Goal: Complete application form

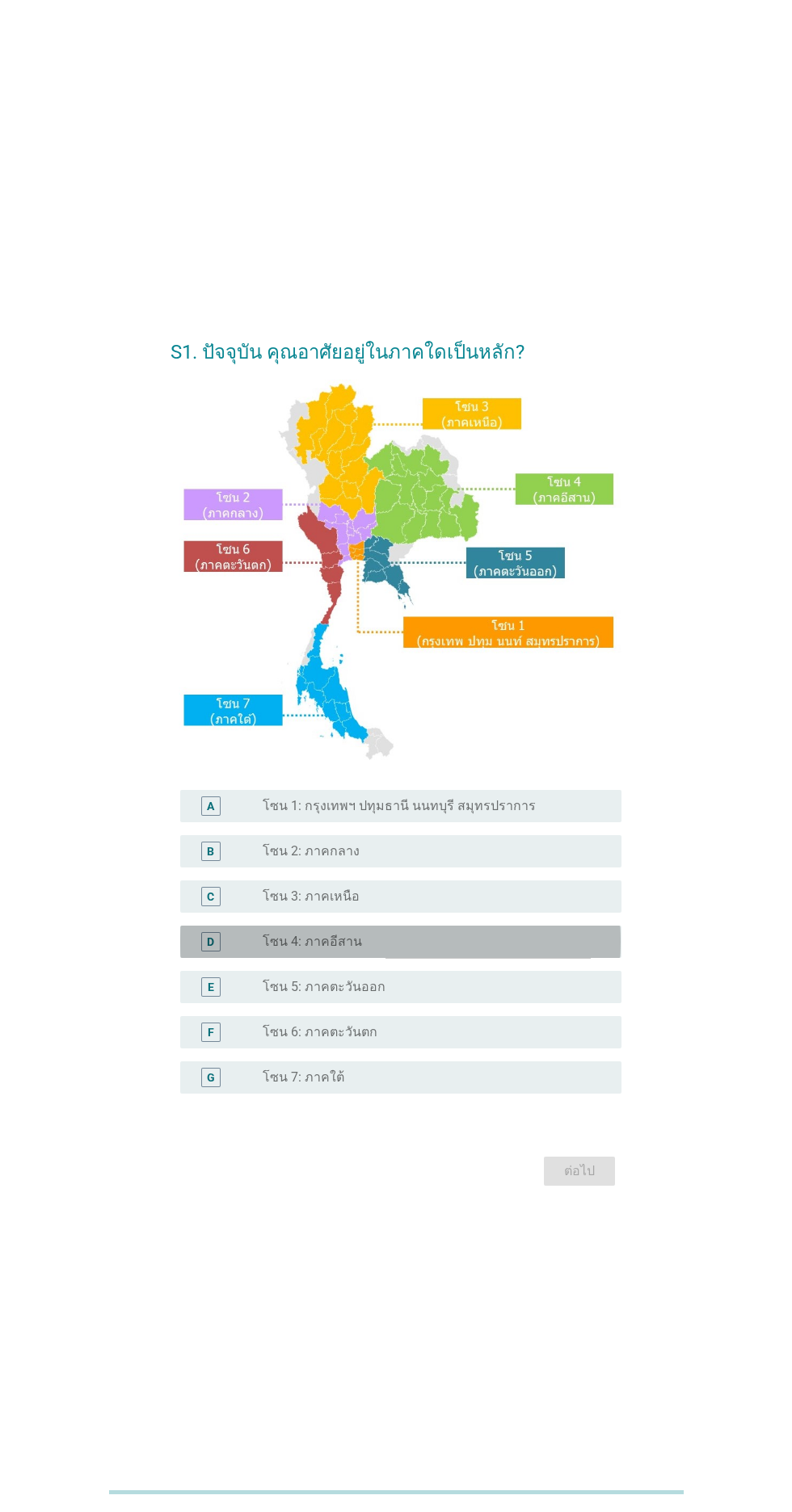
click at [595, 950] on div "radio_button_unchecked โซน 4: ภาคอีสาน" at bounding box center [429, 941] width 333 height 16
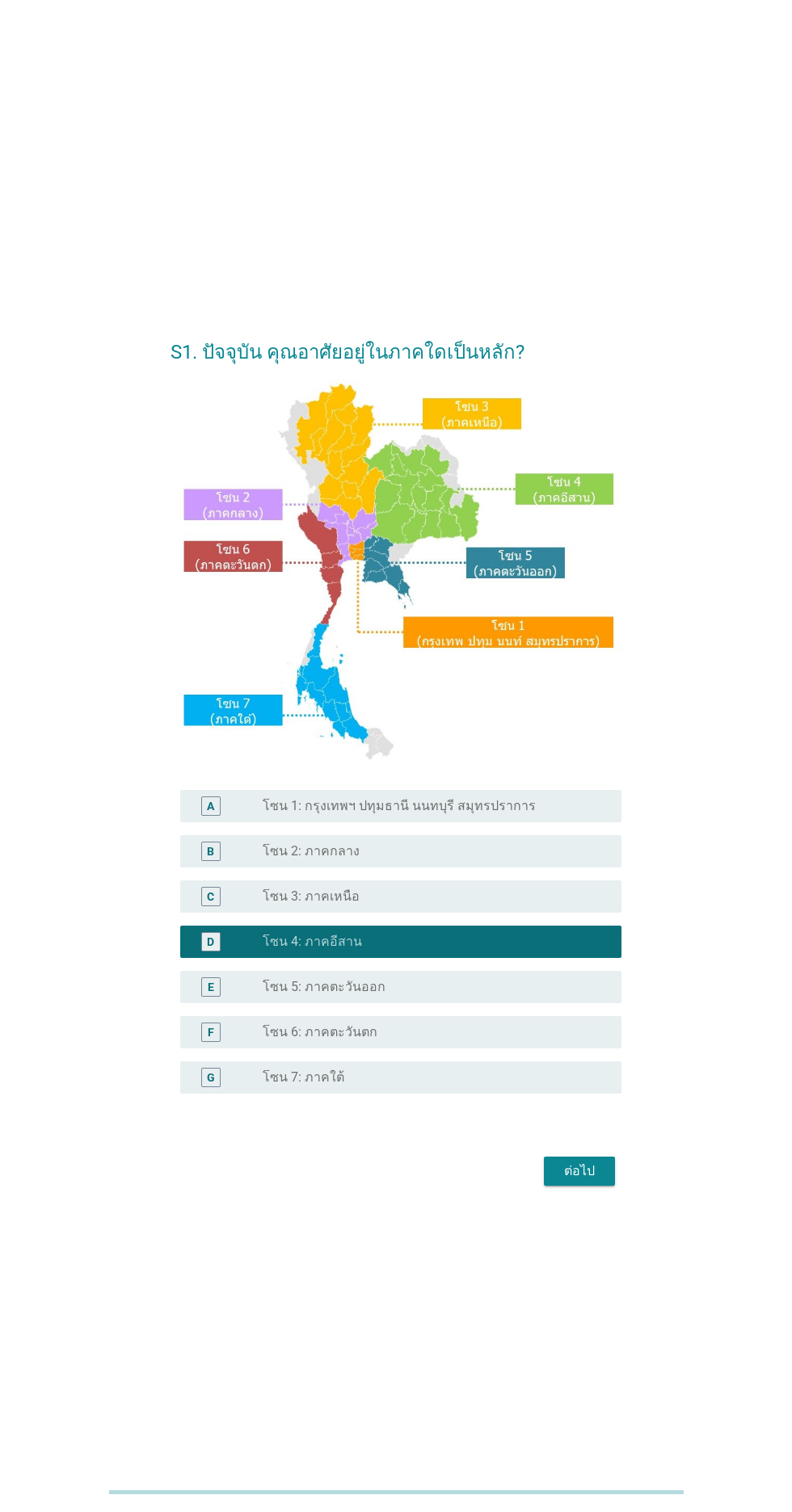
click at [557, 905] on div "radio_button_unchecked โซน 3: ภาคเหนือ" at bounding box center [429, 896] width 333 height 16
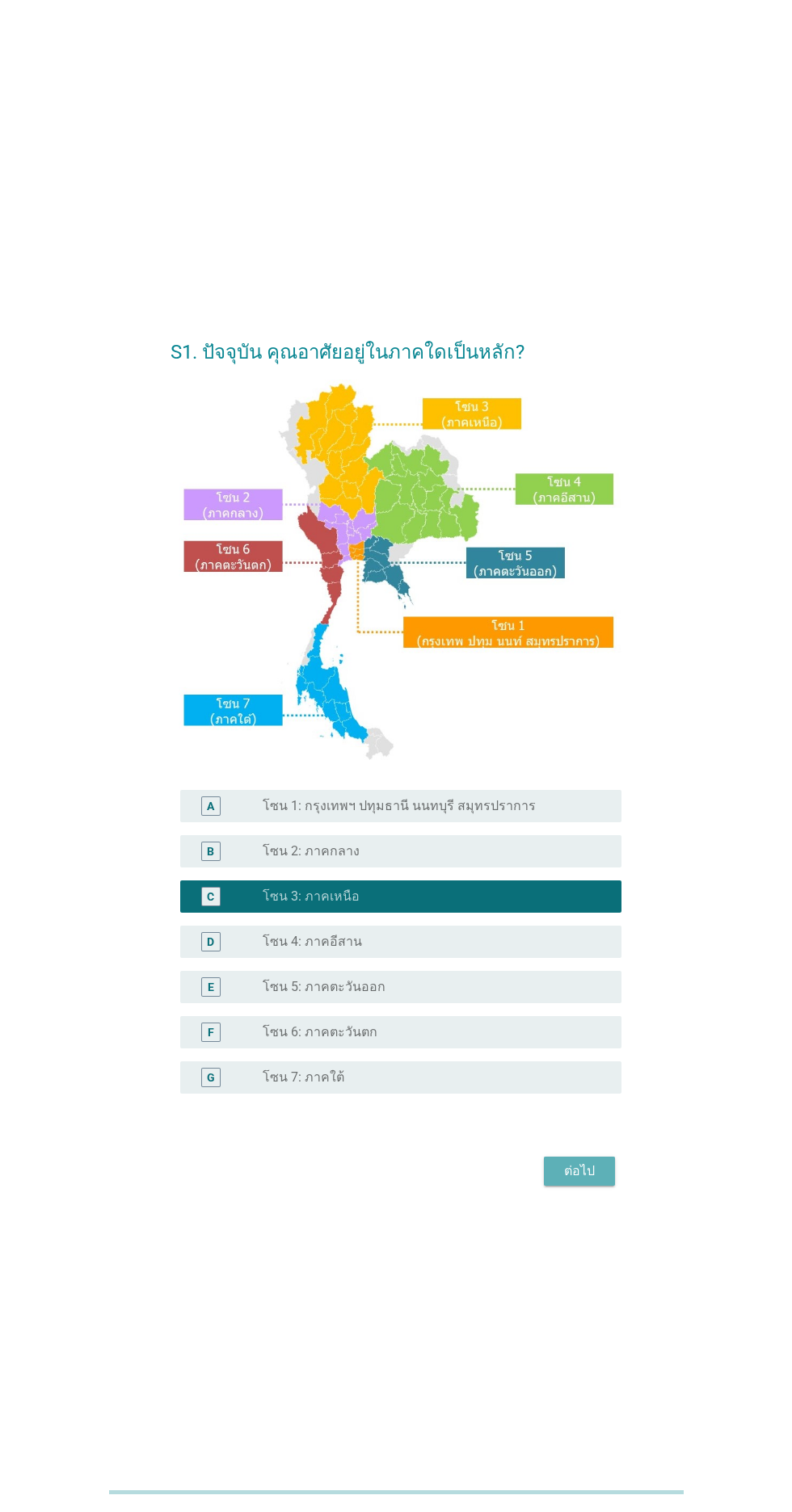
click at [595, 1181] on div "ต่อไป" at bounding box center [579, 1171] width 45 height 19
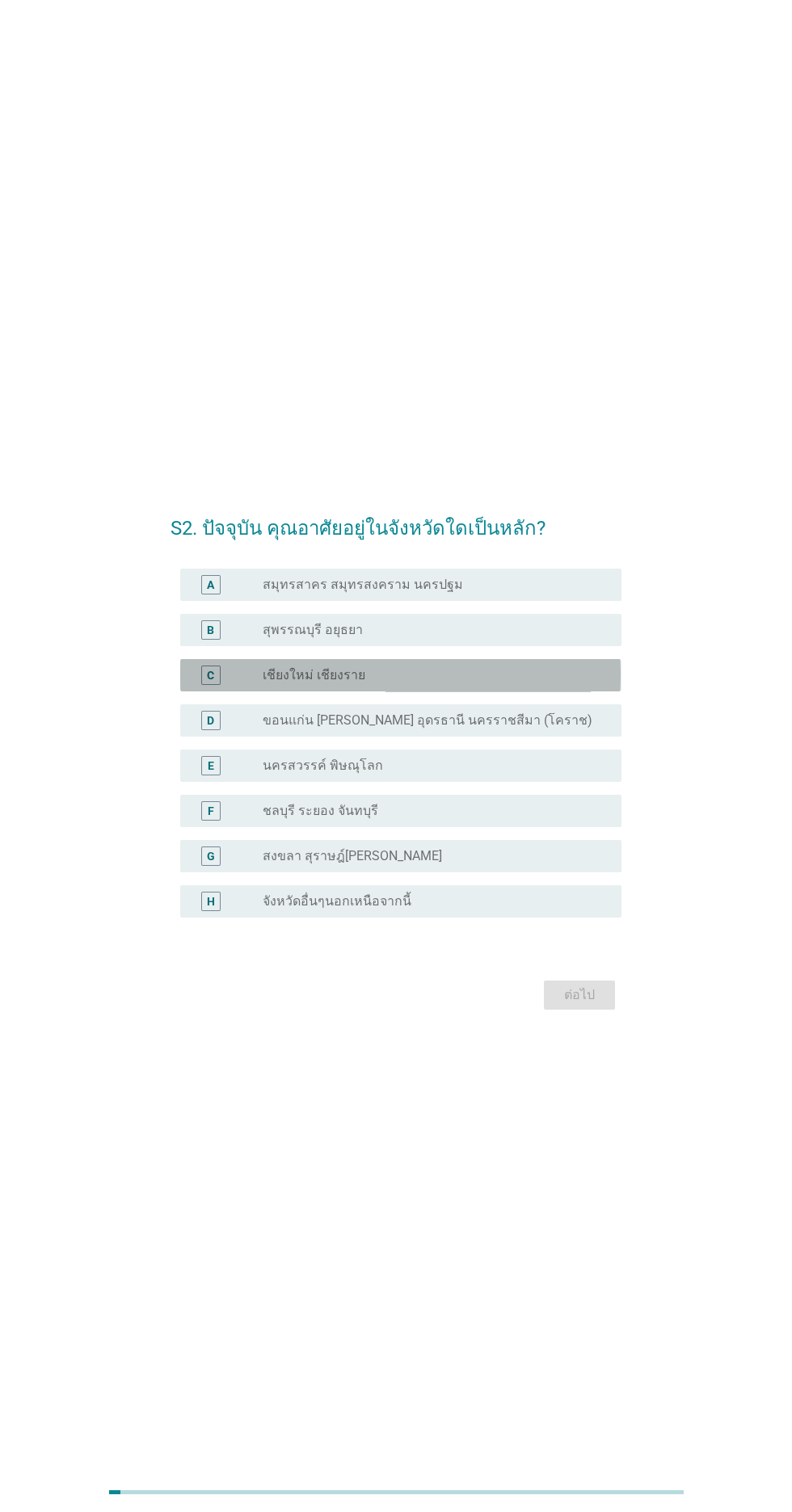
click at [574, 683] on div "radio_button_unchecked เชียงใหม่ เชียงราย" at bounding box center [429, 675] width 333 height 16
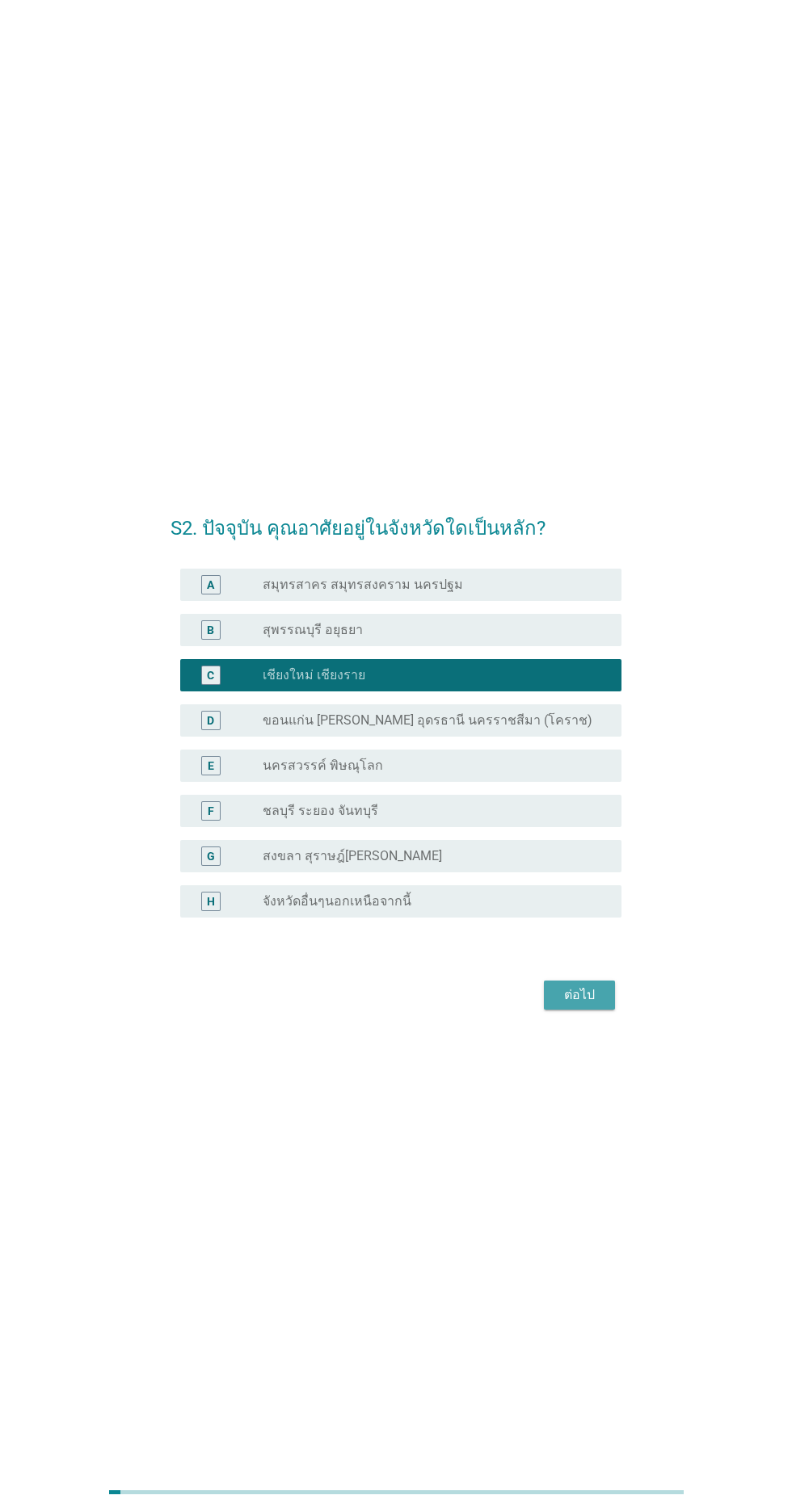
click at [587, 1005] on div "ต่อไป" at bounding box center [579, 995] width 45 height 19
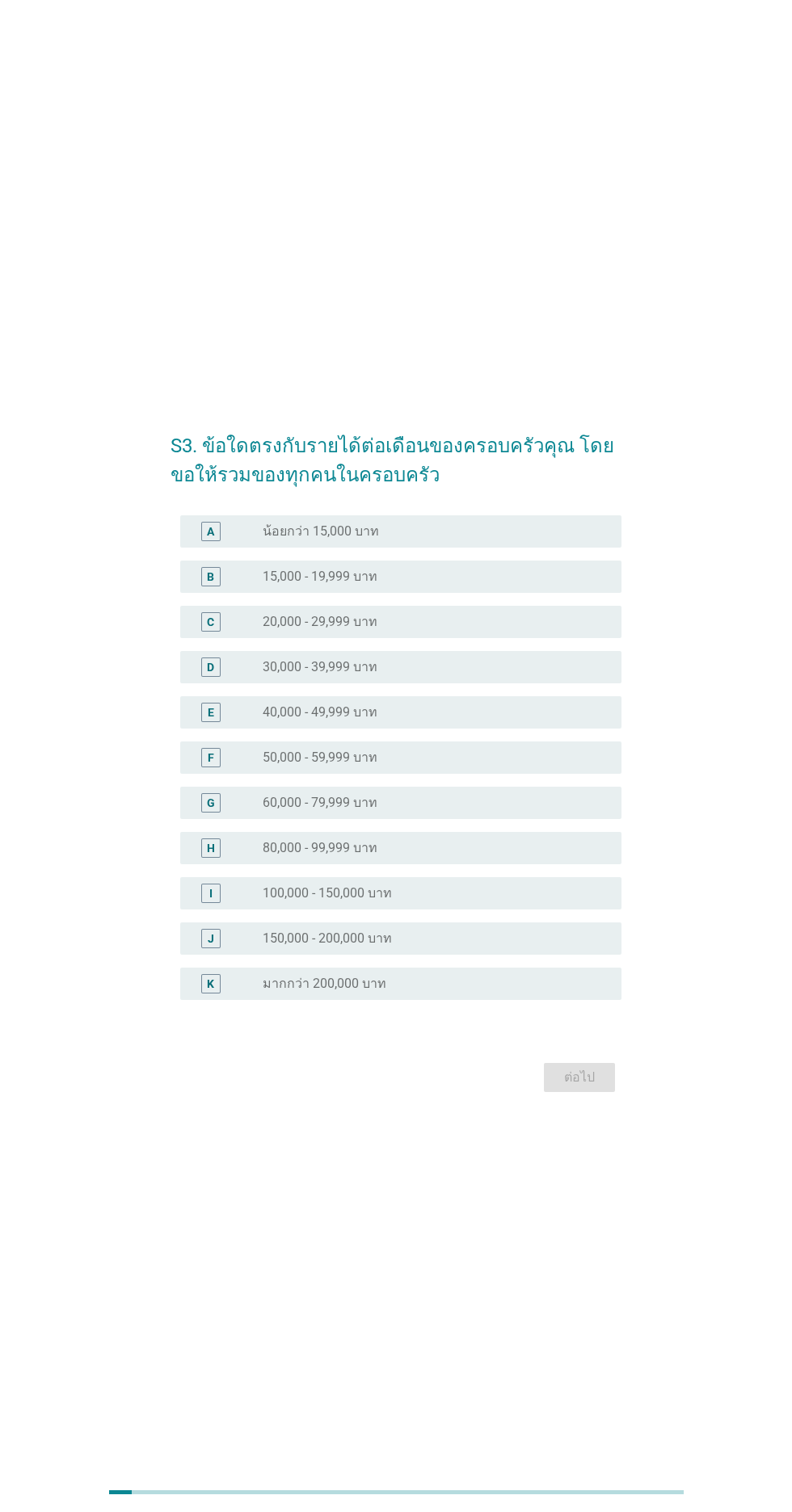
click at [592, 630] on div "radio_button_unchecked 20,000 - 29,999 บาท" at bounding box center [429, 621] width 333 height 16
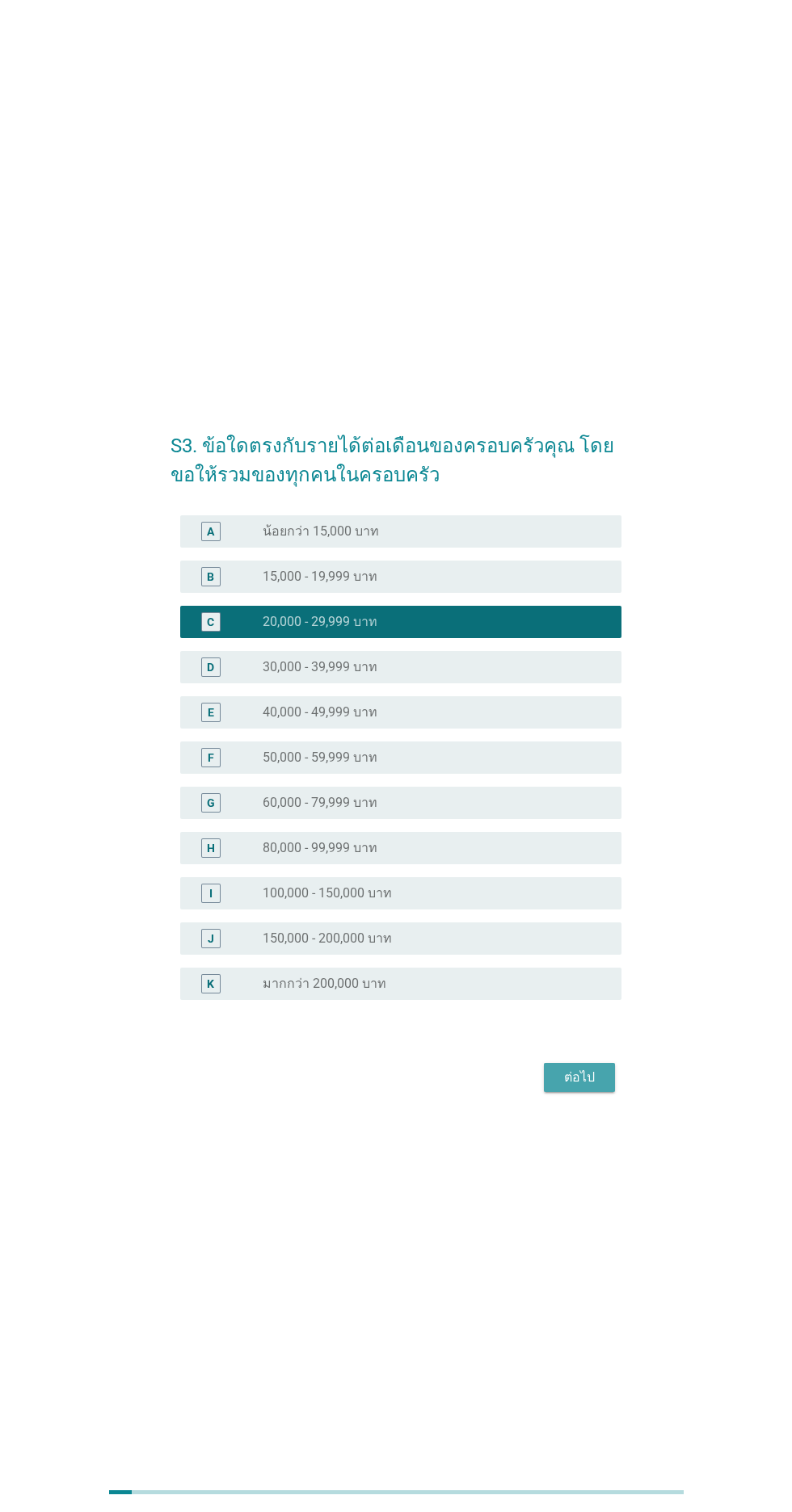
click at [601, 1088] on div "ต่อไป" at bounding box center [579, 1078] width 45 height 19
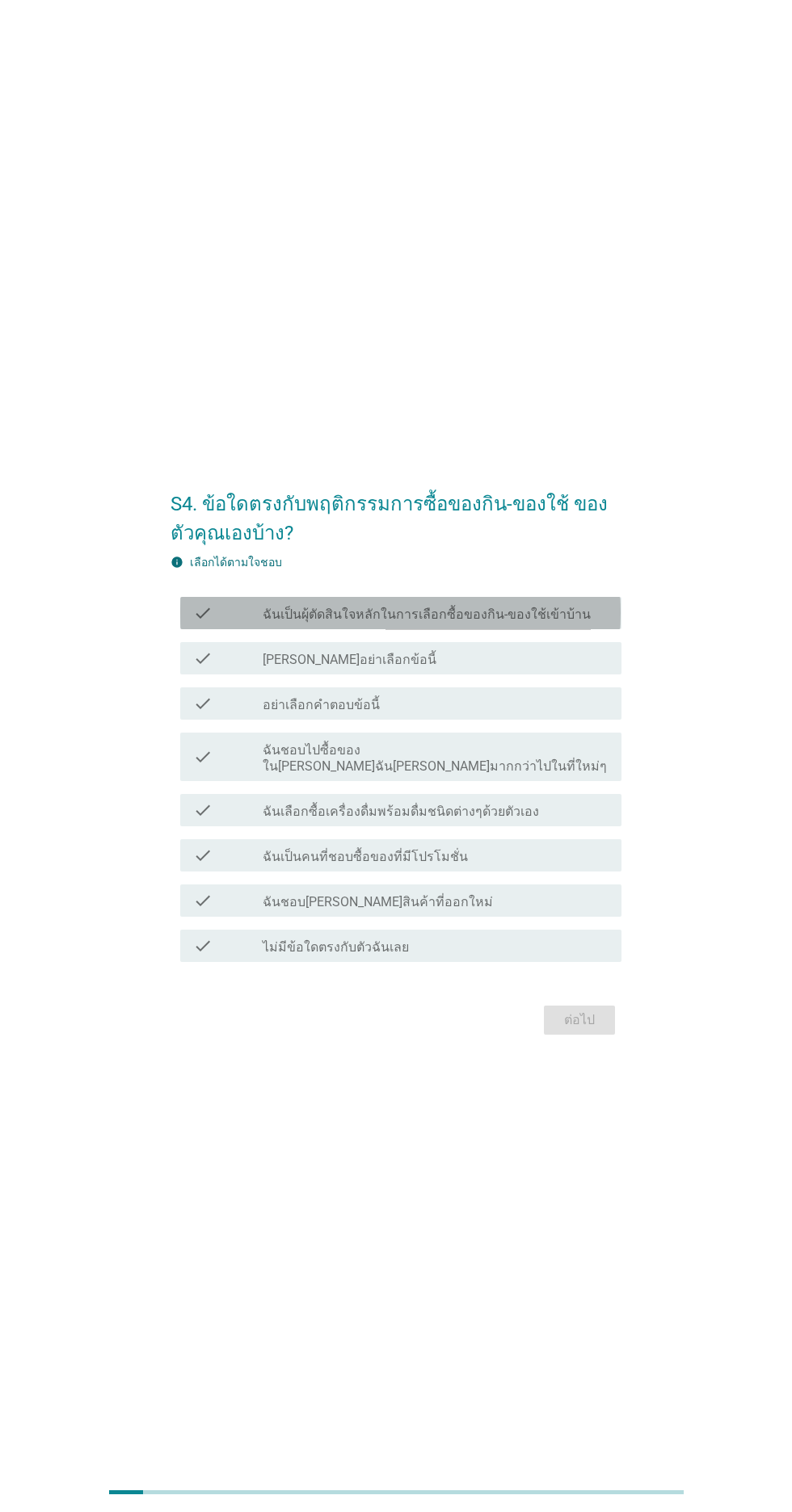
click at [574, 623] on label "ฉันเป็นผุ้ตัดสินใจหลักในการเลือกซื้อของกิน-ของใช้เข้าบ้าน" at bounding box center [426, 614] width 328 height 16
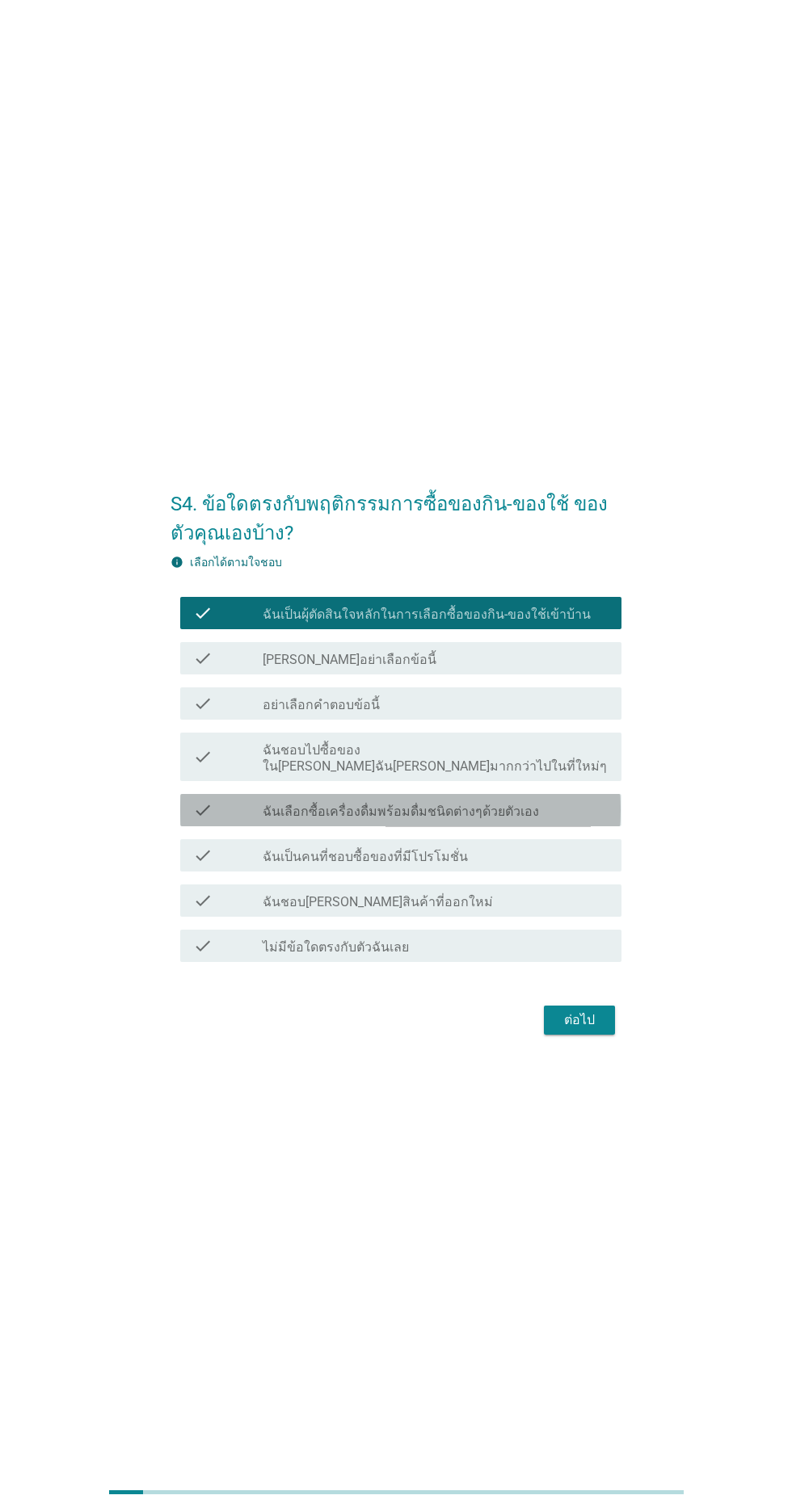
click at [567, 820] on div "check_box_outline_blank ฉันเลือกซื้อเครื่องดื่มพร้อมดื่มชนิดต่างๆด้วยตัวเอง" at bounding box center [435, 810] width 346 height 19
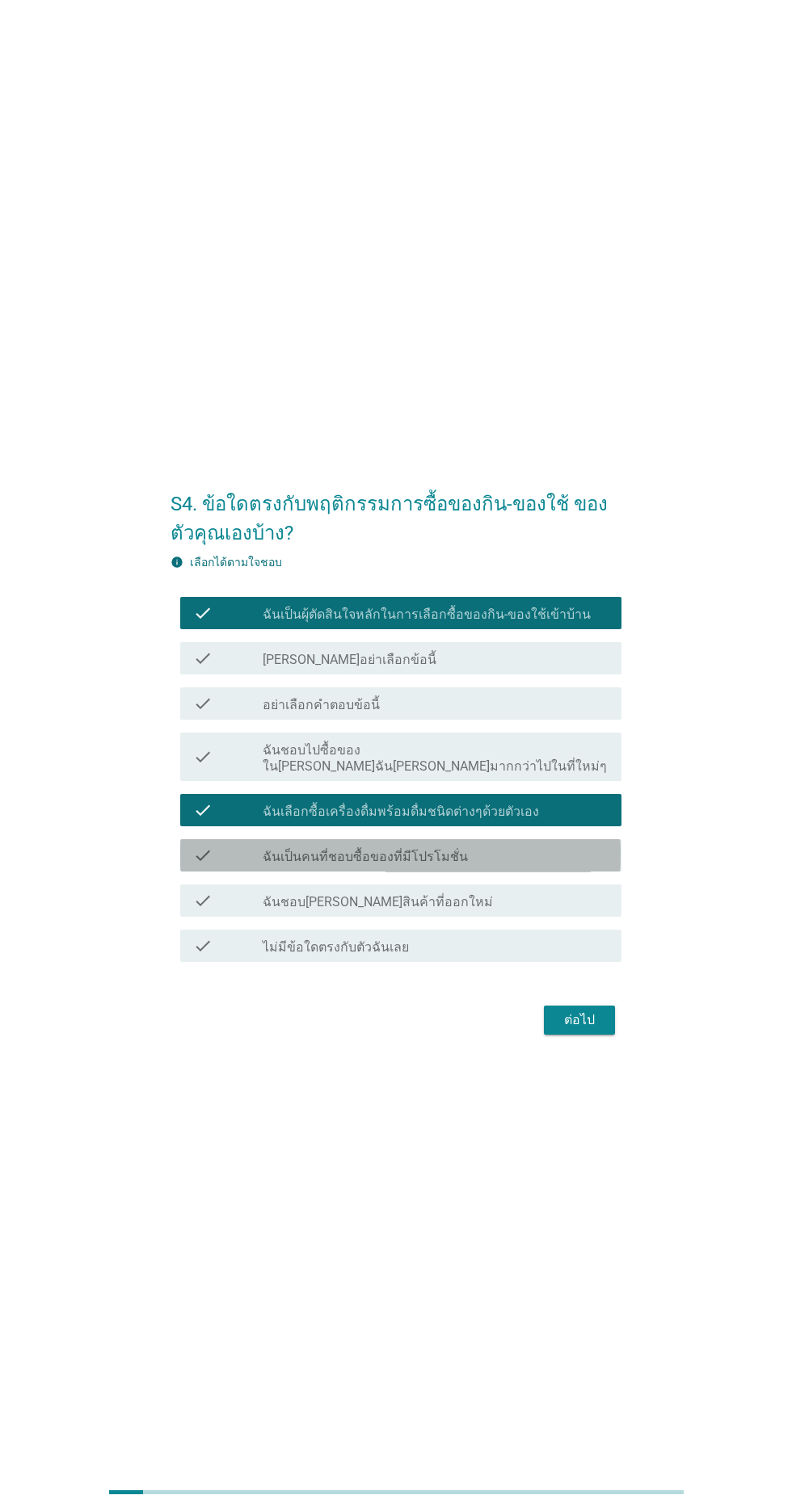
click at [571, 865] on div "check_box_outline_blank ฉันเป็นคนที่ชอบซื้อของที่มีโปรโมชั่น" at bounding box center [435, 855] width 346 height 19
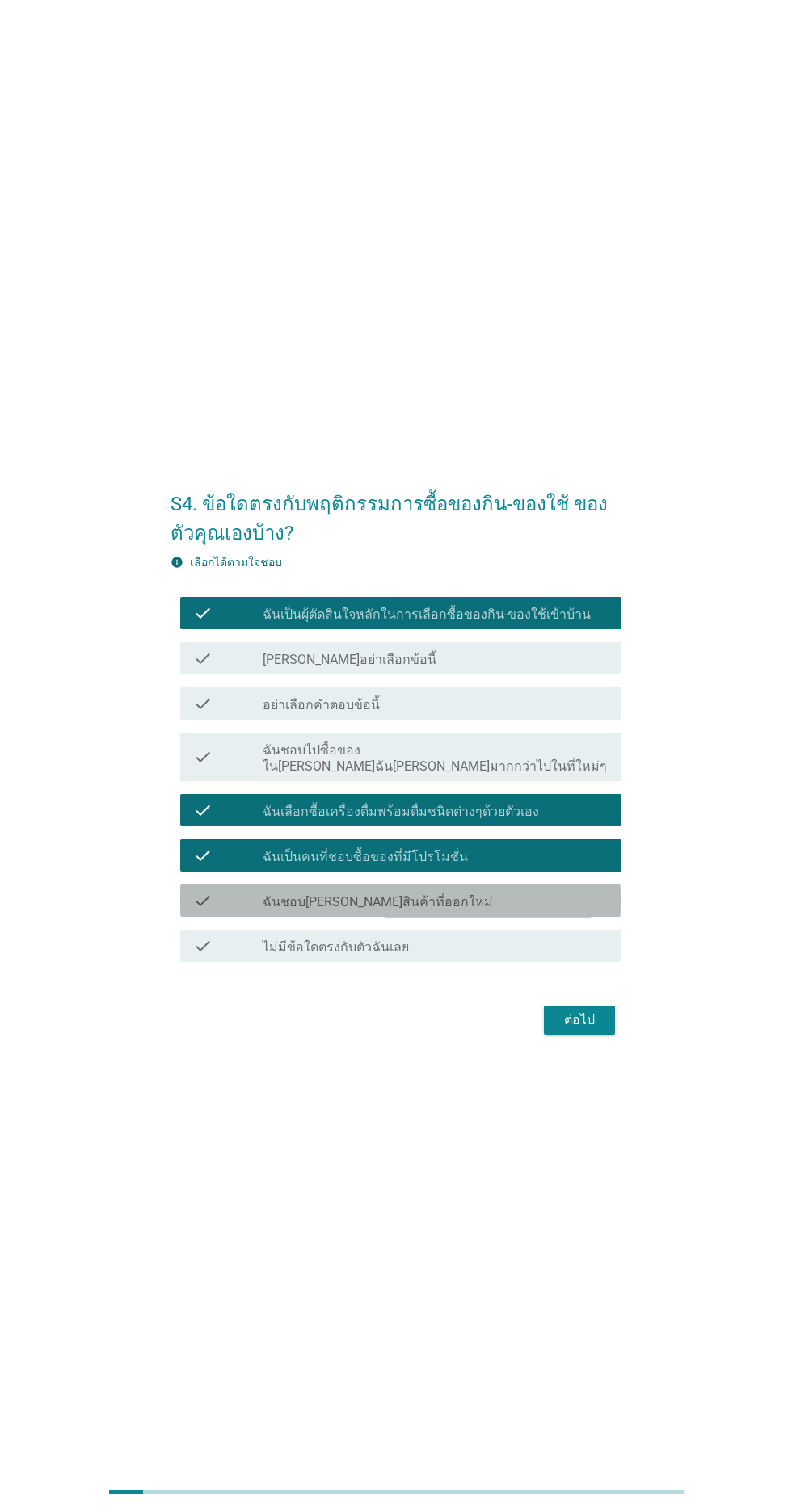
click at [571, 911] on div "check_box_outline_blank ฉันชอบ[PERSON_NAME]สินค้าที่ออกใหม่" at bounding box center [435, 900] width 346 height 19
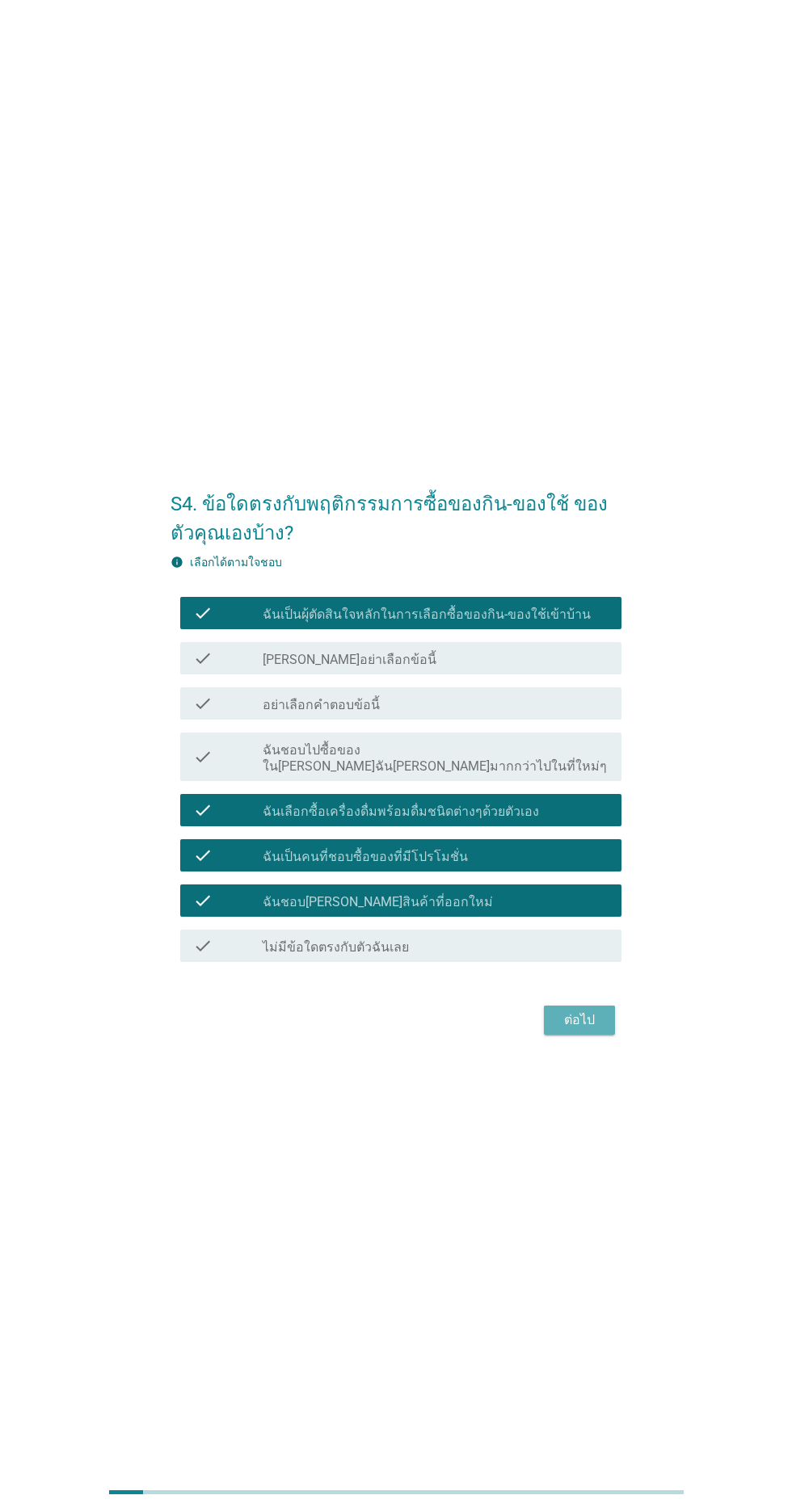
click at [599, 1030] on div "ต่อไป" at bounding box center [579, 1020] width 45 height 19
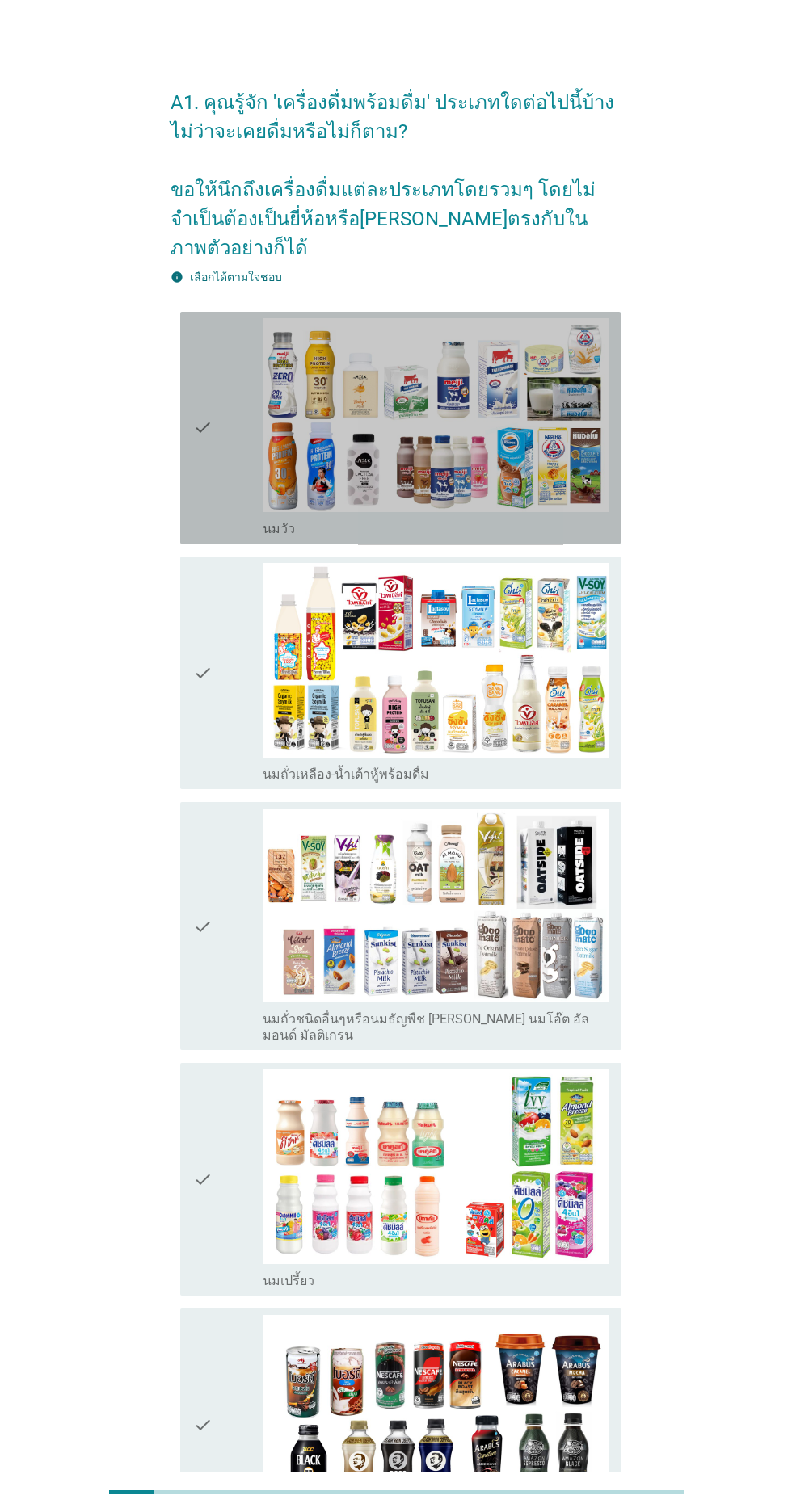
click at [188, 448] on div "check check_box_outline_blank [PERSON_NAME]" at bounding box center [400, 428] width 440 height 233
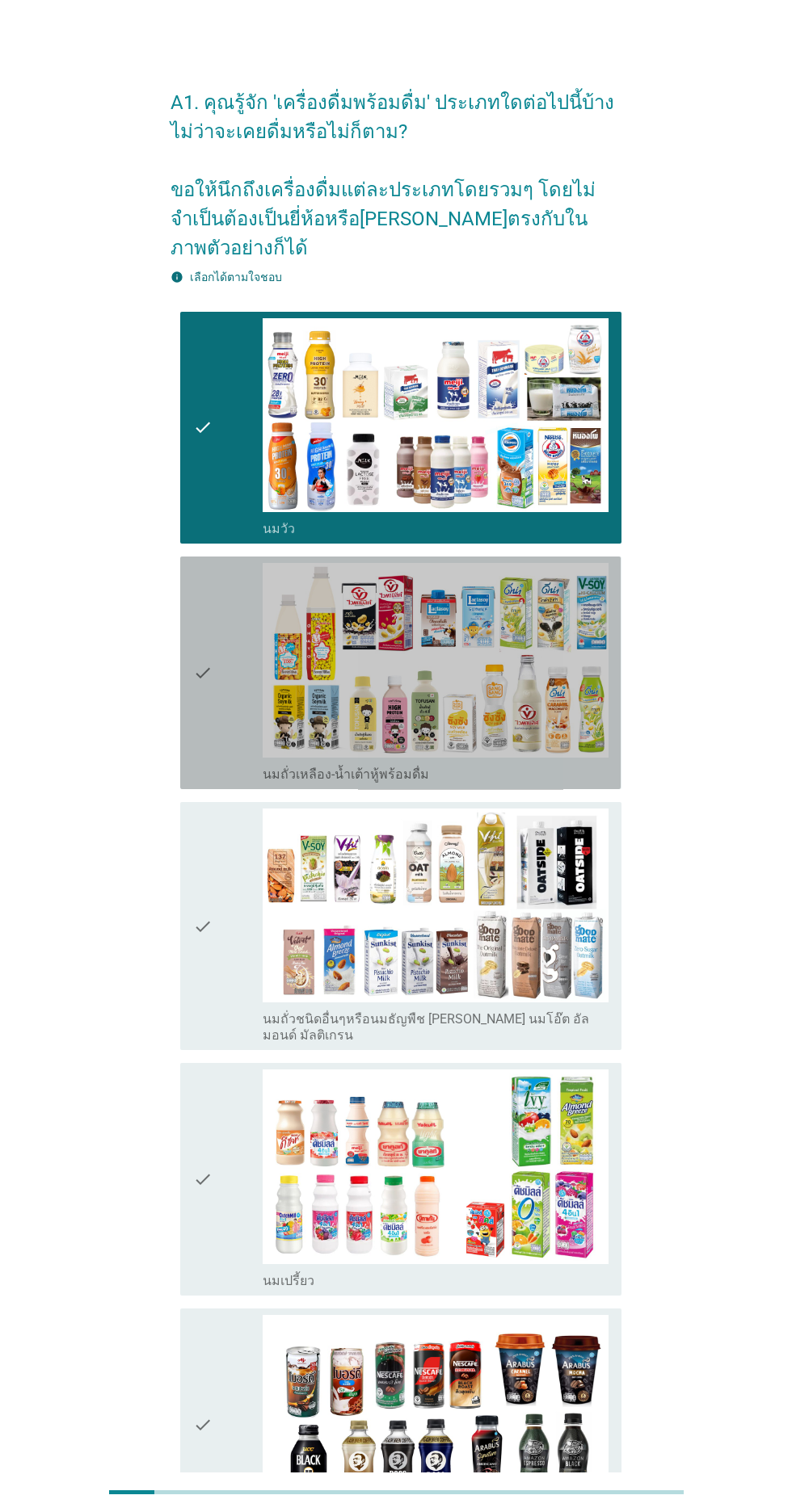
click at [202, 672] on icon "check" at bounding box center [202, 673] width 19 height 220
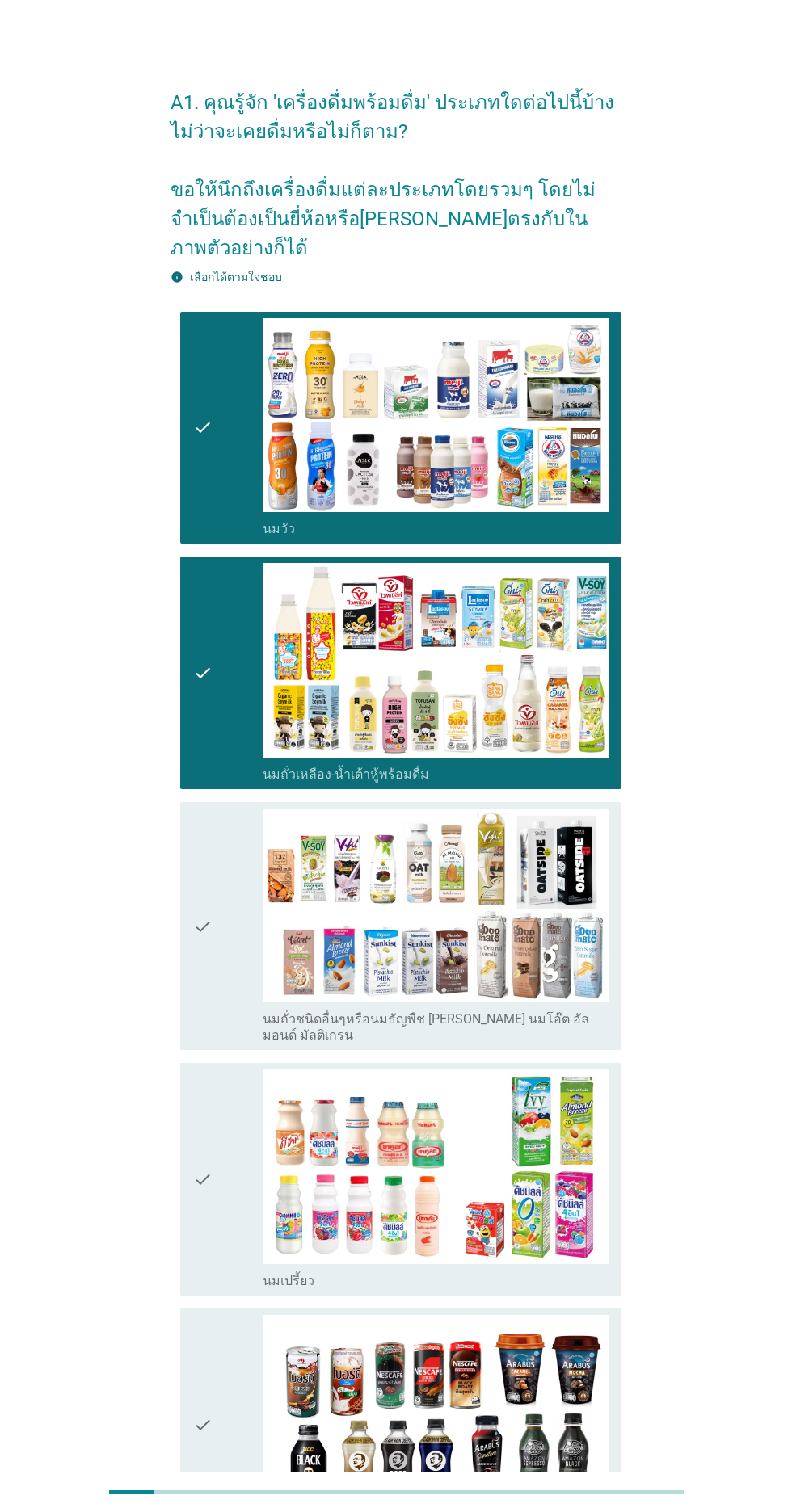
click at [201, 962] on icon "check" at bounding box center [202, 926] width 19 height 236
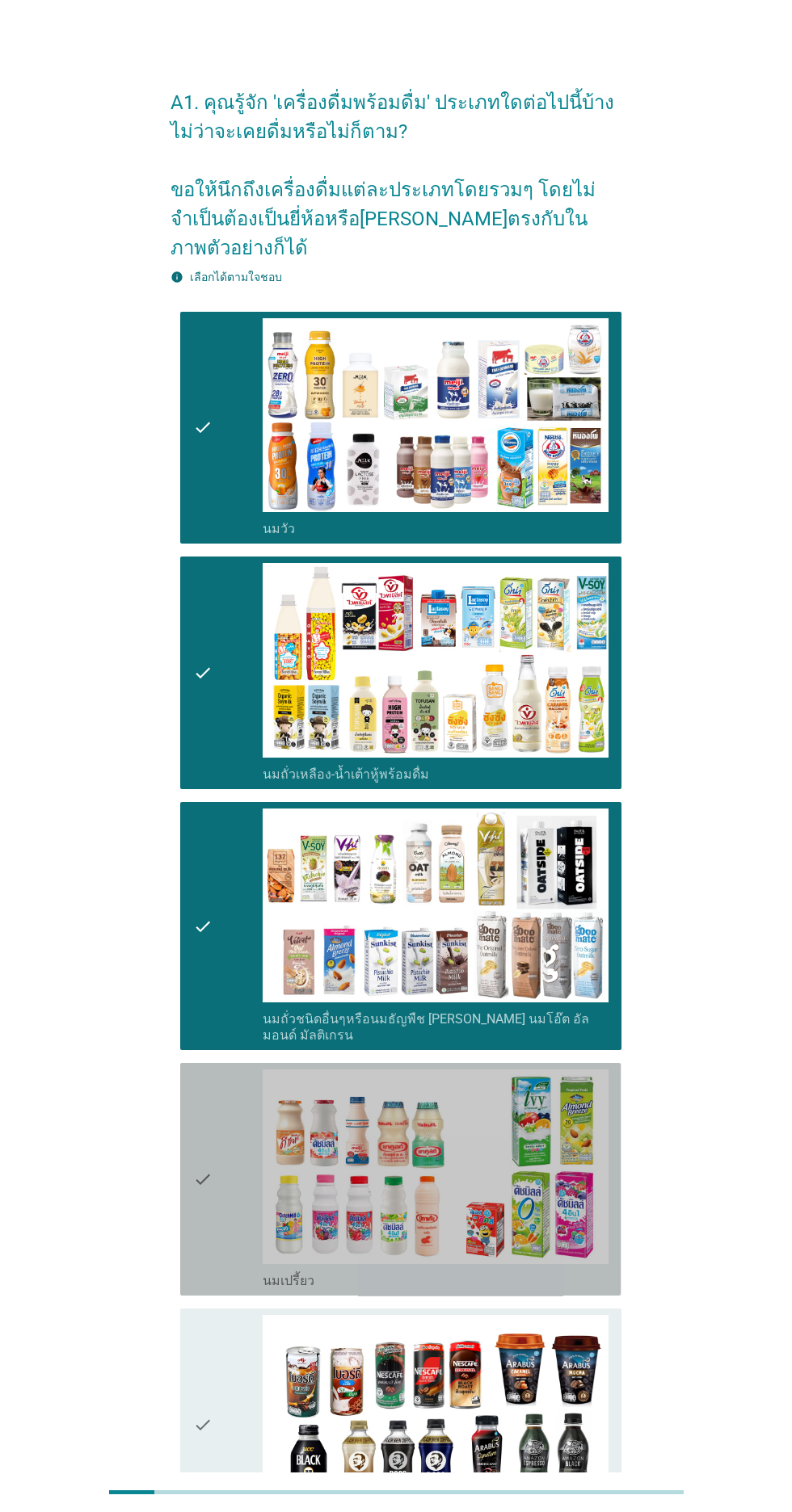
click at [193, 1212] on icon "check" at bounding box center [202, 1179] width 19 height 220
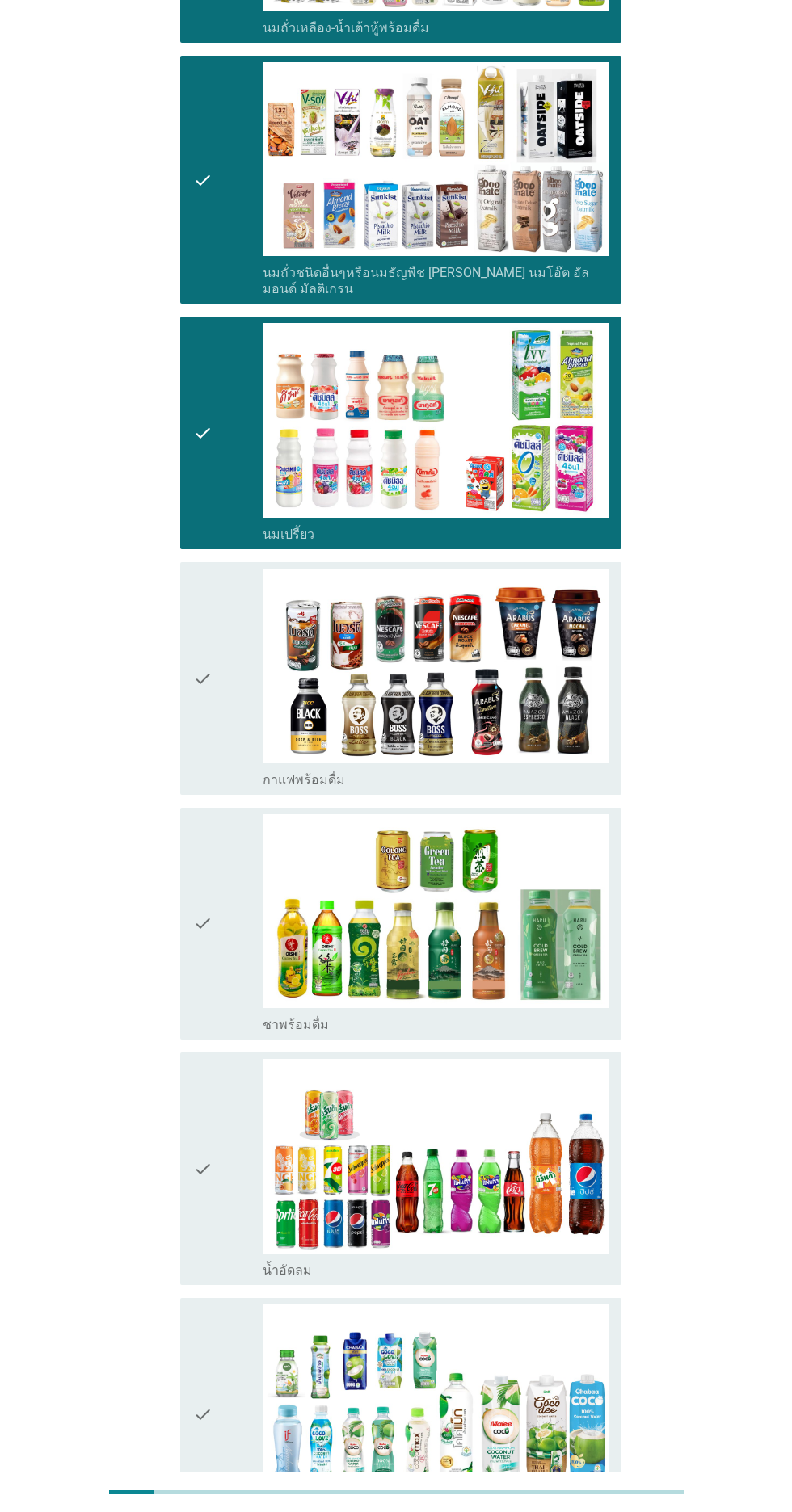
scroll to position [748, 0]
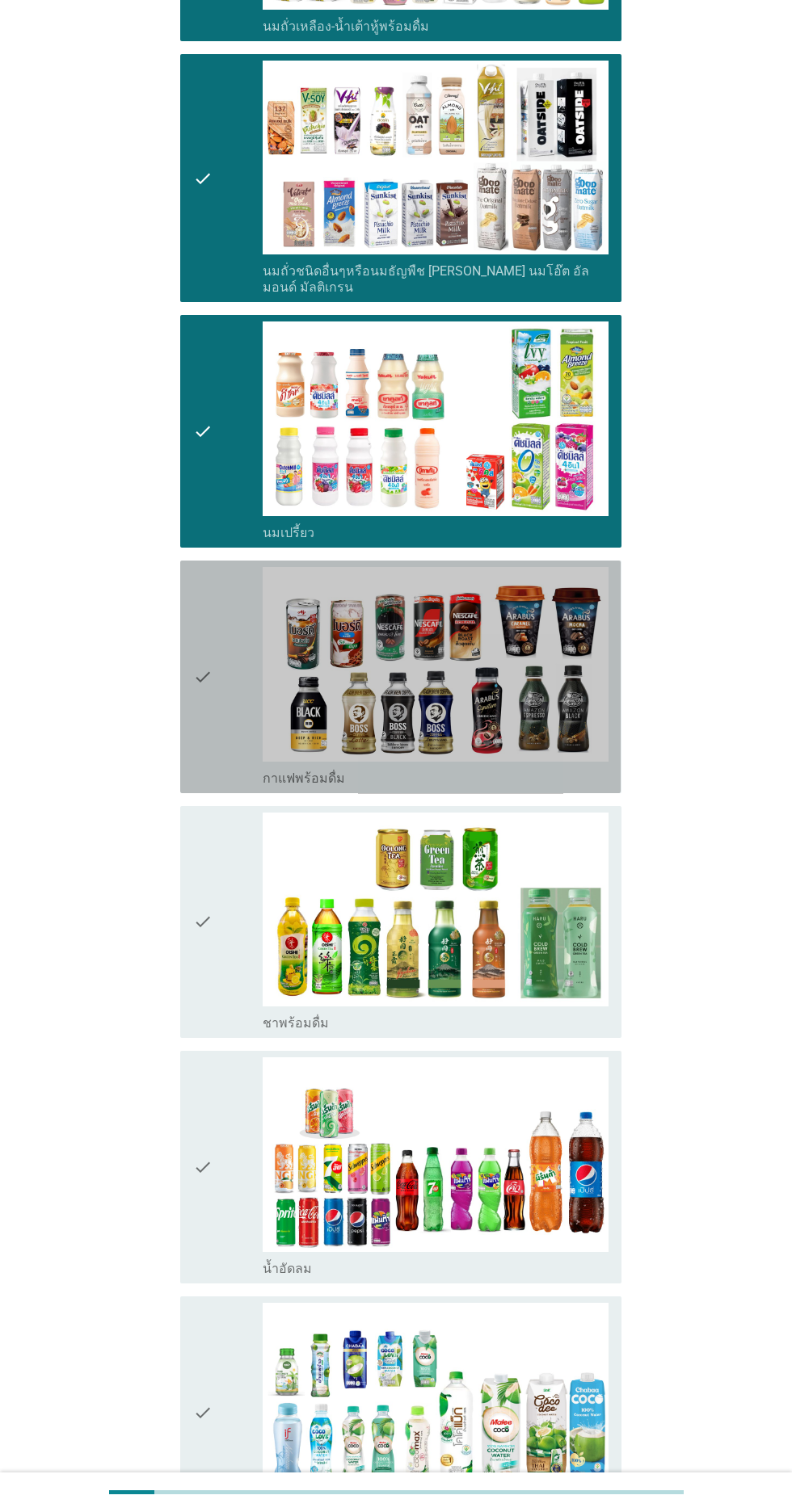
click at [204, 698] on icon "check" at bounding box center [202, 677] width 19 height 220
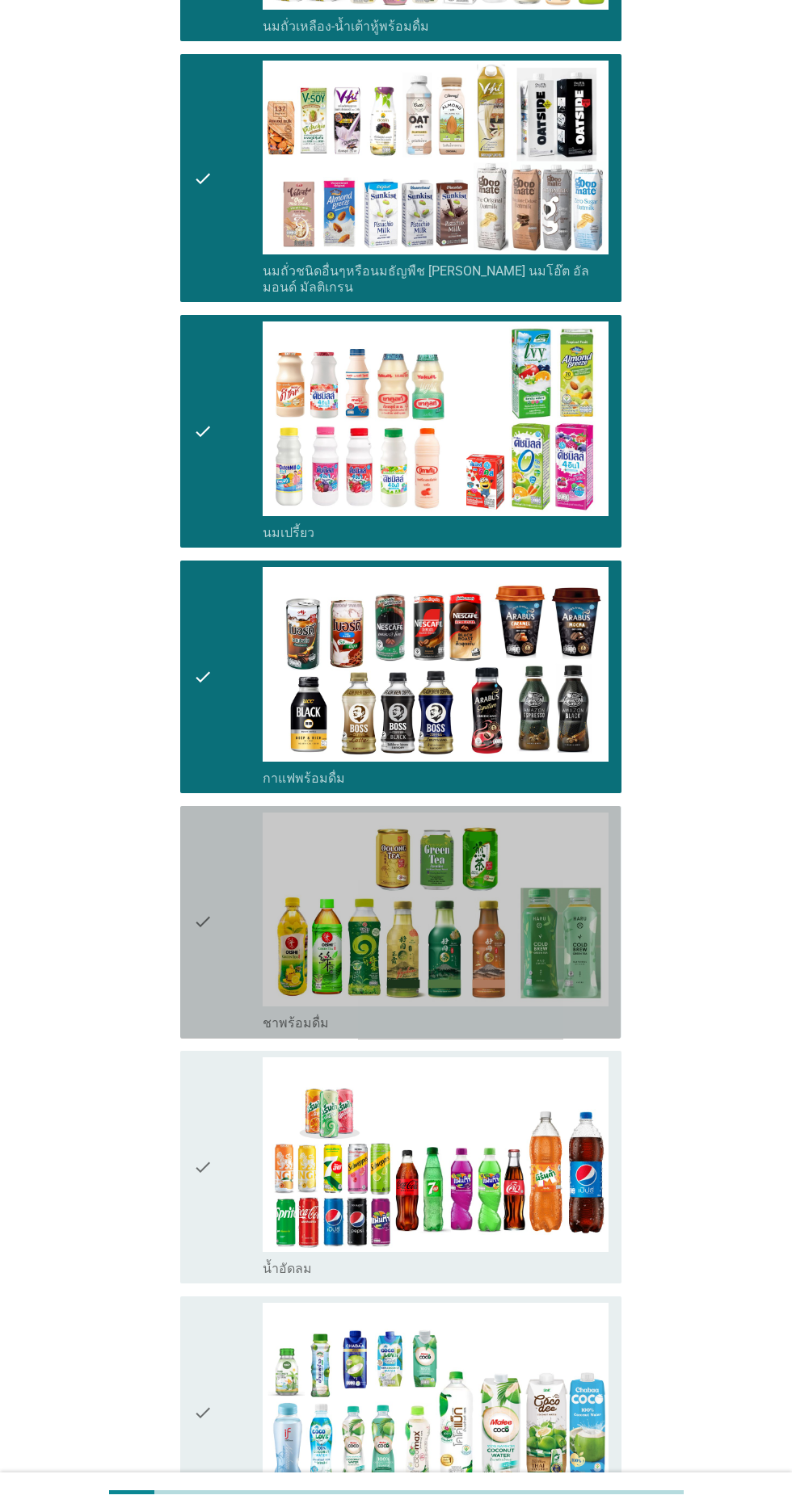
click at [210, 941] on icon "check" at bounding box center [202, 923] width 19 height 220
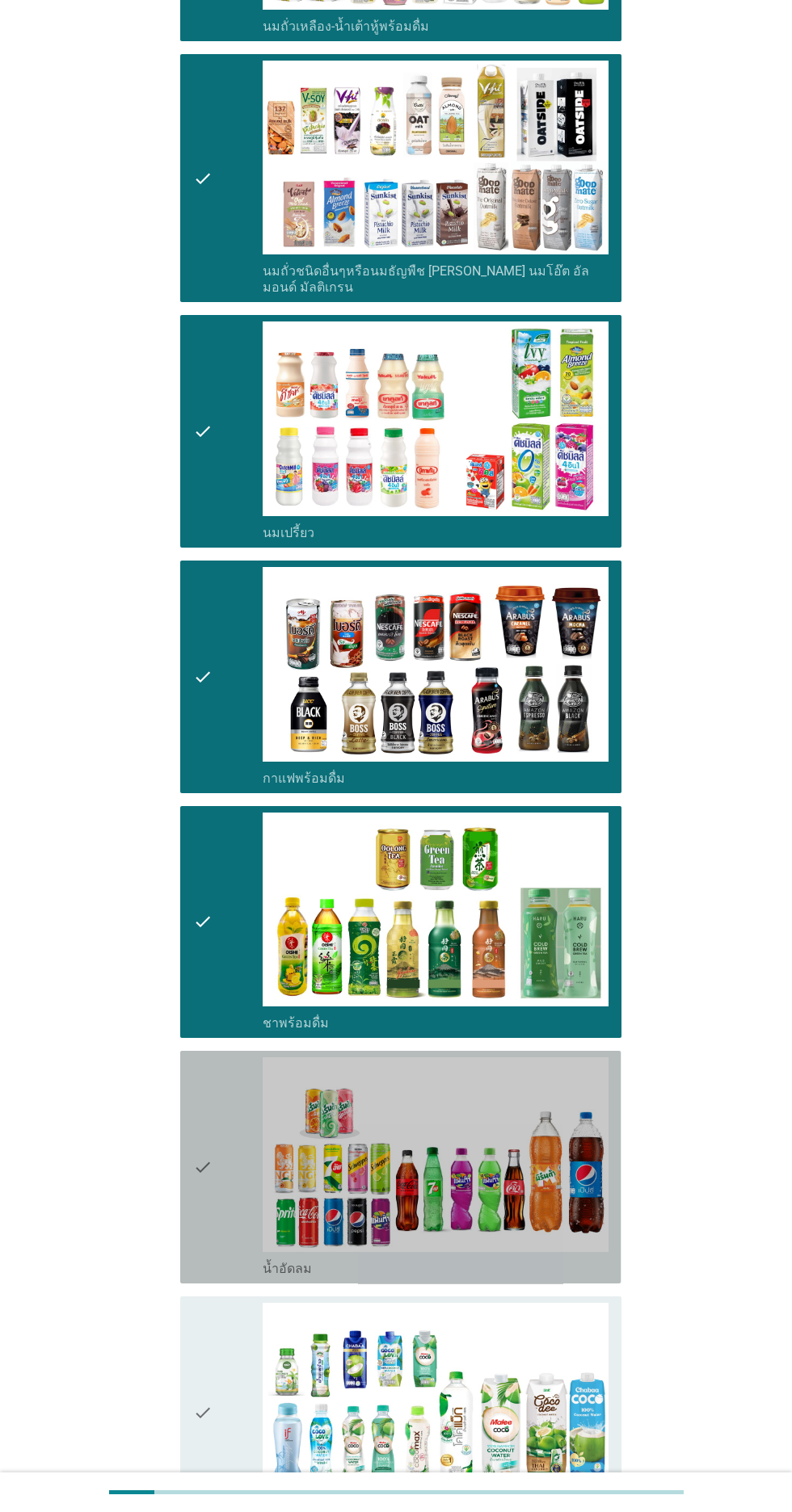
click at [206, 1183] on icon "check" at bounding box center [202, 1167] width 19 height 220
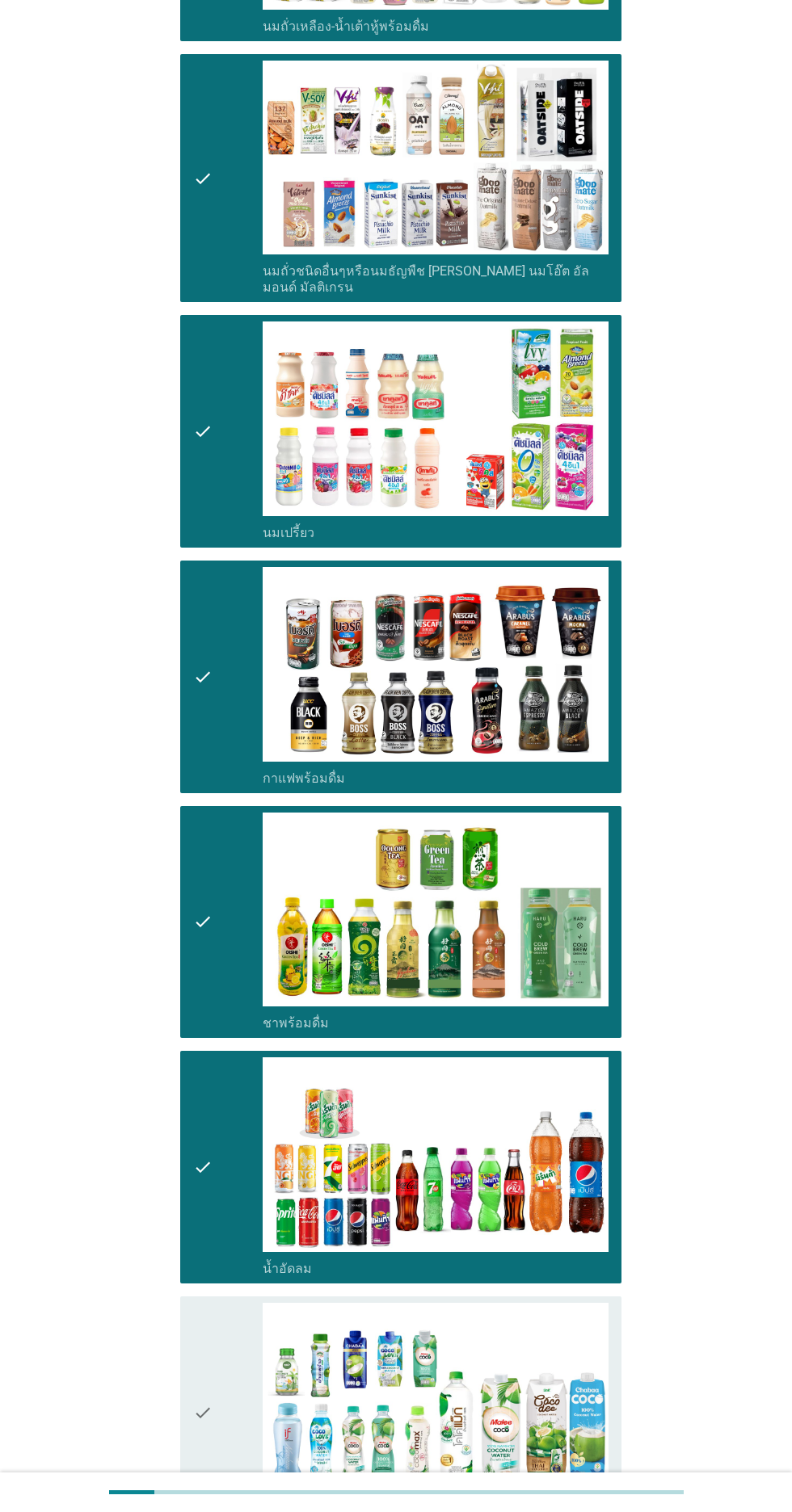
click at [214, 1361] on div "check" at bounding box center [227, 1413] width 70 height 220
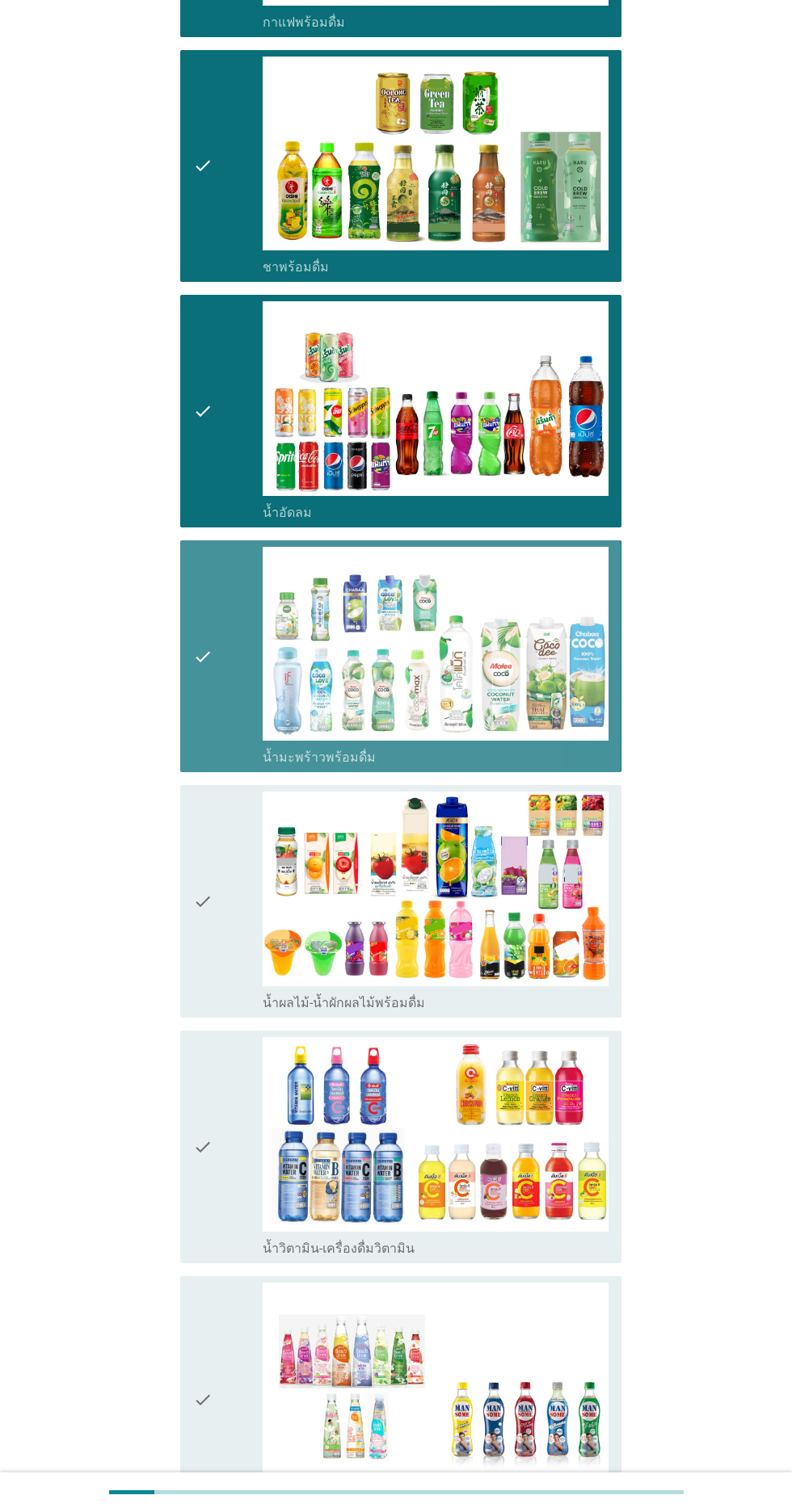
scroll to position [1543, 0]
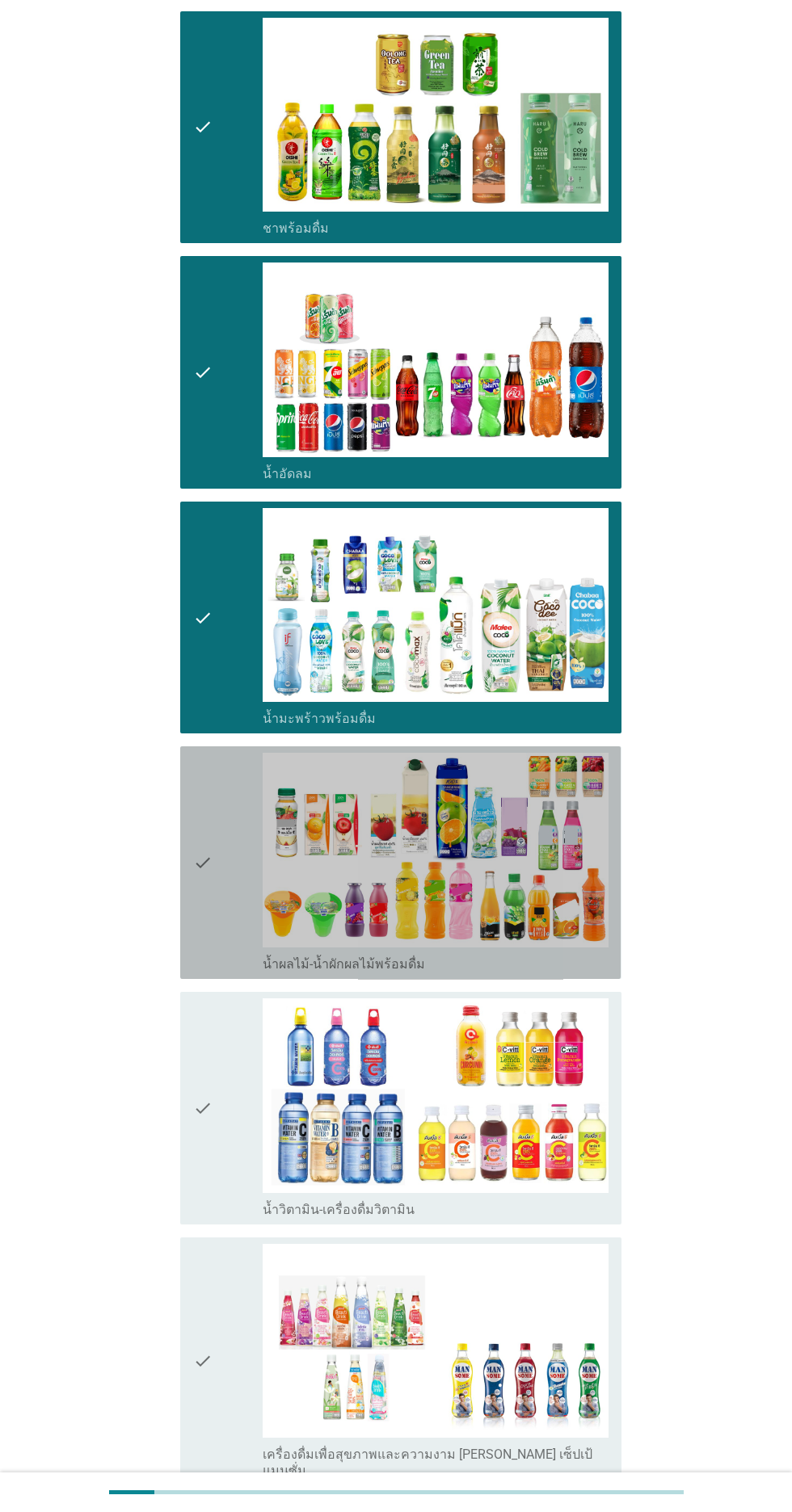
click at [215, 801] on div "check" at bounding box center [227, 862] width 70 height 220
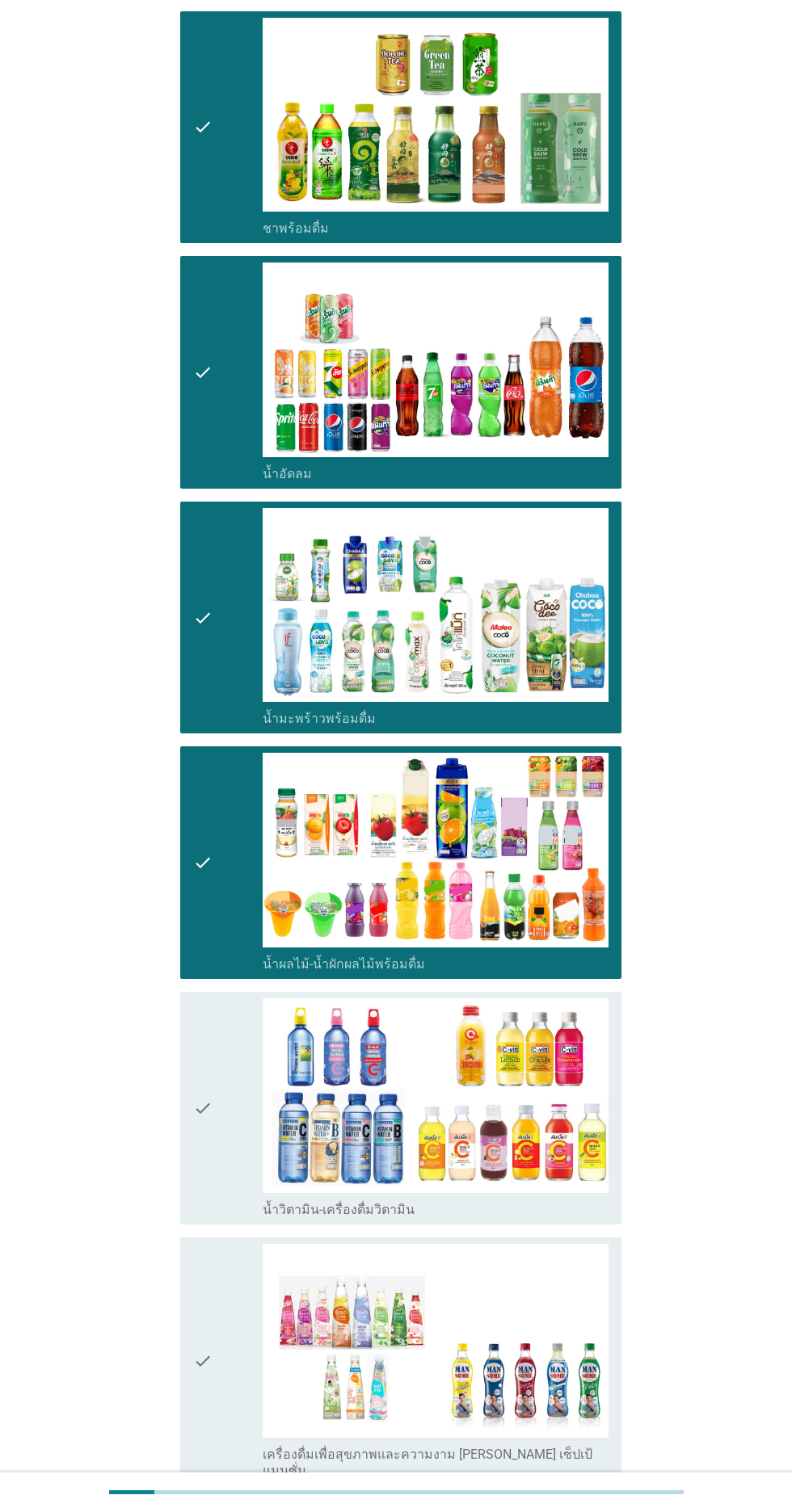
click at [214, 1054] on div "check" at bounding box center [227, 1108] width 70 height 220
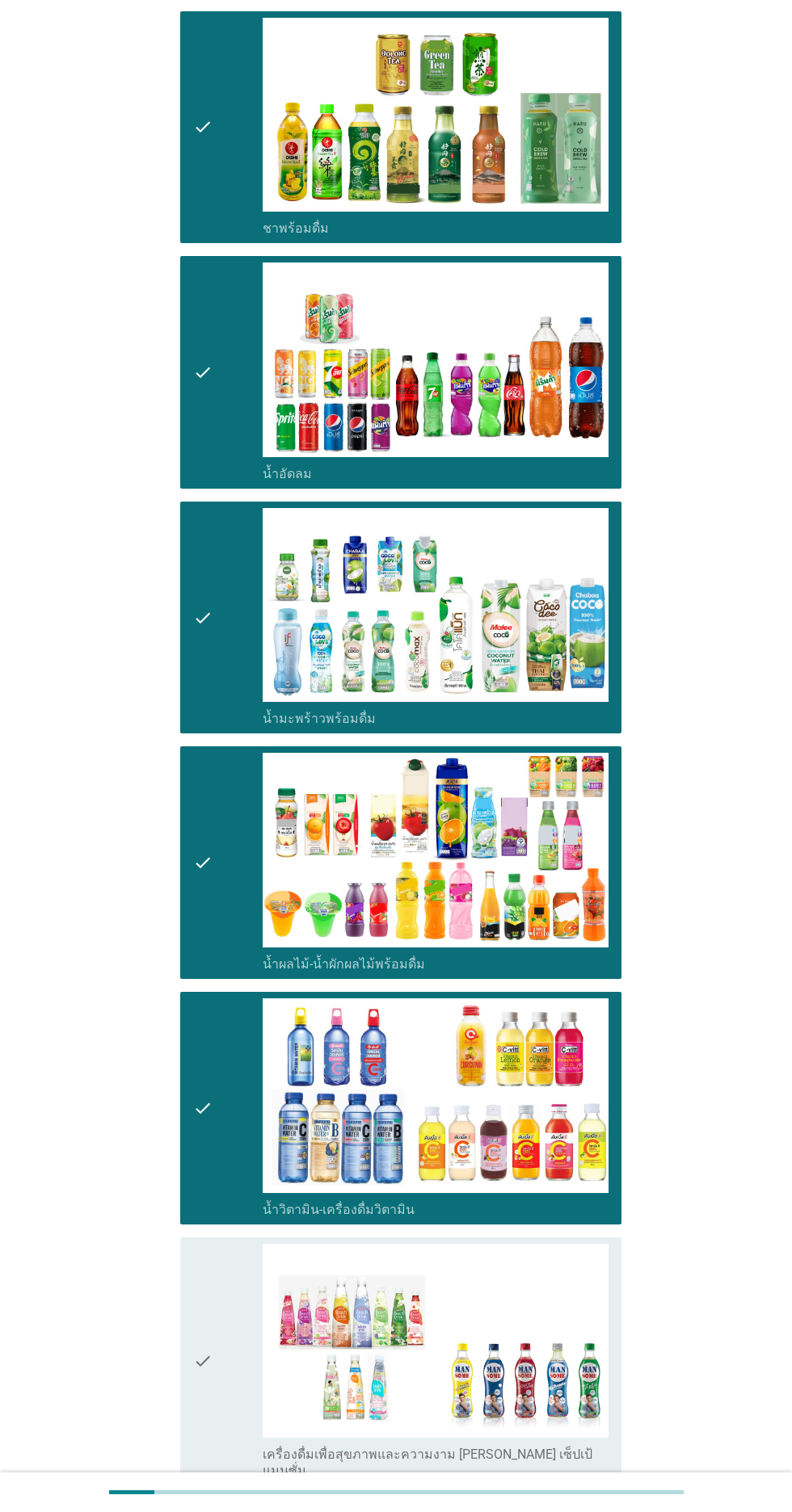
click at [202, 1314] on icon "check" at bounding box center [202, 1362] width 19 height 236
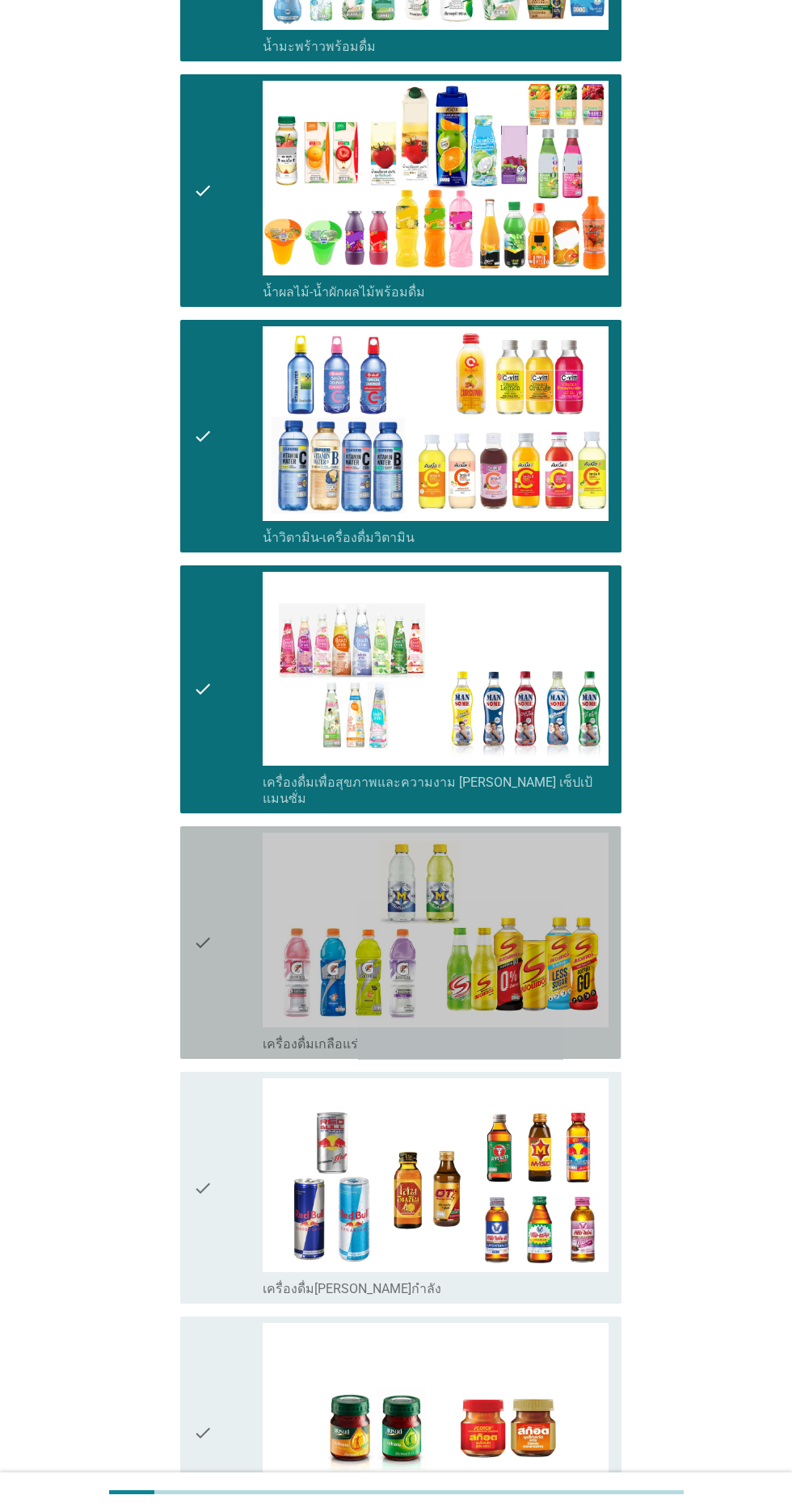
scroll to position [2229, 0]
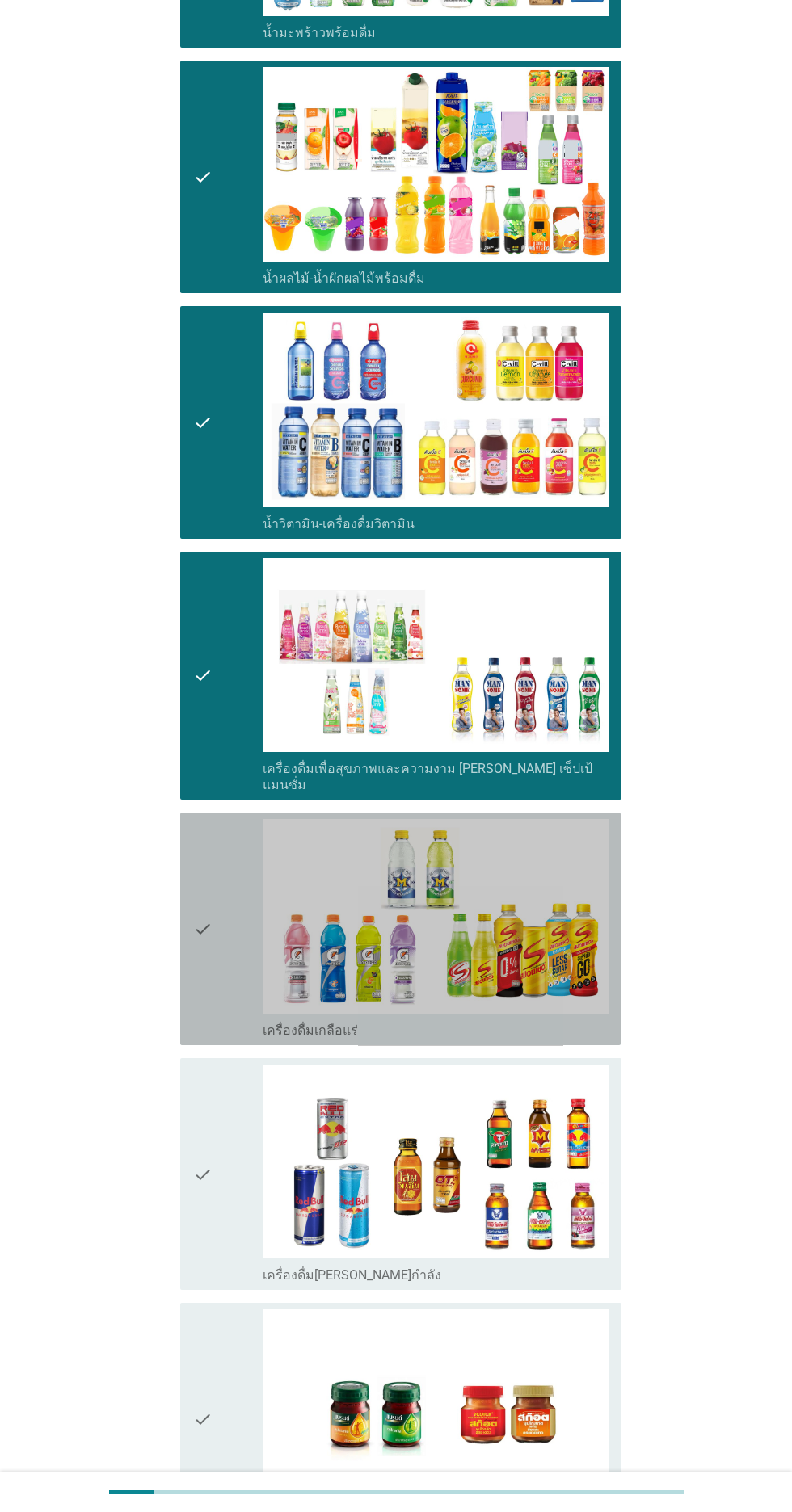
click at [199, 934] on icon "check" at bounding box center [202, 929] width 19 height 220
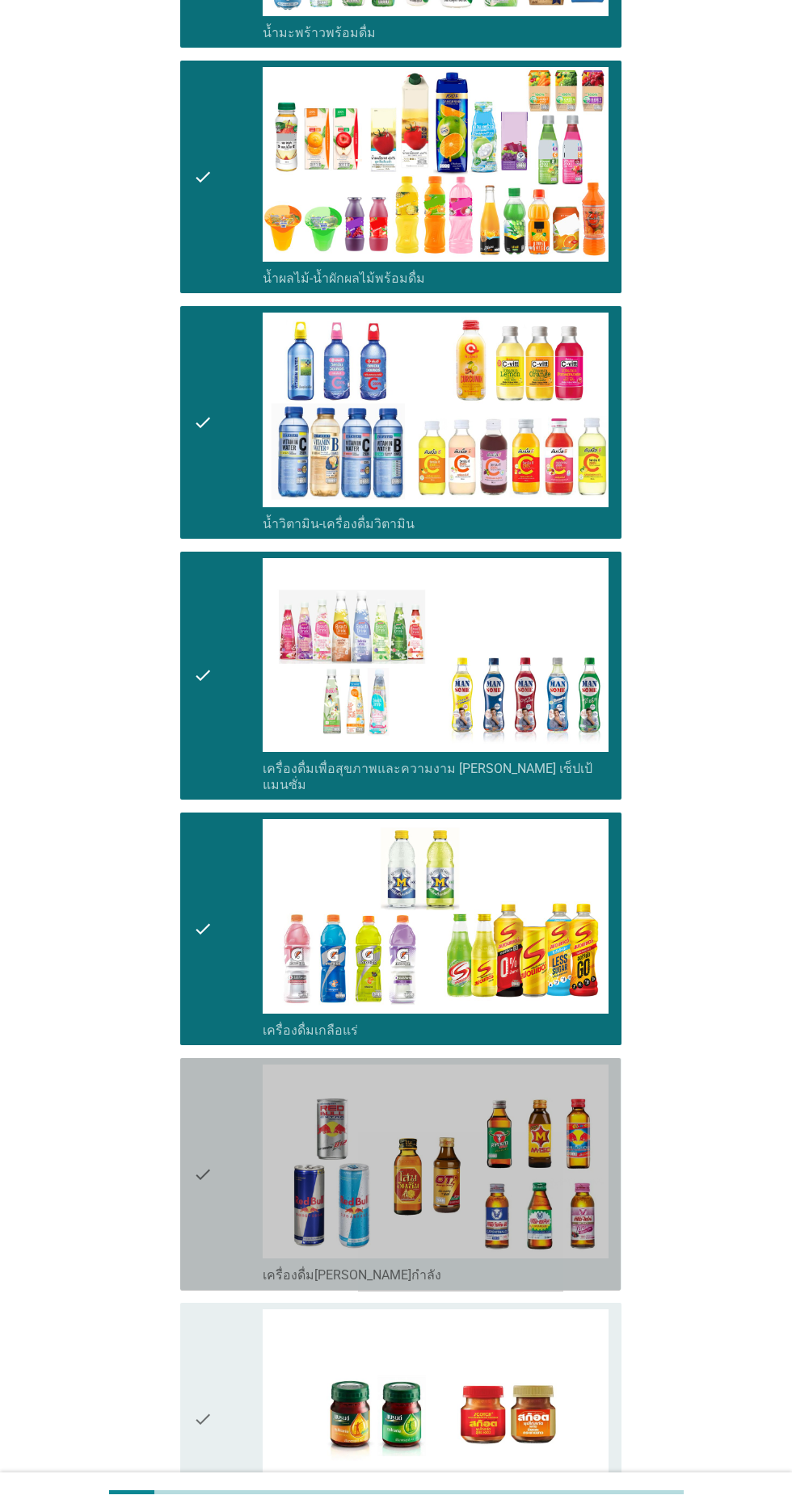
click at [215, 1199] on div "check" at bounding box center [227, 1174] width 70 height 220
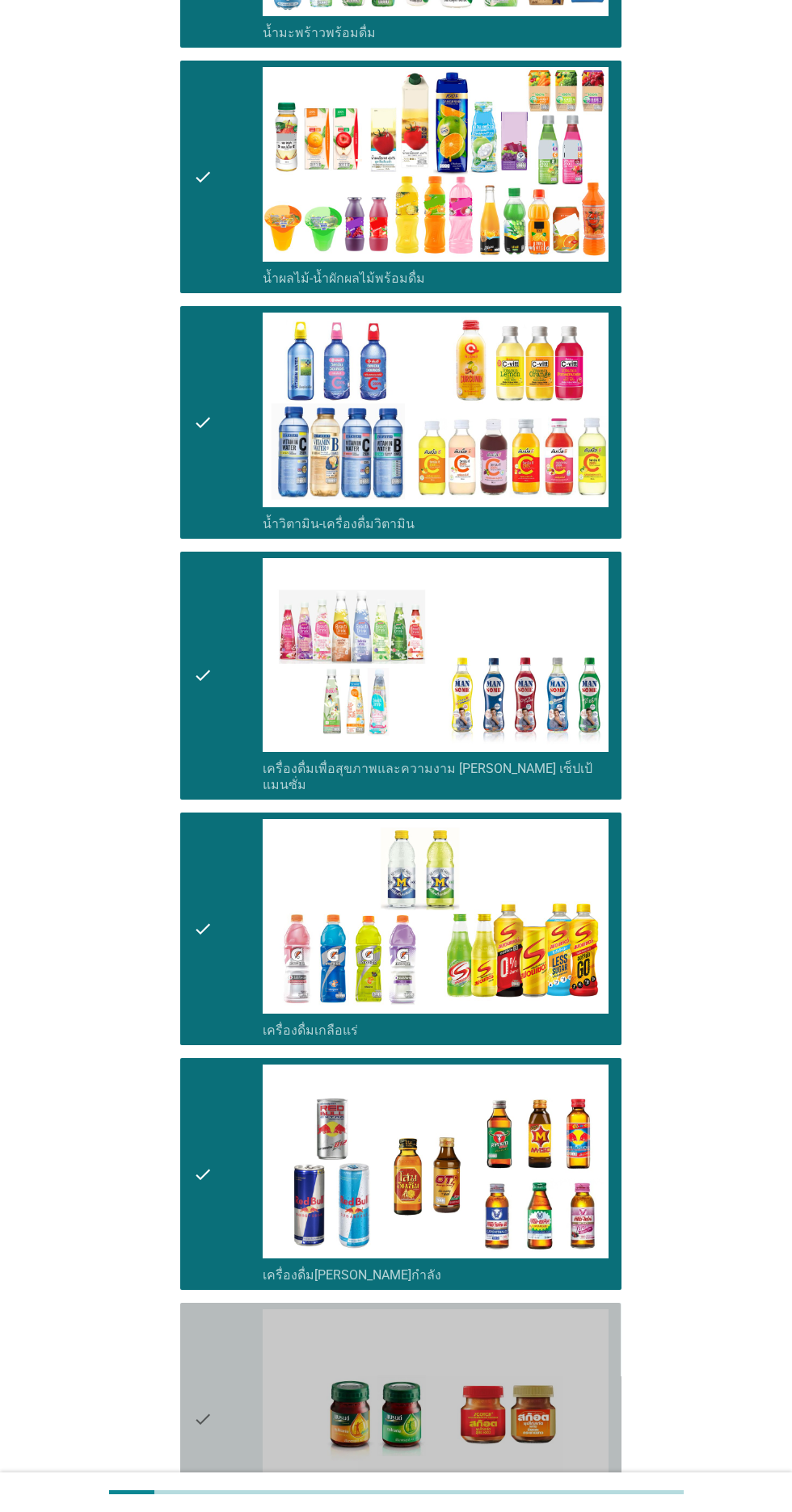
click at [231, 1411] on div "check" at bounding box center [227, 1419] width 70 height 220
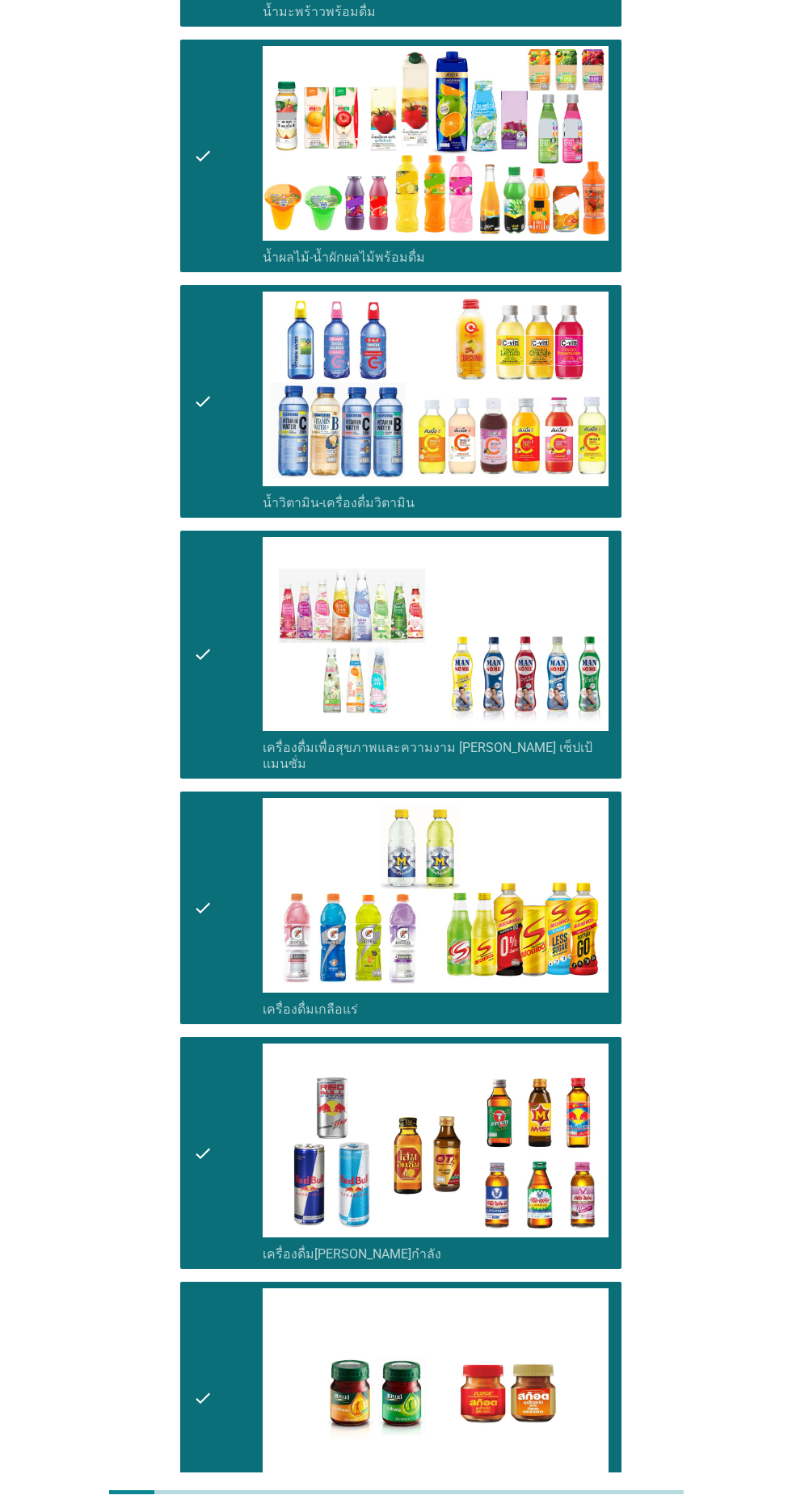
scroll to position [2326, 0]
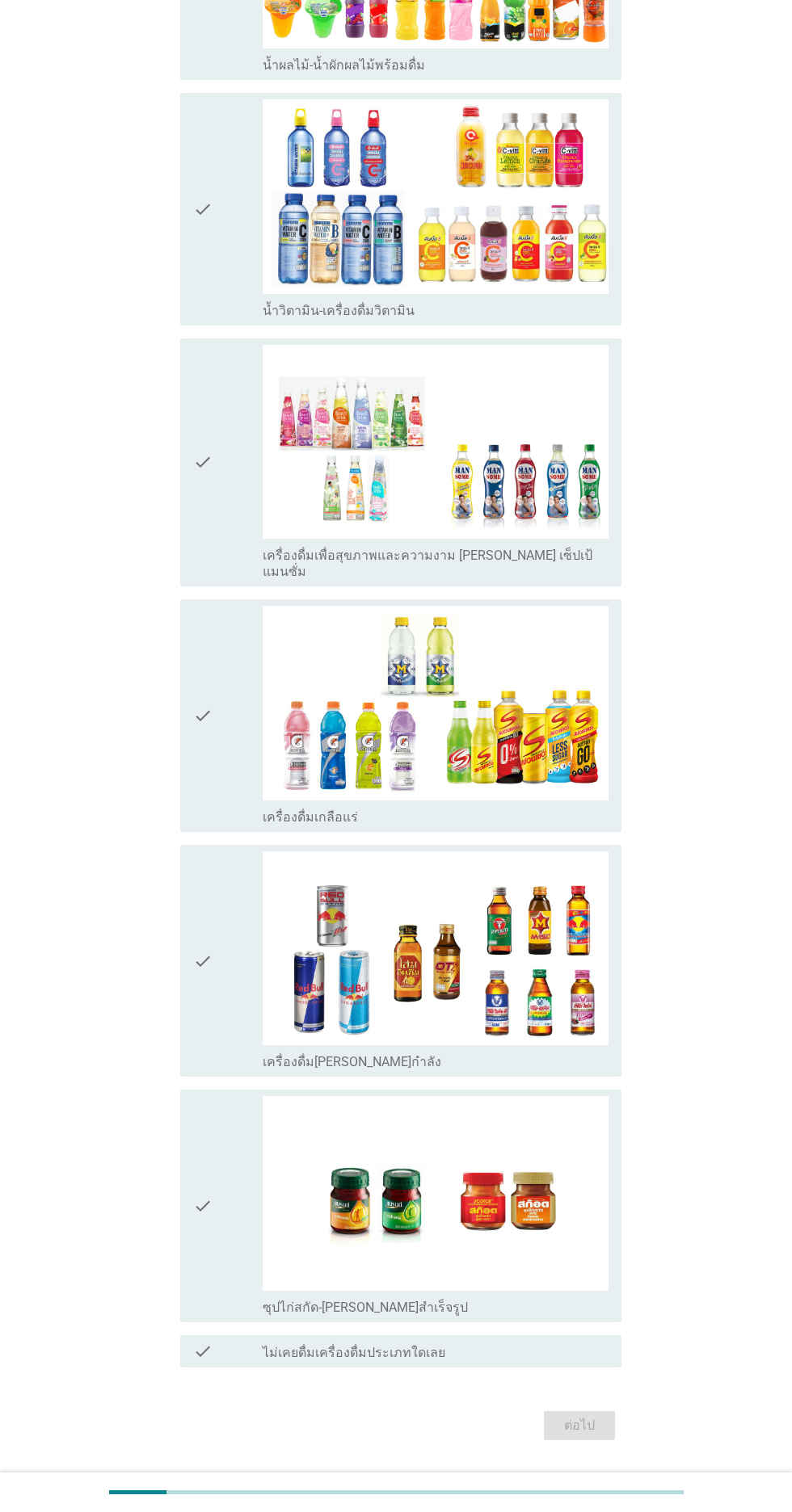
scroll to position [0, 0]
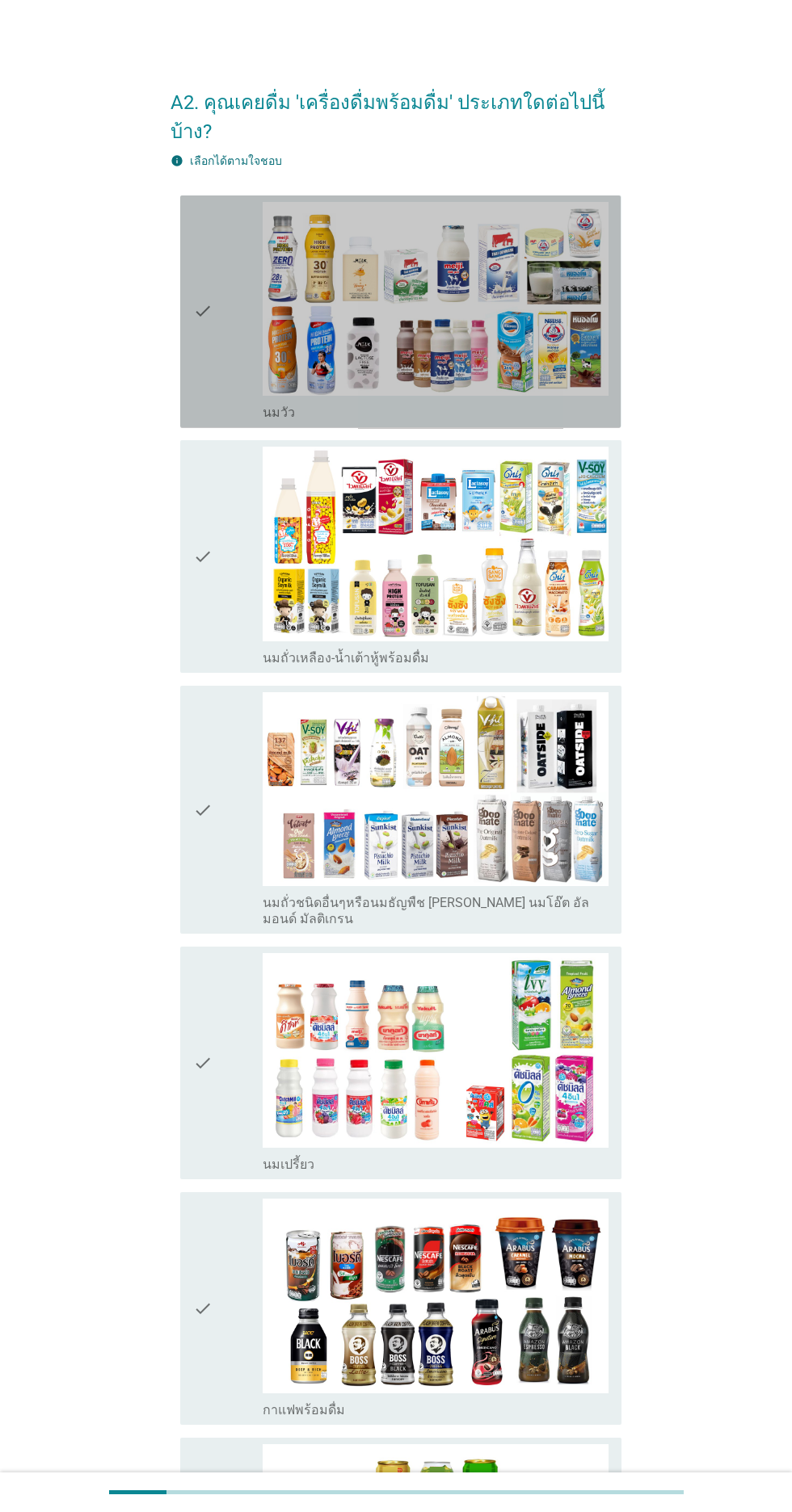
click at [210, 381] on icon "check" at bounding box center [202, 312] width 19 height 220
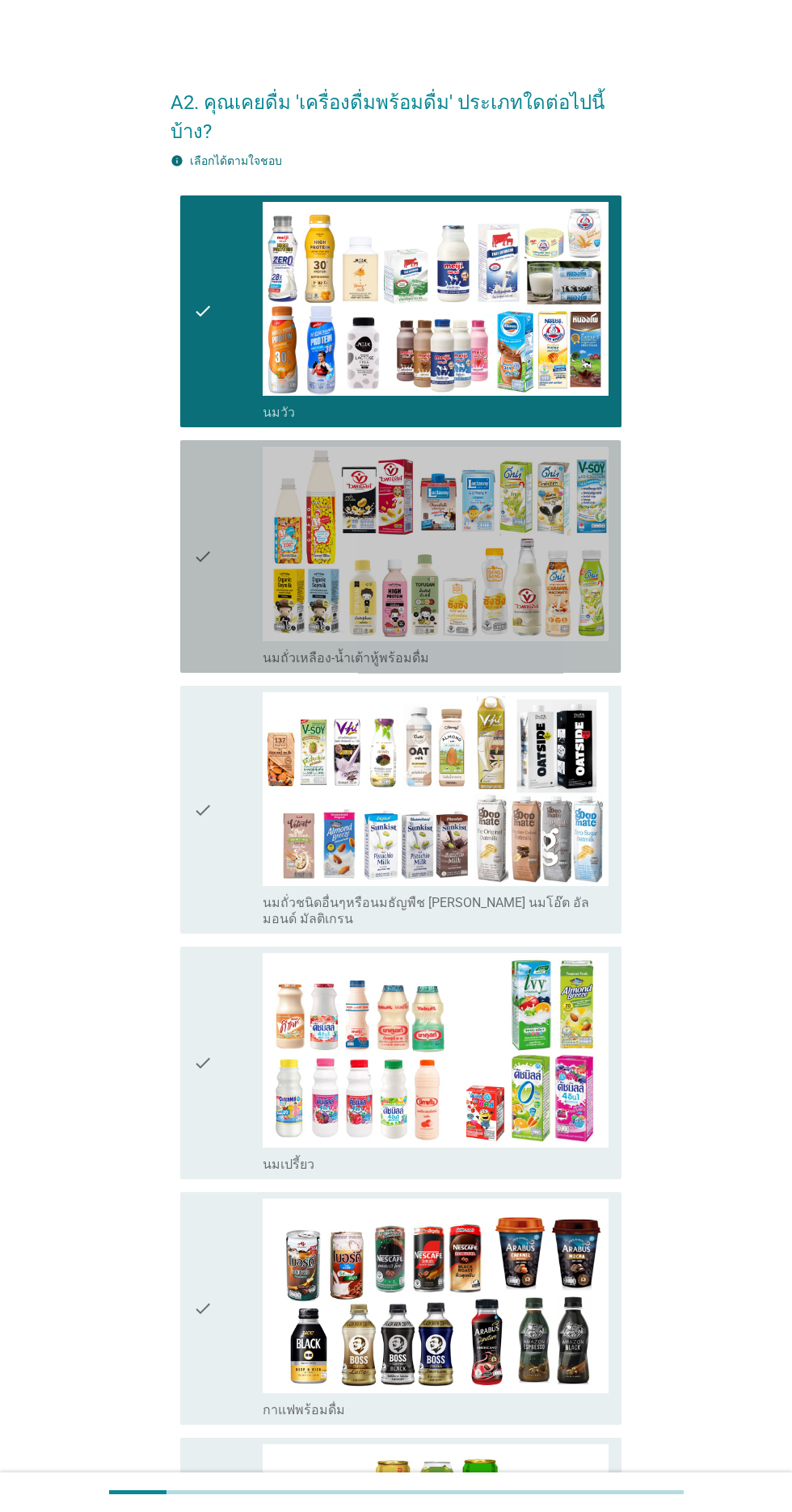
click at [202, 514] on icon "check" at bounding box center [202, 556] width 19 height 220
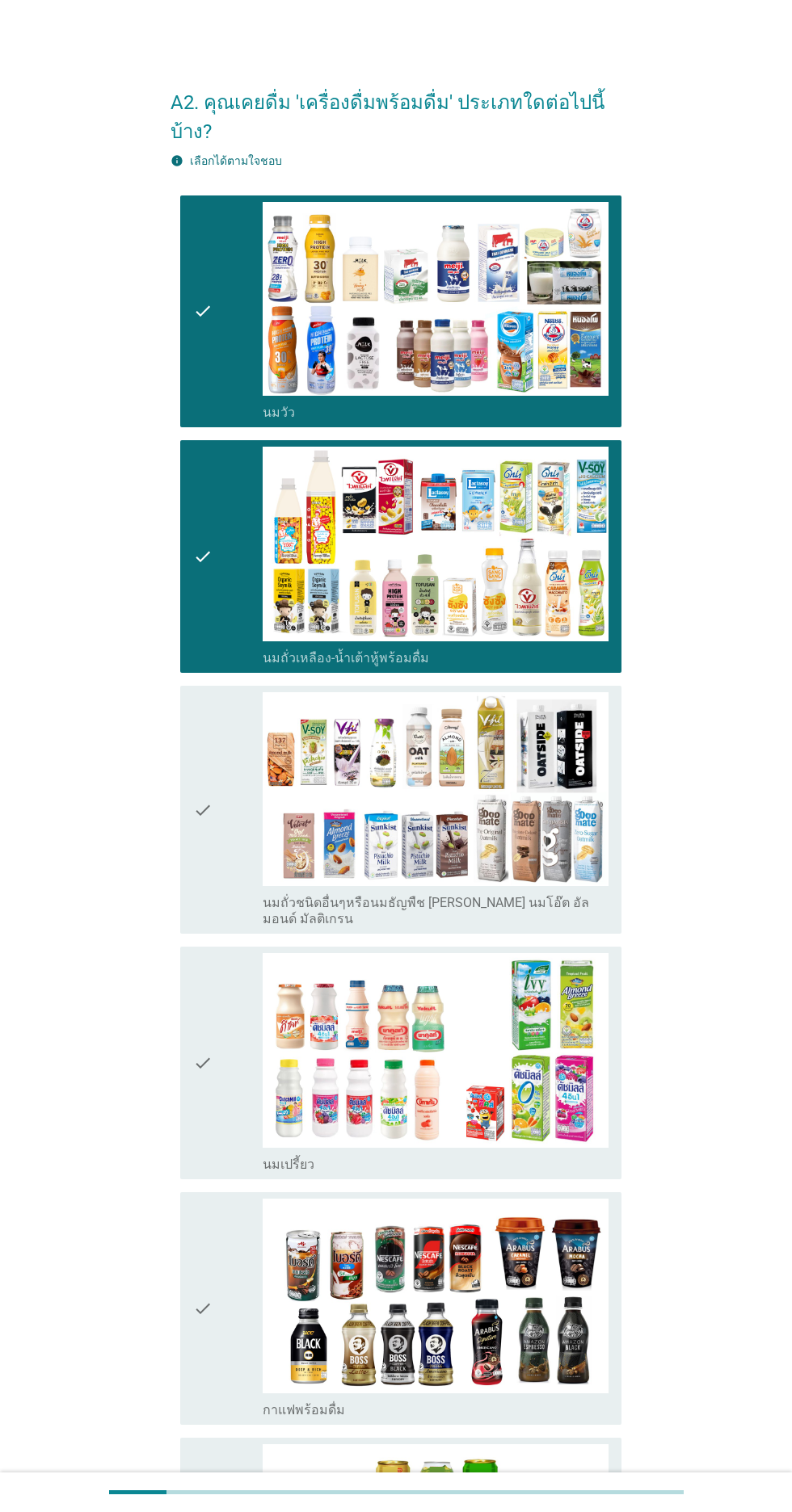
click at [190, 874] on div "check check_box_outline_blank นมถั่วชนิดอื่นๆหรือนมธัญพืช [PERSON_NAME] นมโอ๊ต …" at bounding box center [400, 810] width 440 height 249
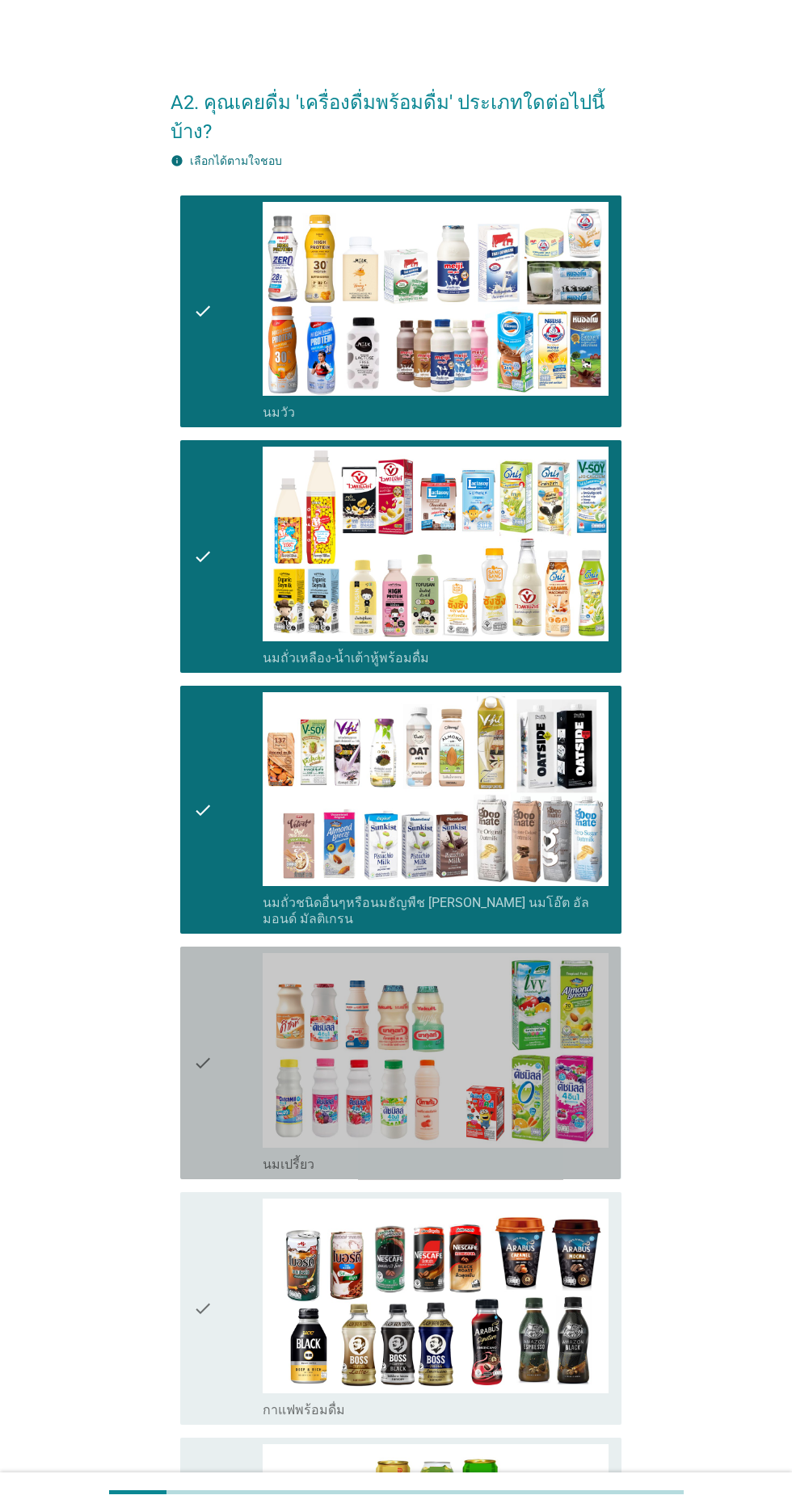
click at [199, 1010] on icon "check" at bounding box center [202, 1063] width 19 height 220
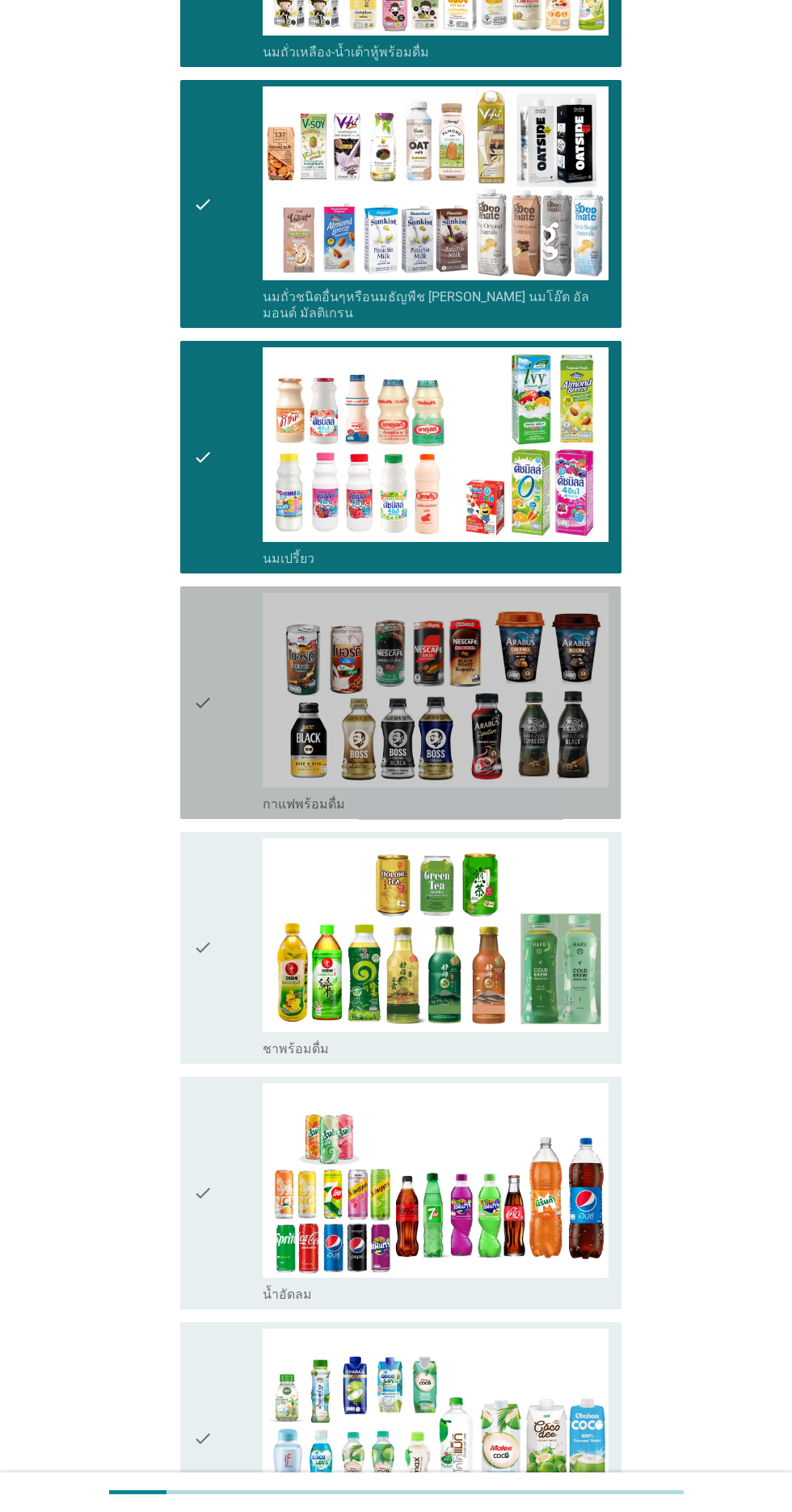
scroll to position [622, 0]
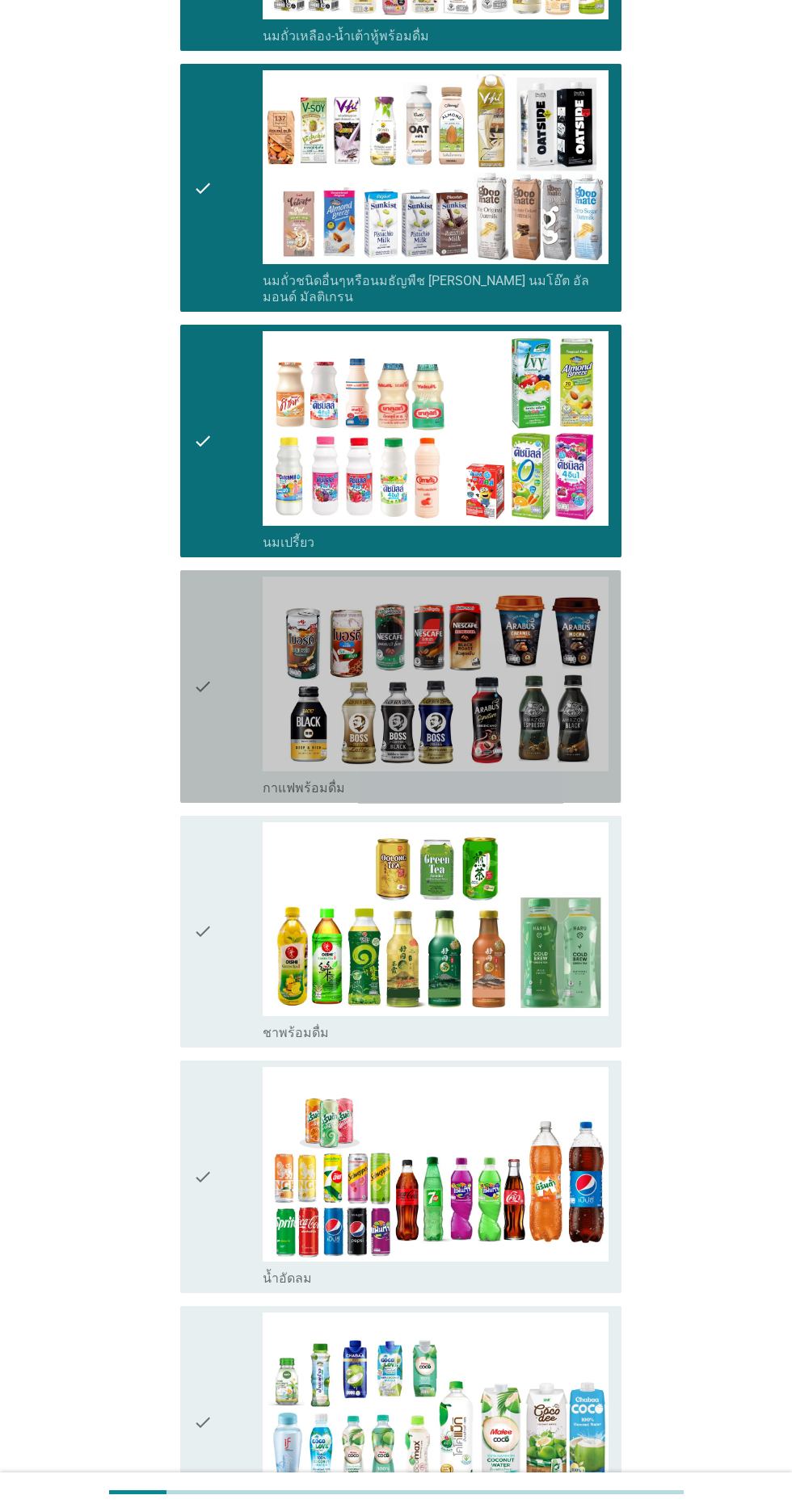
click at [203, 777] on icon "check" at bounding box center [202, 686] width 19 height 220
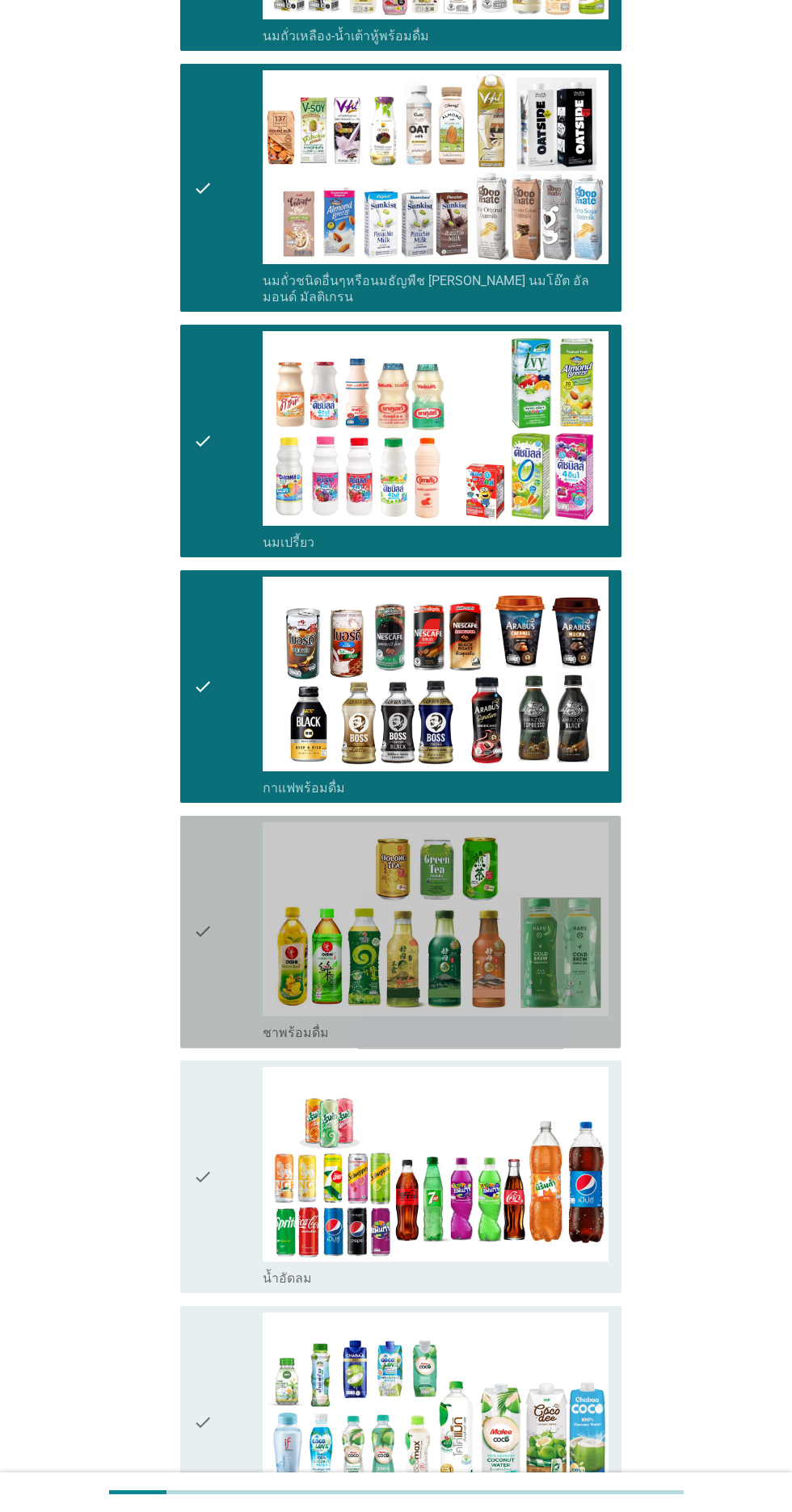
click at [208, 864] on icon "check" at bounding box center [202, 932] width 19 height 220
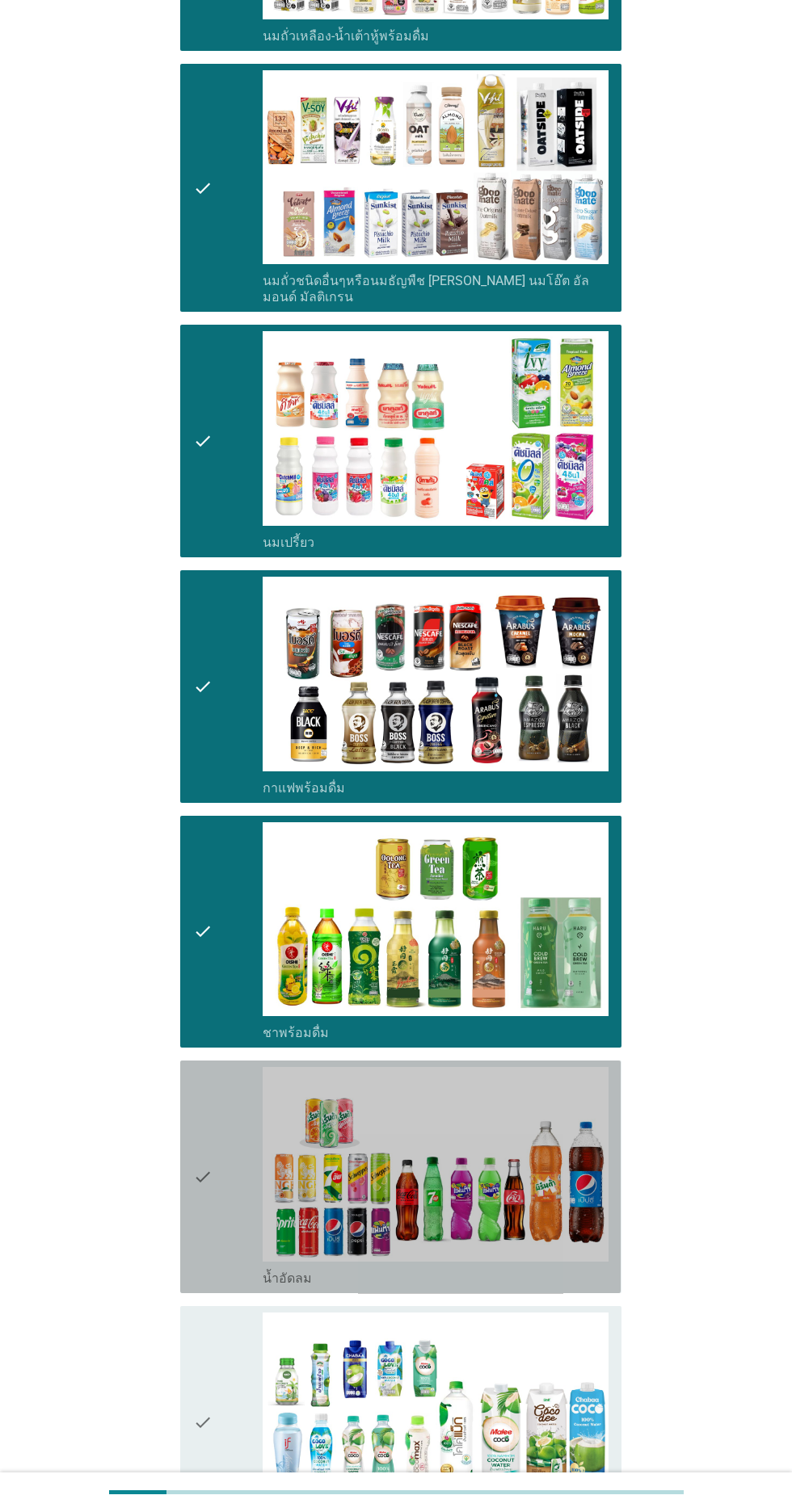
click at [201, 1220] on icon "check" at bounding box center [202, 1177] width 19 height 220
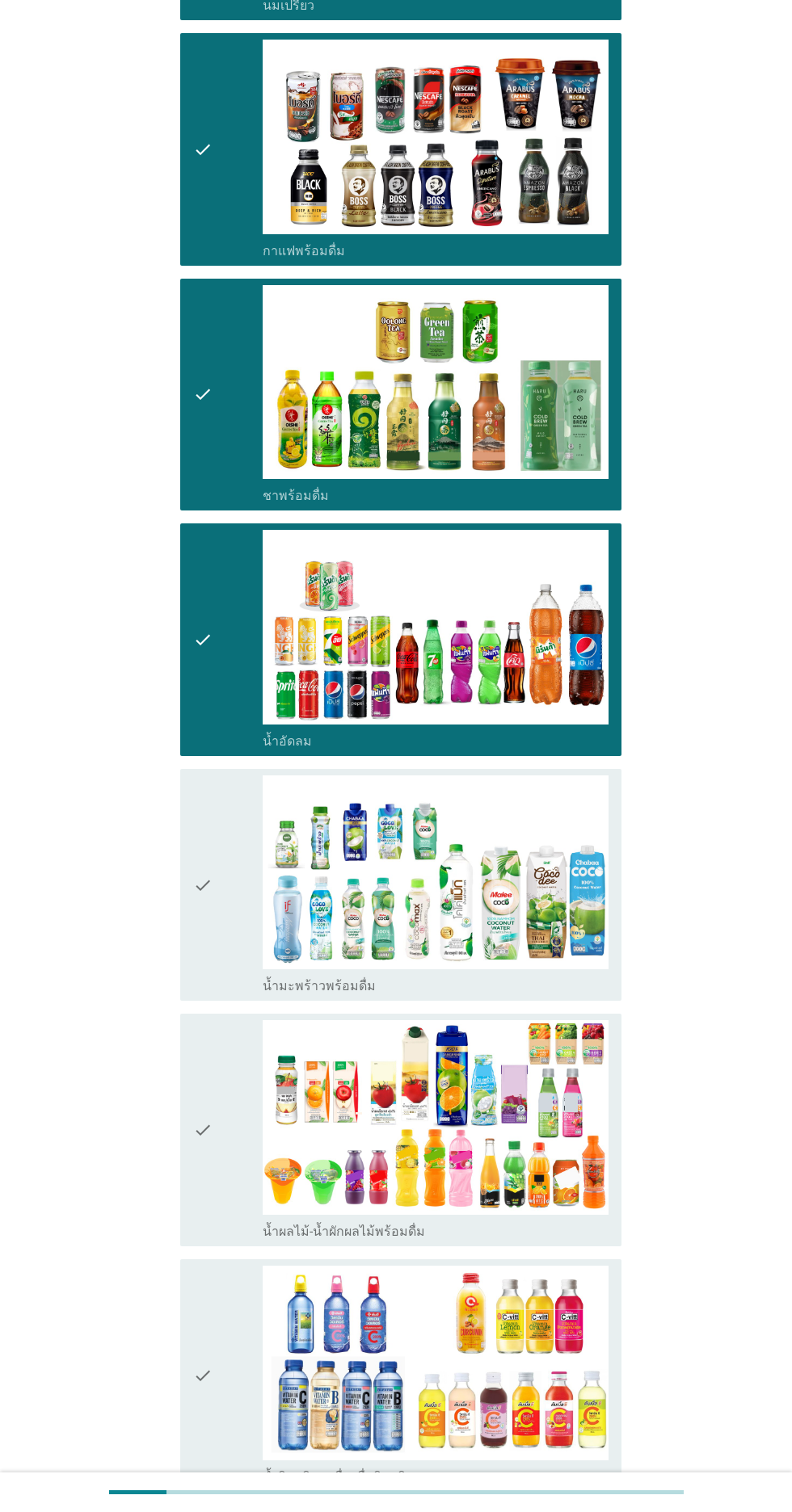
scroll to position [1162, 0]
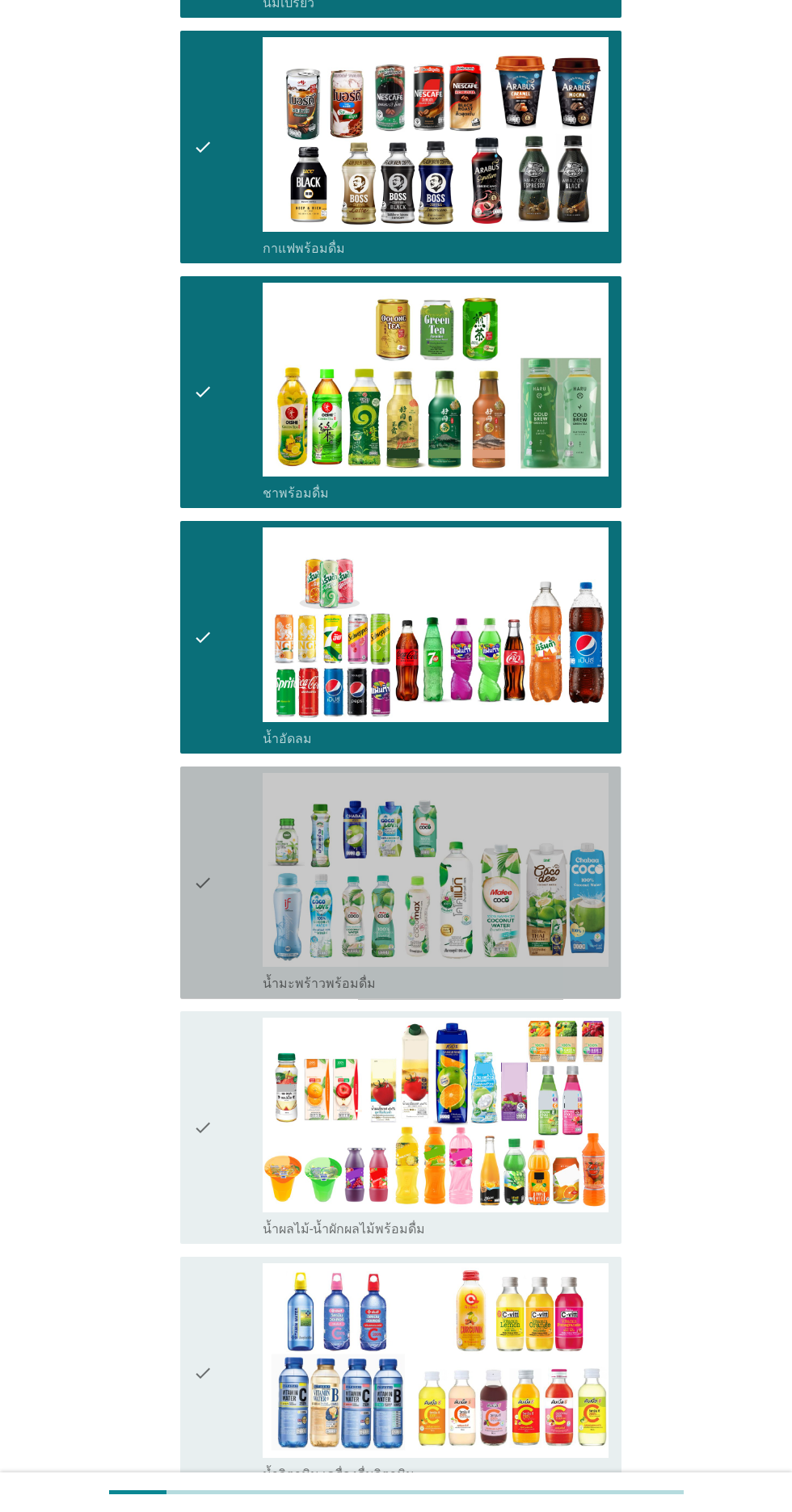
click at [181, 959] on div "check check_box_outline_blank น้ำมะพร้าวพร้อมดื่ม" at bounding box center [400, 883] width 440 height 233
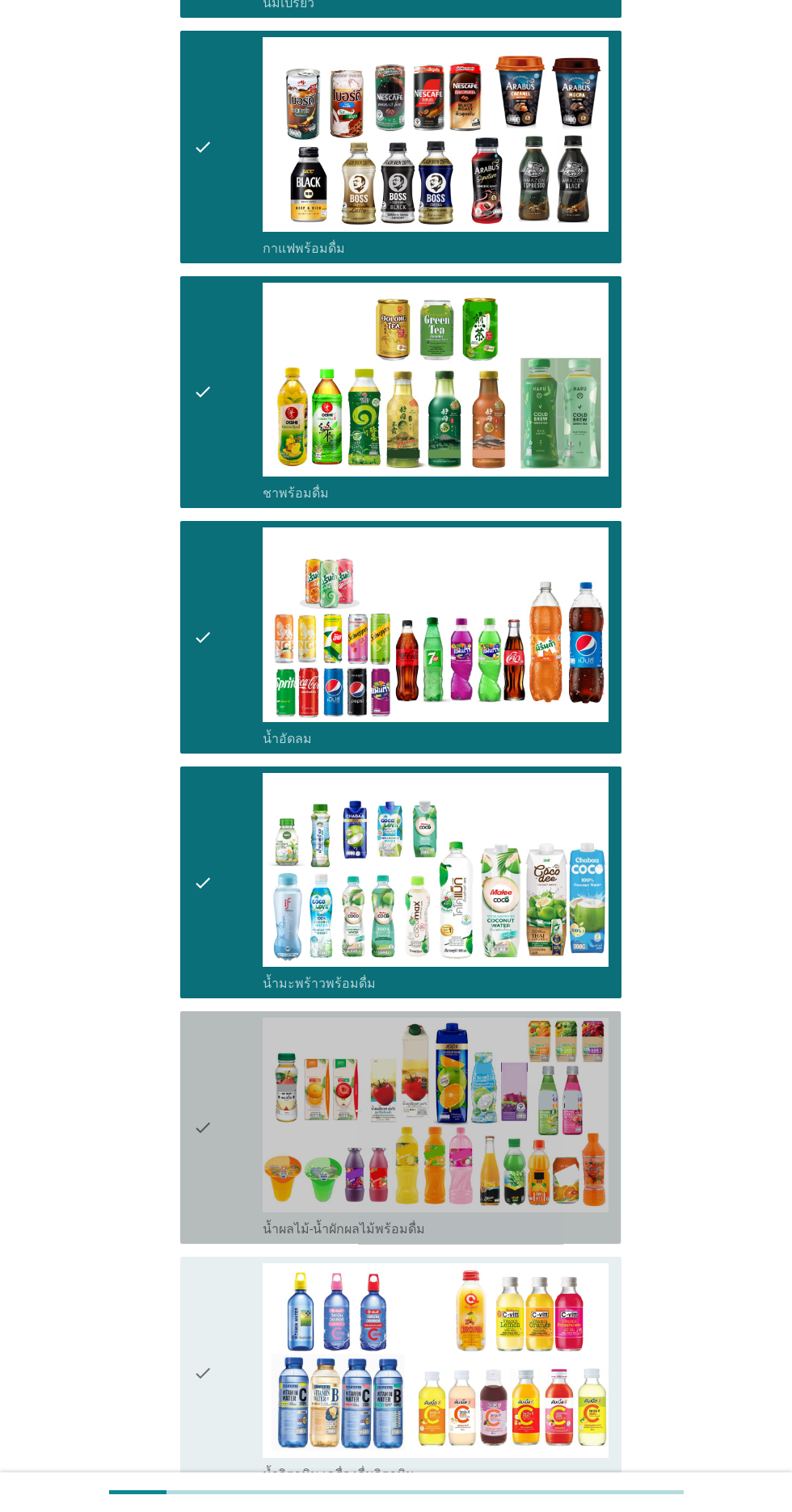
click at [202, 1053] on icon "check" at bounding box center [202, 1128] width 19 height 220
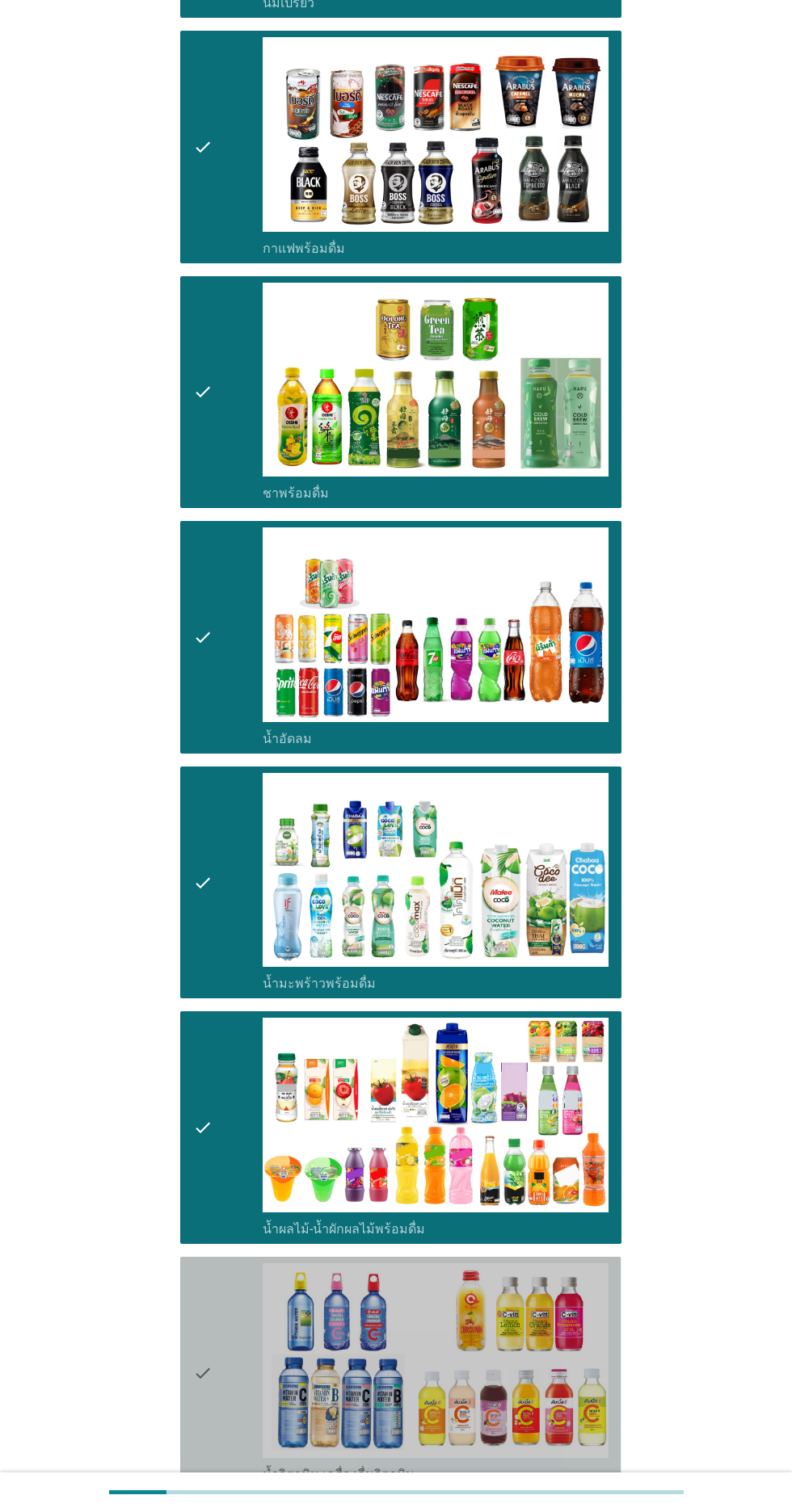
click at [194, 1354] on icon "check" at bounding box center [202, 1373] width 19 height 220
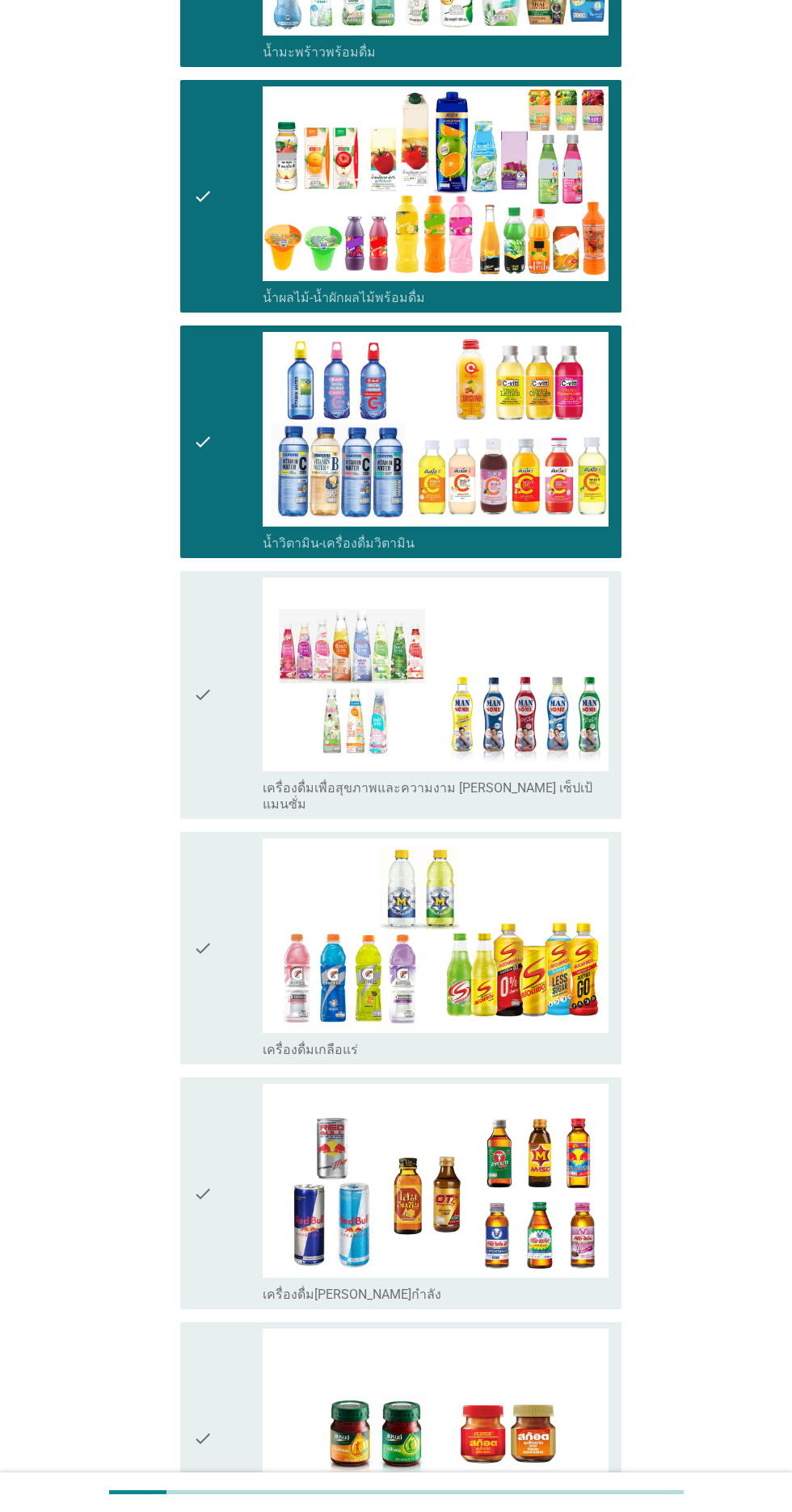
scroll to position [2098, 0]
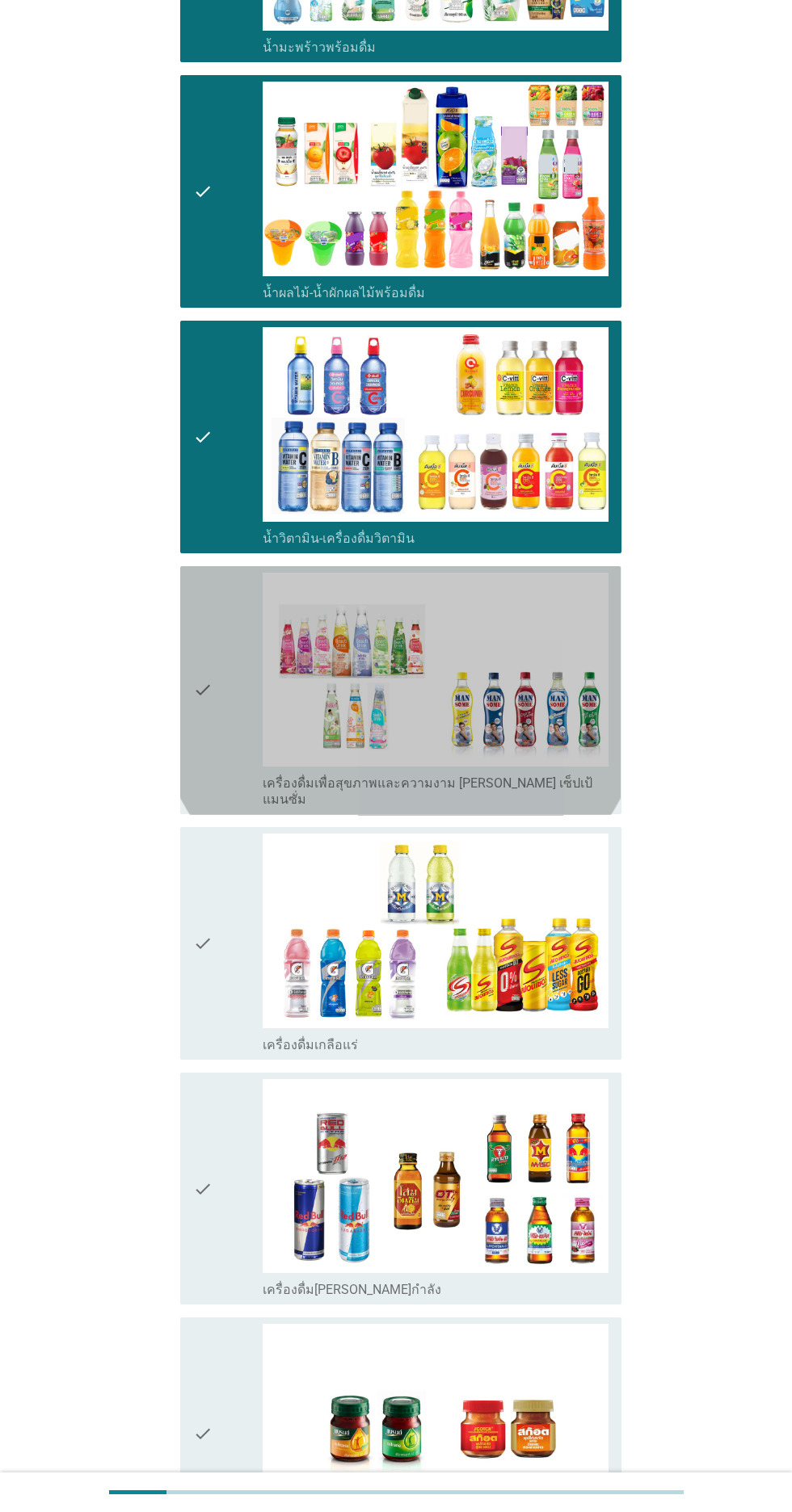
click at [208, 681] on icon "check" at bounding box center [202, 691] width 19 height 236
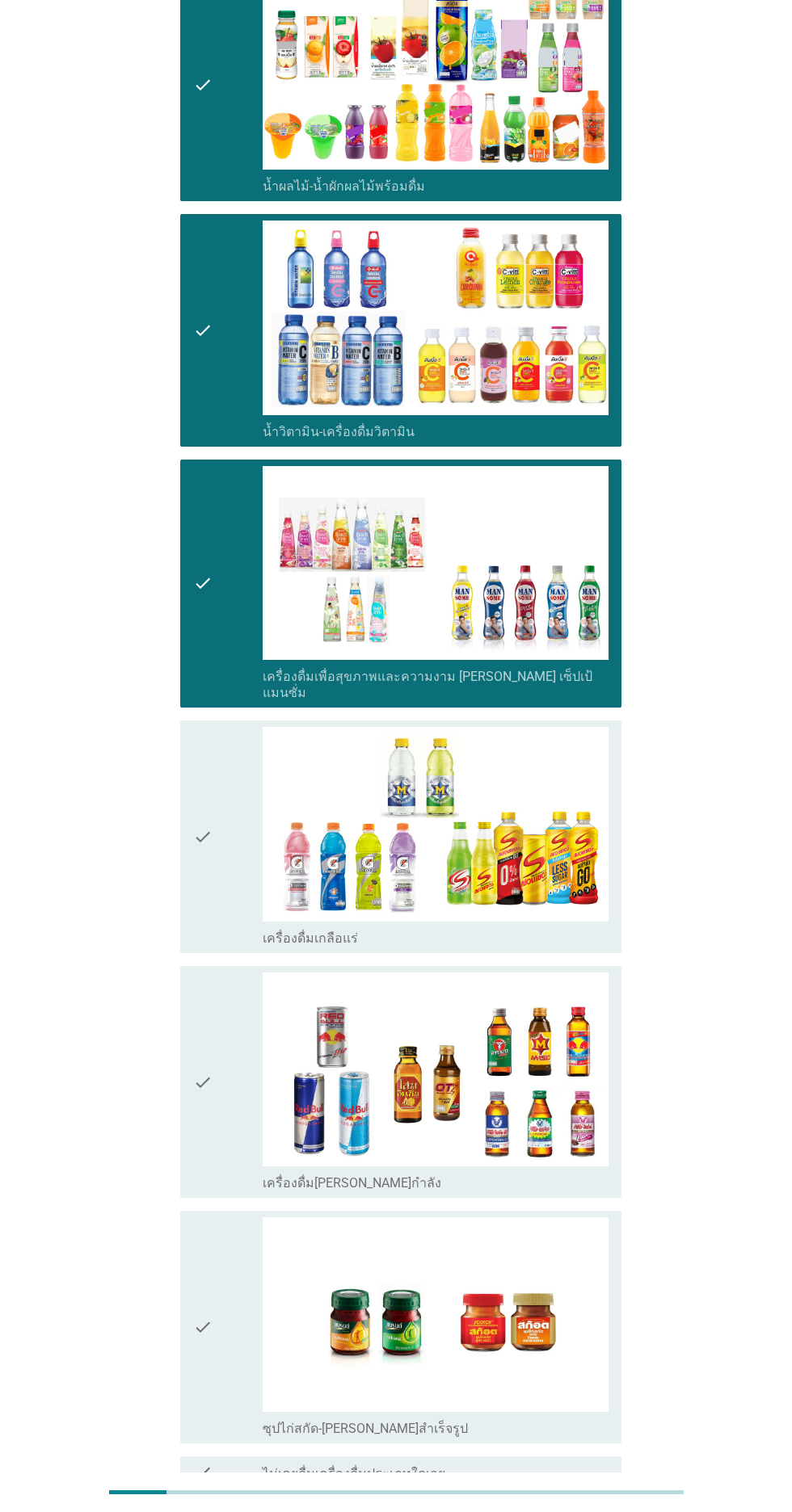
scroll to position [2205, 0]
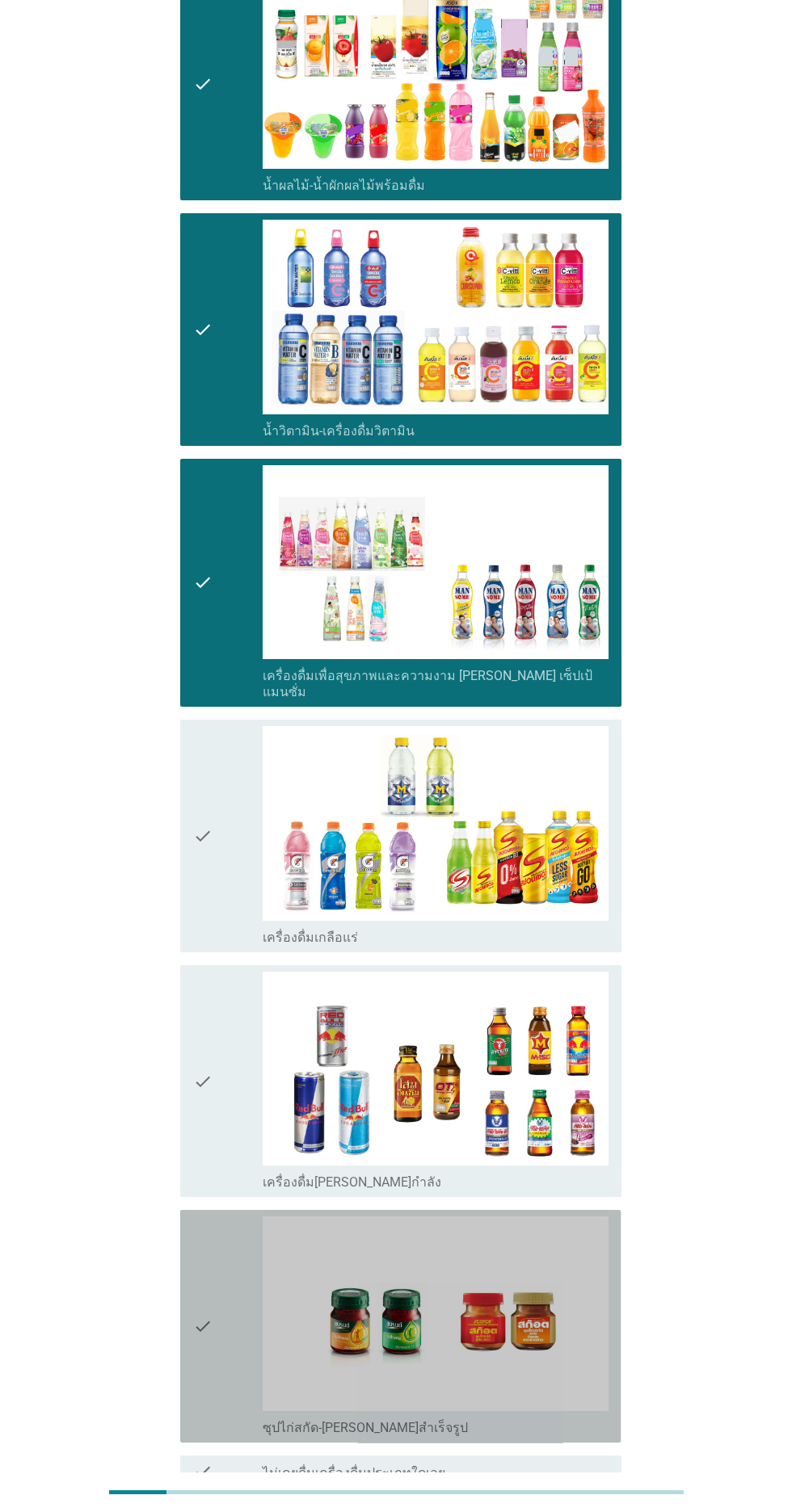
click at [201, 1322] on icon "check" at bounding box center [202, 1326] width 19 height 220
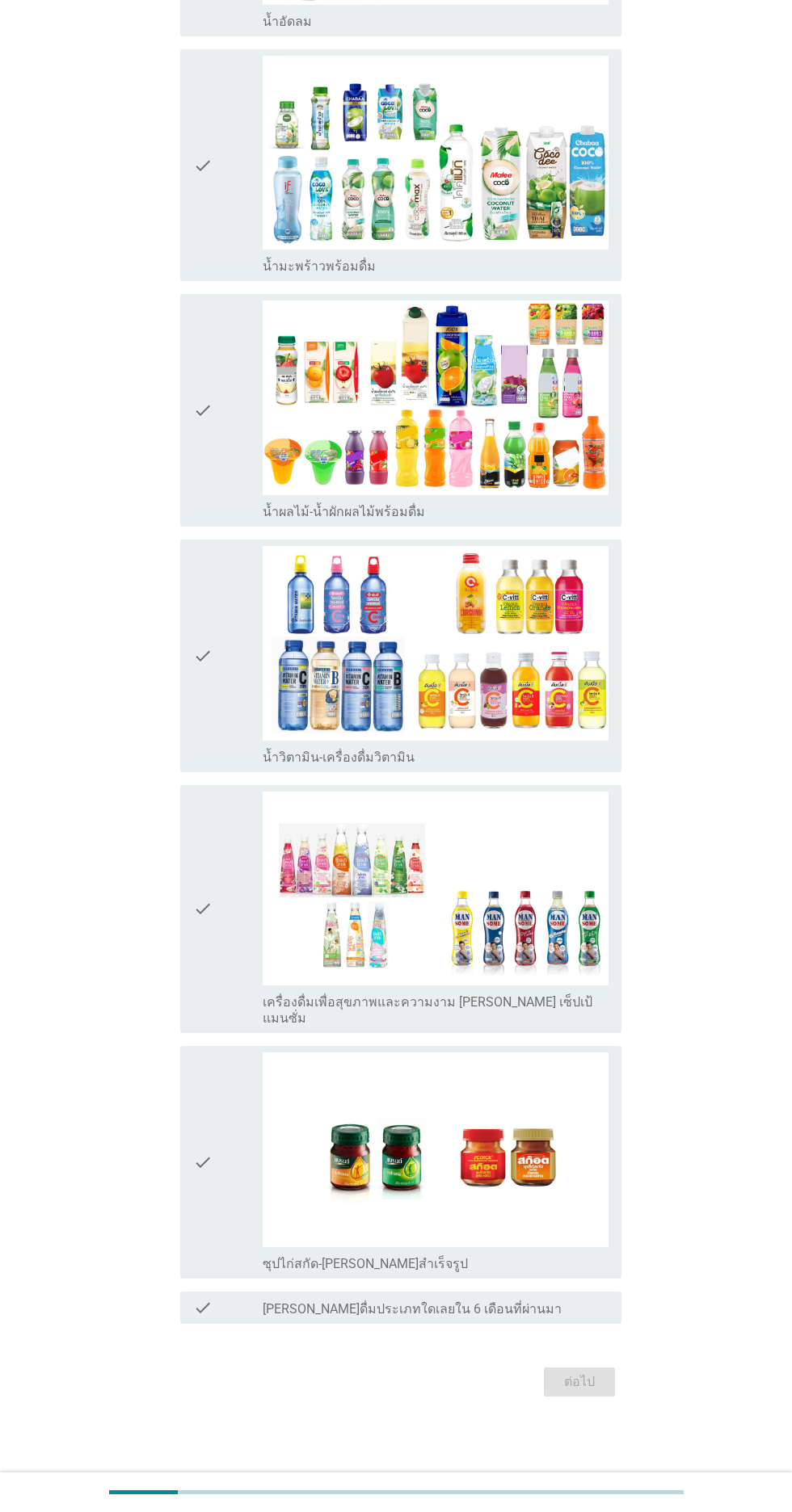
scroll to position [0, 0]
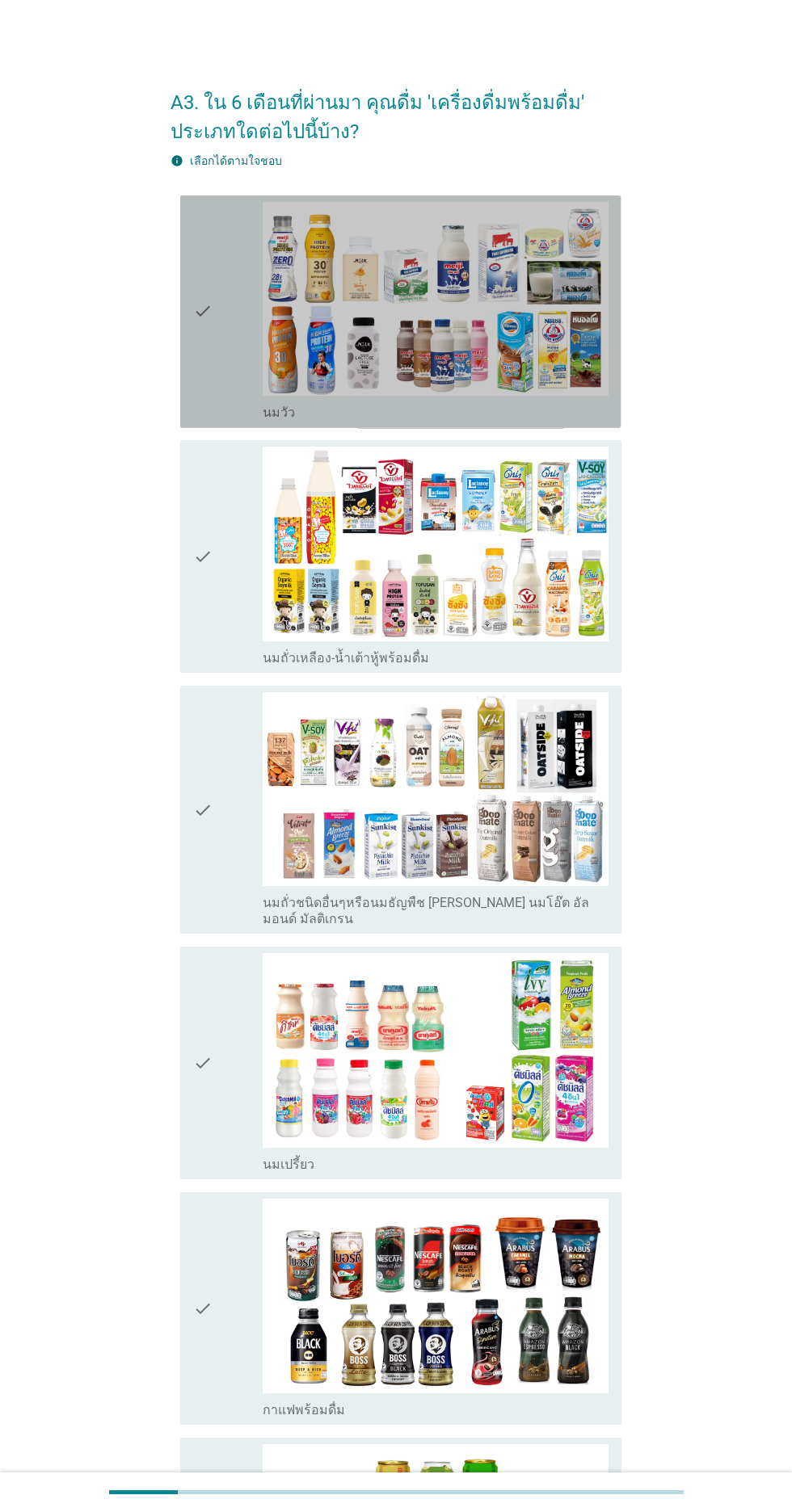
click at [194, 339] on icon "check" at bounding box center [202, 312] width 19 height 220
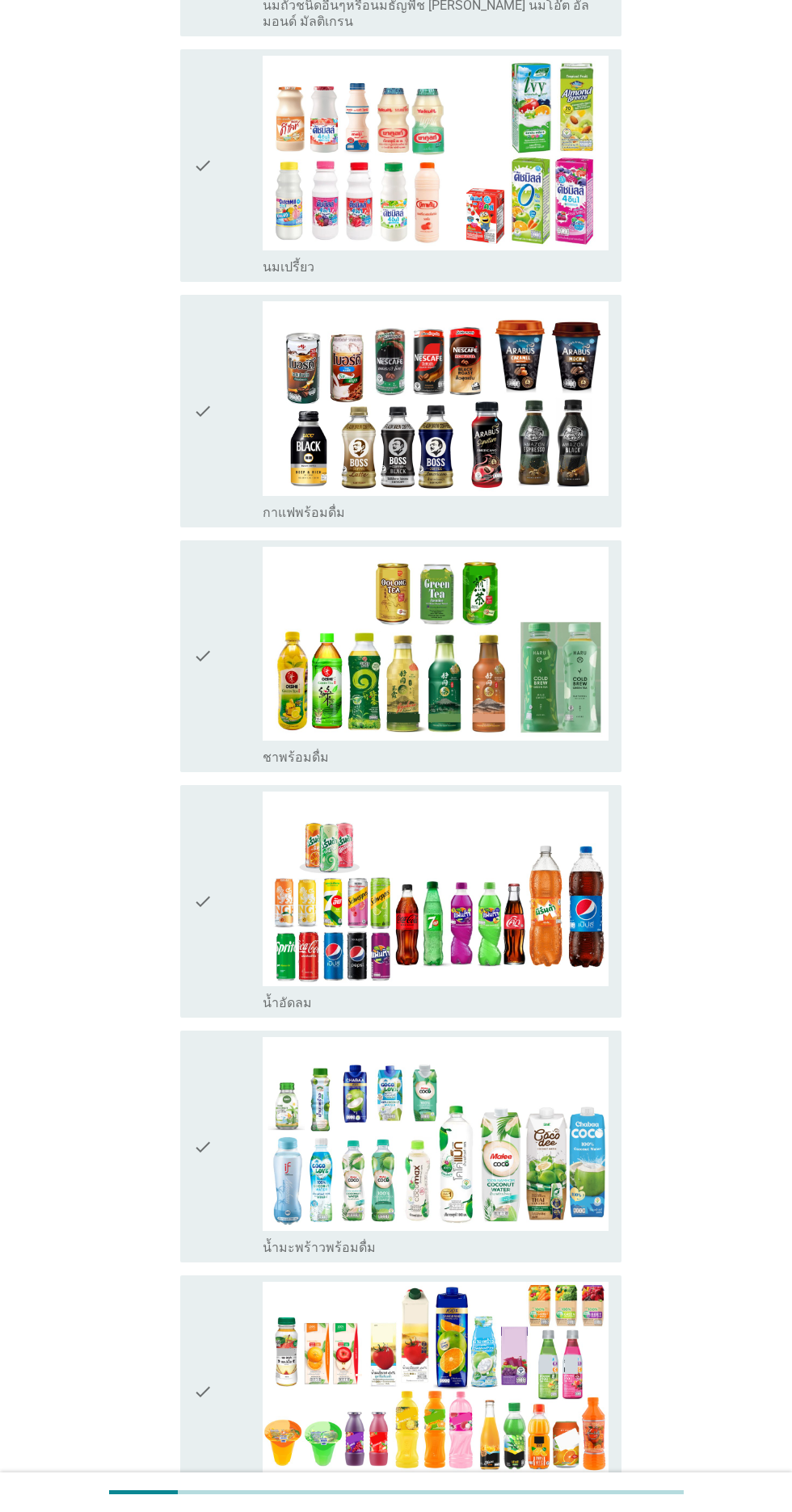
scroll to position [904, 0]
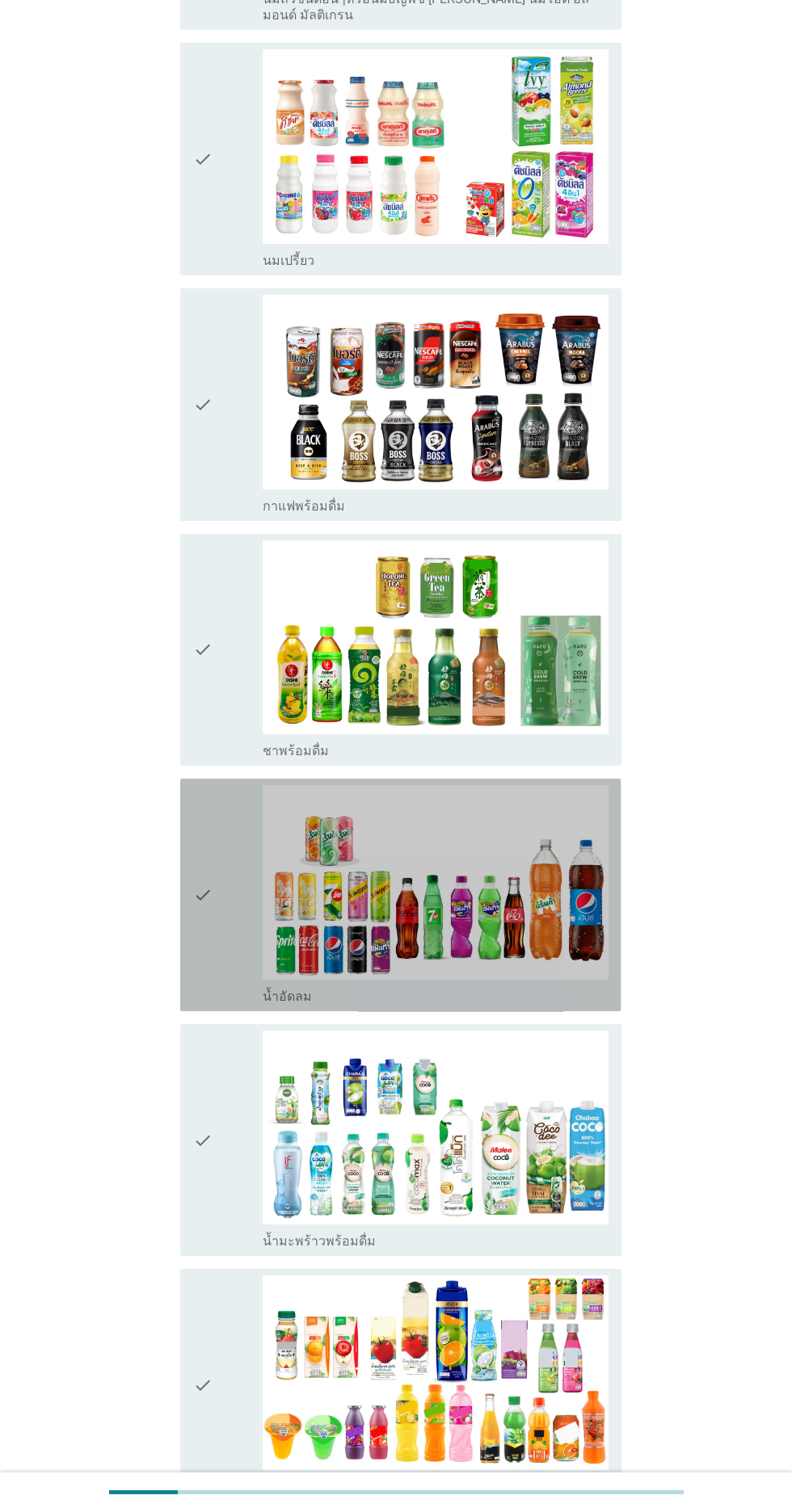
click at [208, 939] on icon "check" at bounding box center [202, 895] width 19 height 220
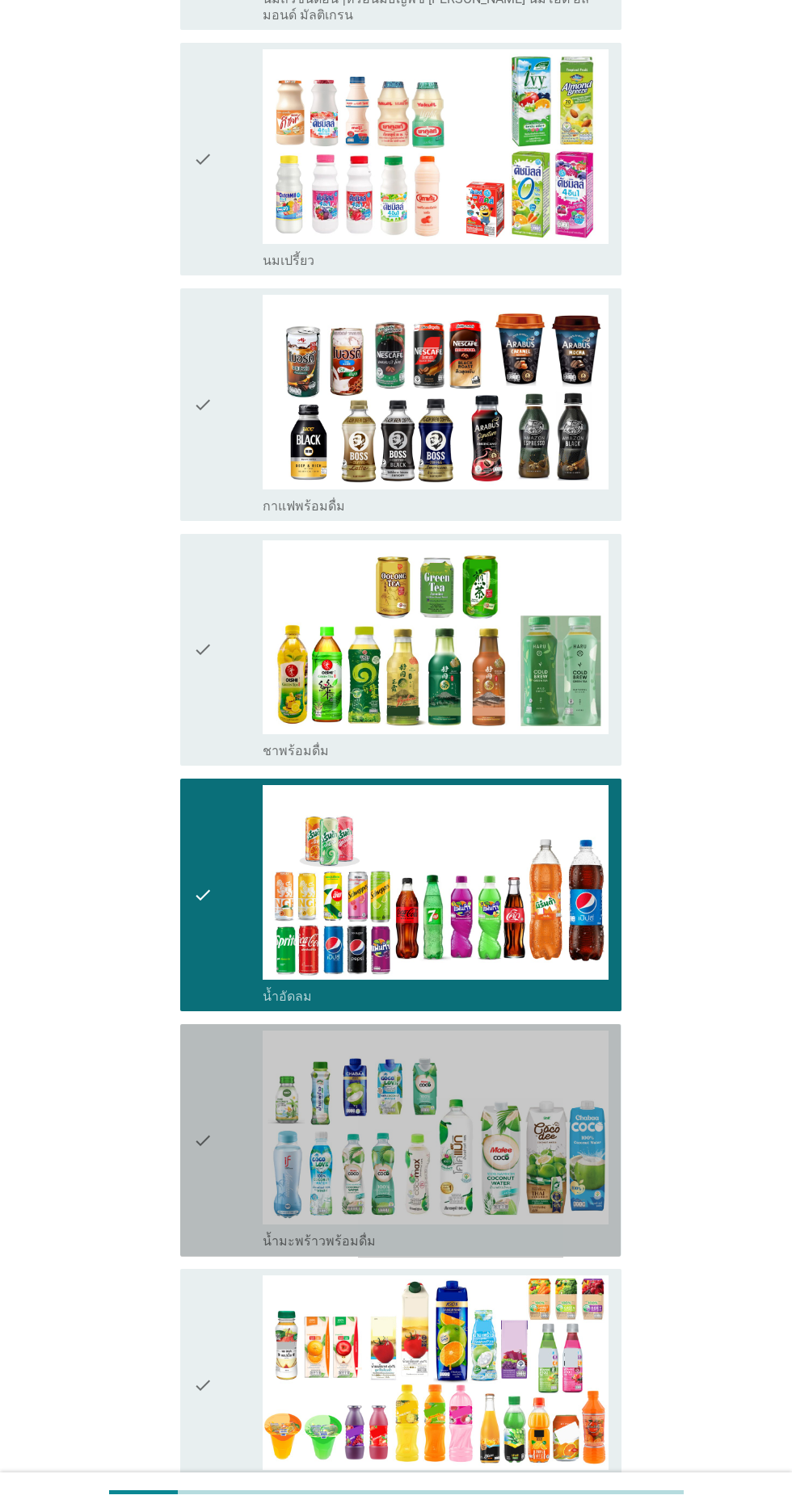
click at [199, 1186] on icon "check" at bounding box center [202, 1141] width 19 height 220
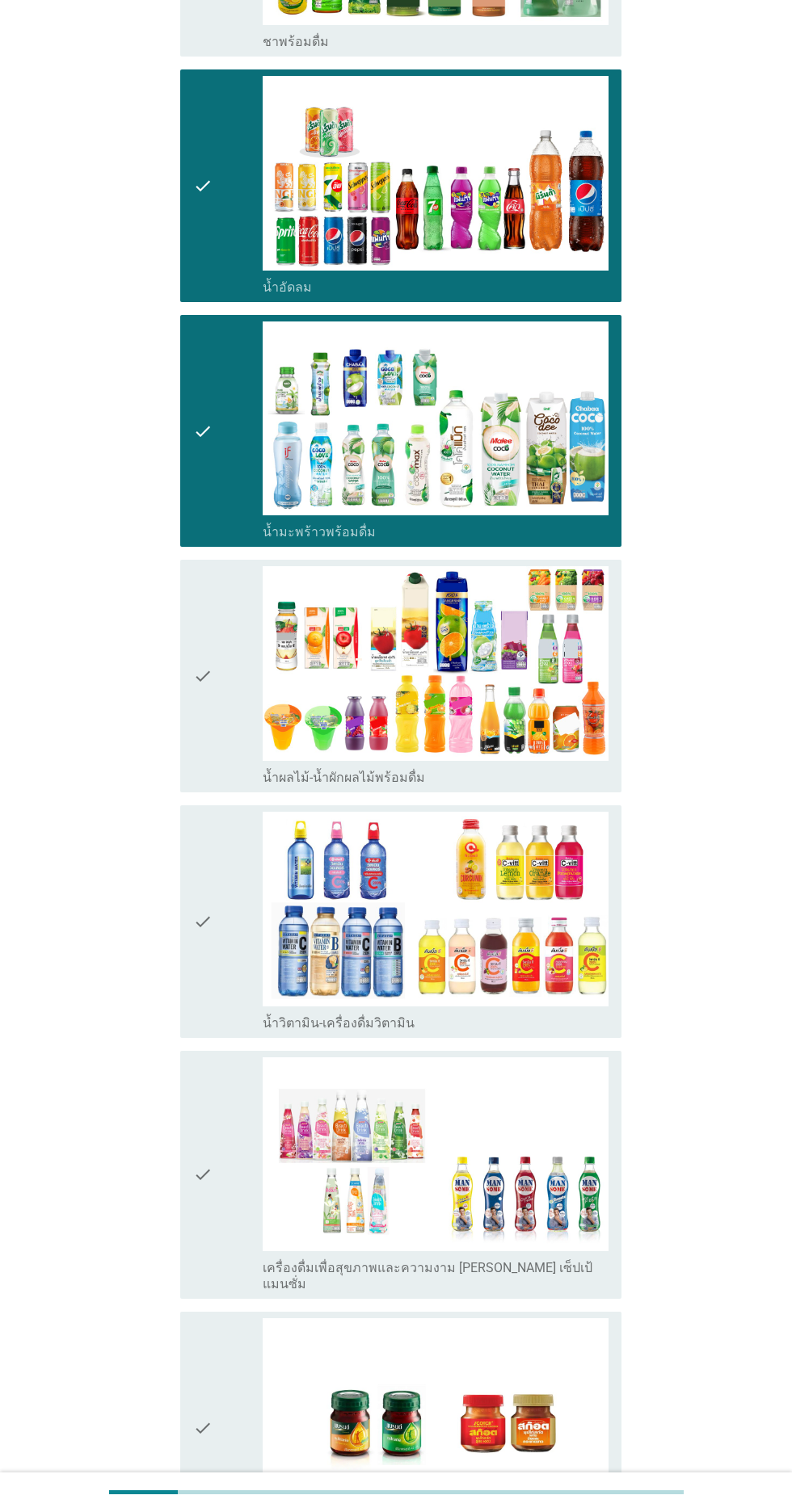
scroll to position [1615, 0]
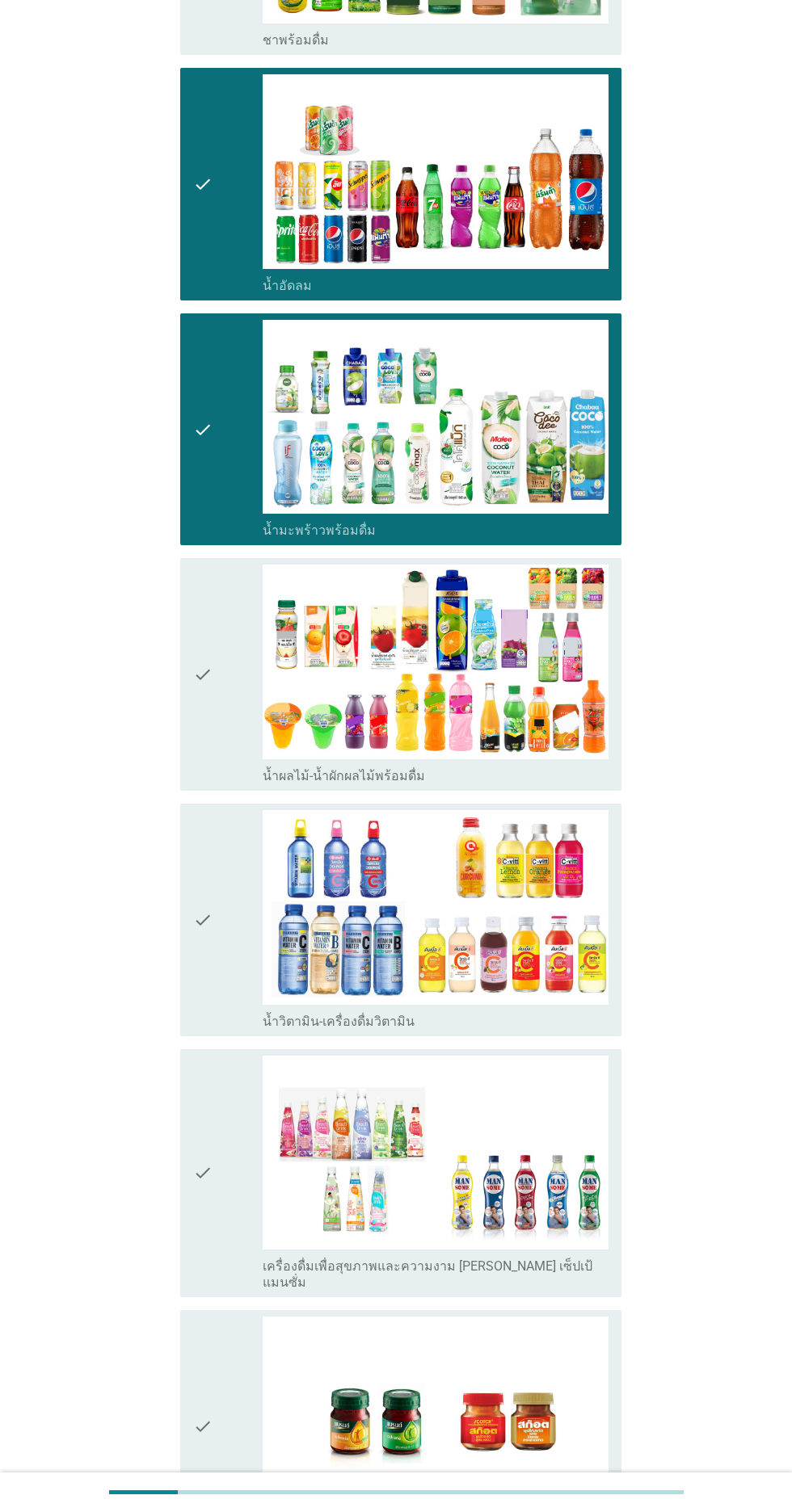
click at [204, 974] on icon "check" at bounding box center [202, 920] width 19 height 220
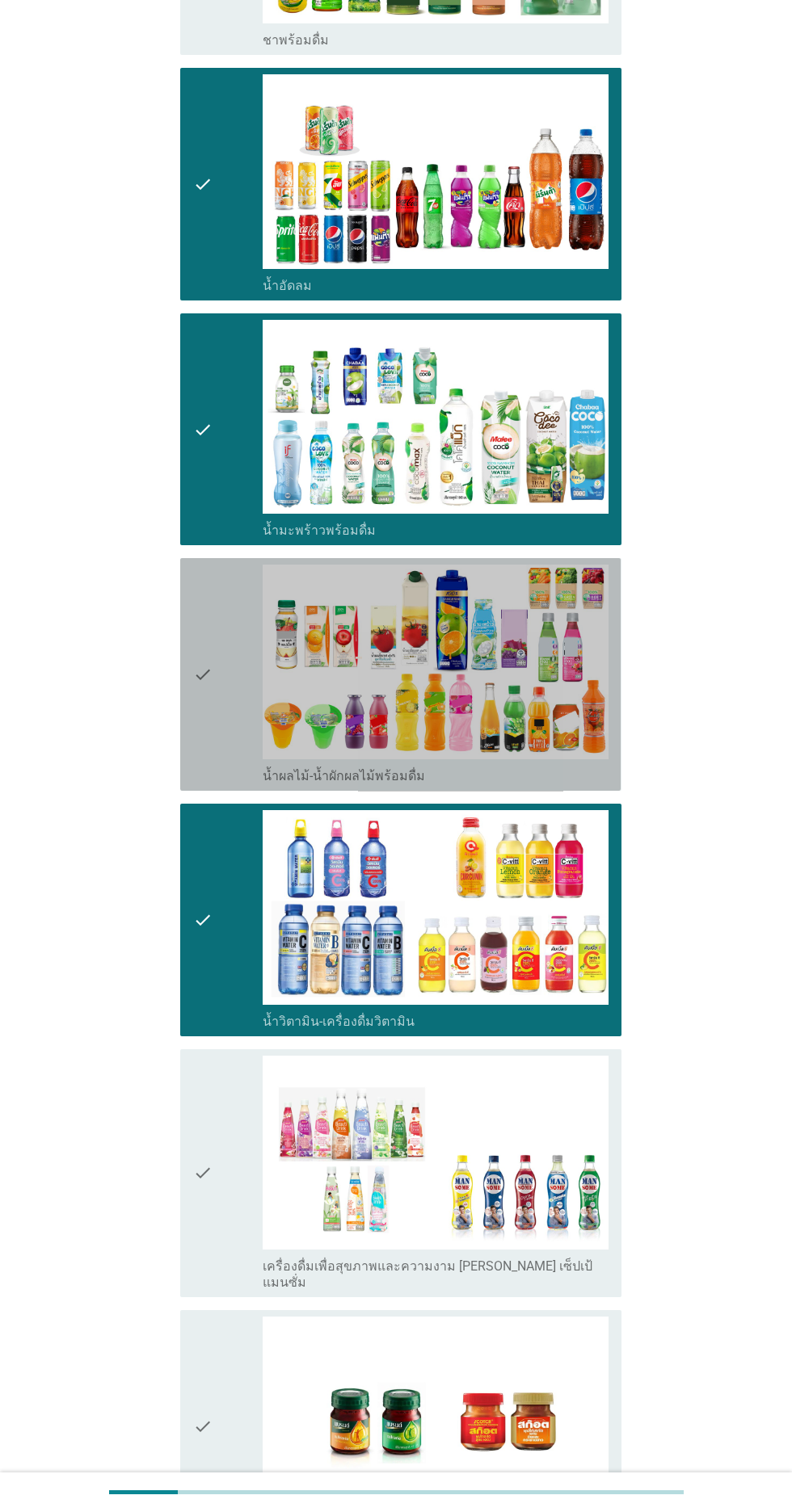
click at [208, 727] on icon "check" at bounding box center [202, 674] width 19 height 220
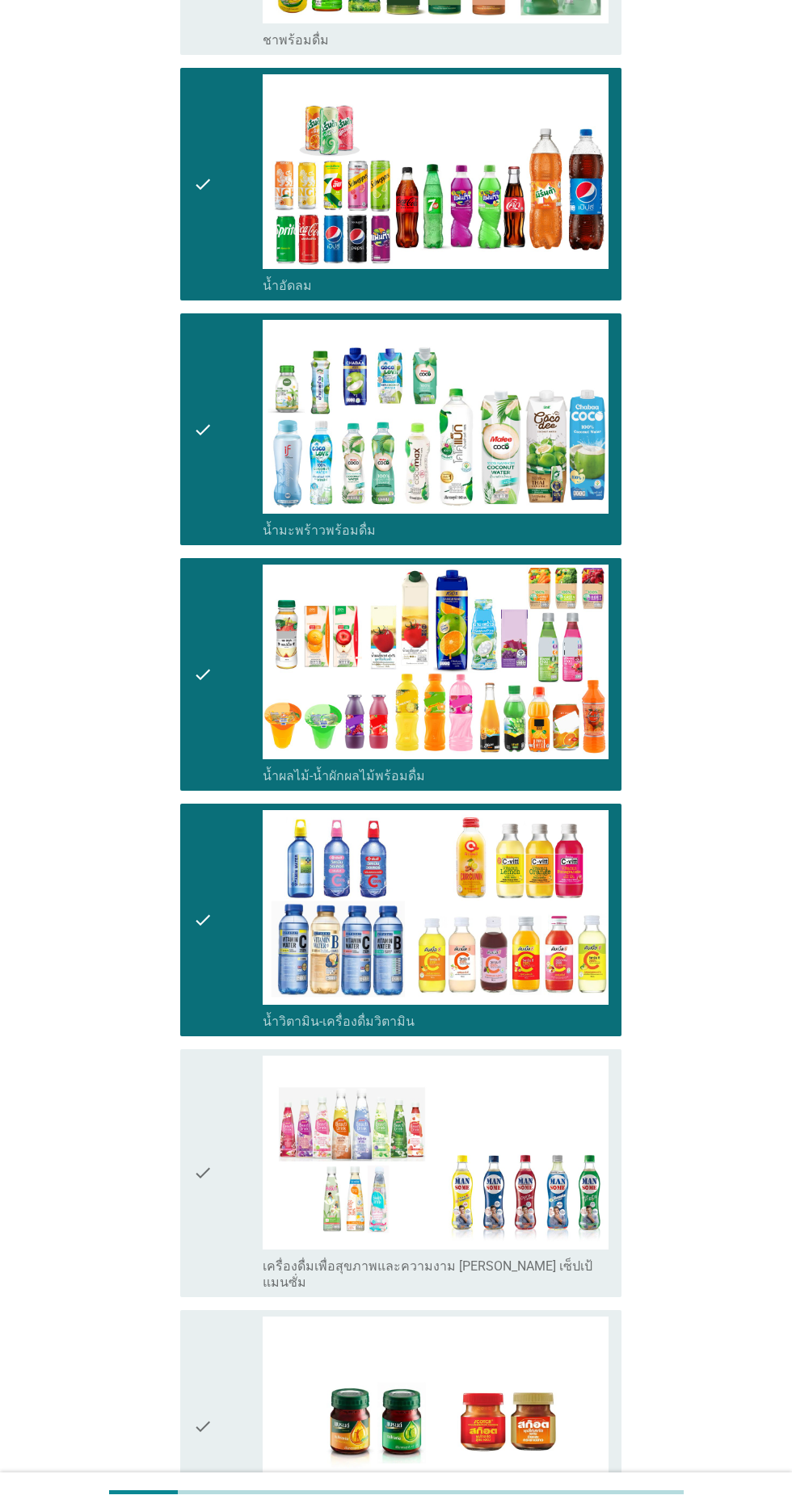
scroll to position [1720, 0]
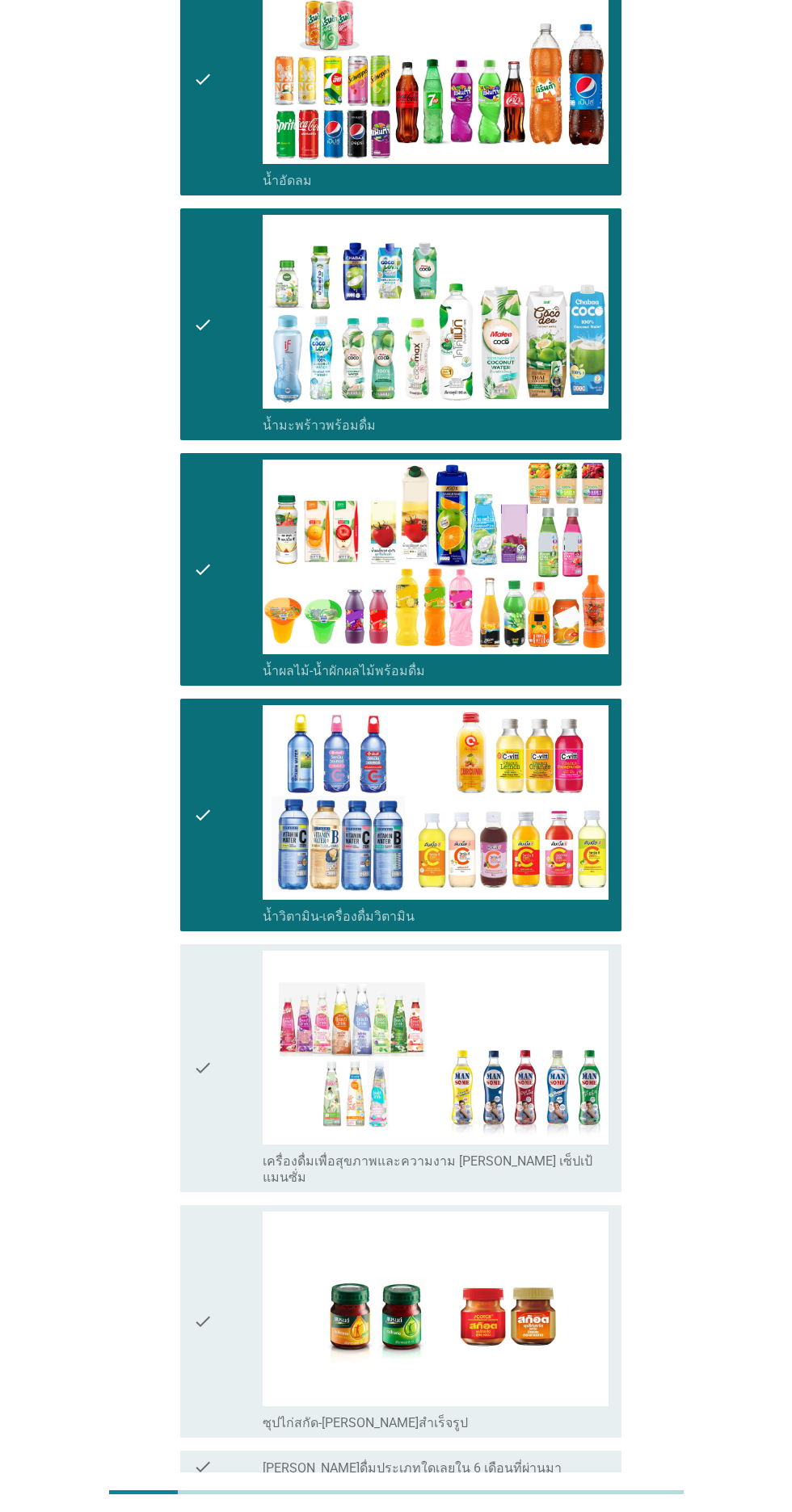
click at [562, 1511] on div "ต่อไป" at bounding box center [579, 1541] width 45 height 19
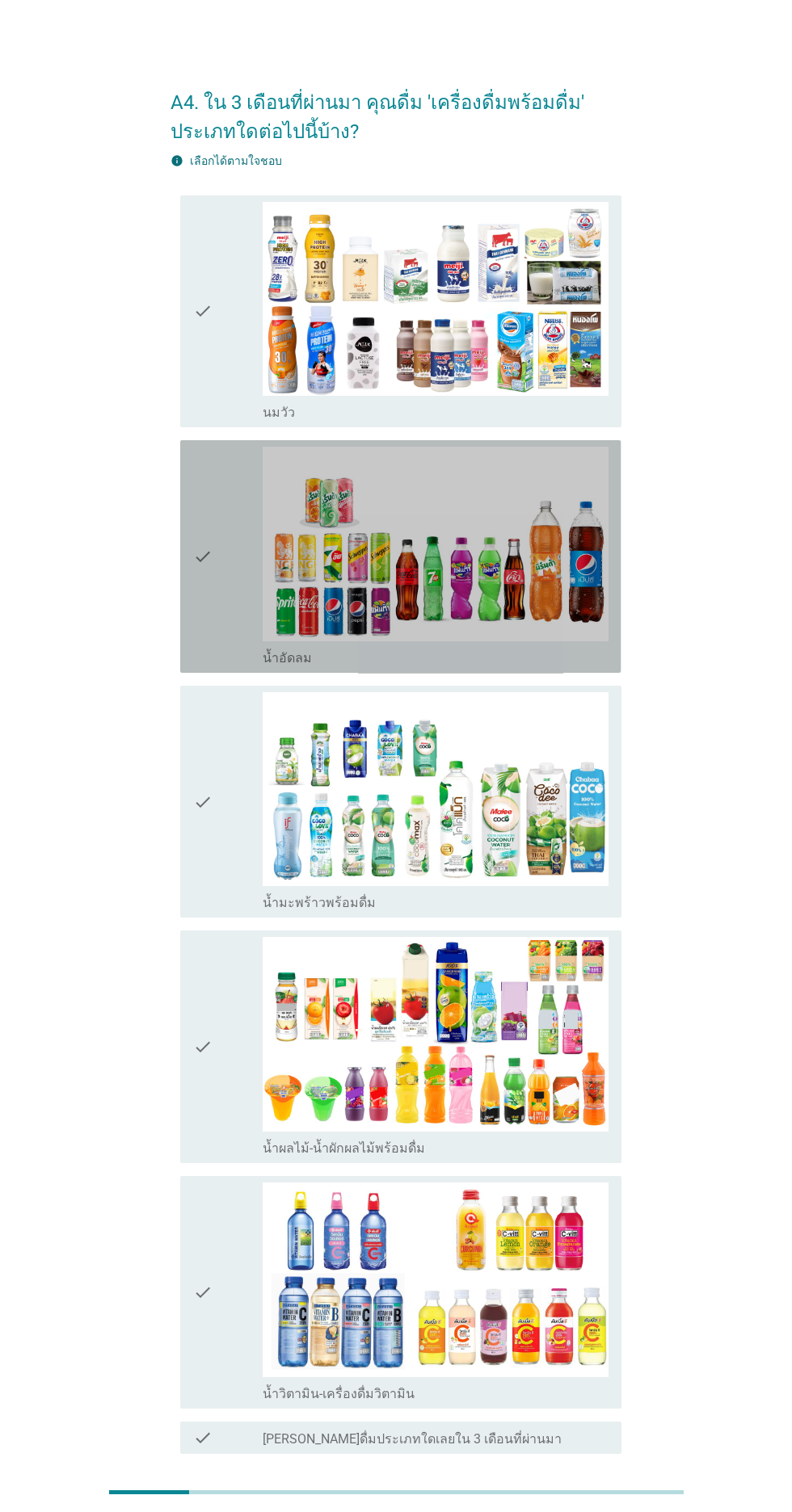
click at [202, 498] on icon "check" at bounding box center [202, 556] width 19 height 220
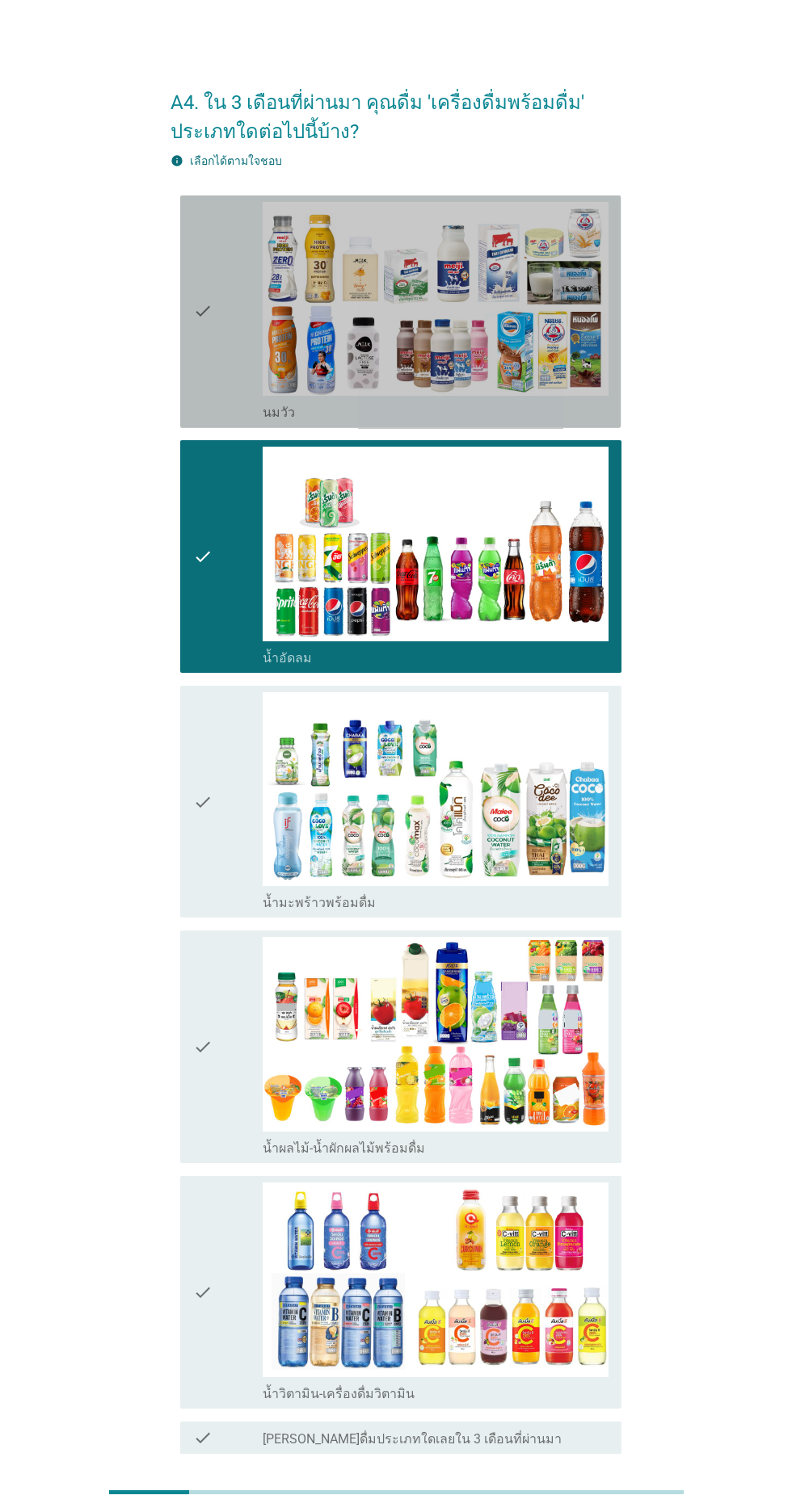
click at [208, 420] on icon "check" at bounding box center [202, 312] width 19 height 220
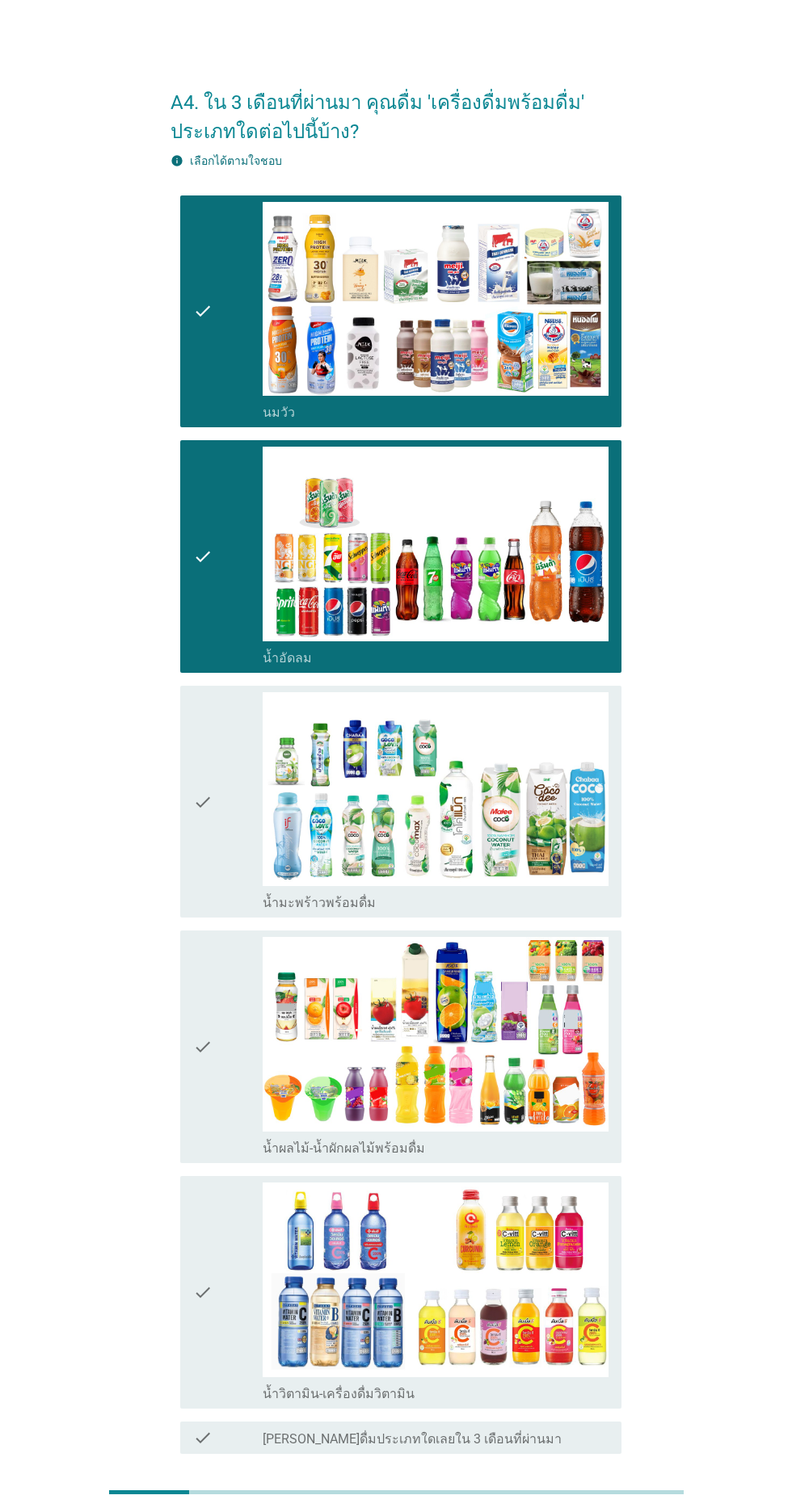
click at [202, 819] on icon "check" at bounding box center [202, 802] width 19 height 220
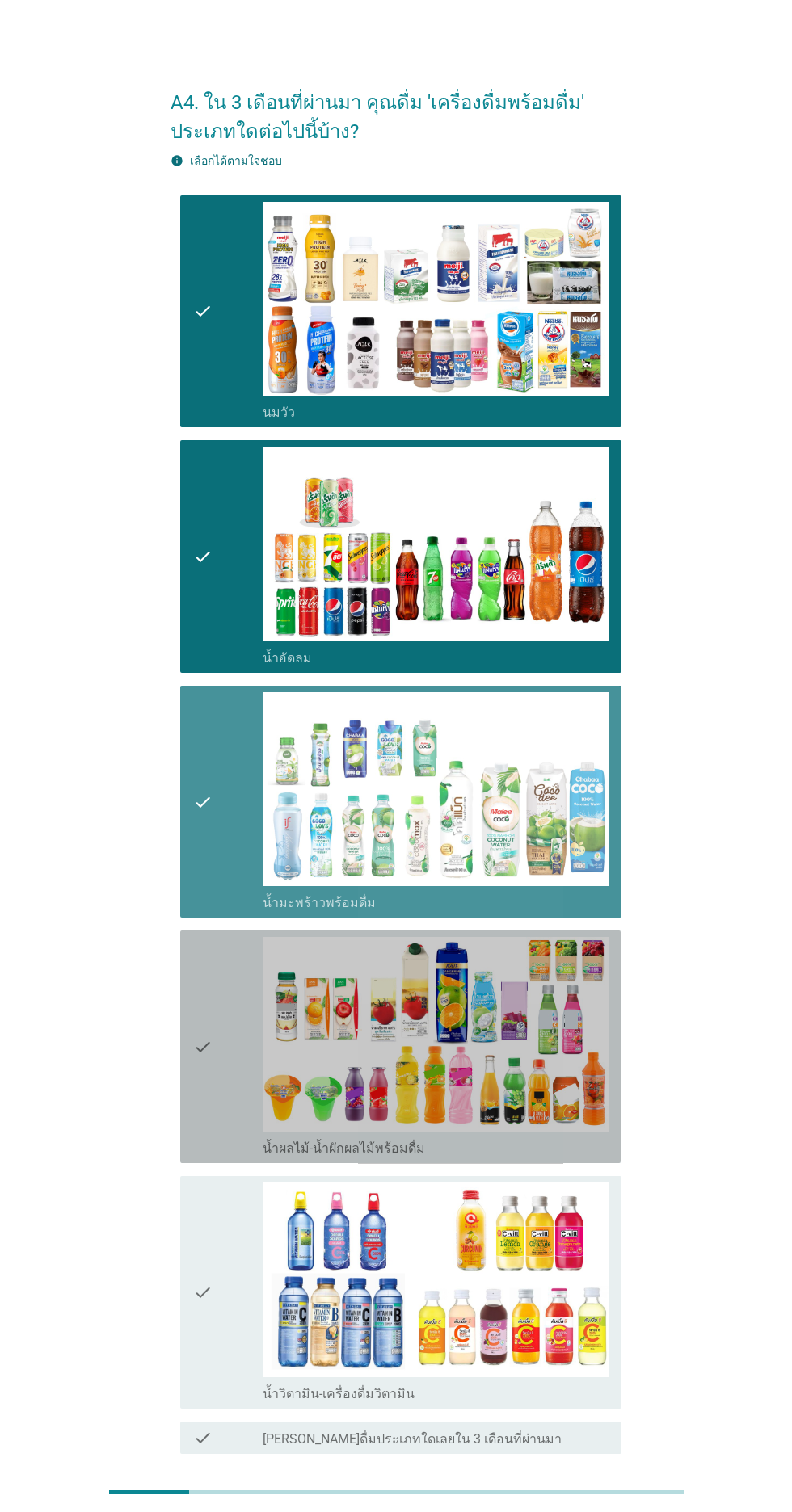
click at [202, 1027] on icon "check" at bounding box center [202, 1047] width 19 height 220
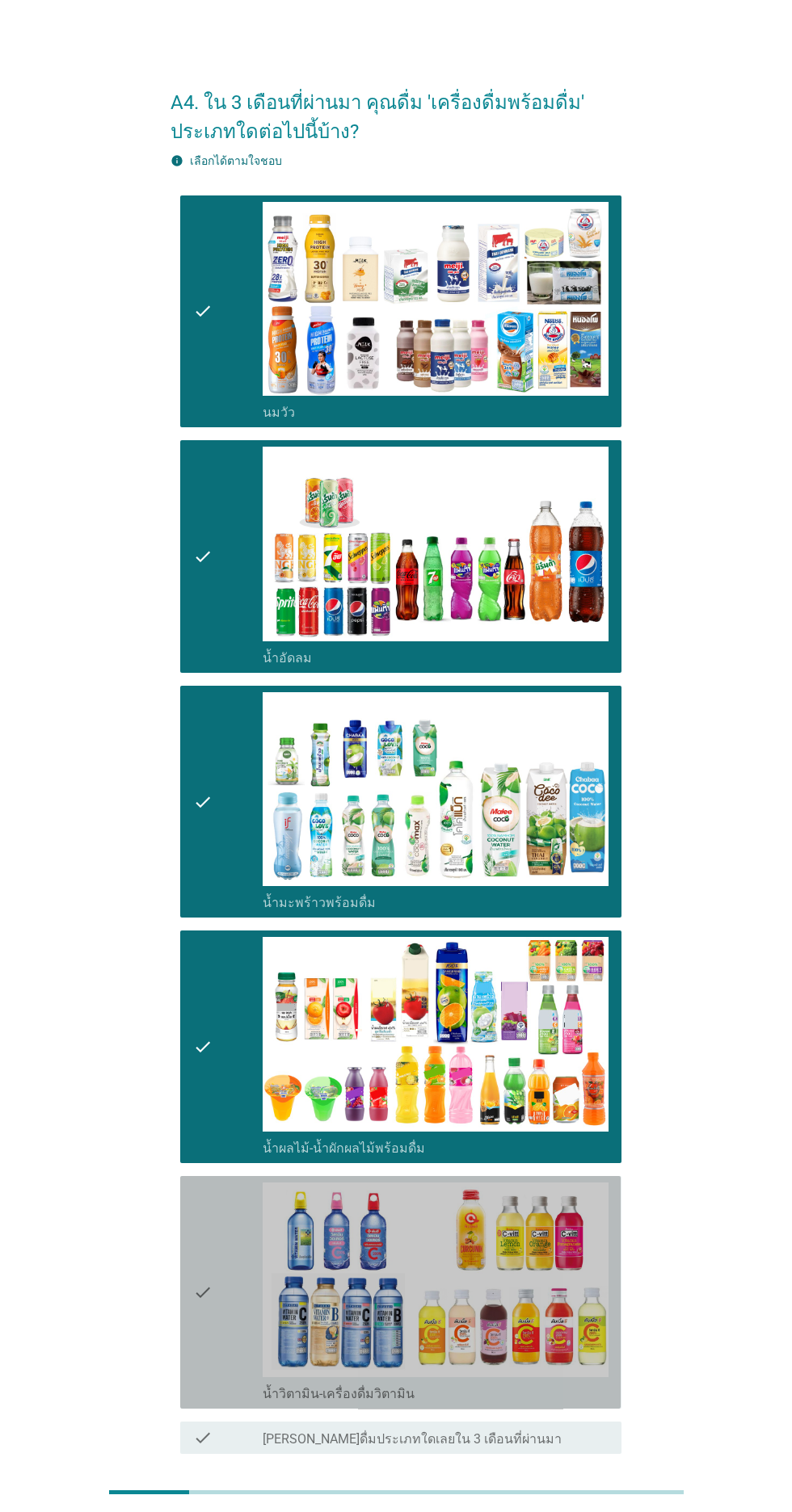
click at [202, 1219] on icon "check" at bounding box center [202, 1292] width 19 height 220
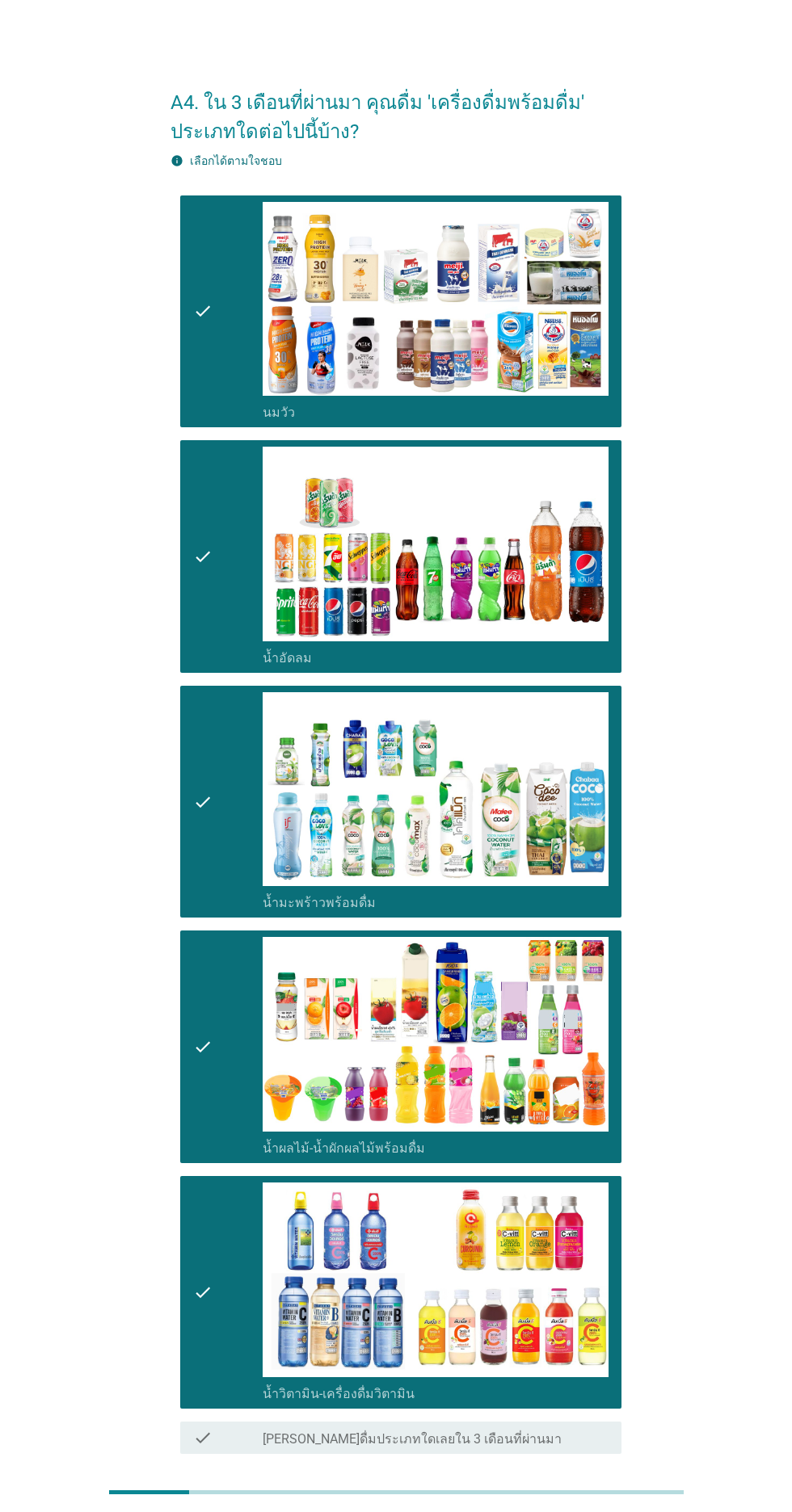
click at [560, 1511] on div "ต่อไป" at bounding box center [579, 1512] width 45 height 19
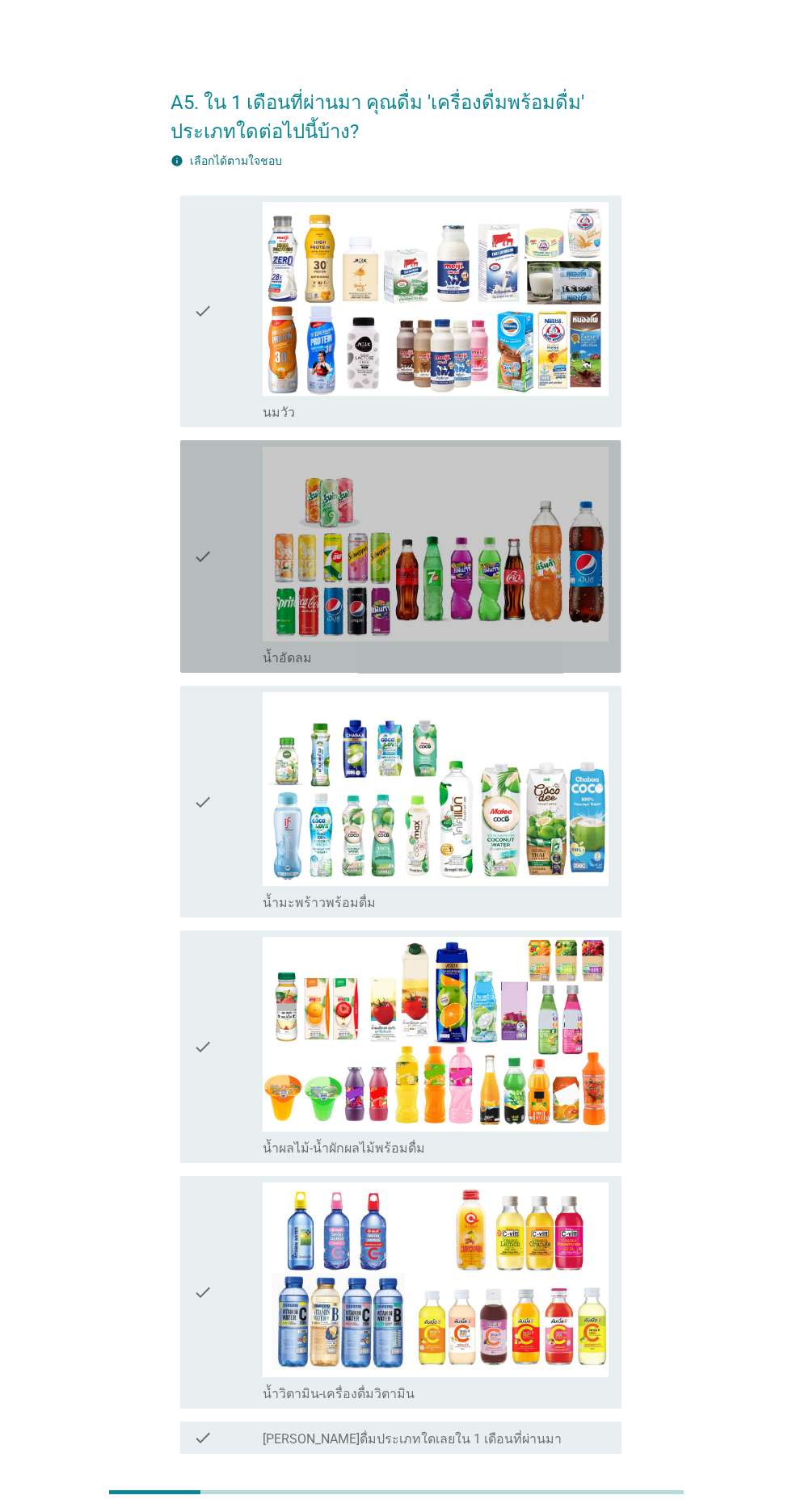
click at [215, 632] on div "check" at bounding box center [227, 556] width 70 height 220
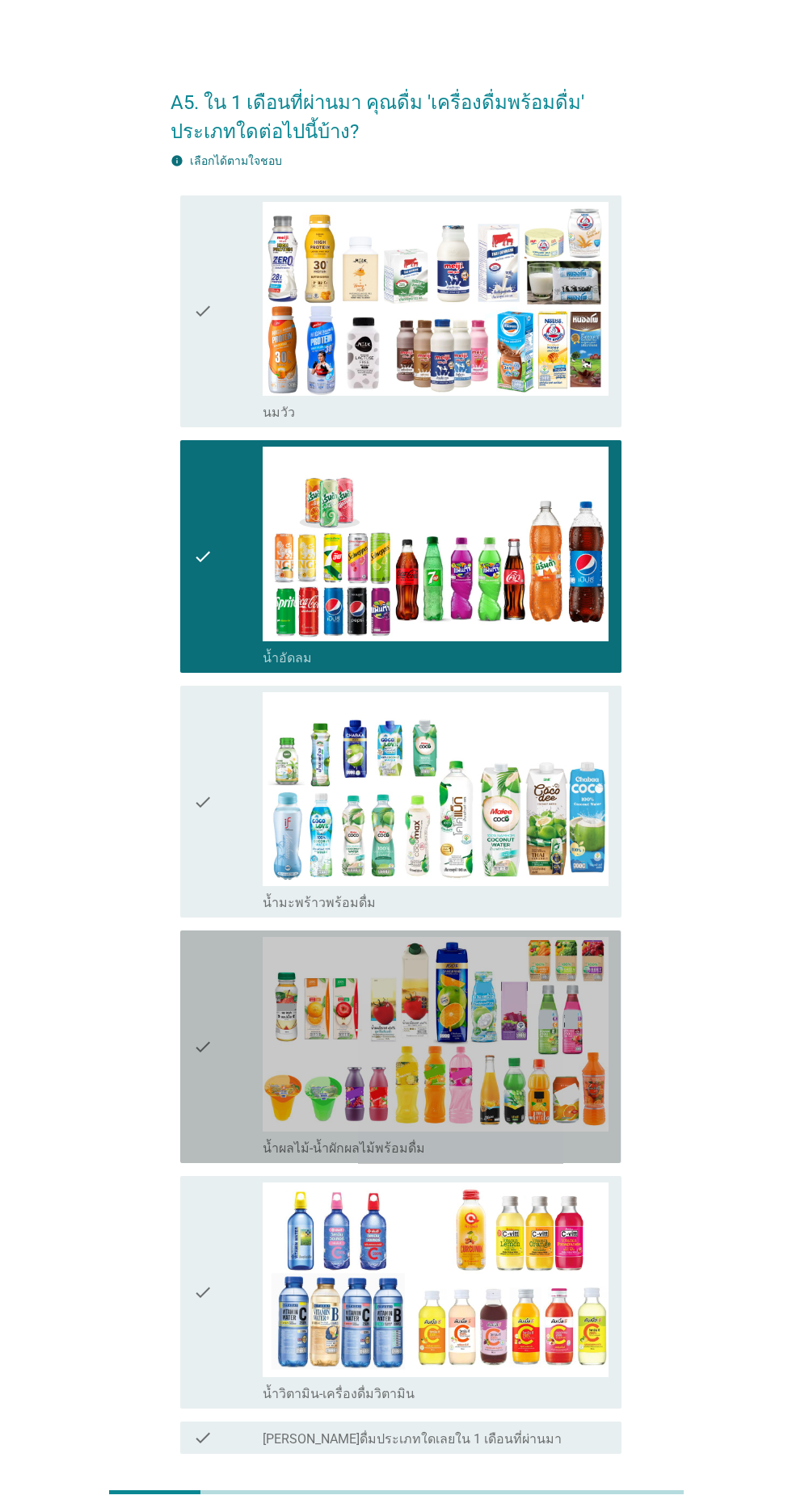
click at [202, 1136] on icon "check" at bounding box center [202, 1047] width 19 height 220
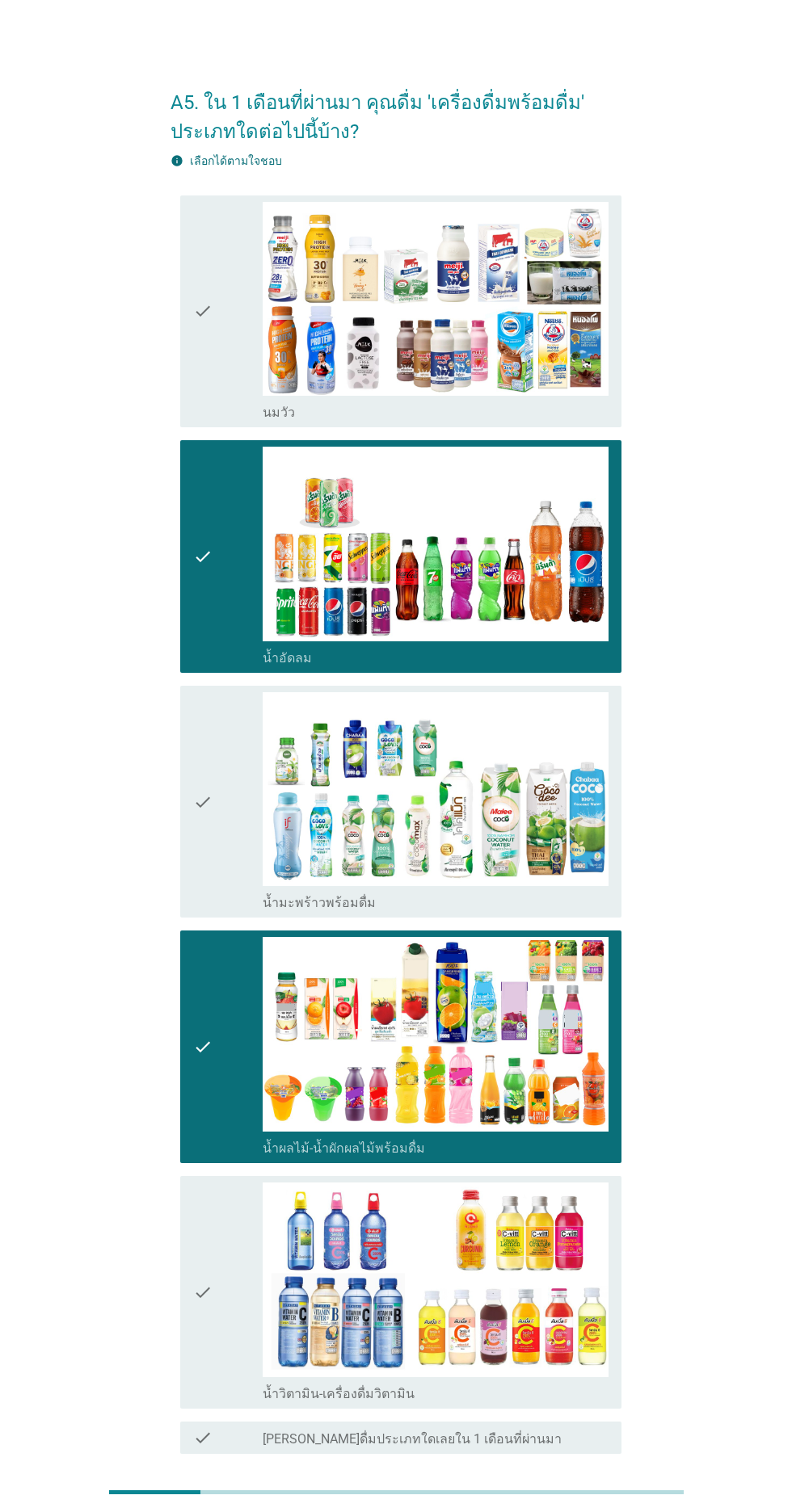
click at [570, 1511] on button "ต่อไป" at bounding box center [579, 1512] width 71 height 29
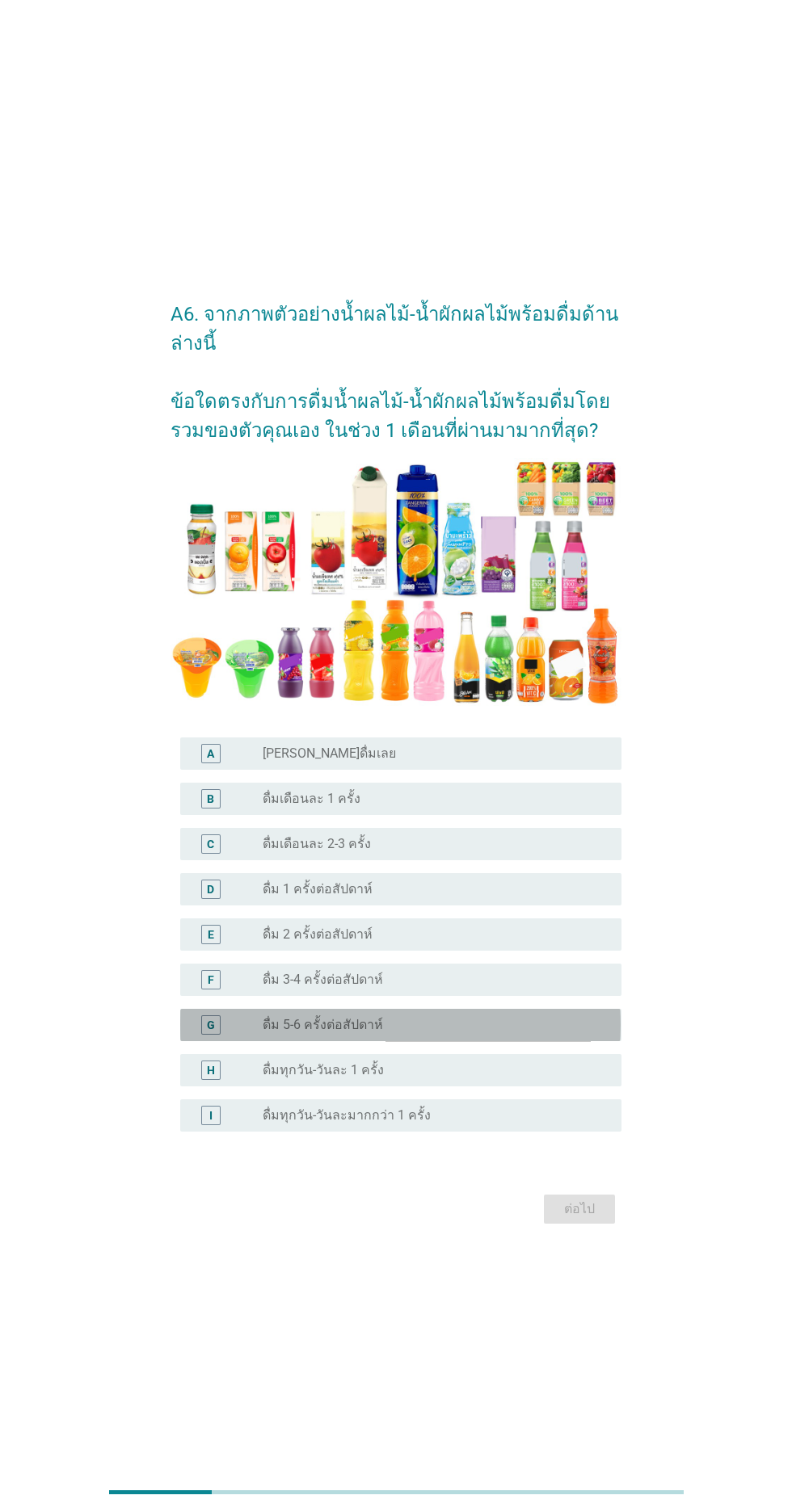
click at [241, 1041] on div "G radio_button_unchecked ดื่ม 5-6 ครั้งต่อสัปดาห์" at bounding box center [400, 1025] width 440 height 32
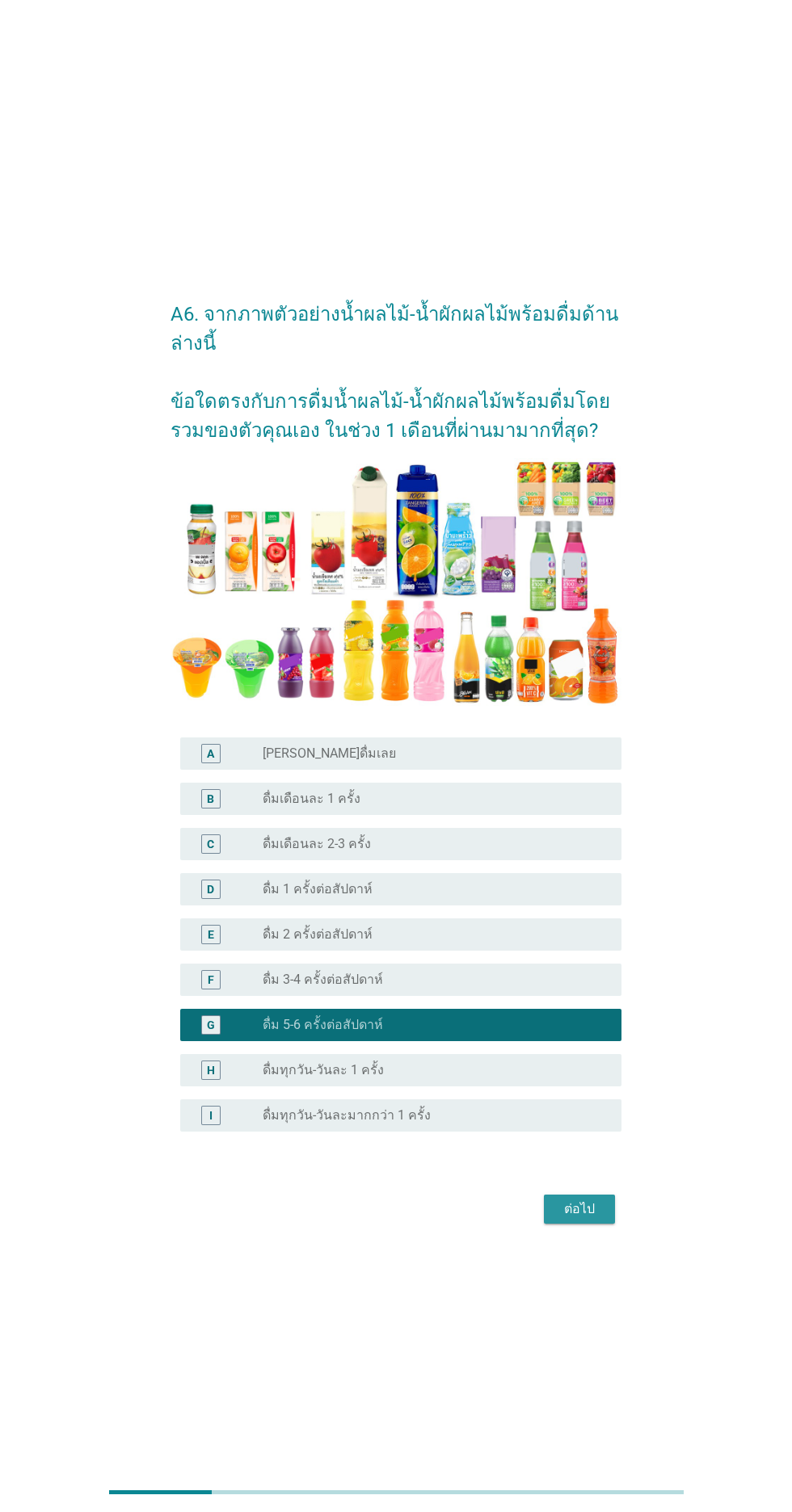
click at [552, 1224] on button "ต่อไป" at bounding box center [579, 1208] width 71 height 29
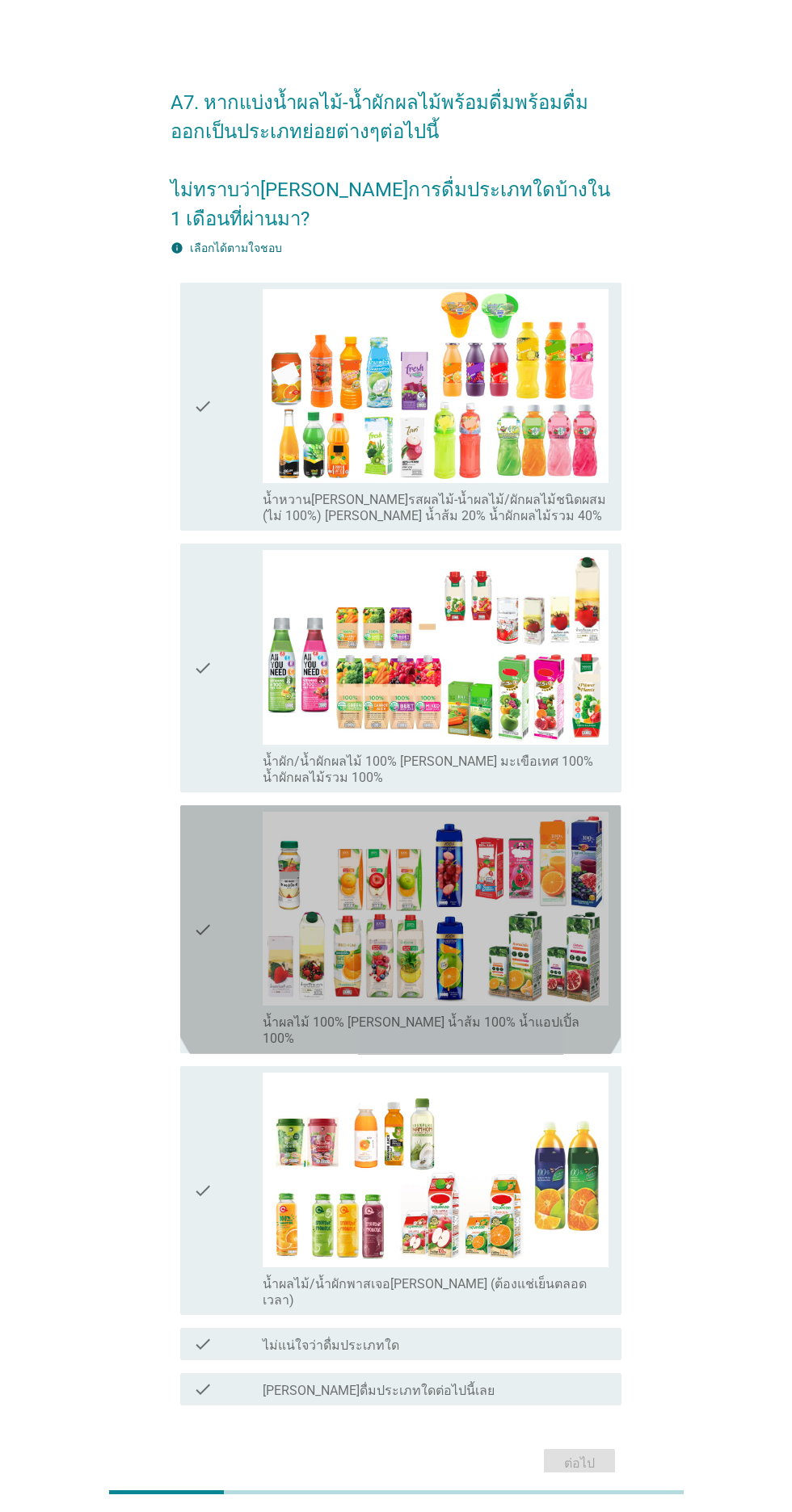
click at [216, 1002] on div "check" at bounding box center [227, 930] width 70 height 236
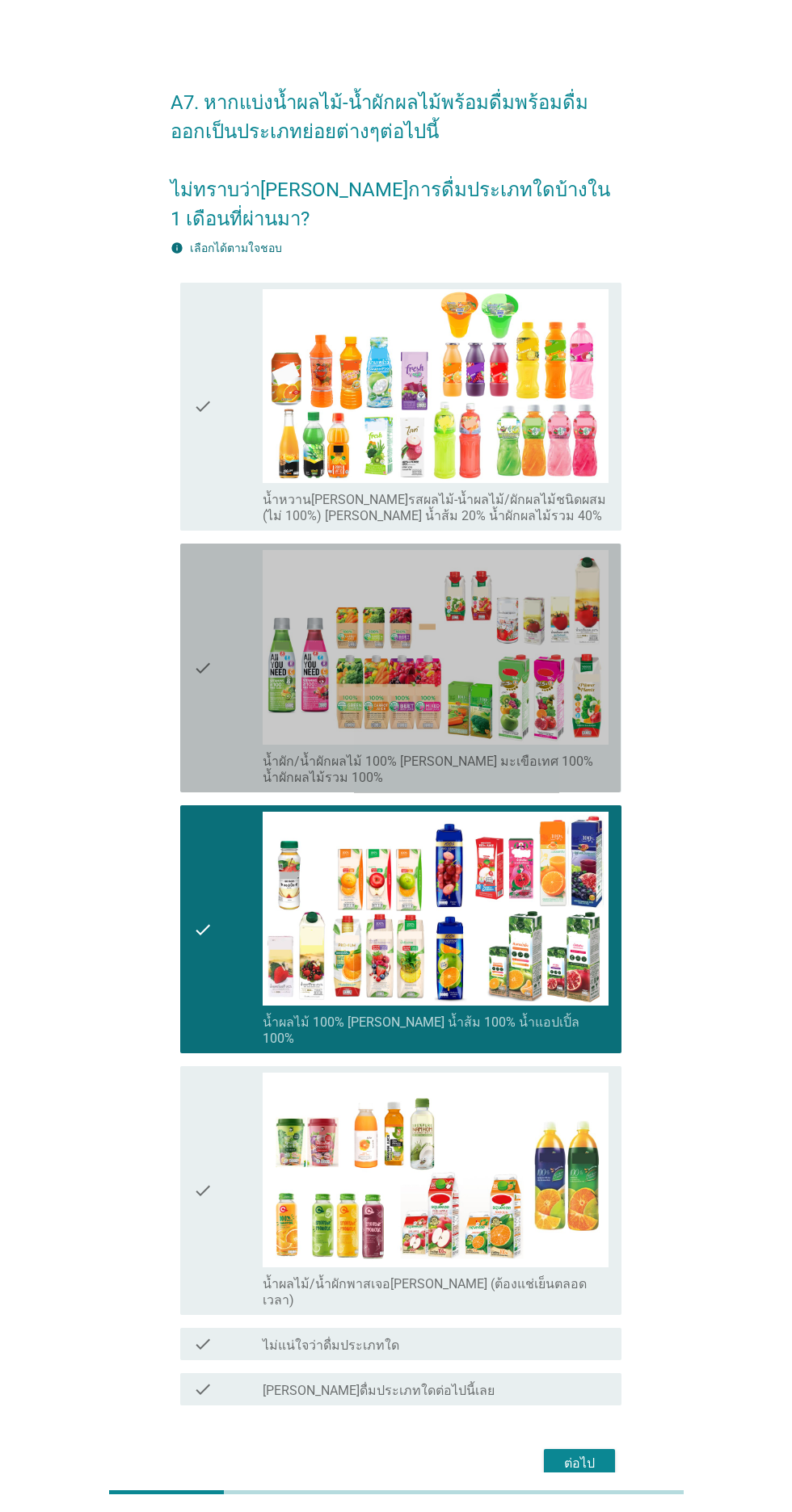
click at [197, 627] on icon "check" at bounding box center [202, 668] width 19 height 236
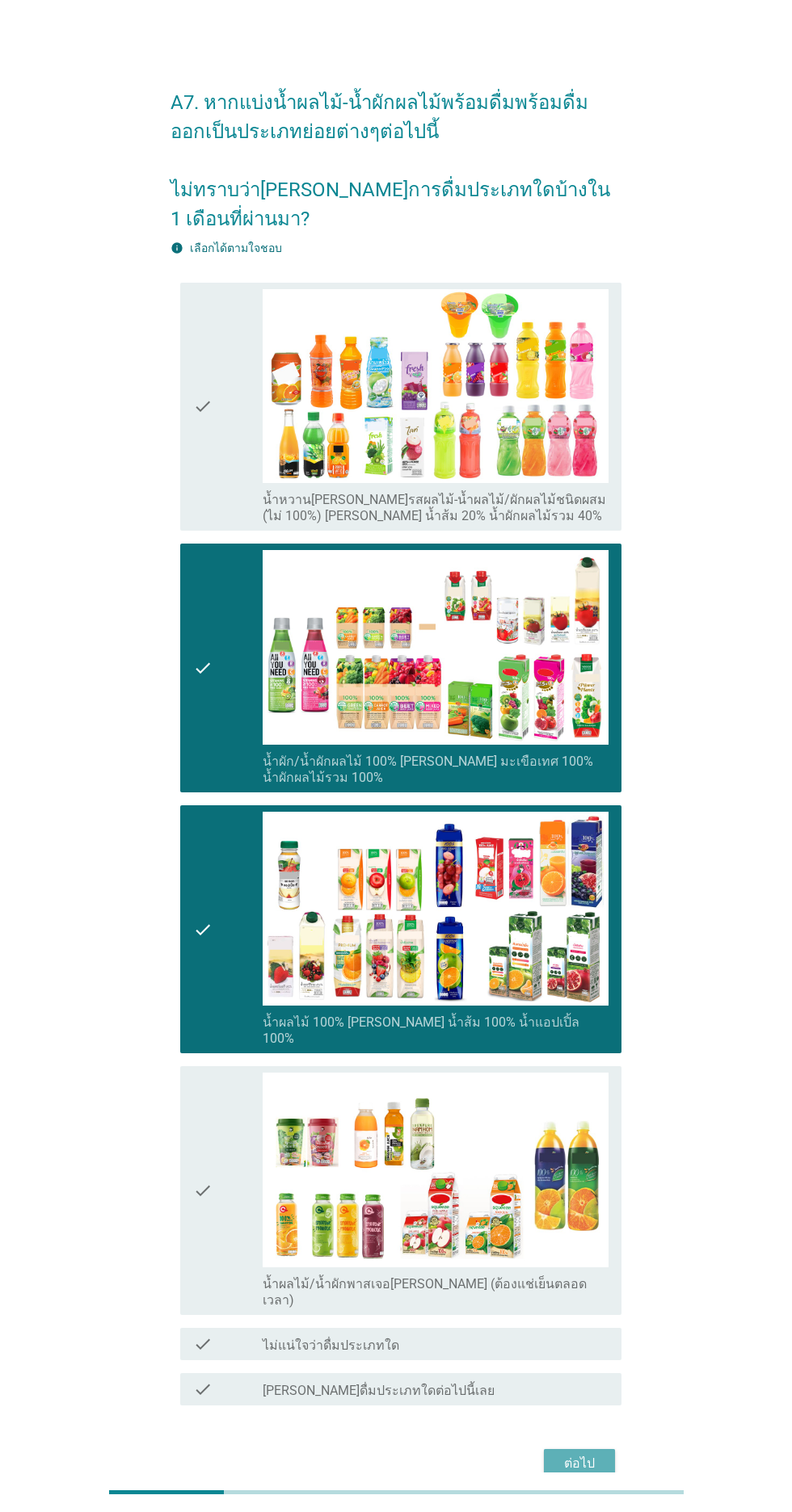
click at [569, 1474] on div "ต่อไป" at bounding box center [579, 1464] width 45 height 19
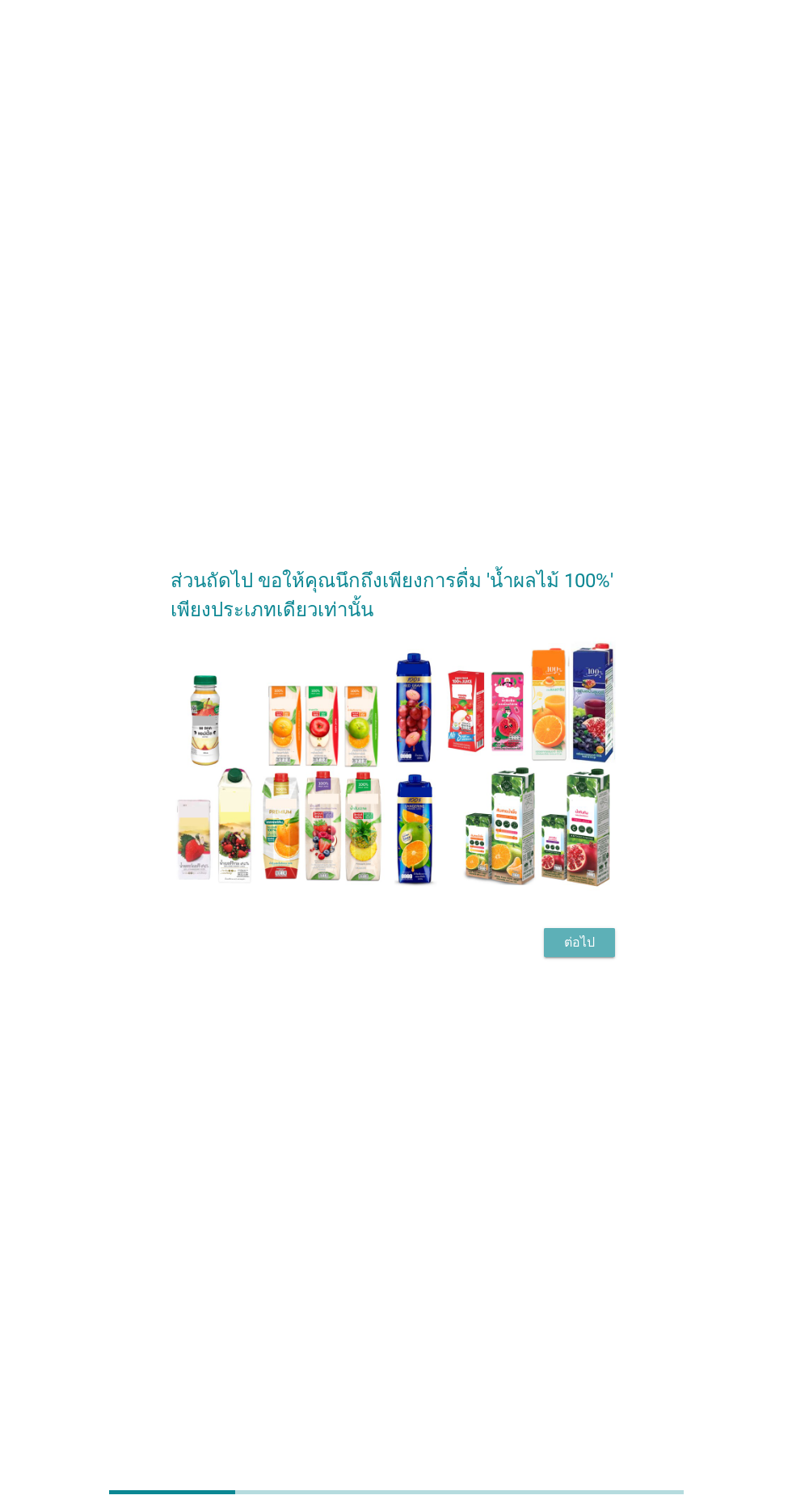
click at [554, 957] on button "ต่อไป" at bounding box center [579, 942] width 71 height 29
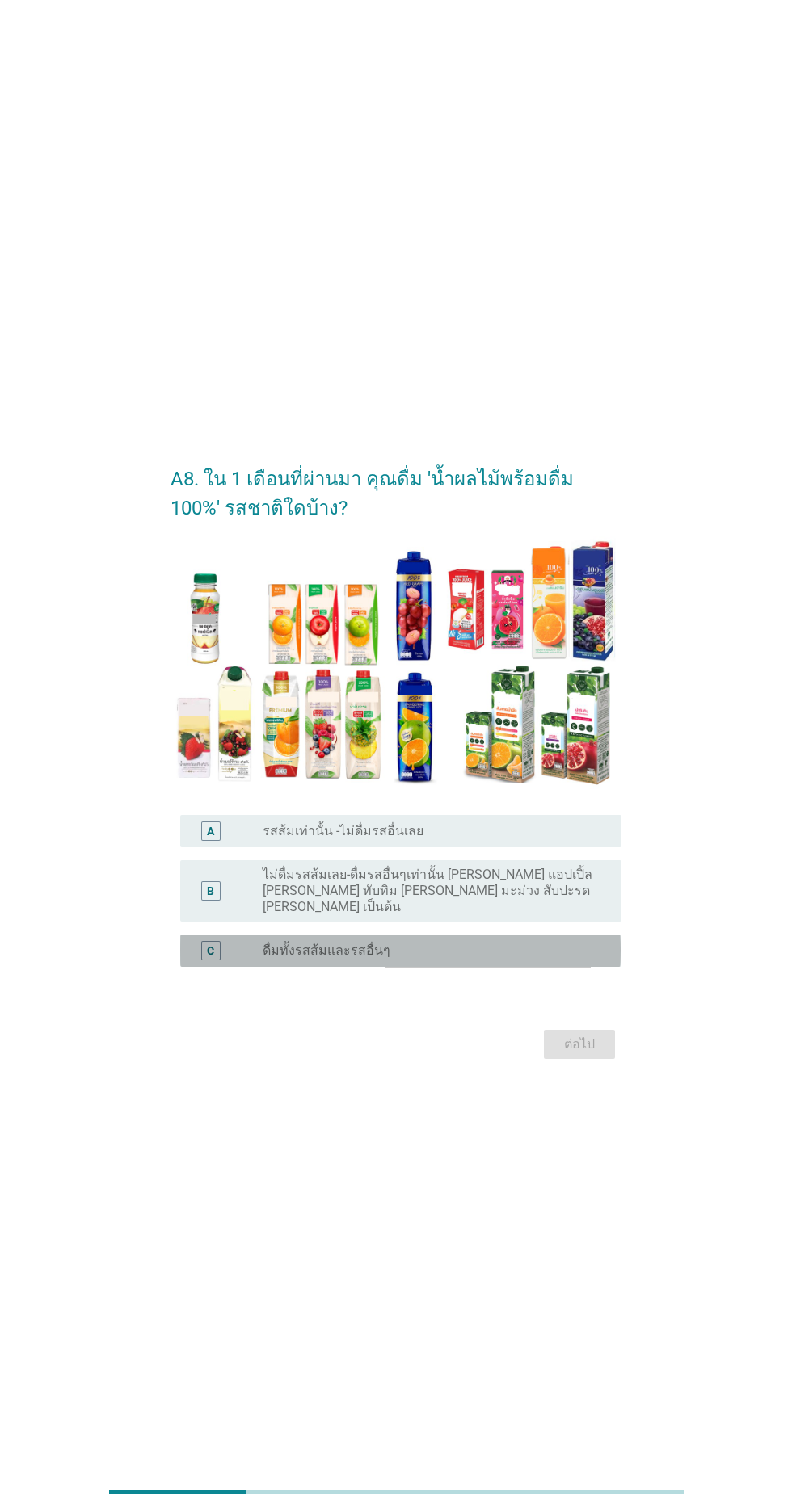
click at [279, 959] on label "ดื่มทั้งรสส้มและรสอื่นๆ" at bounding box center [327, 950] width 128 height 16
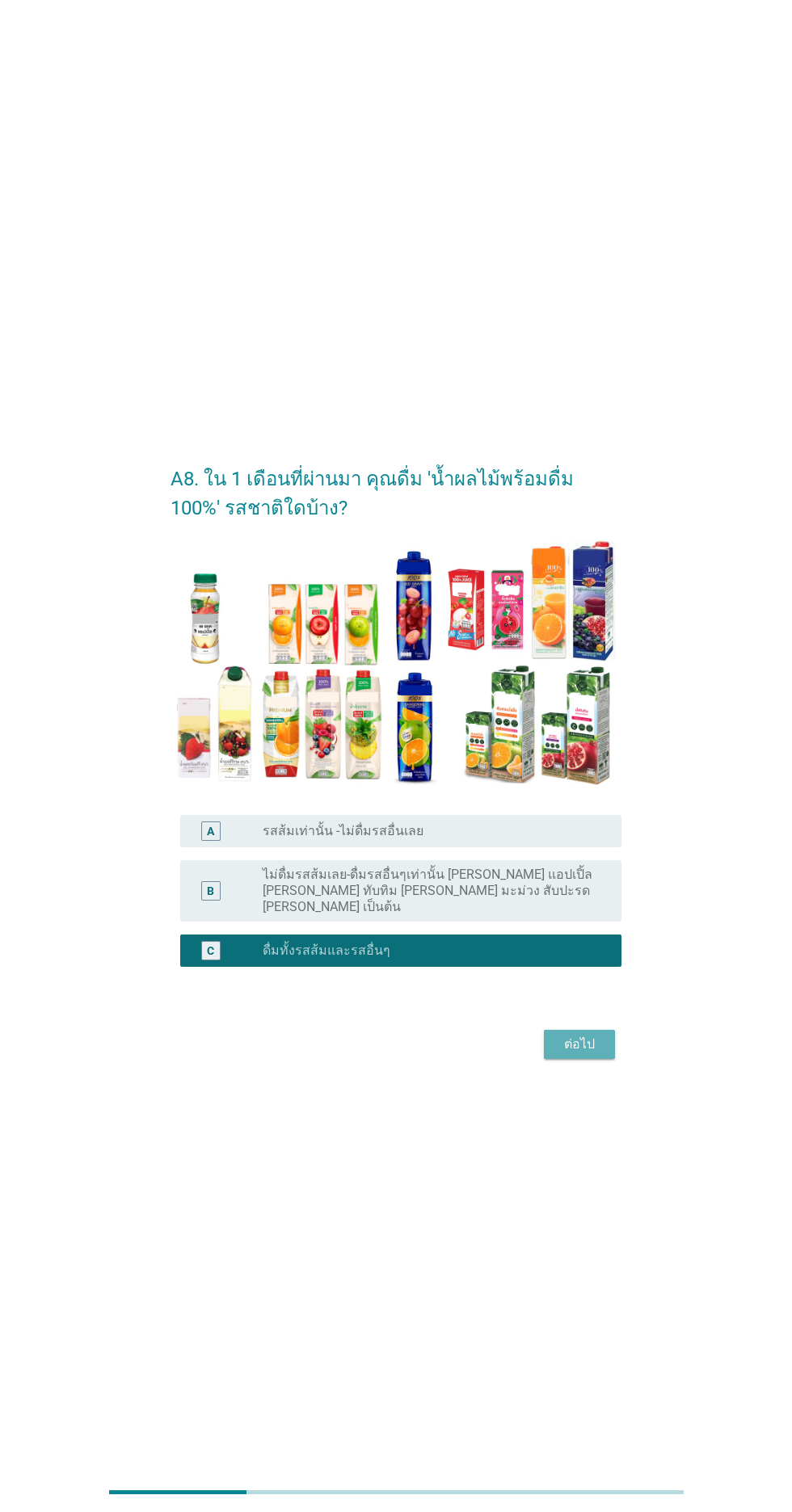
click at [554, 1059] on button "ต่อไป" at bounding box center [579, 1044] width 71 height 29
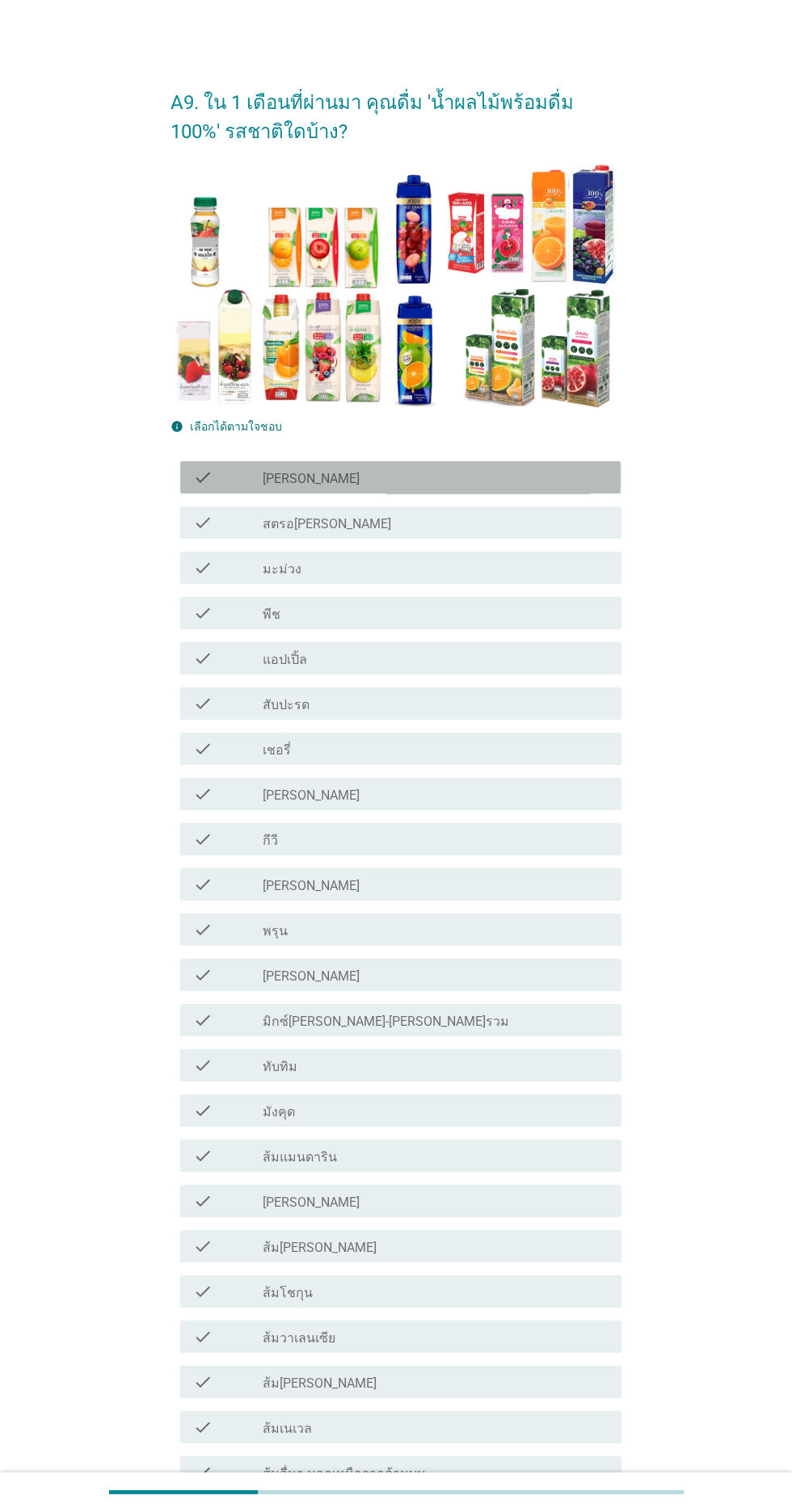
click at [201, 472] on icon "check" at bounding box center [202, 477] width 19 height 19
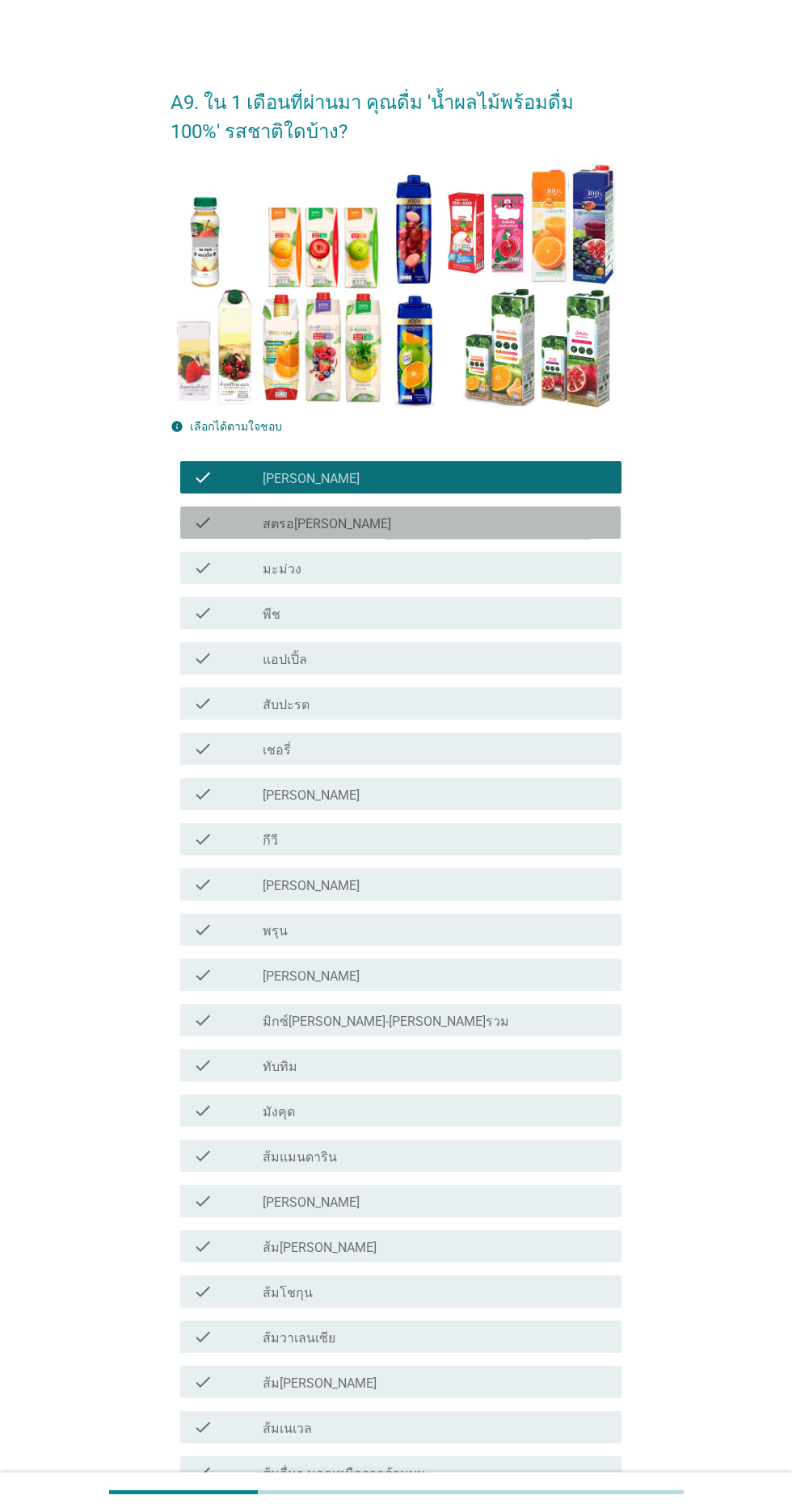
click at [204, 517] on icon "check" at bounding box center [202, 523] width 19 height 19
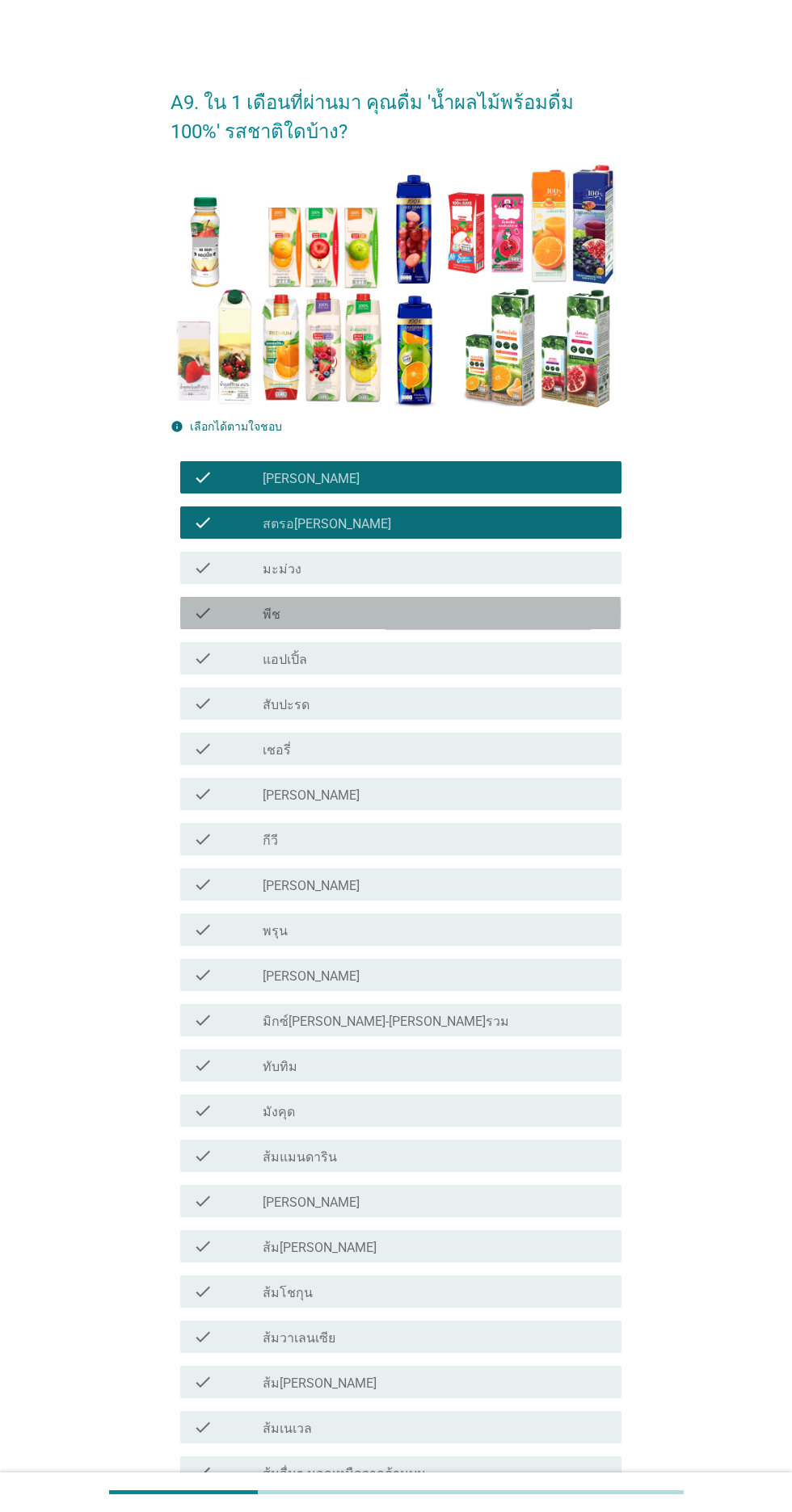
click at [202, 611] on icon "check" at bounding box center [202, 613] width 19 height 19
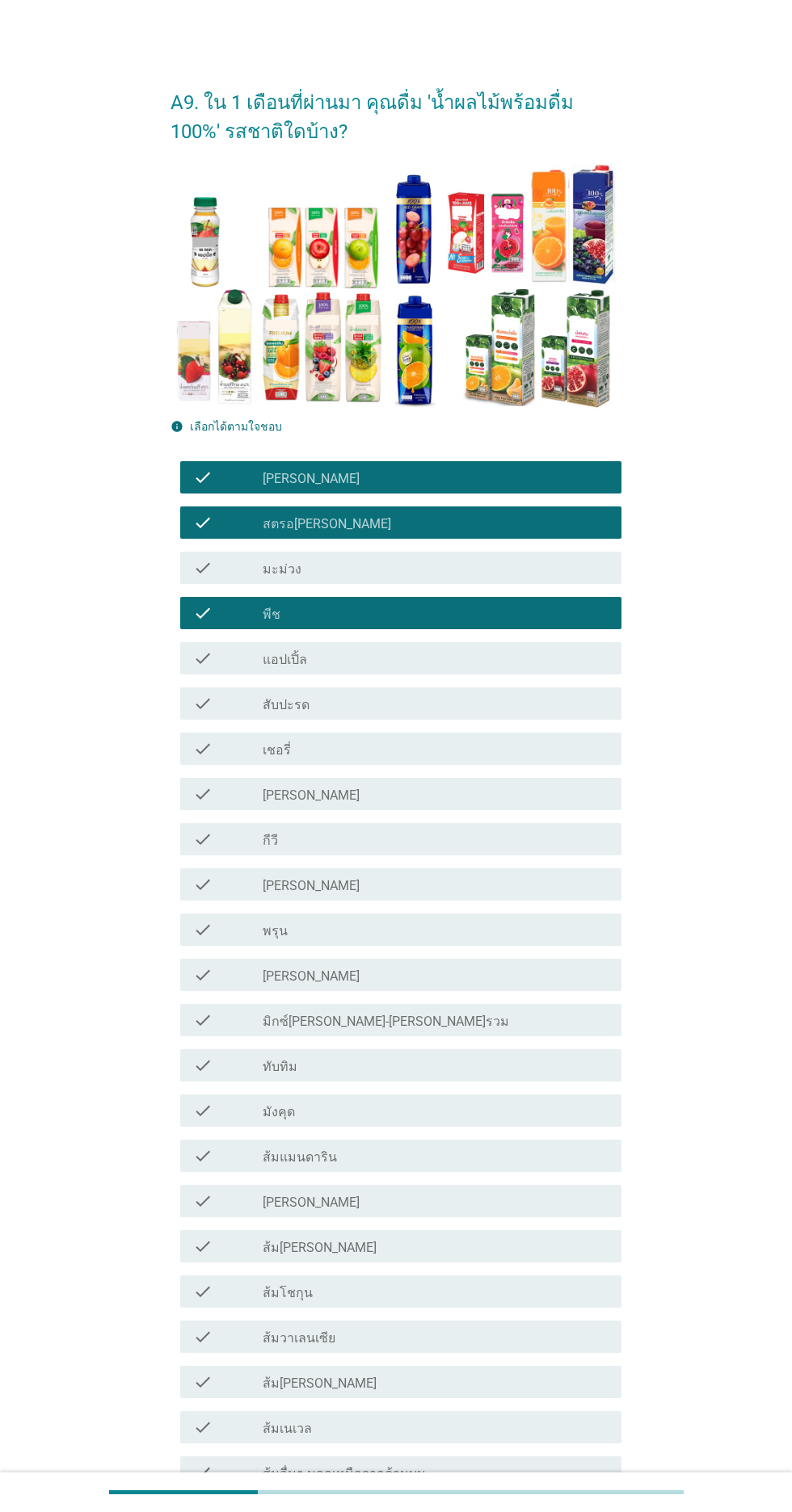
click at [196, 661] on icon "check" at bounding box center [202, 658] width 19 height 19
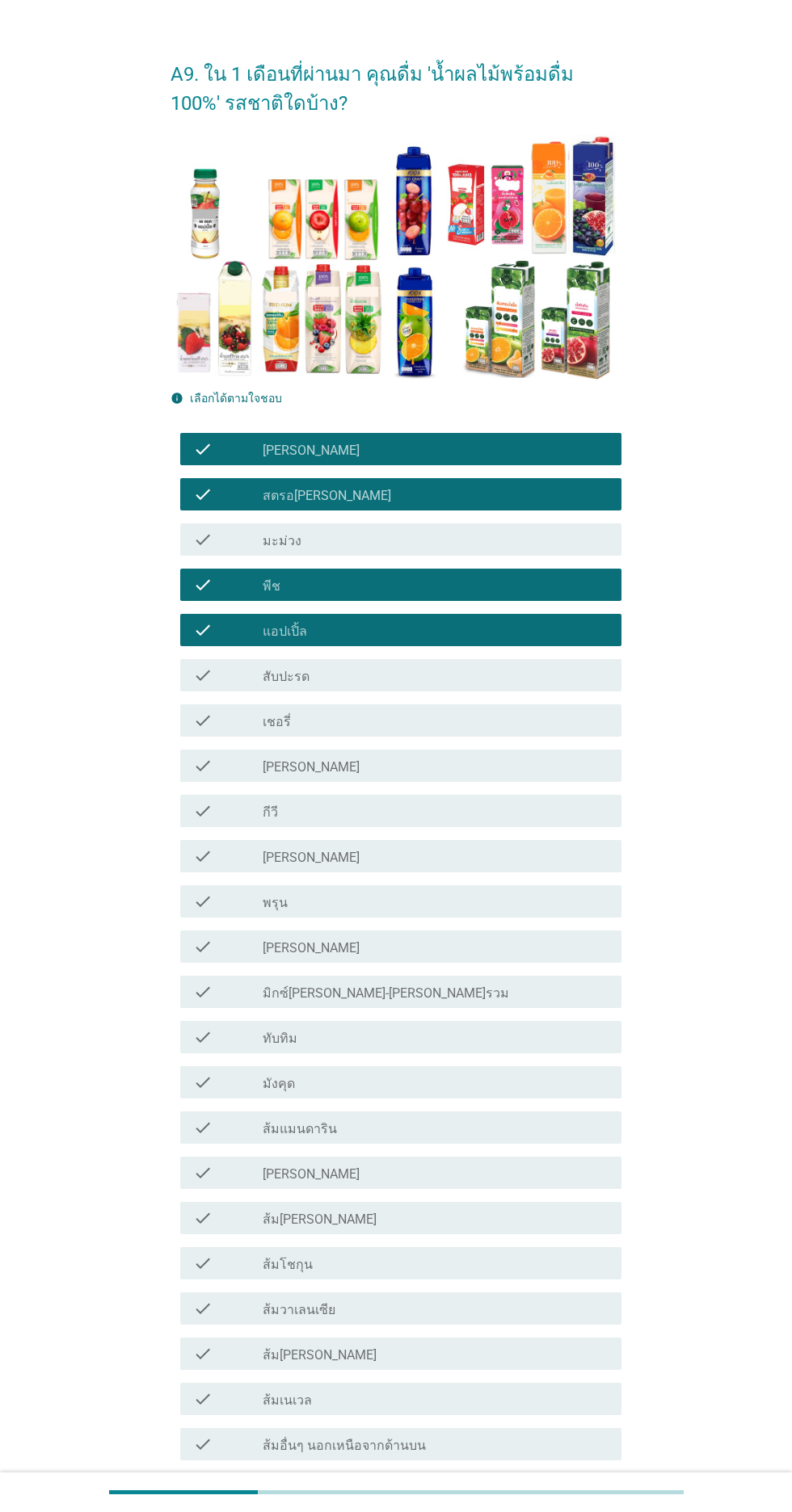
scroll to position [86, 0]
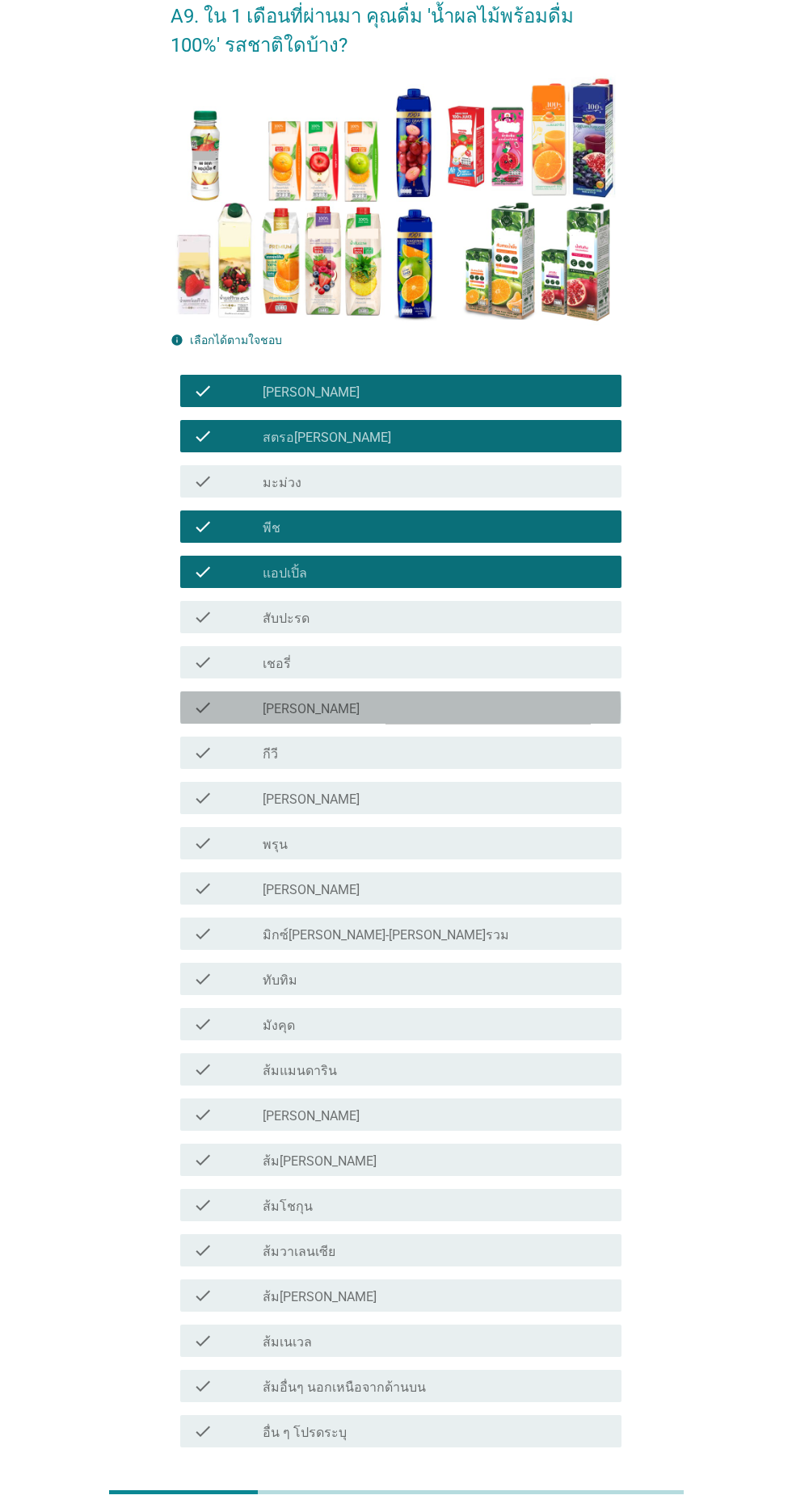
click at [202, 707] on icon "check" at bounding box center [202, 707] width 19 height 19
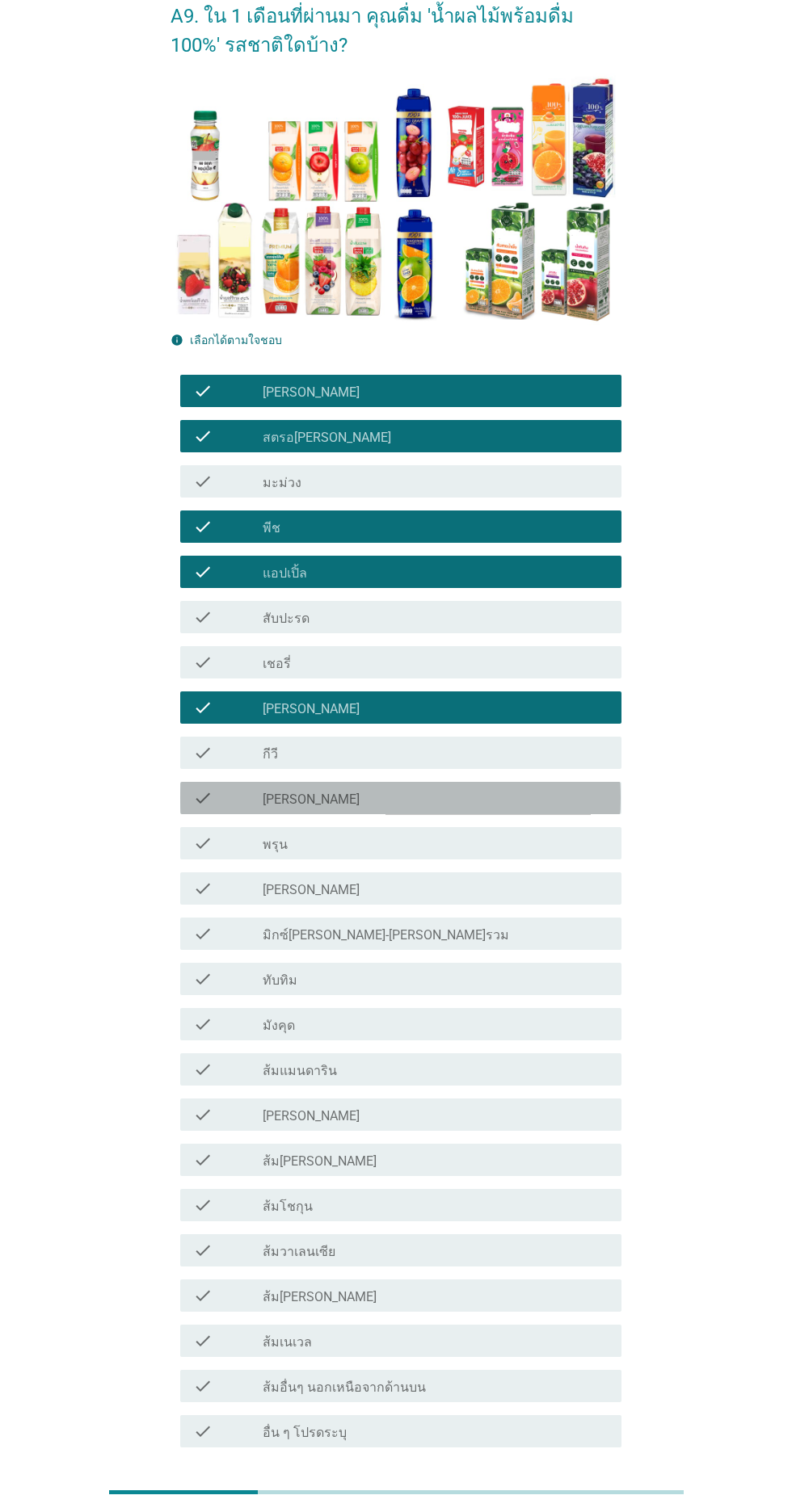
click at [202, 797] on icon "check" at bounding box center [202, 797] width 19 height 19
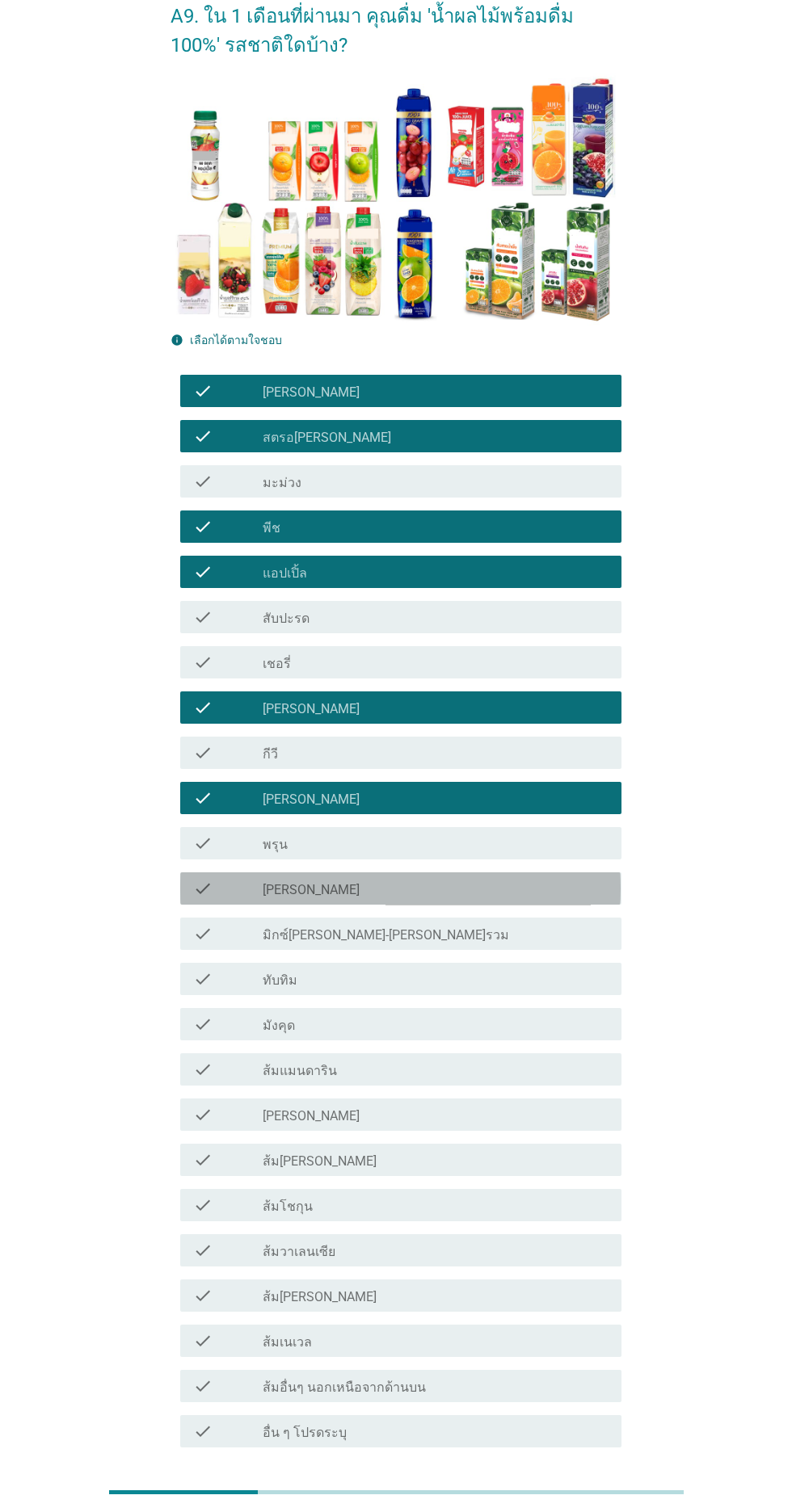
click at [202, 892] on icon "check" at bounding box center [202, 888] width 19 height 19
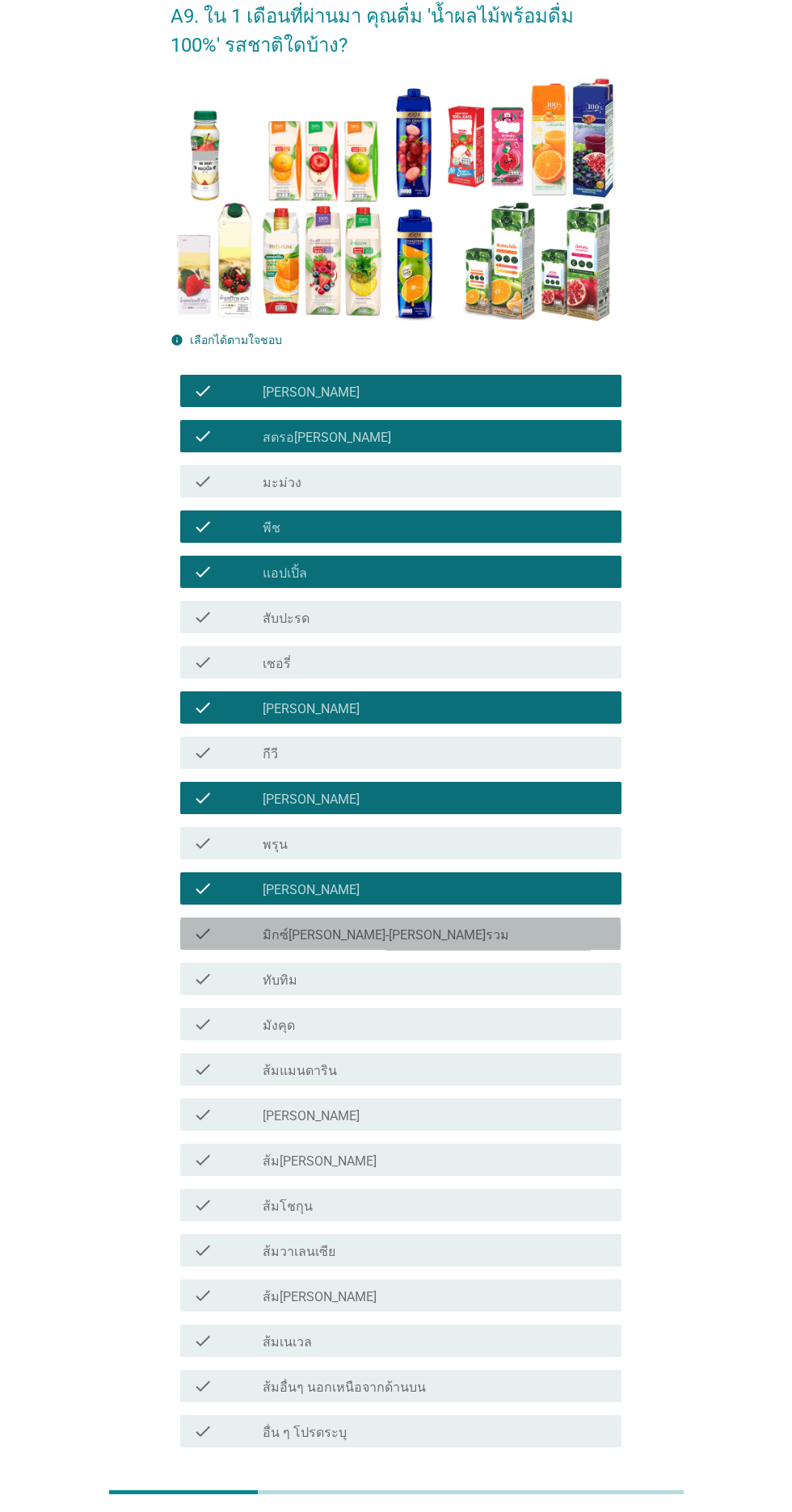
click at [181, 948] on div "check check_box_outline_blank มิกซ์[PERSON_NAME]-[PERSON_NAME]รวม" at bounding box center [400, 934] width 440 height 32
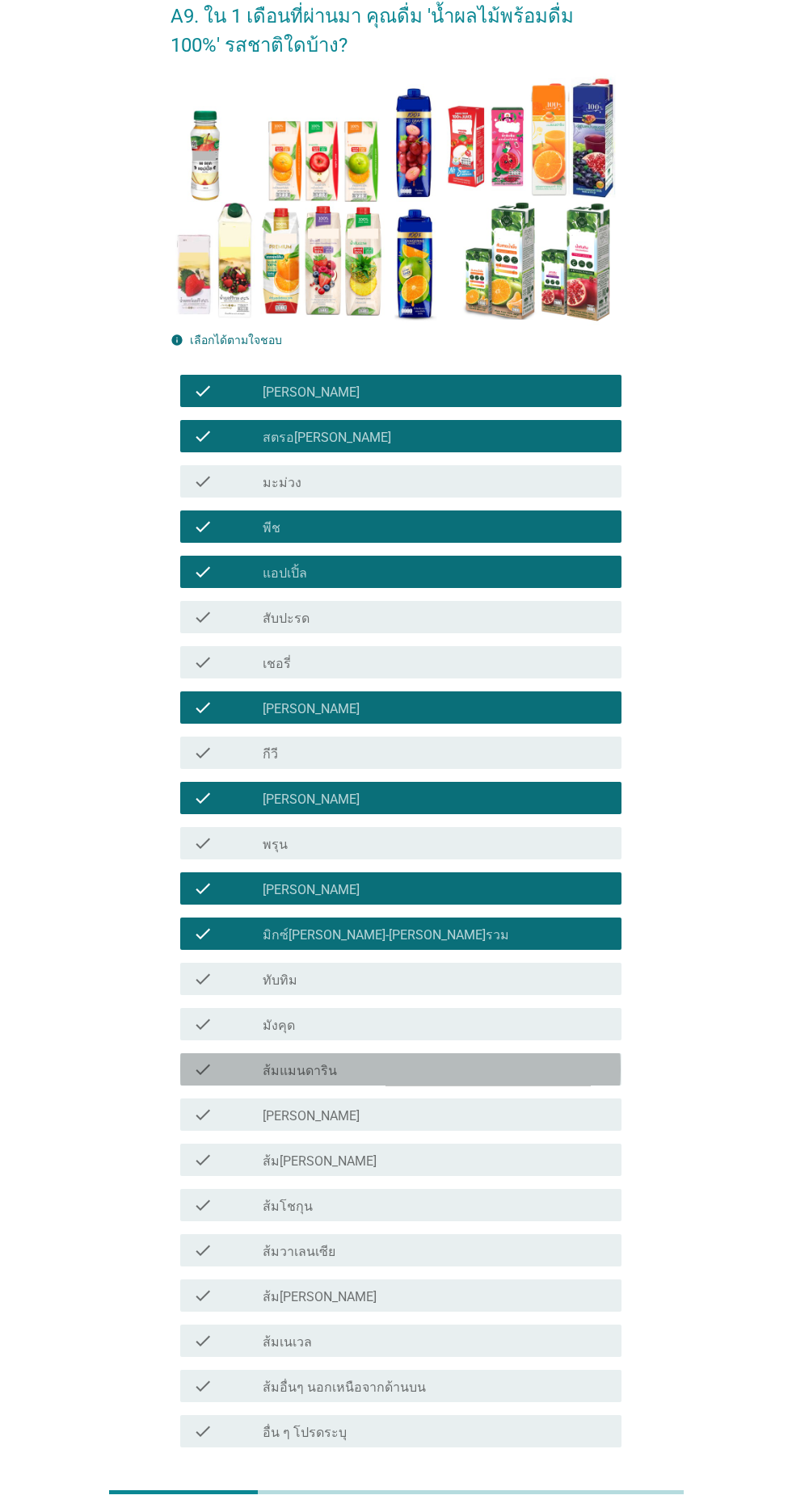
click at [192, 1076] on div "check check_box_outline_blank ส้มแมนดาริน" at bounding box center [400, 1069] width 440 height 32
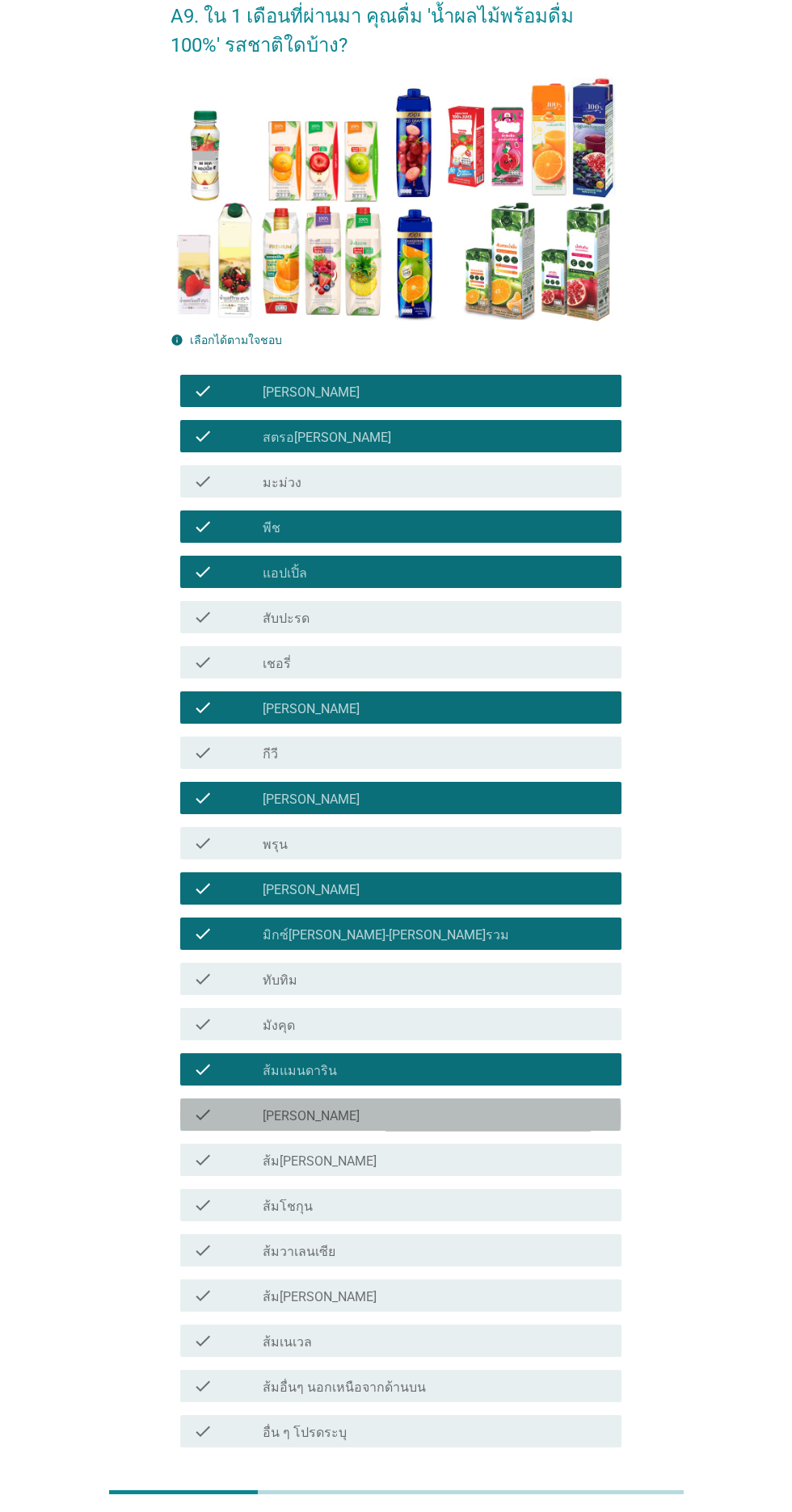
click at [201, 1114] on icon "check" at bounding box center [202, 1115] width 19 height 19
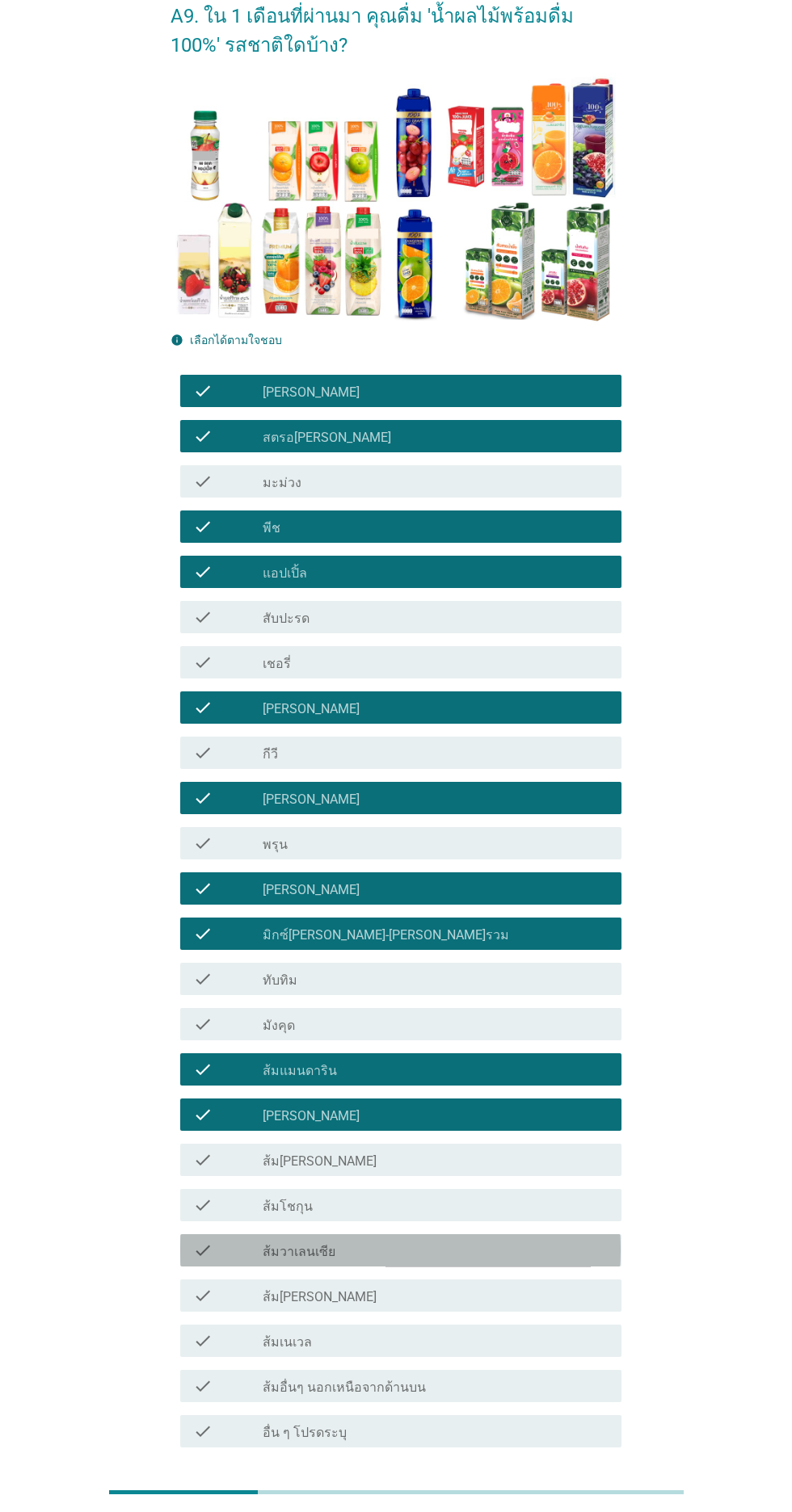
click at [202, 1251] on icon "check" at bounding box center [202, 1250] width 19 height 19
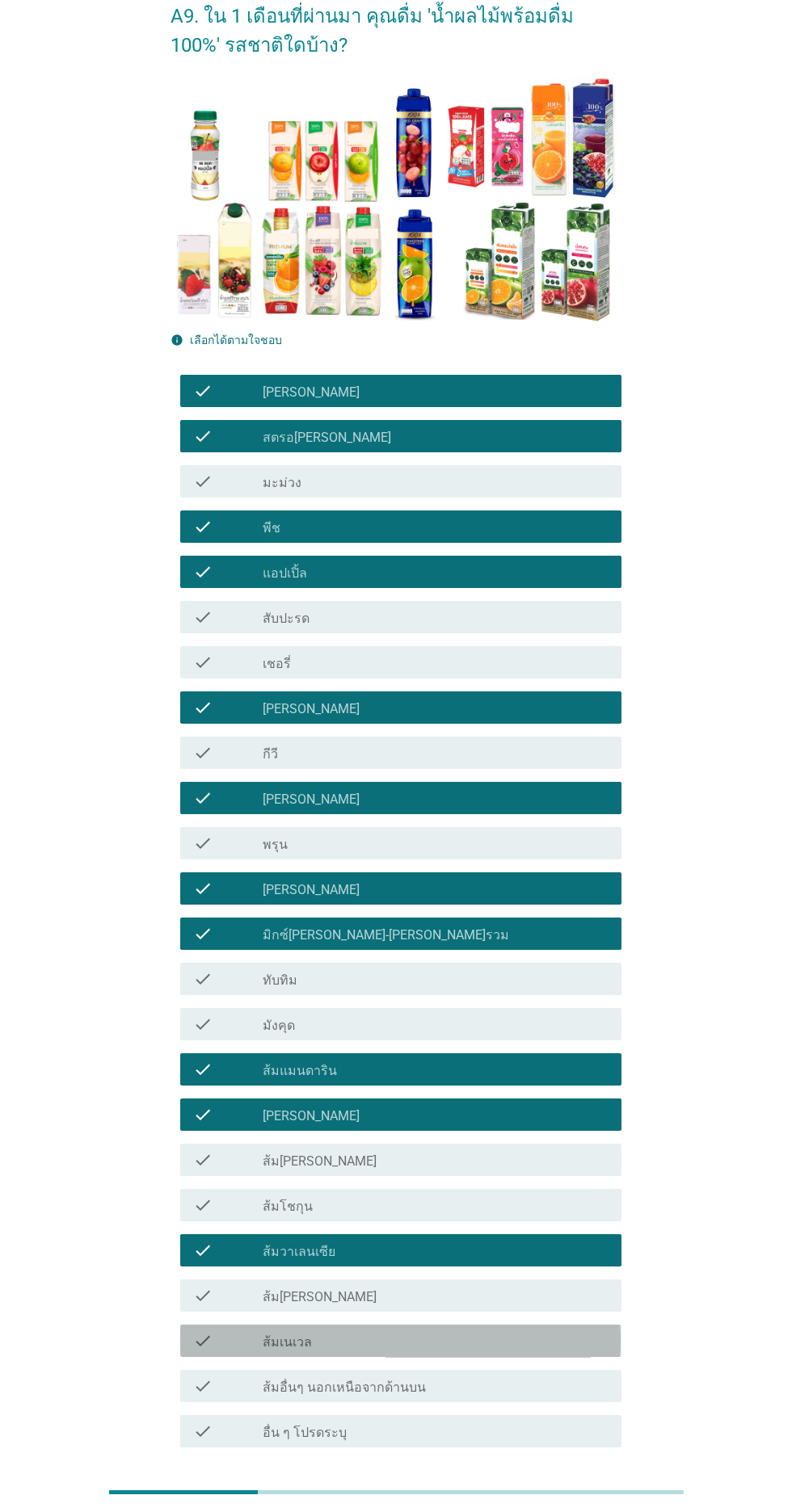
click at [189, 1342] on div "check check_box_outline_blank ส้มเนเวล" at bounding box center [400, 1340] width 440 height 32
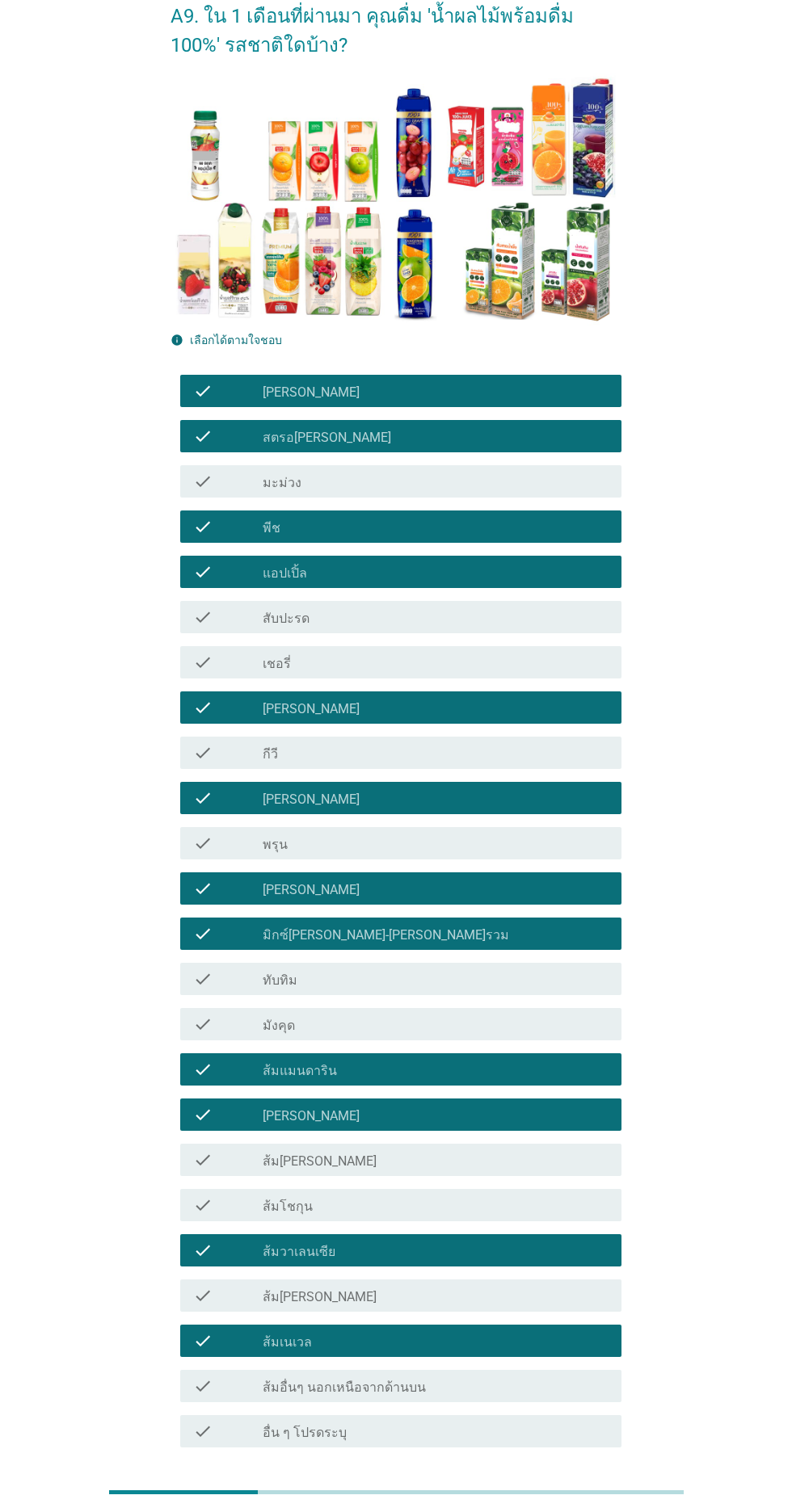
click at [571, 1501] on div "ต่อไป" at bounding box center [579, 1506] width 45 height 19
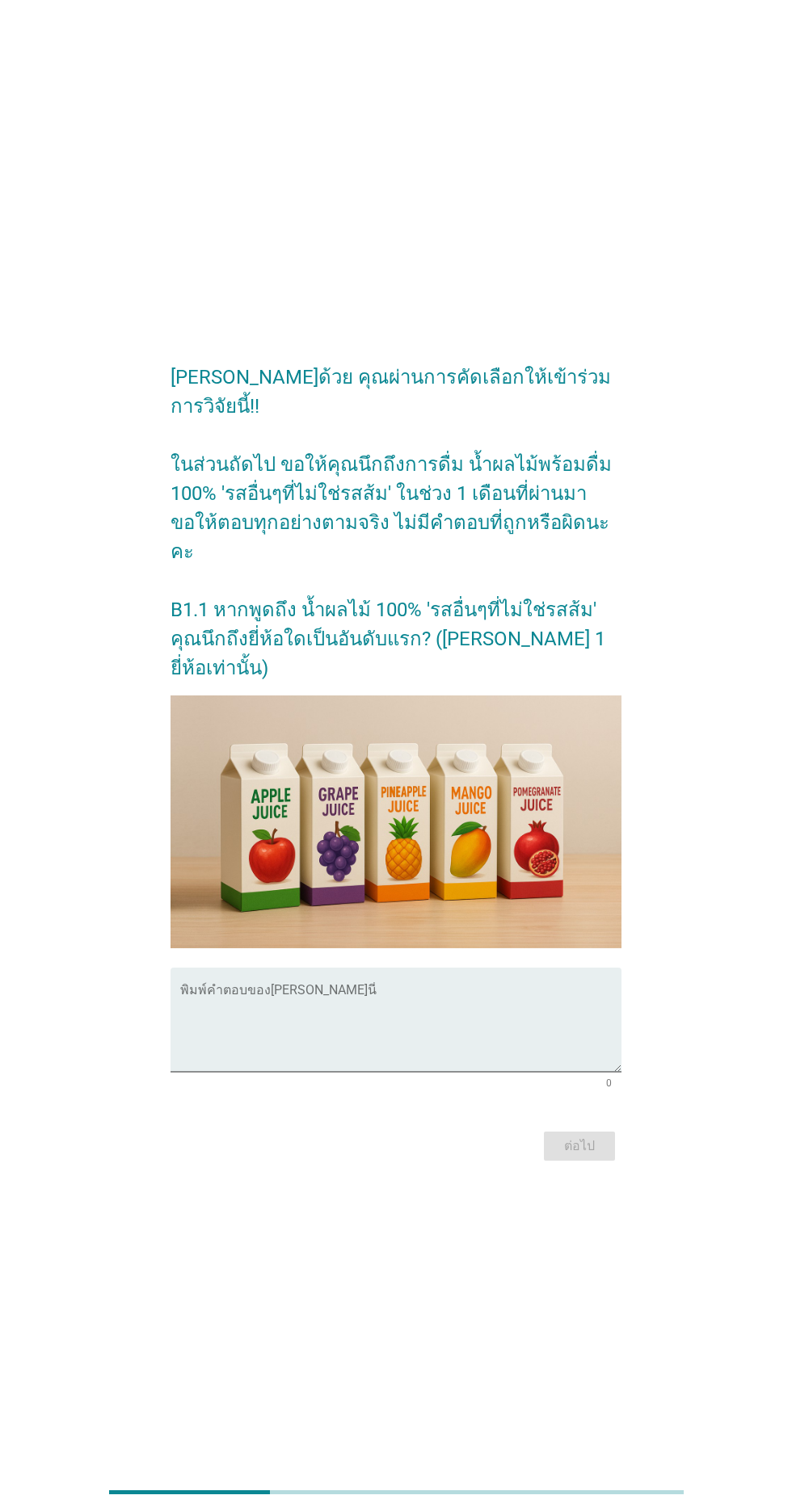
click at [547, 1032] on textarea "พิมพ์คำตอบของคุณ ที่นี่" at bounding box center [400, 1029] width 440 height 84
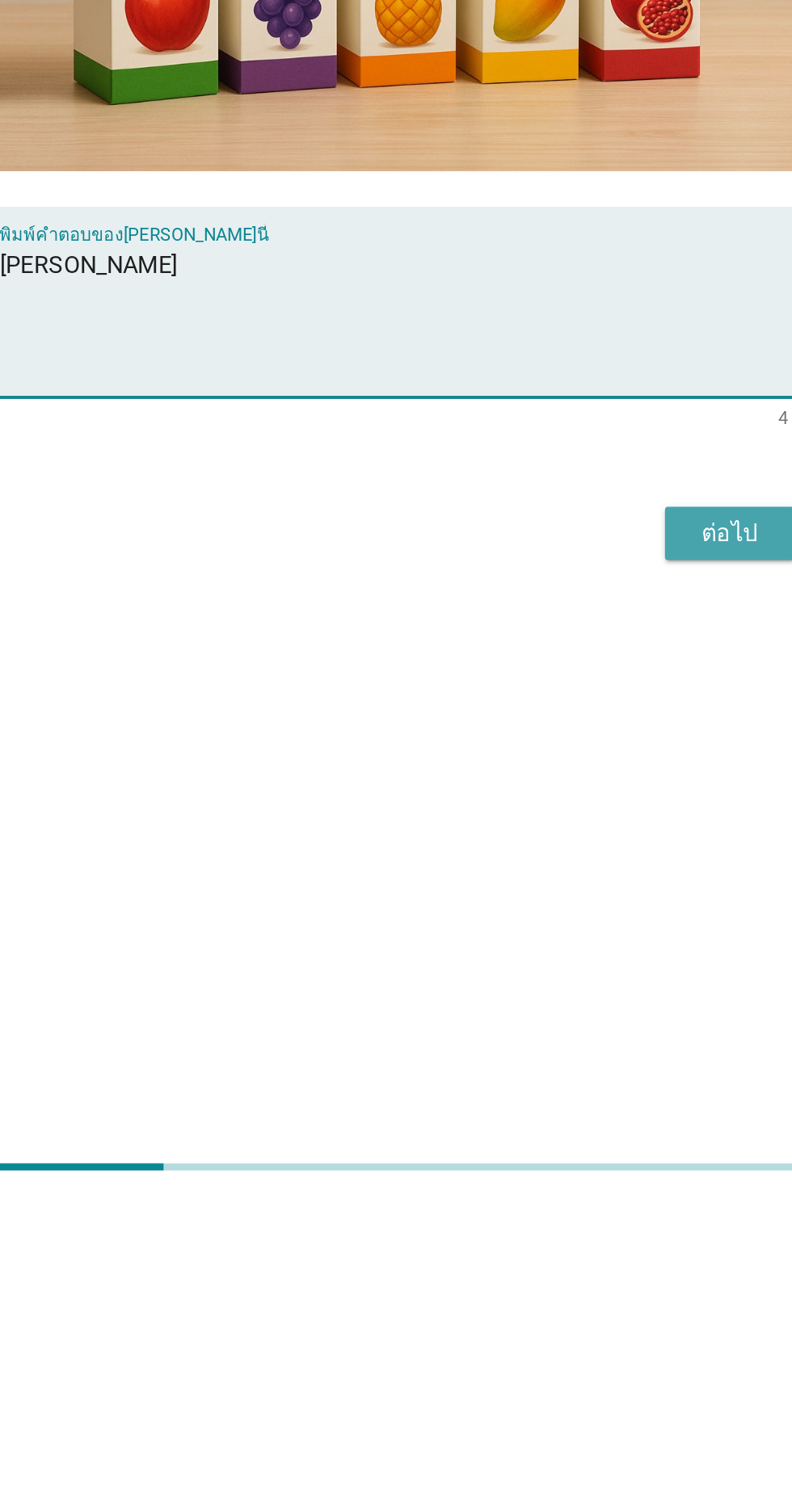
type textarea "[PERSON_NAME]"
click at [586, 1156] on div "ต่อไป" at bounding box center [579, 1146] width 45 height 19
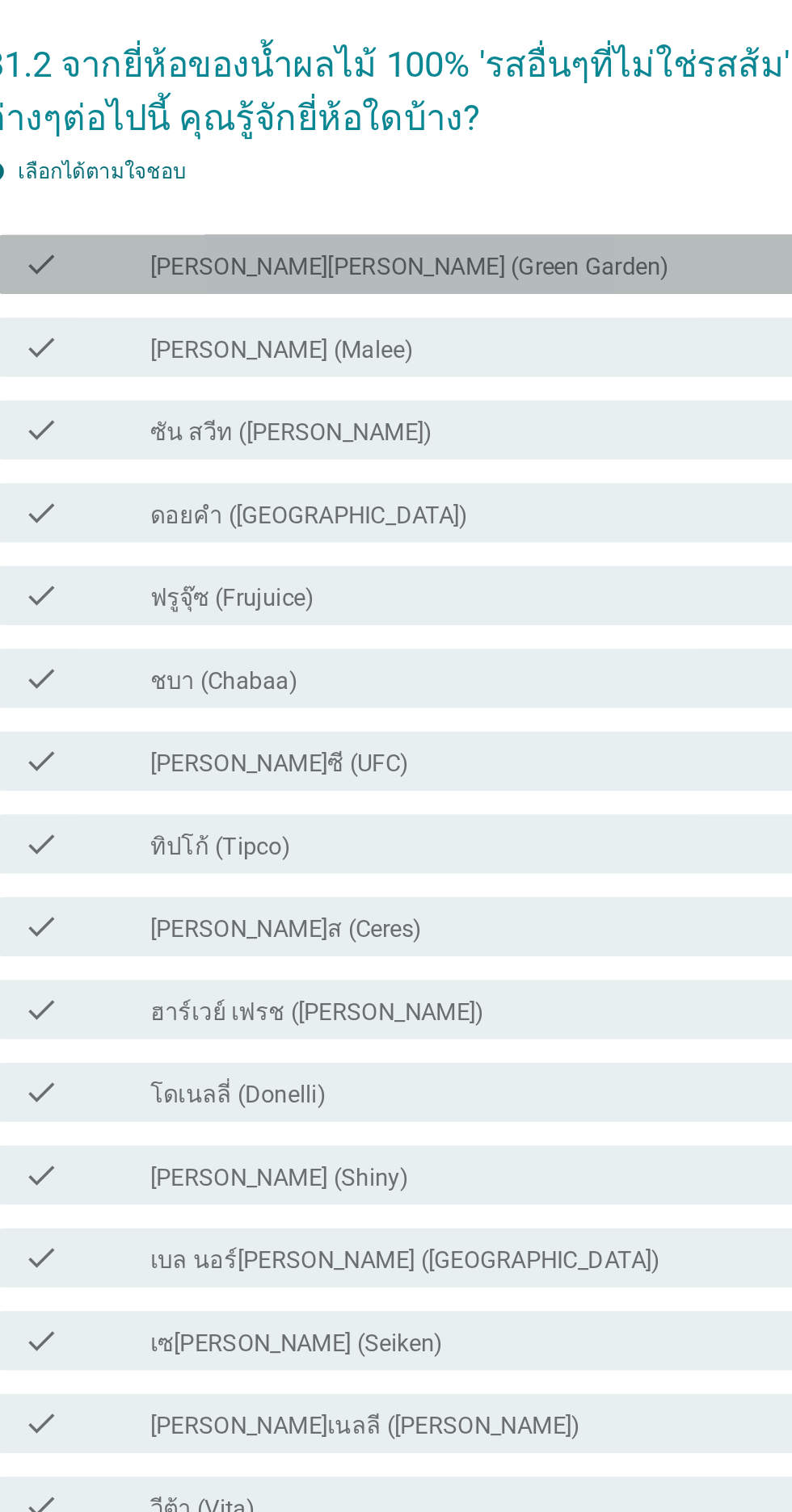
click at [570, 433] on div "check check_box_outline_blank [PERSON_NAME][PERSON_NAME] (Green Garden)" at bounding box center [400, 418] width 440 height 32
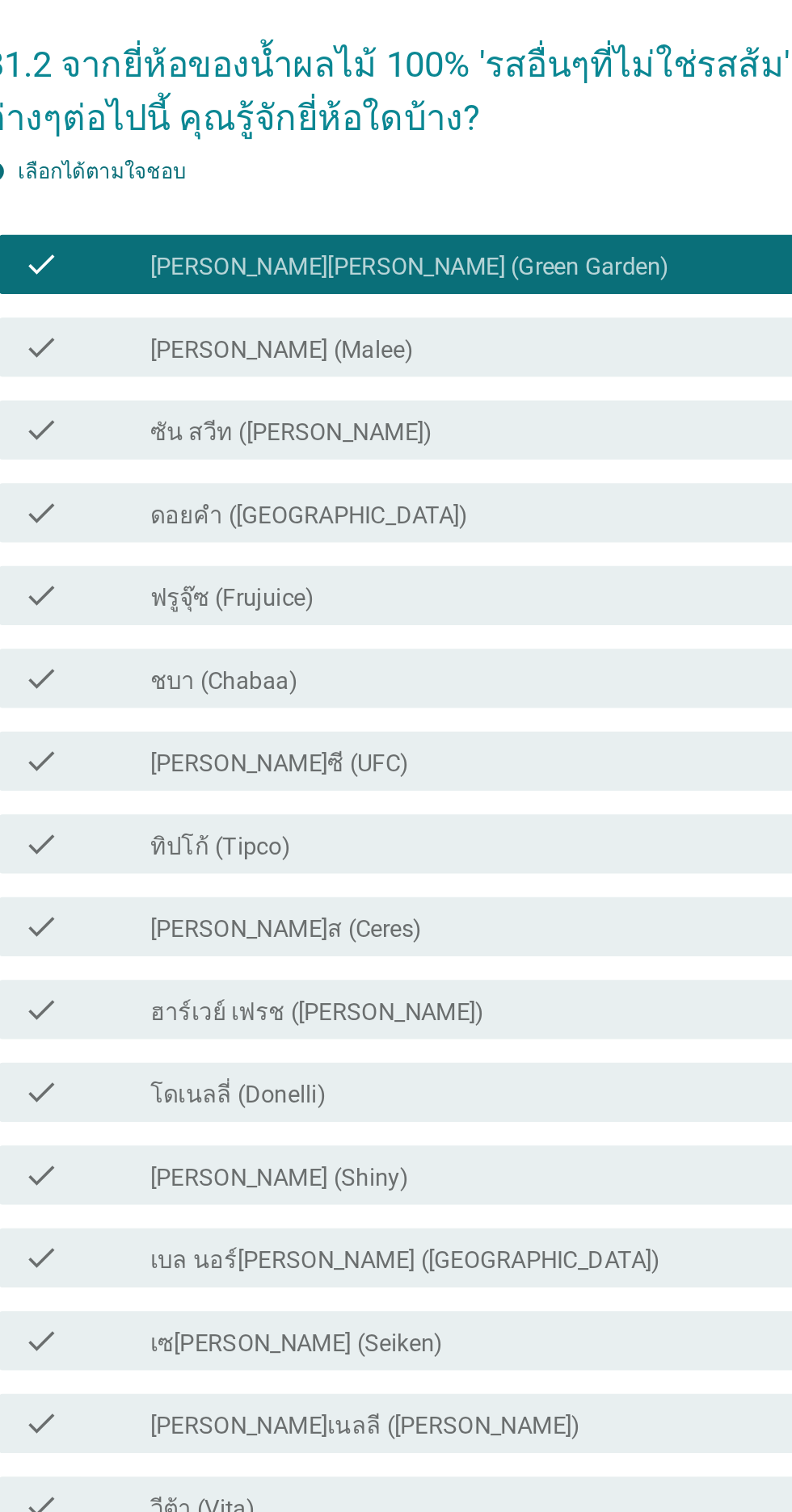
click at [541, 472] on div "check_box_outline_blank [PERSON_NAME] (Malee)" at bounding box center [435, 462] width 346 height 19
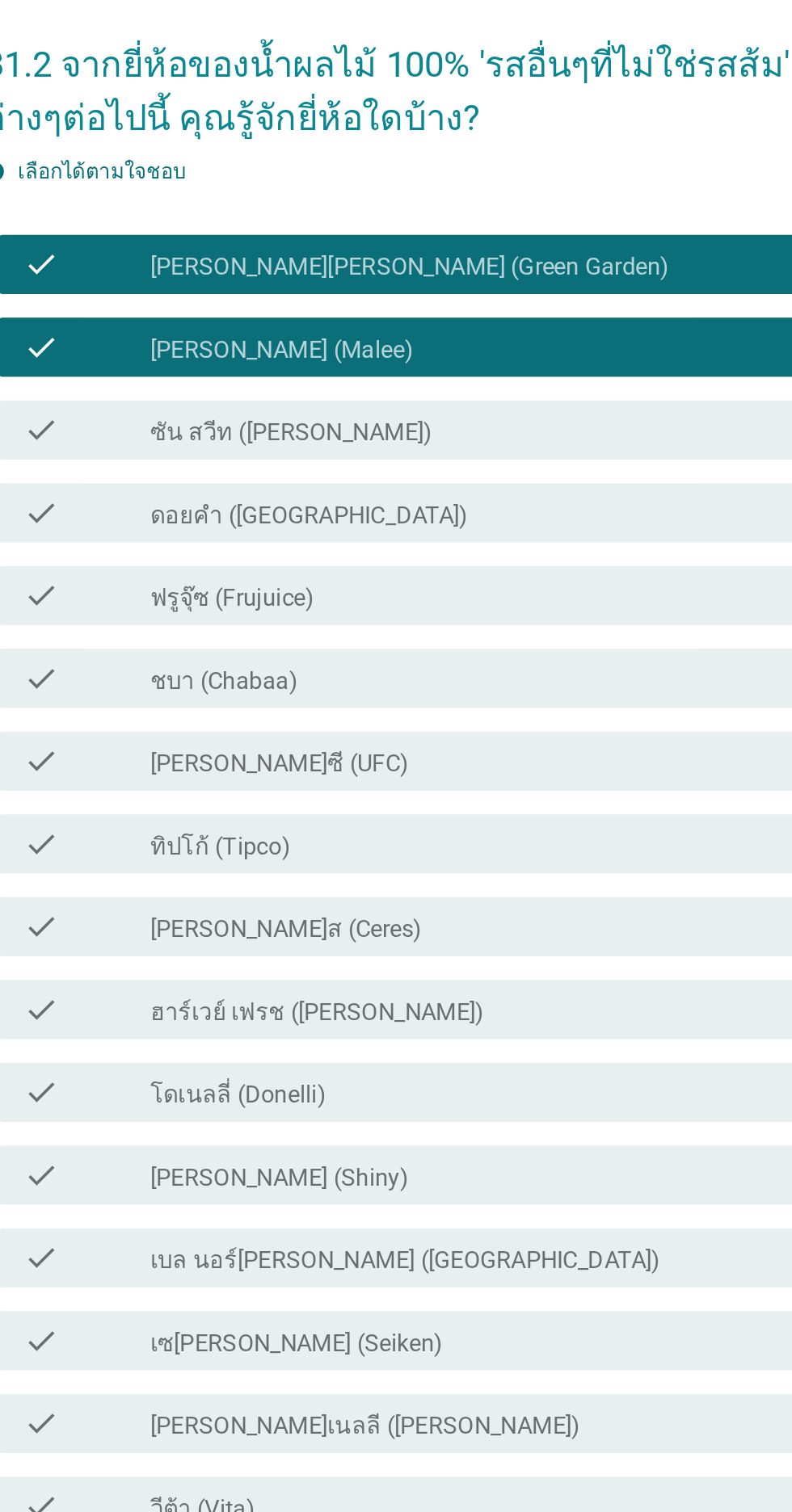
click at [533, 518] on div "check_box_outline_blank ซัน สวีท (Sun sweet)" at bounding box center [435, 508] width 346 height 19
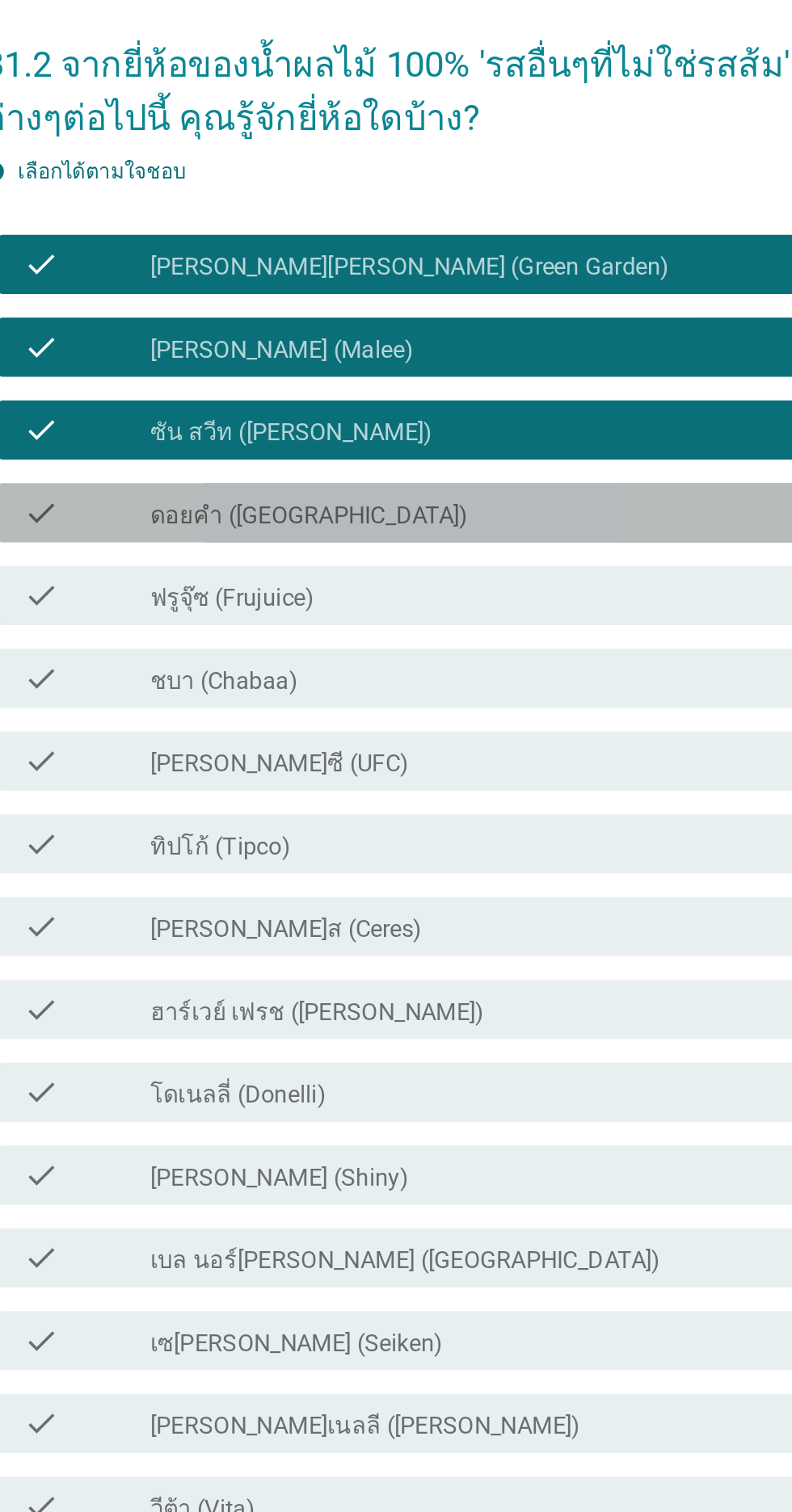
click at [528, 570] on div "check check_box_outline_blank ดอยคำ (Doi-Khham)" at bounding box center [400, 553] width 440 height 32
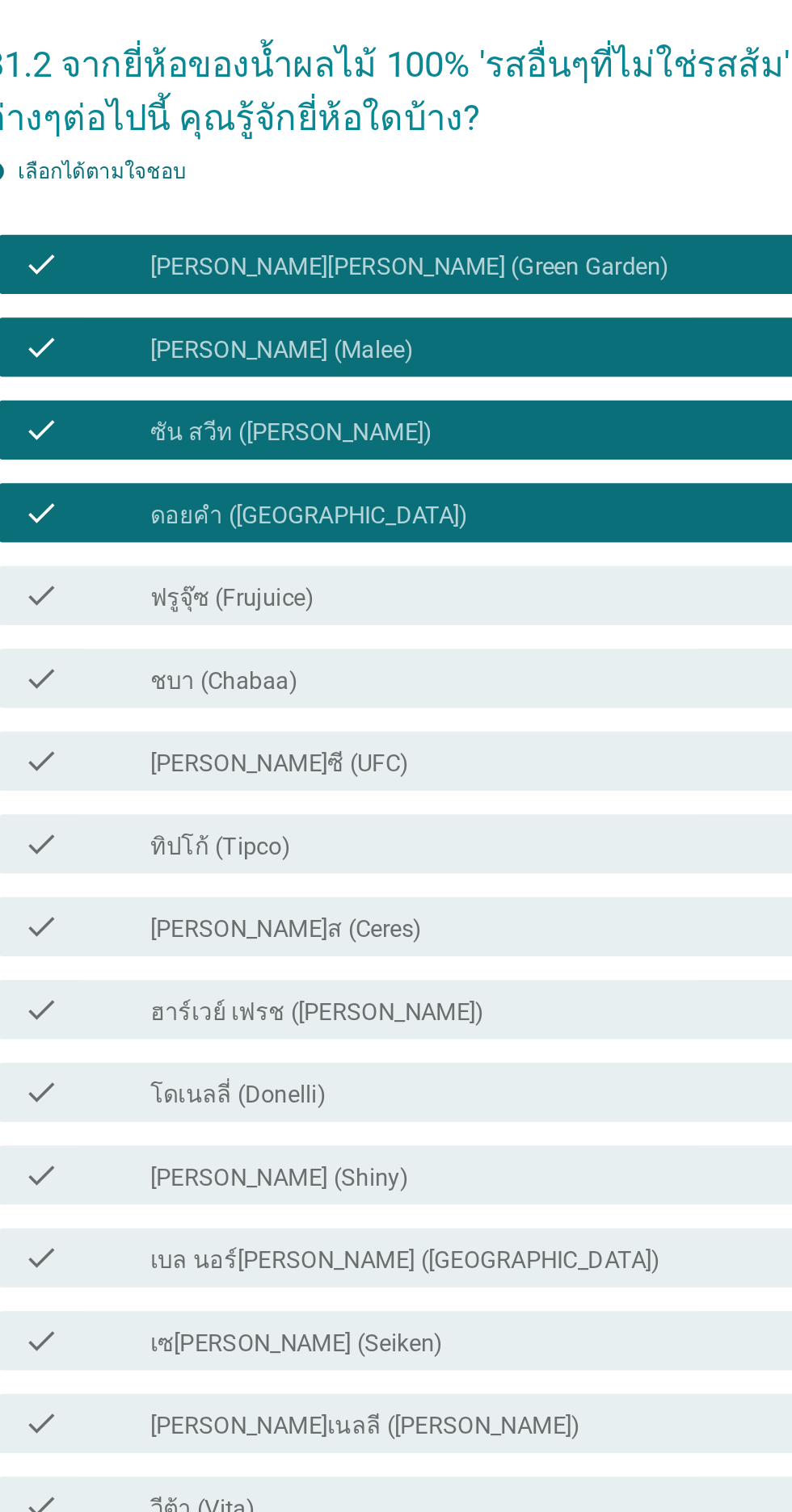
click at [504, 653] on div "check_box_outline_blank ชบา (Chabaa)" at bounding box center [435, 643] width 346 height 19
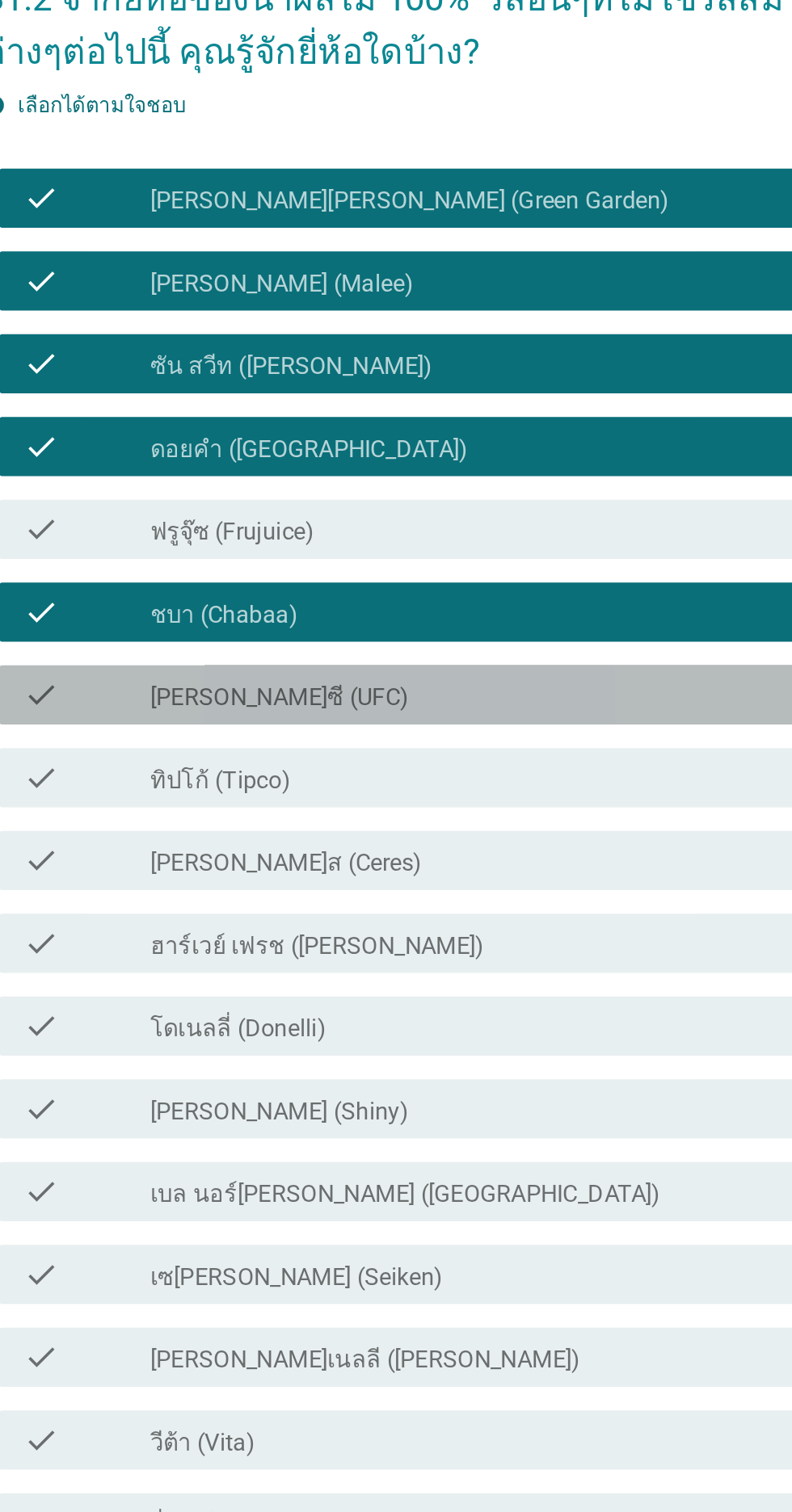
click at [503, 699] on div "check_box_outline_blank [PERSON_NAME]ซี (UFC)" at bounding box center [435, 689] width 346 height 19
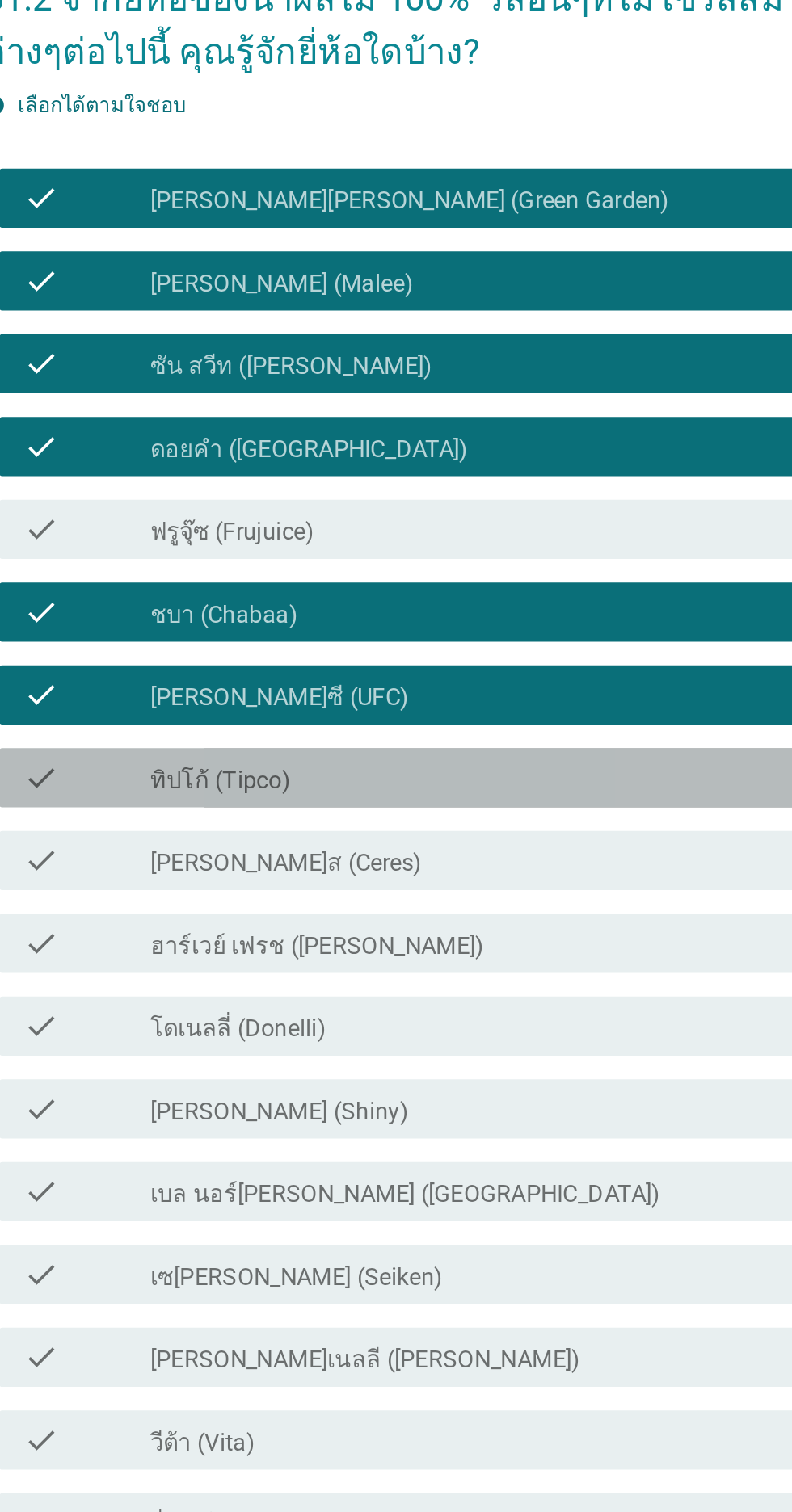
click at [512, 744] on div "check_box_outline_blank ทิปโก้ (Tipco)" at bounding box center [435, 734] width 346 height 19
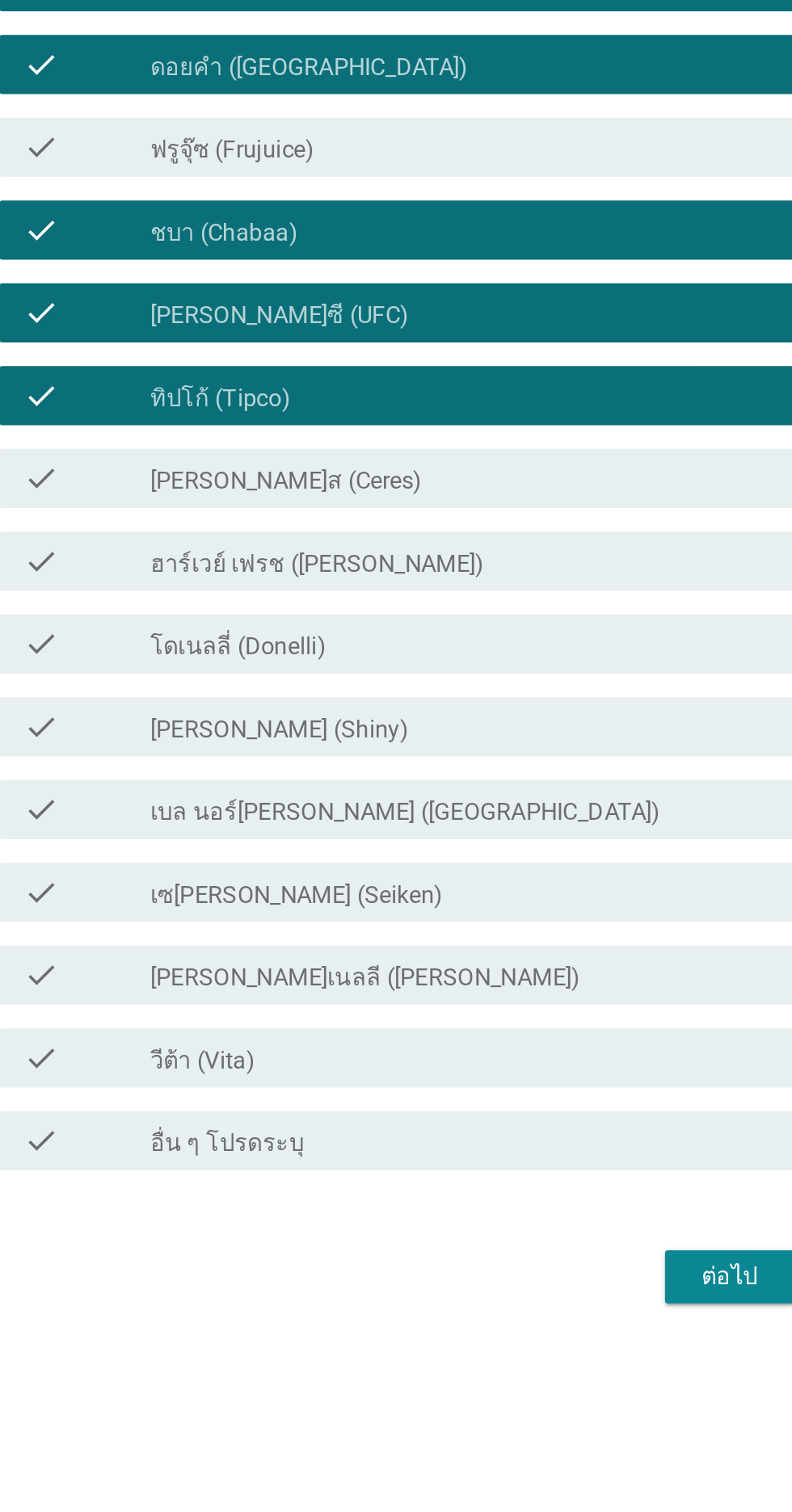
click at [554, 1106] on div "check_box_outline_blank วีต้า (Vita)" at bounding box center [435, 1096] width 346 height 19
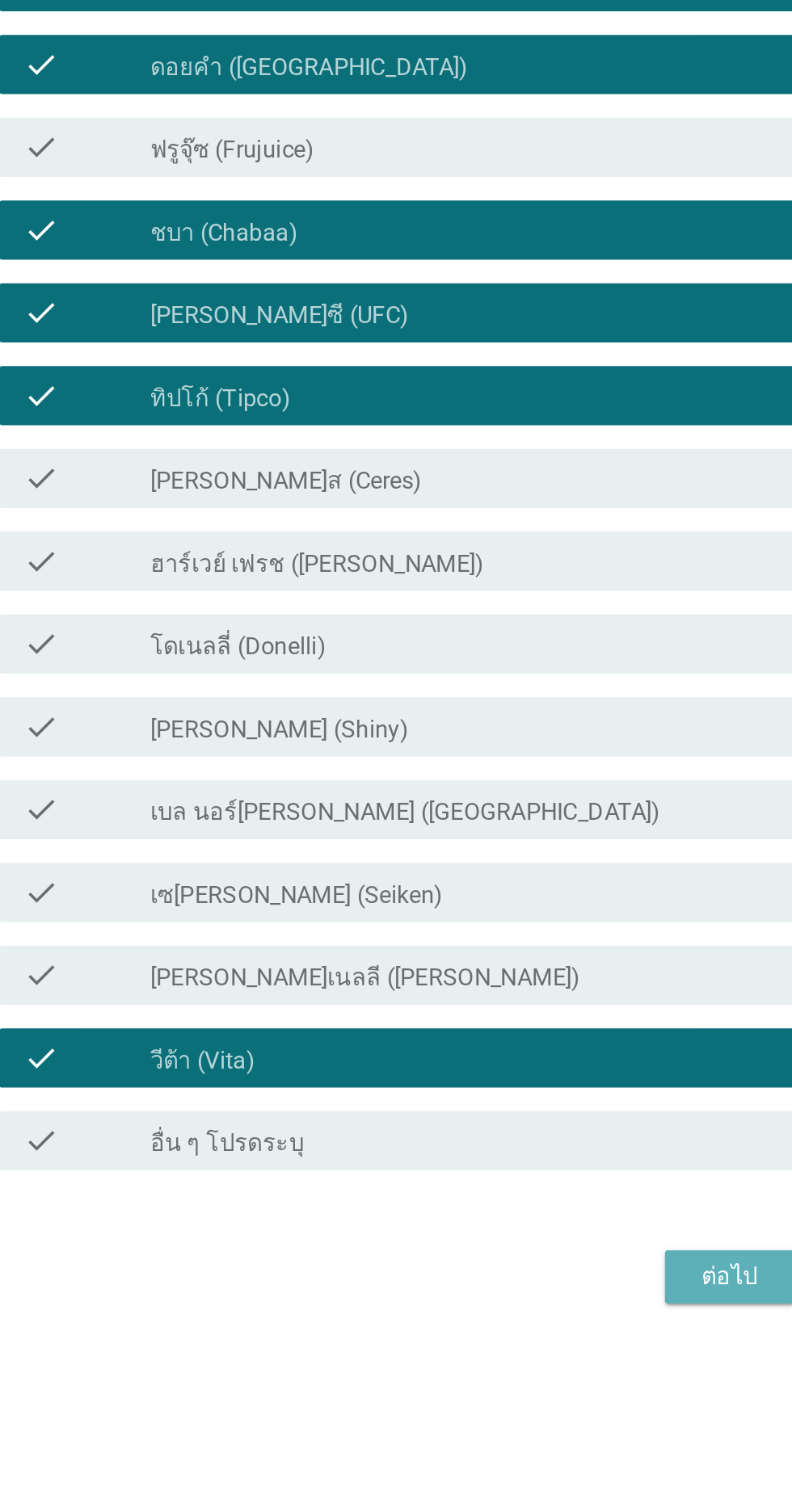
click at [577, 1225] on div "ต่อไป" at bounding box center [579, 1215] width 45 height 19
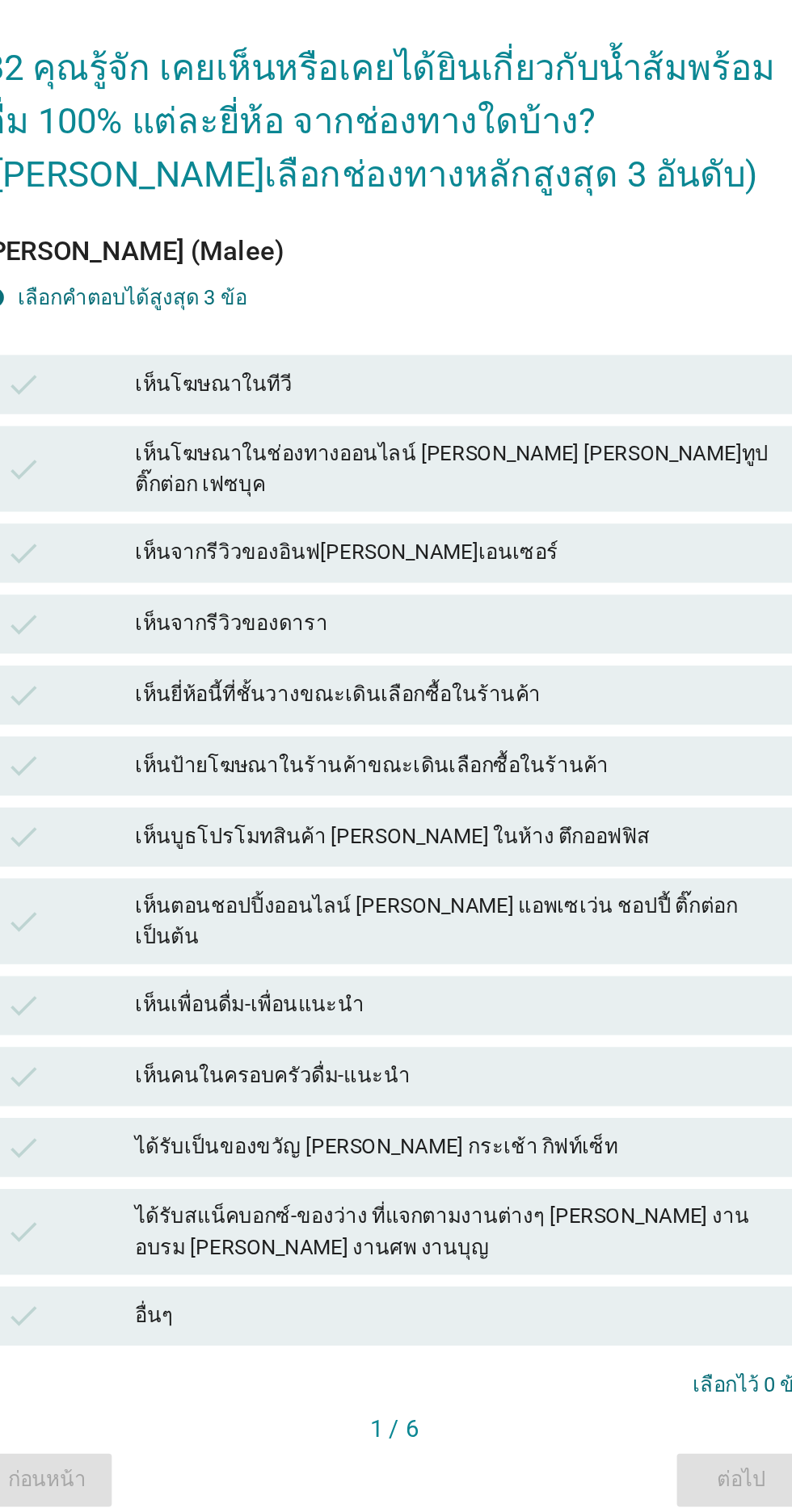
scroll to position [39, 0]
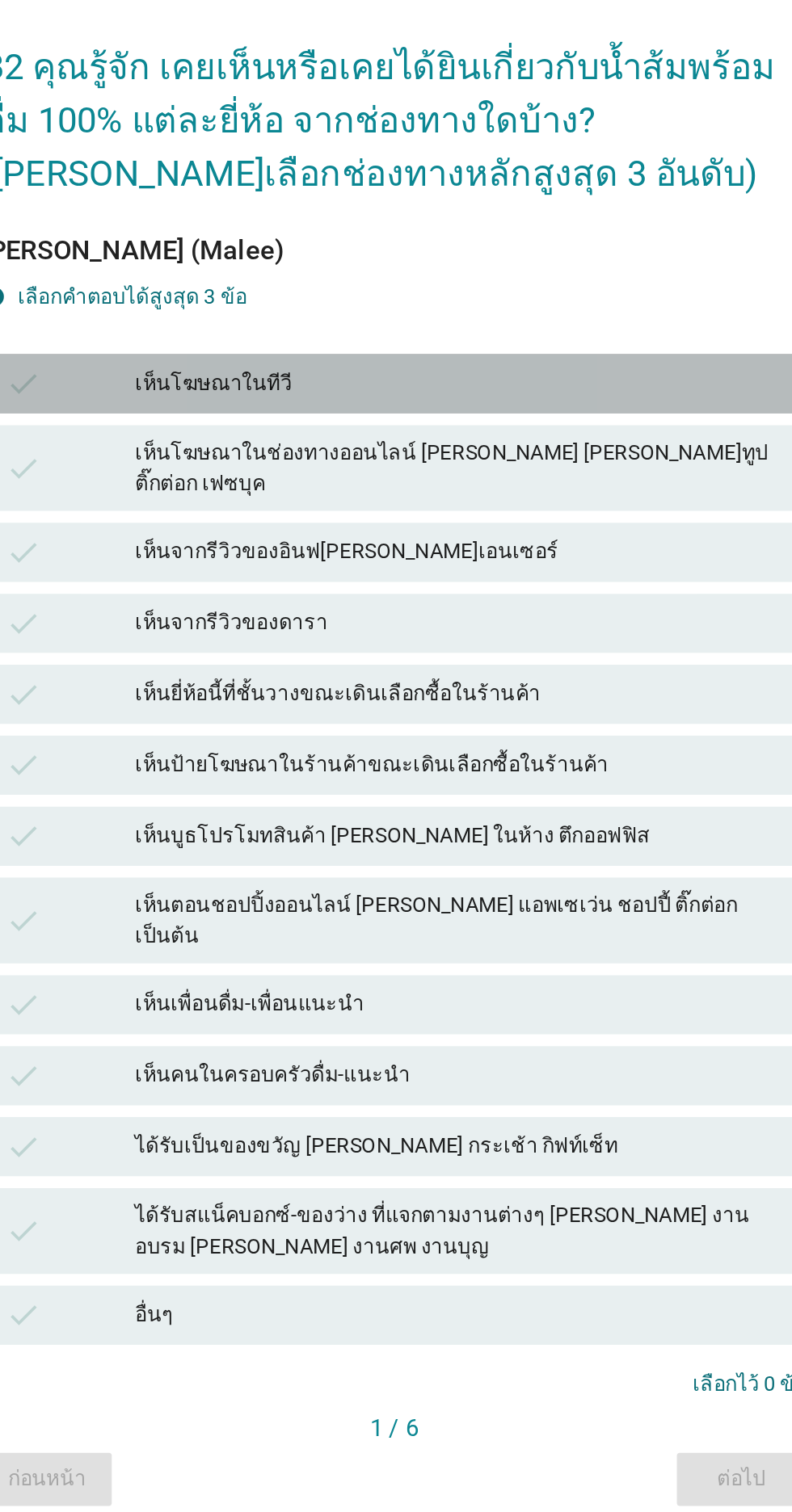
click at [539, 523] on div "เห็นโฆษณาในทีวี" at bounding box center [431, 512] width 354 height 19
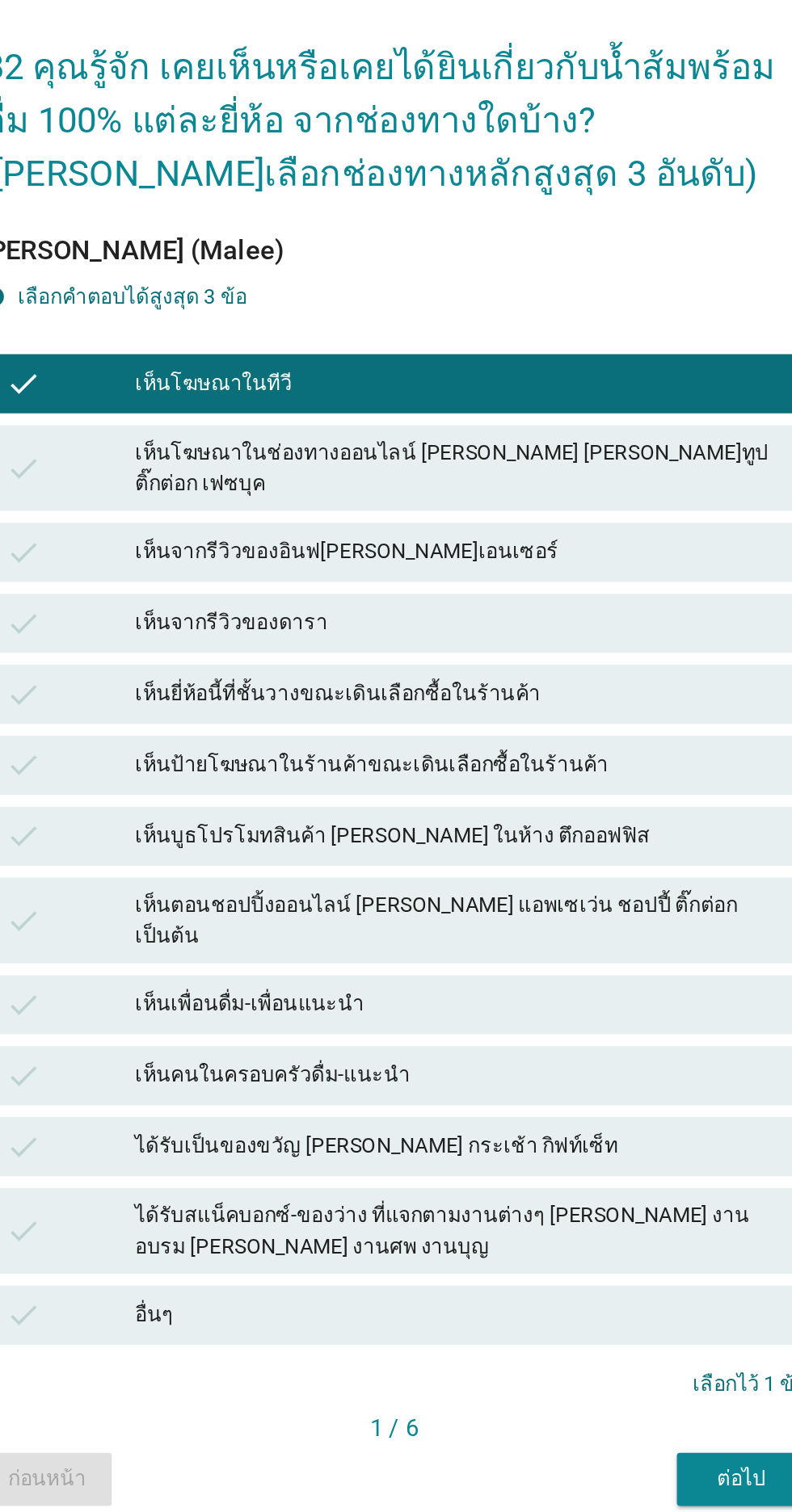
click at [577, 576] on div "เห็นโฆษณาในช่องทางออนไลน์ [PERSON_NAME] [PERSON_NAME]ทูป ติ๊กต่อก เฟซบุค" at bounding box center [431, 559] width 354 height 34
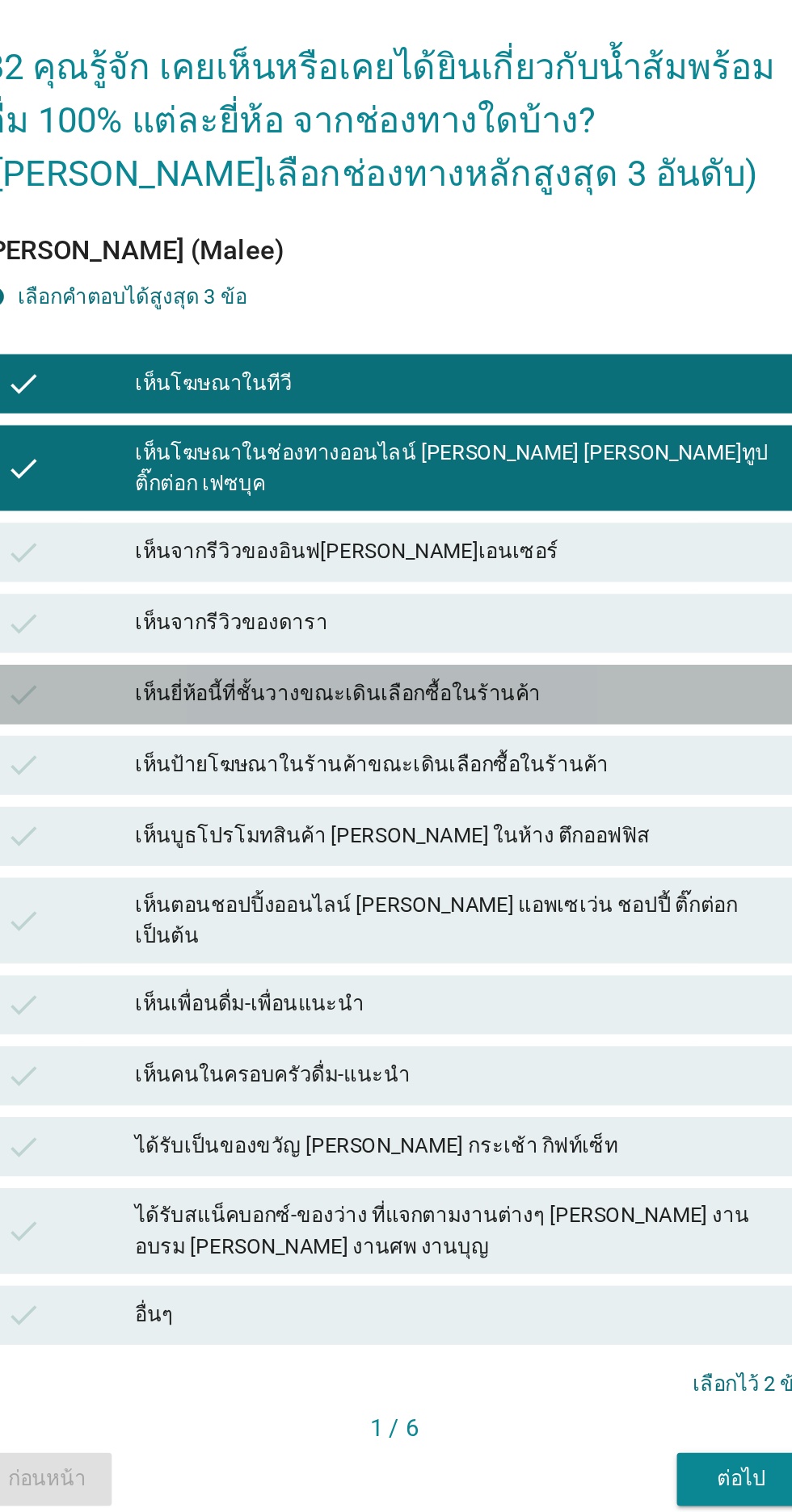
click at [574, 692] on div "เห็นยี่ห้อนี้ที่ชั้นวางขณะเดินเลือกซื้อในร้านค้า" at bounding box center [431, 682] width 354 height 19
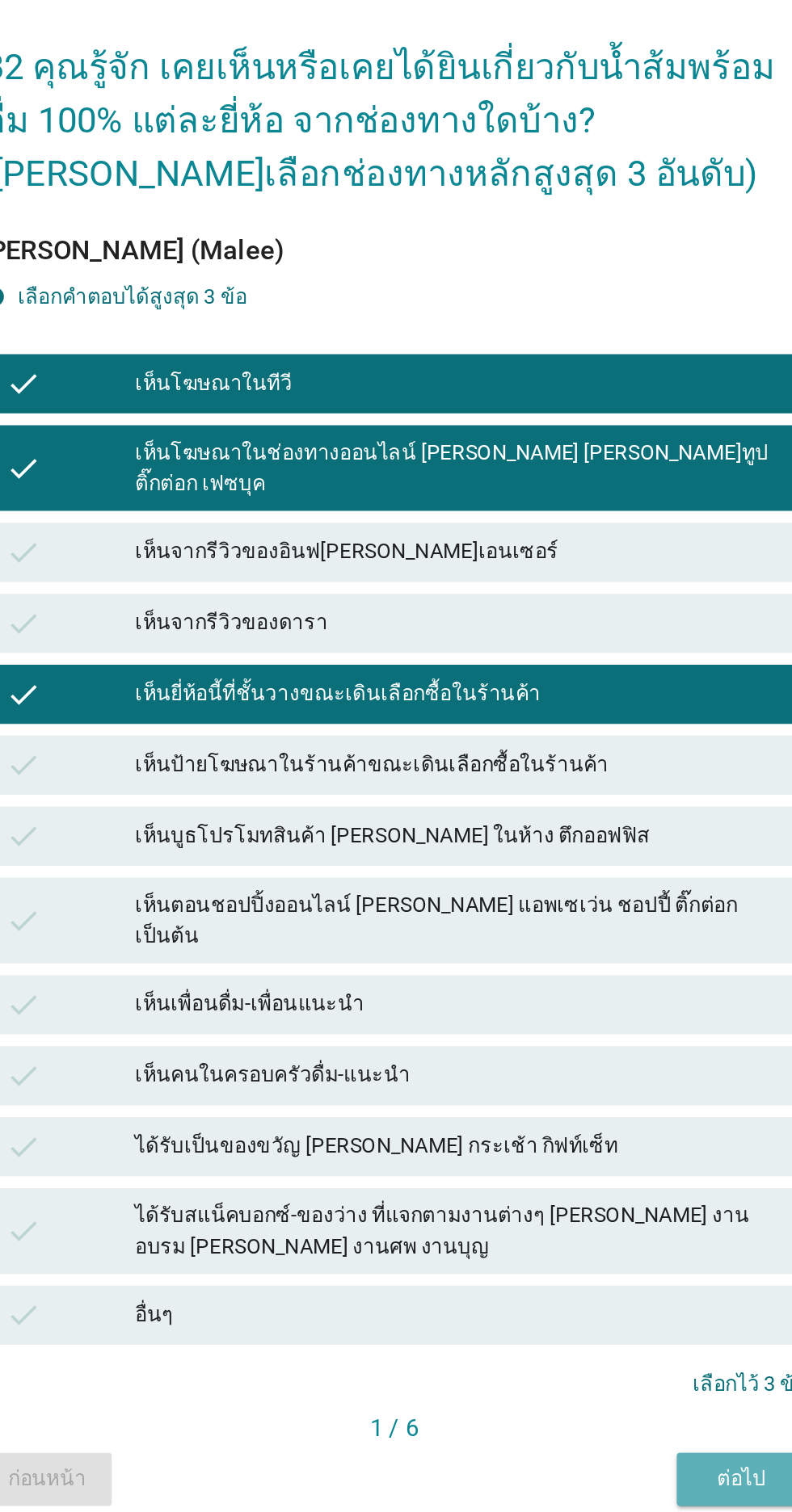
click at [570, 1119] on div "ต่อไป" at bounding box center [586, 1111] width 45 height 17
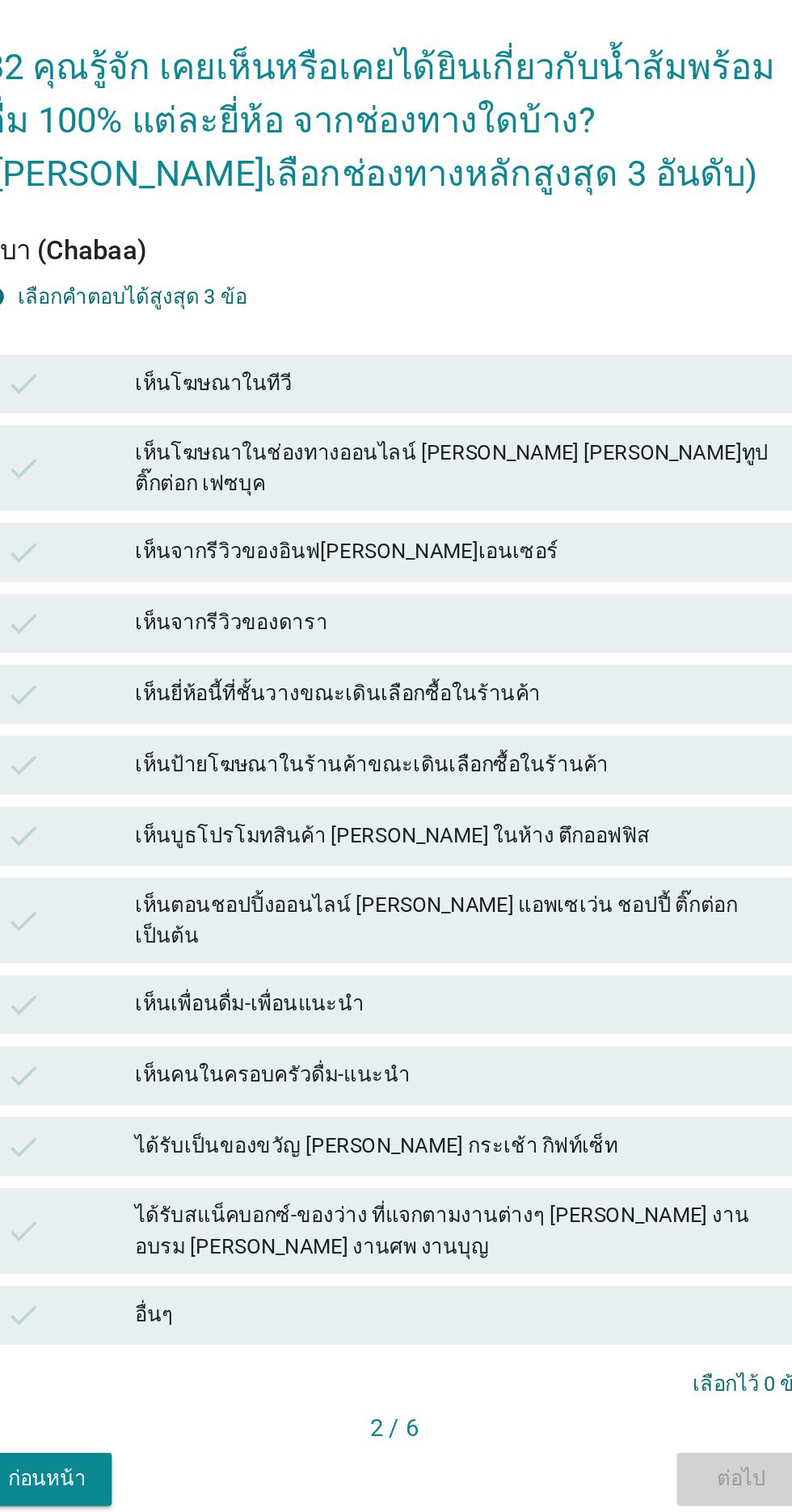
scroll to position [0, 0]
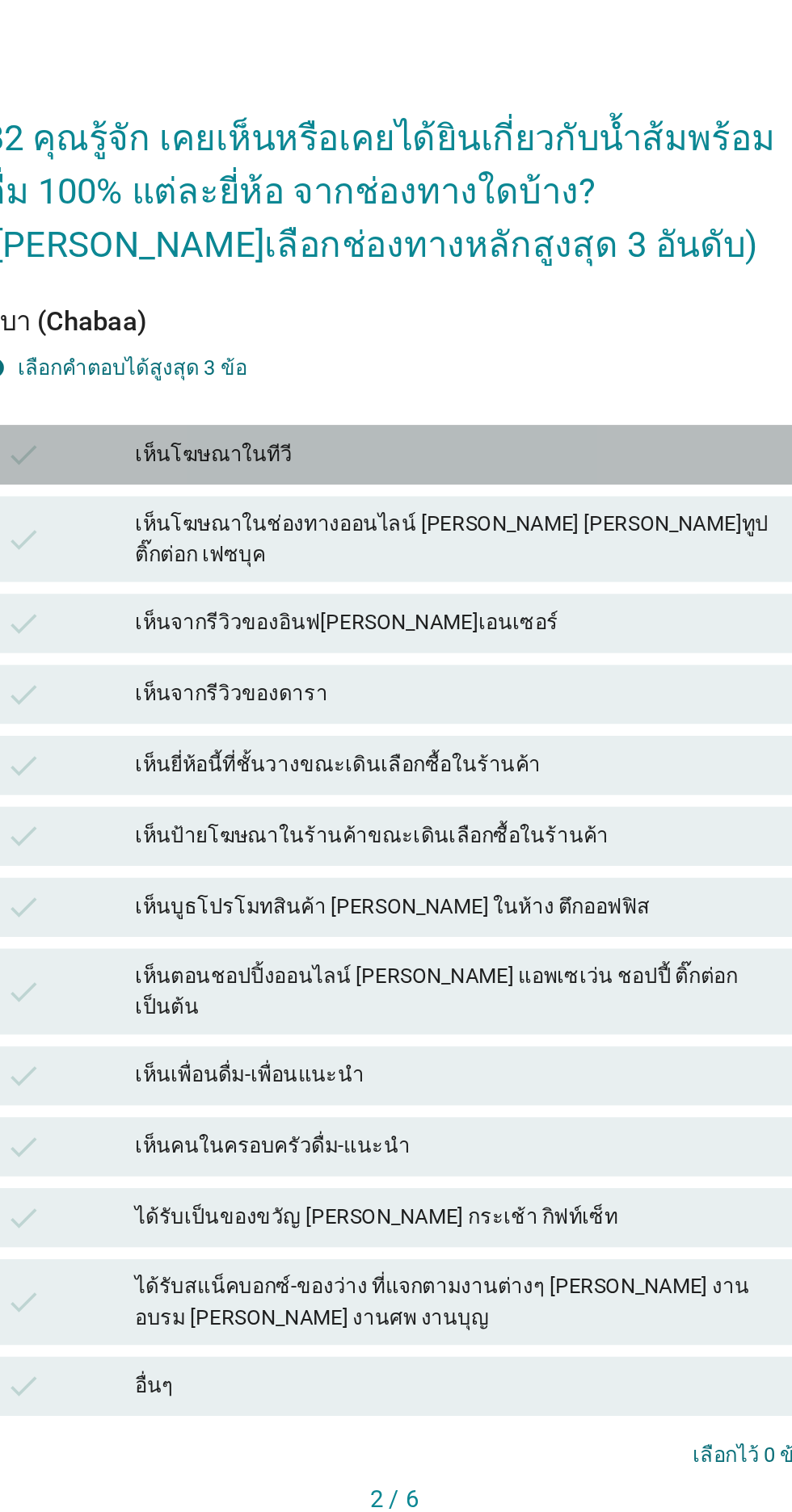
click at [560, 562] on div "เห็นโฆษณาในทีวี" at bounding box center [431, 551] width 354 height 19
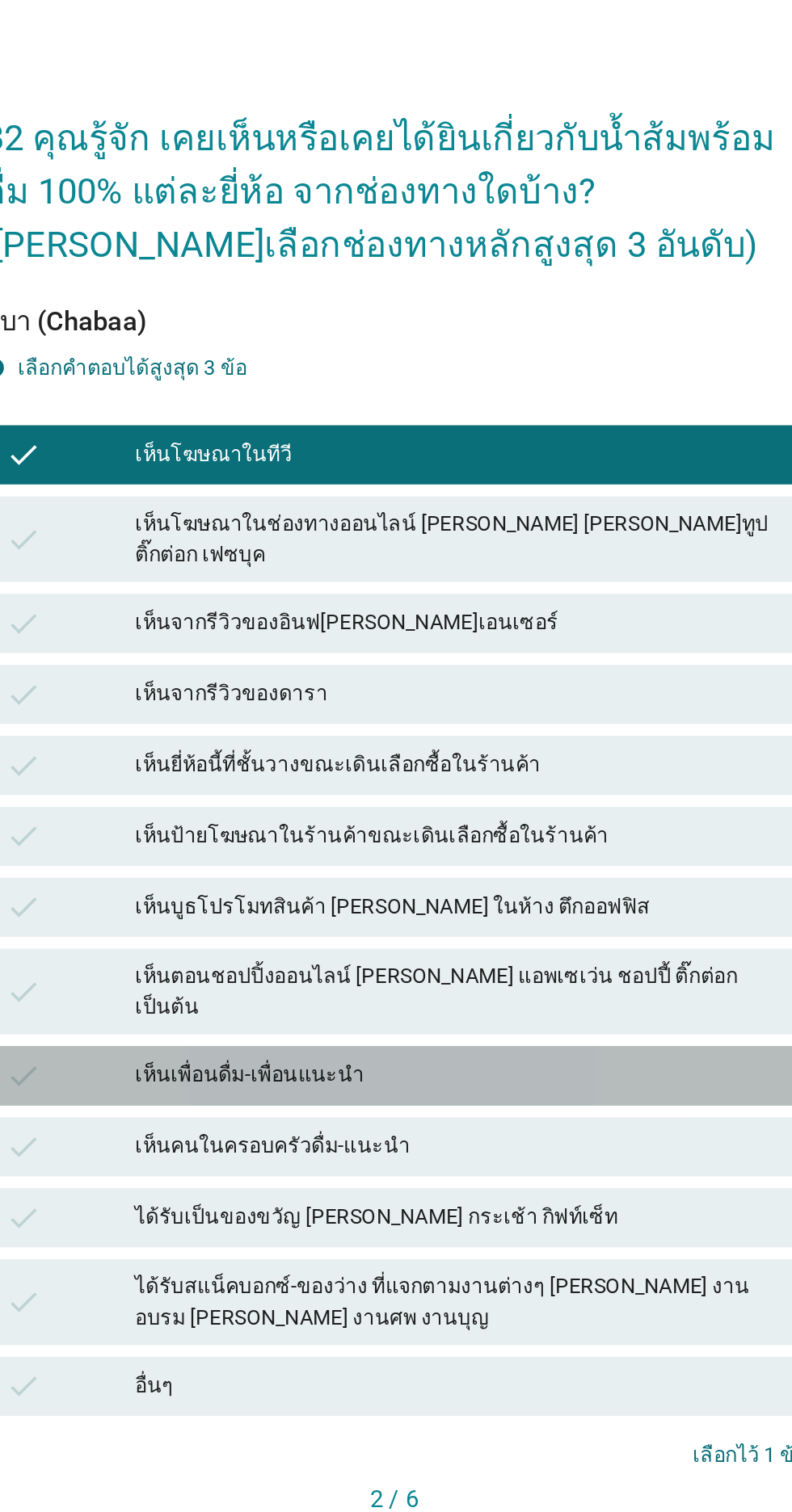
click at [556, 900] on div "เห็นเพื่อนดื่ม-เพื่อนแนะนำ" at bounding box center [431, 891] width 354 height 19
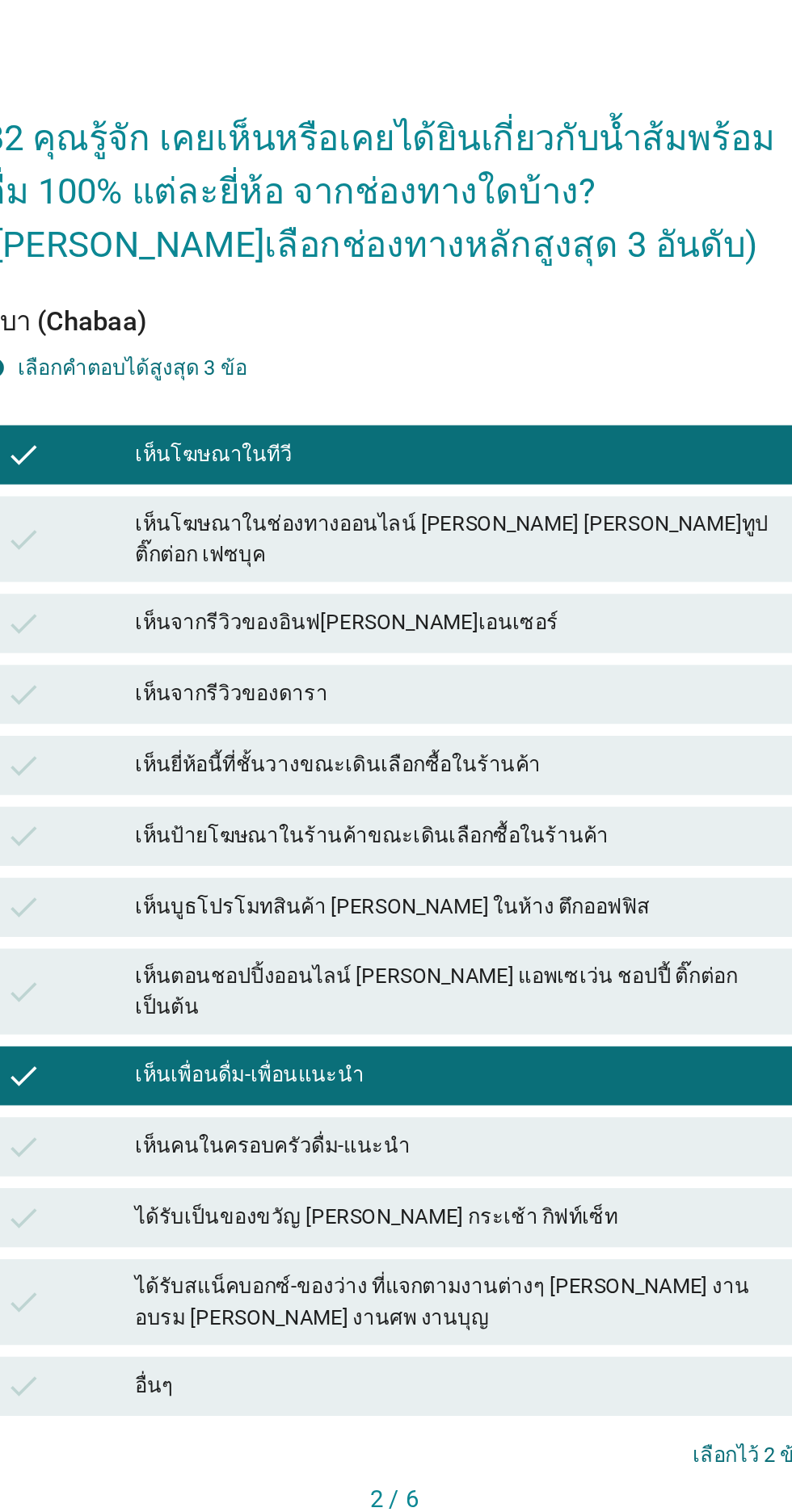
click at [572, 1165] on button "ต่อไป" at bounding box center [586, 1150] width 71 height 29
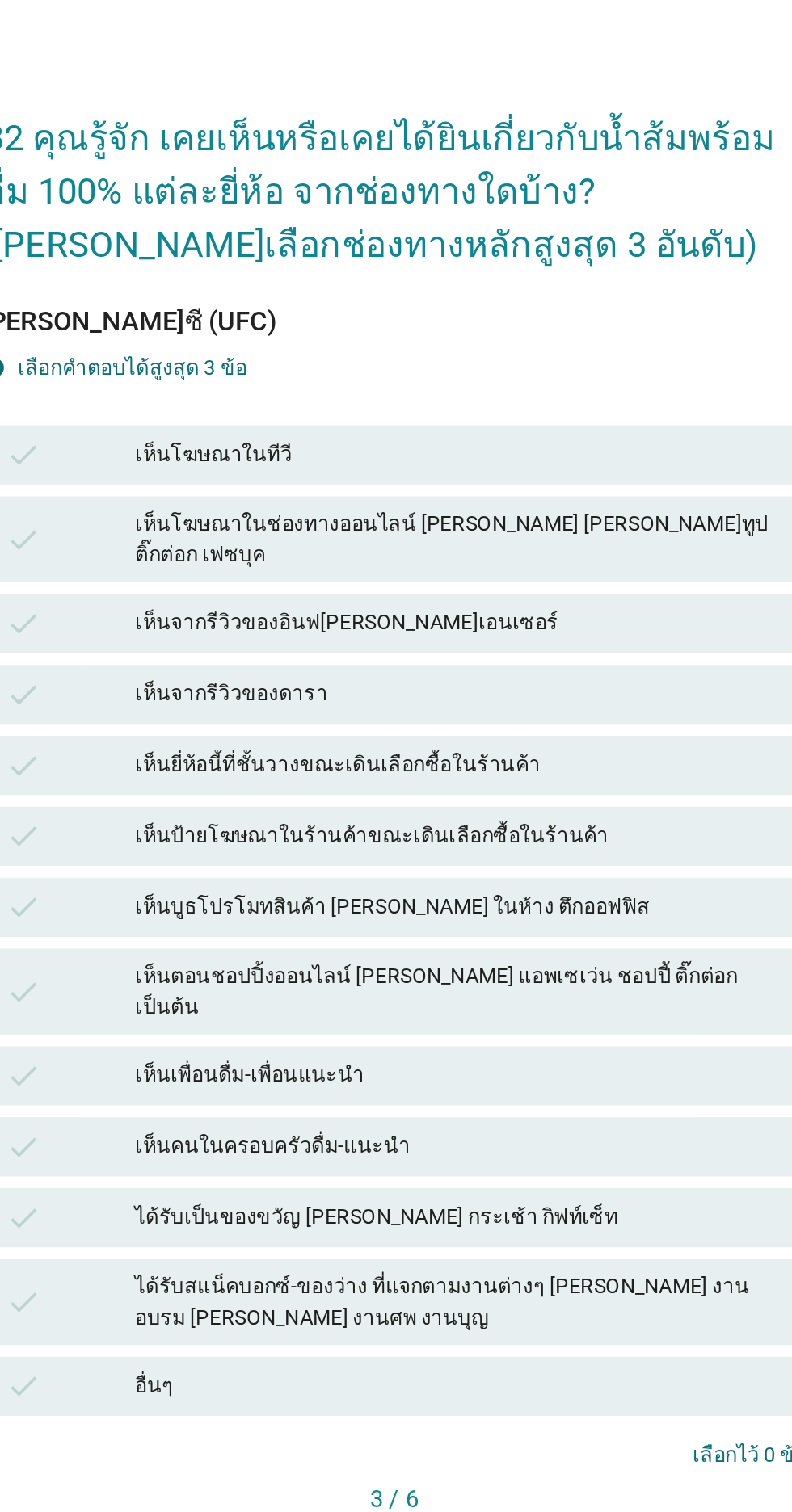
click at [509, 568] on div "check เห็นโฆษณาในทีวี" at bounding box center [396, 551] width 450 height 32
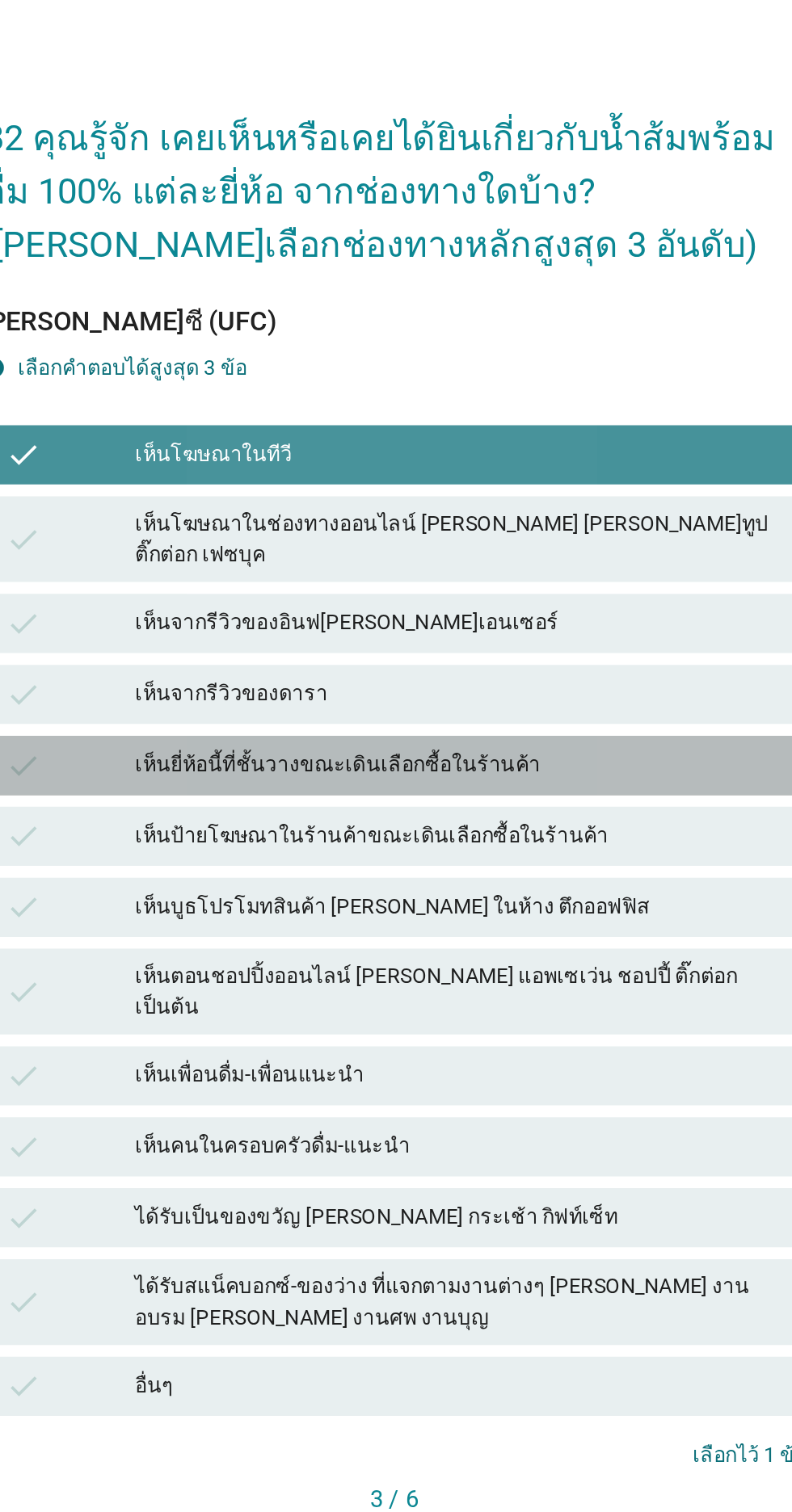
click at [521, 731] on div "เห็นยี่ห้อนี้ที่ชั้นวางขณะเดินเลือกซื้อในร้านค้า" at bounding box center [431, 721] width 354 height 19
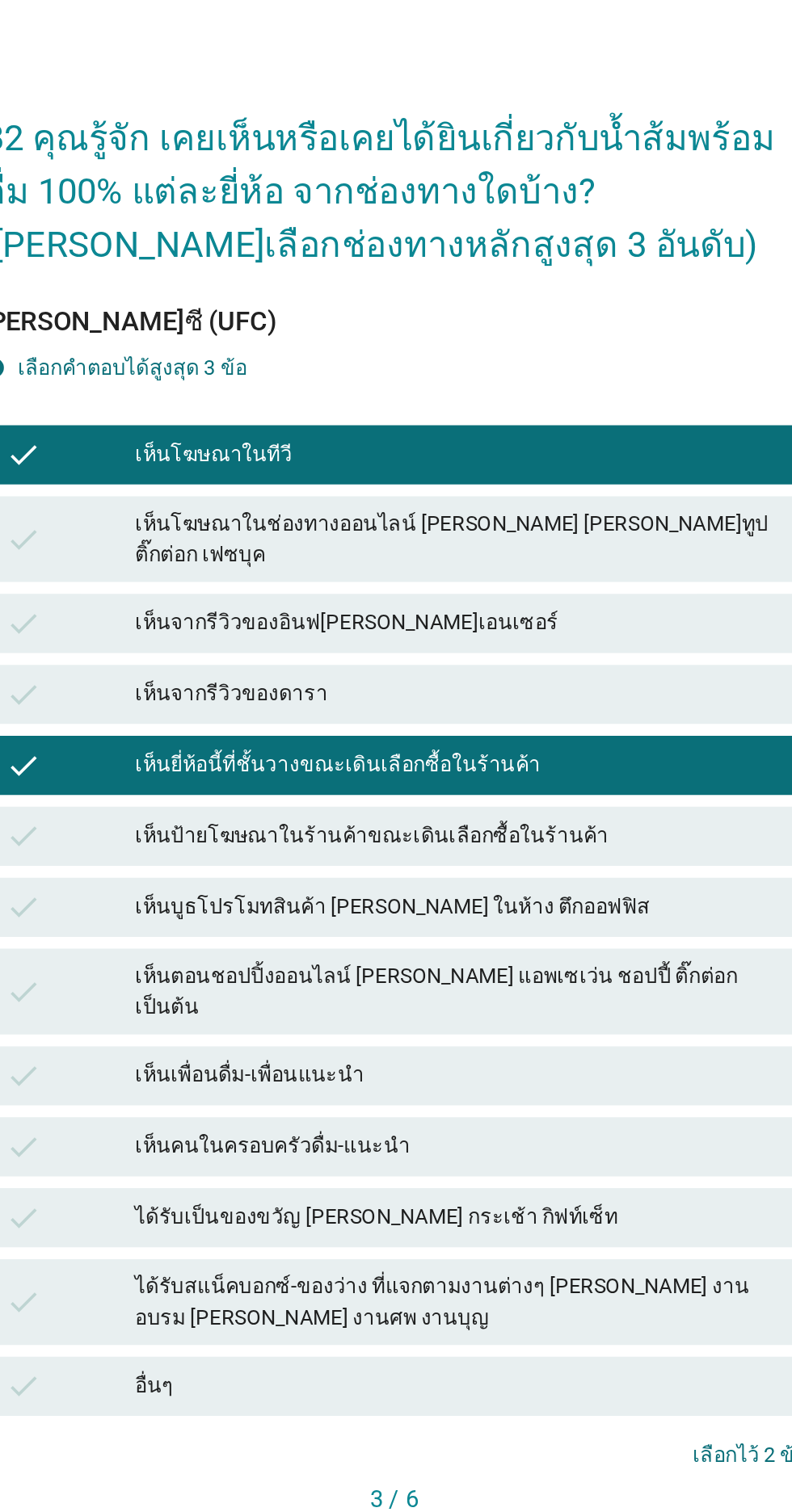
click at [520, 907] on div "check เห็นเพื่อนดื่ม-เพื่อนแนะนำ" at bounding box center [396, 891] width 450 height 32
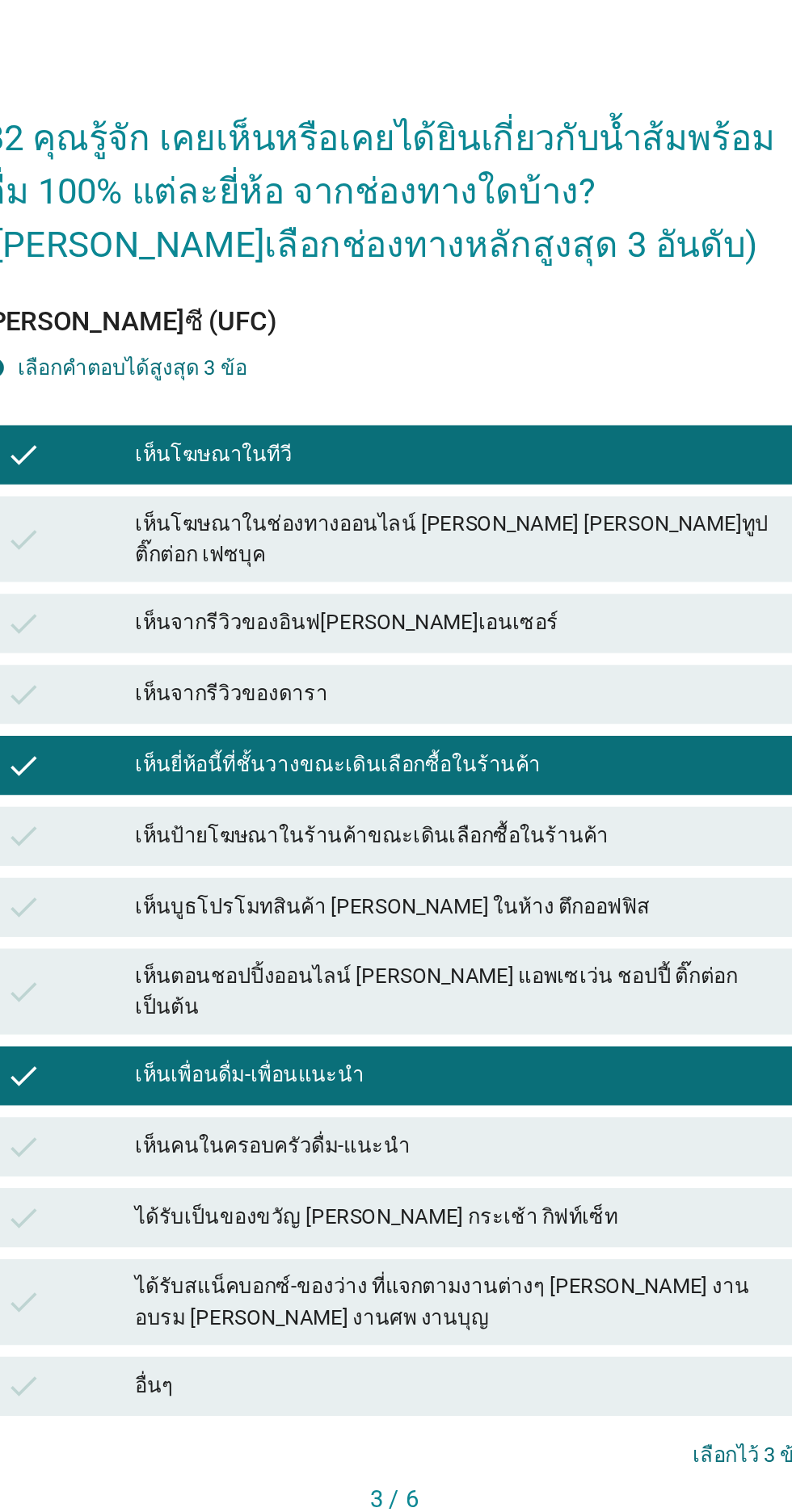
click at [577, 1165] on button "ต่อไป" at bounding box center [586, 1150] width 71 height 29
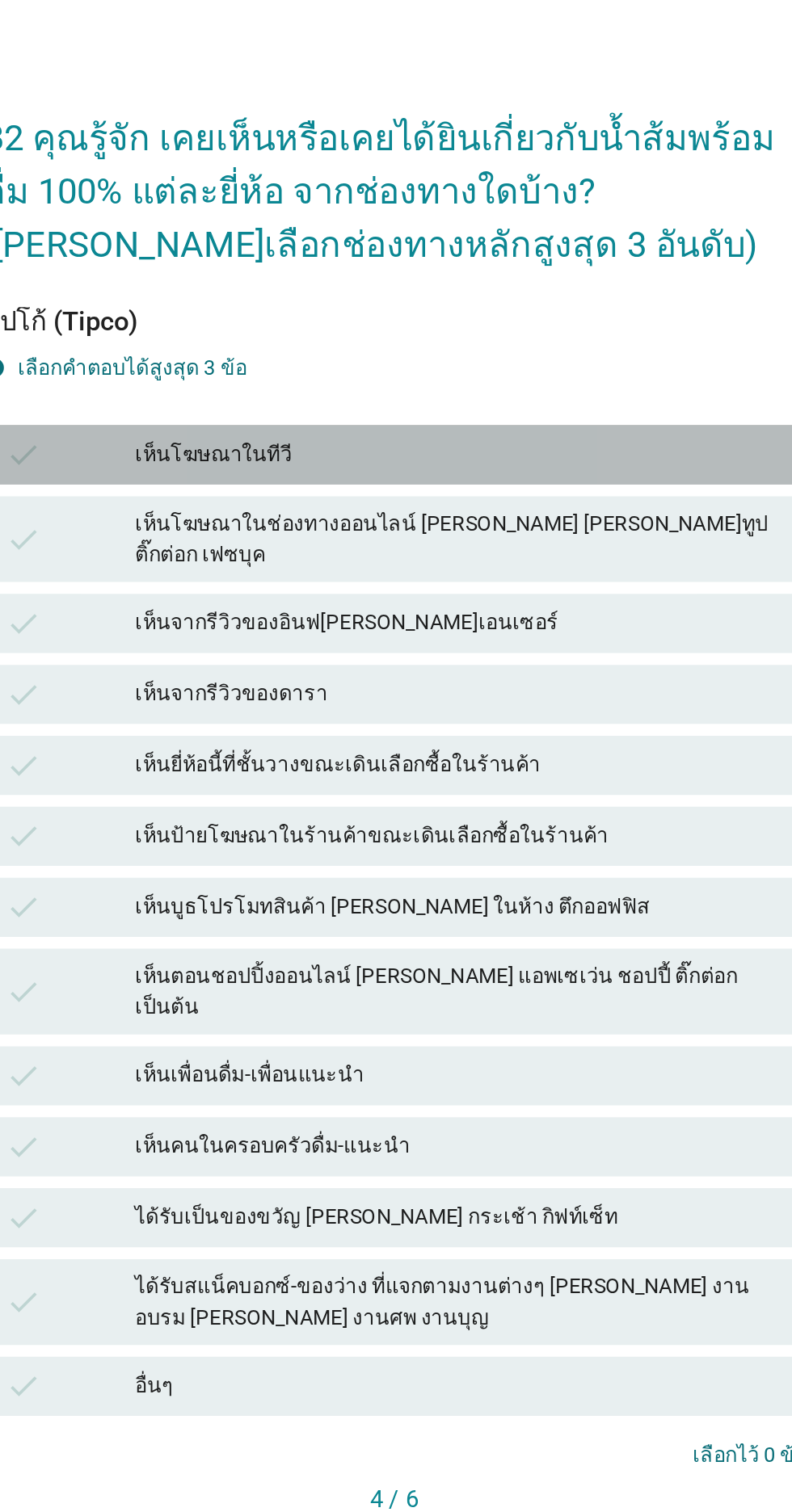
click at [541, 568] on div "check เห็นโฆษณาในทีวี" at bounding box center [396, 551] width 450 height 32
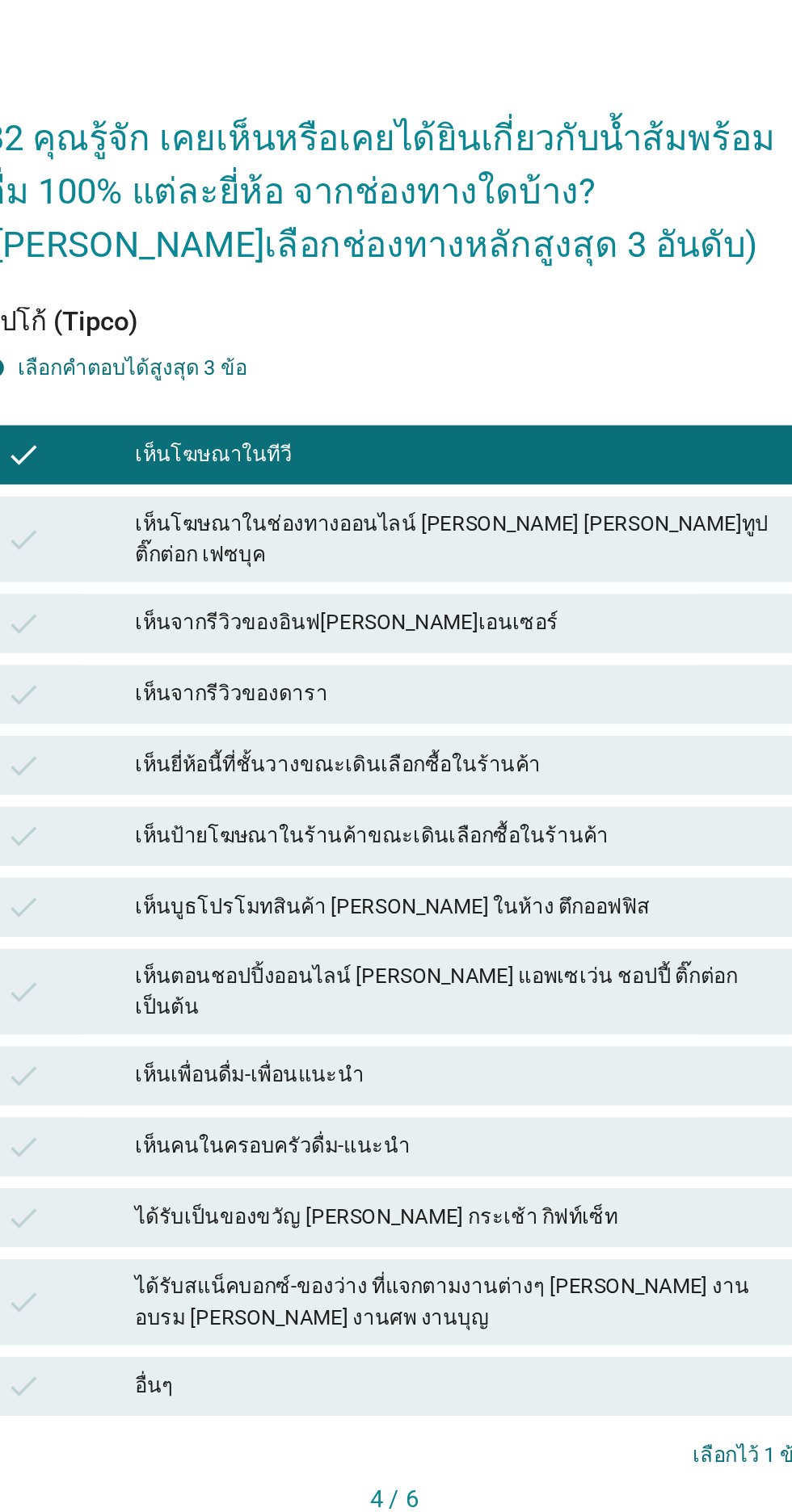
click at [578, 621] on div "check เห็นโฆษณาในช่องทางออนไลน์ [PERSON_NAME] [PERSON_NAME]ทูป ติ๊กต่อก เฟซบุค" at bounding box center [396, 598] width 450 height 46
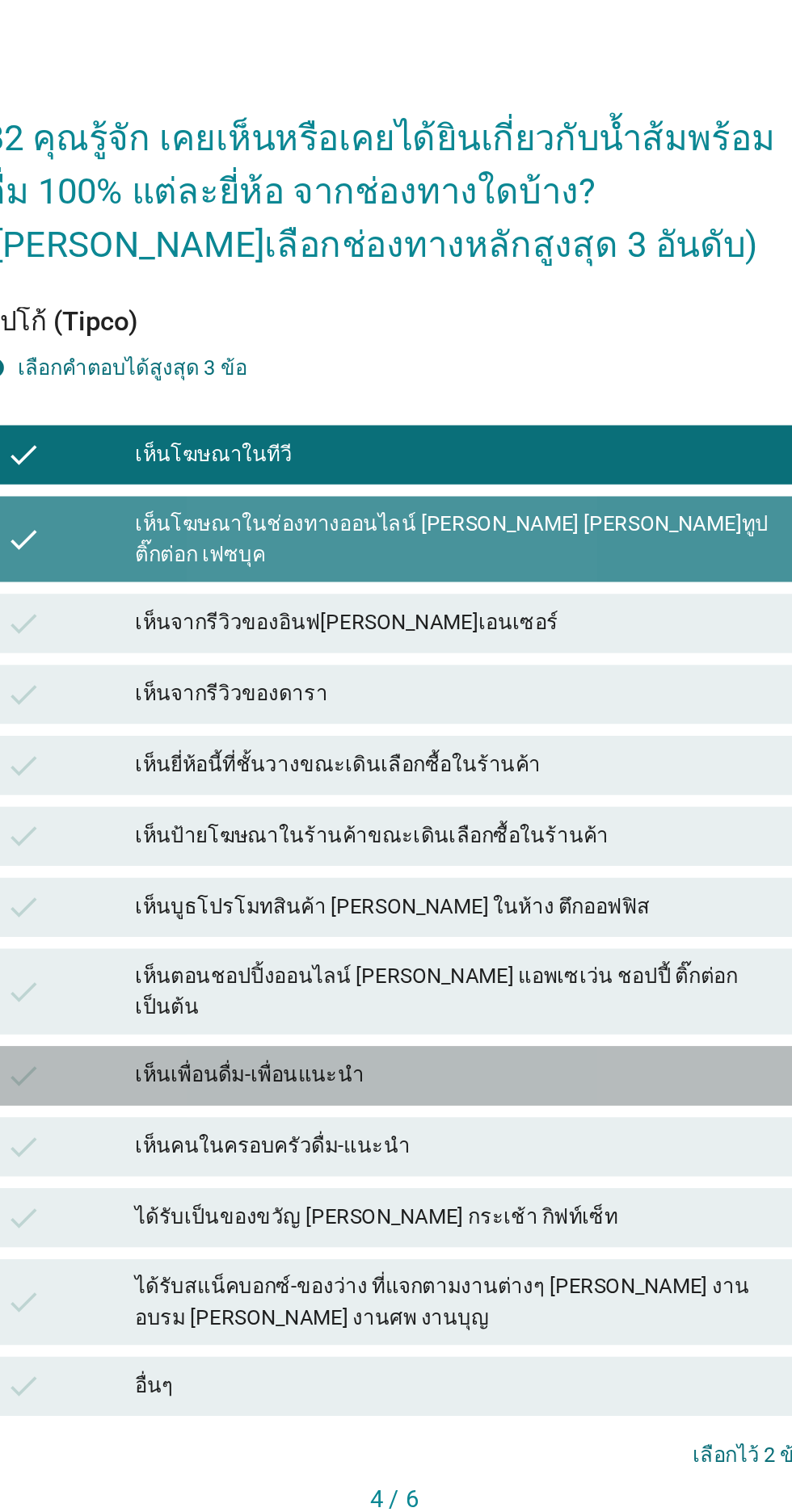
click at [514, 907] on div "check เห็นเพื่อนดื่ม-เพื่อนแนะนำ" at bounding box center [396, 891] width 450 height 32
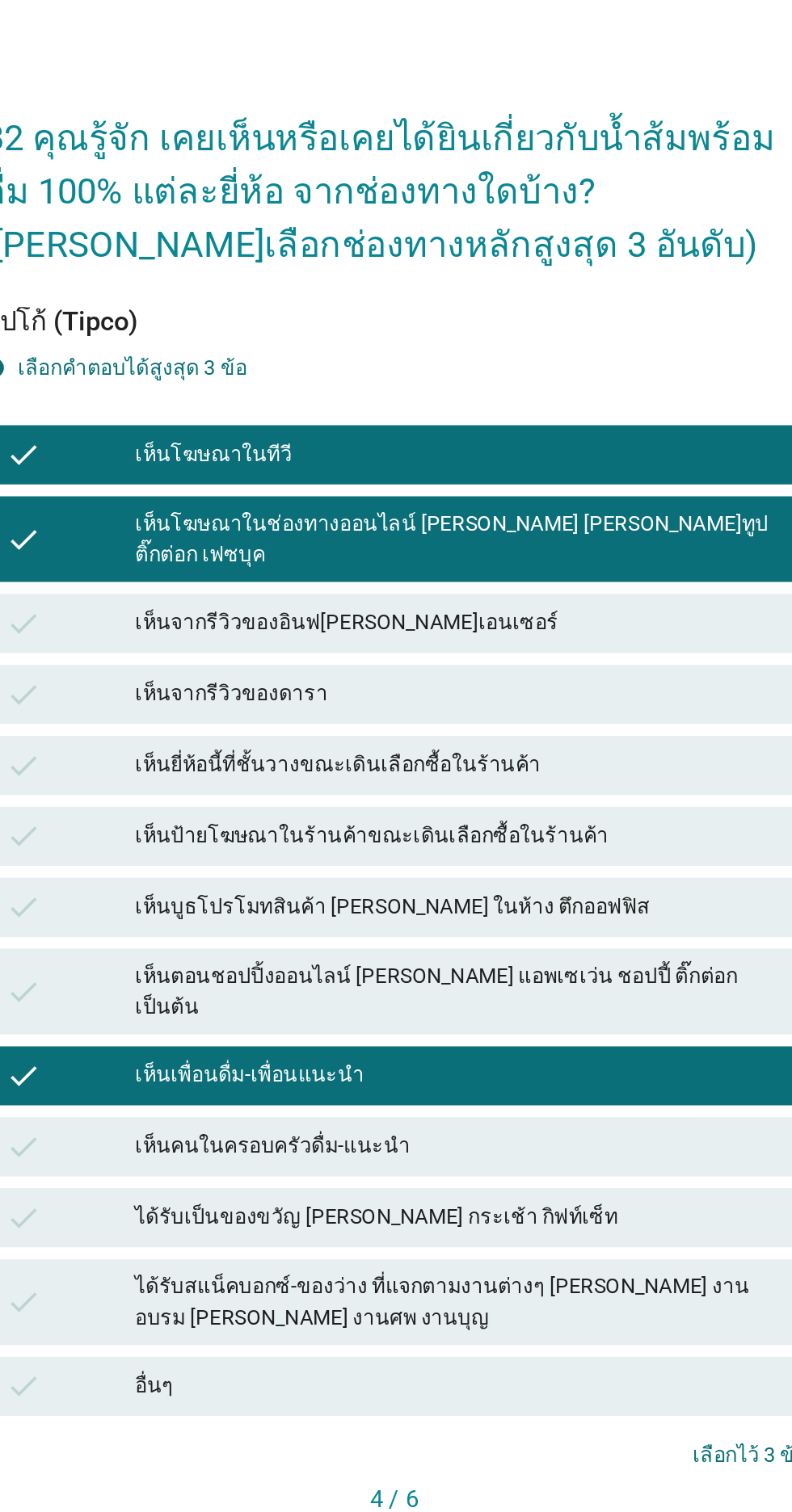
click at [578, 1165] on button "ต่อไป" at bounding box center [586, 1150] width 71 height 29
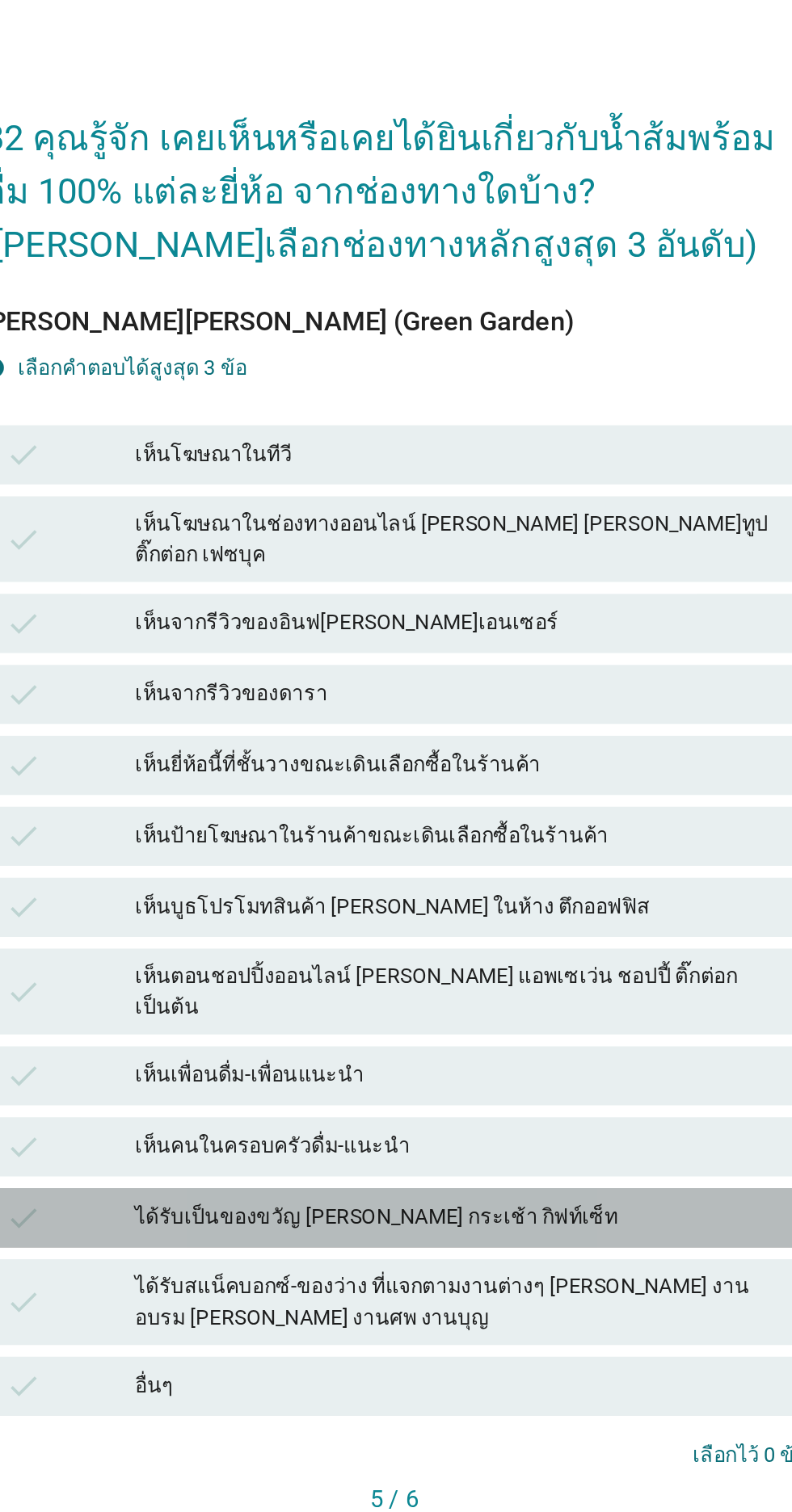
click at [531, 985] on div "check ได้รับเป็นของขวัญ [PERSON_NAME] กระเช้า กิฟท์เซ็ท" at bounding box center [396, 968] width 450 height 32
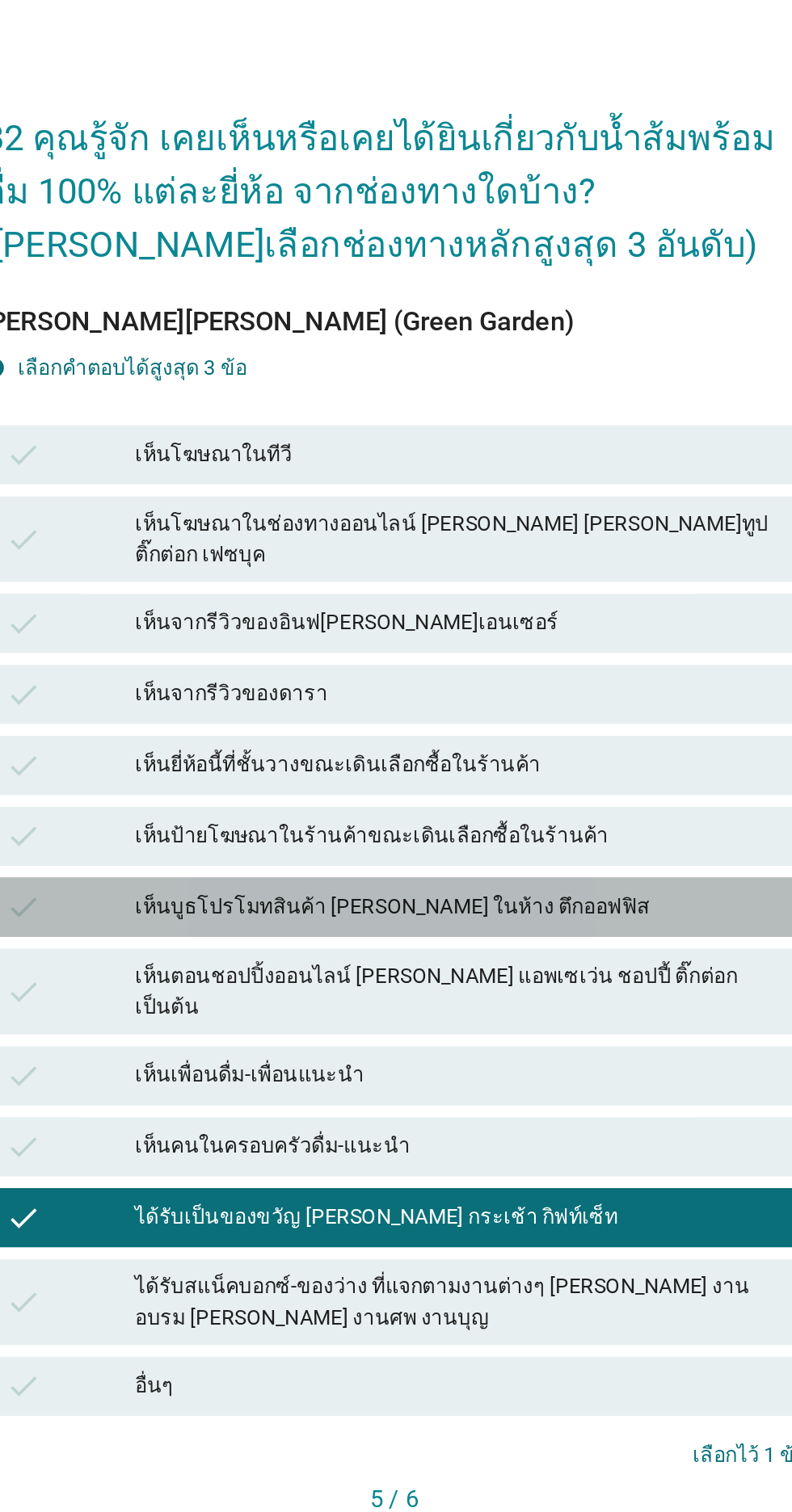
click at [539, 808] on div "เห็นบูธโปรโมทสินค้า [PERSON_NAME] ในห้าง ตึกออฟฟิส" at bounding box center [431, 798] width 354 height 19
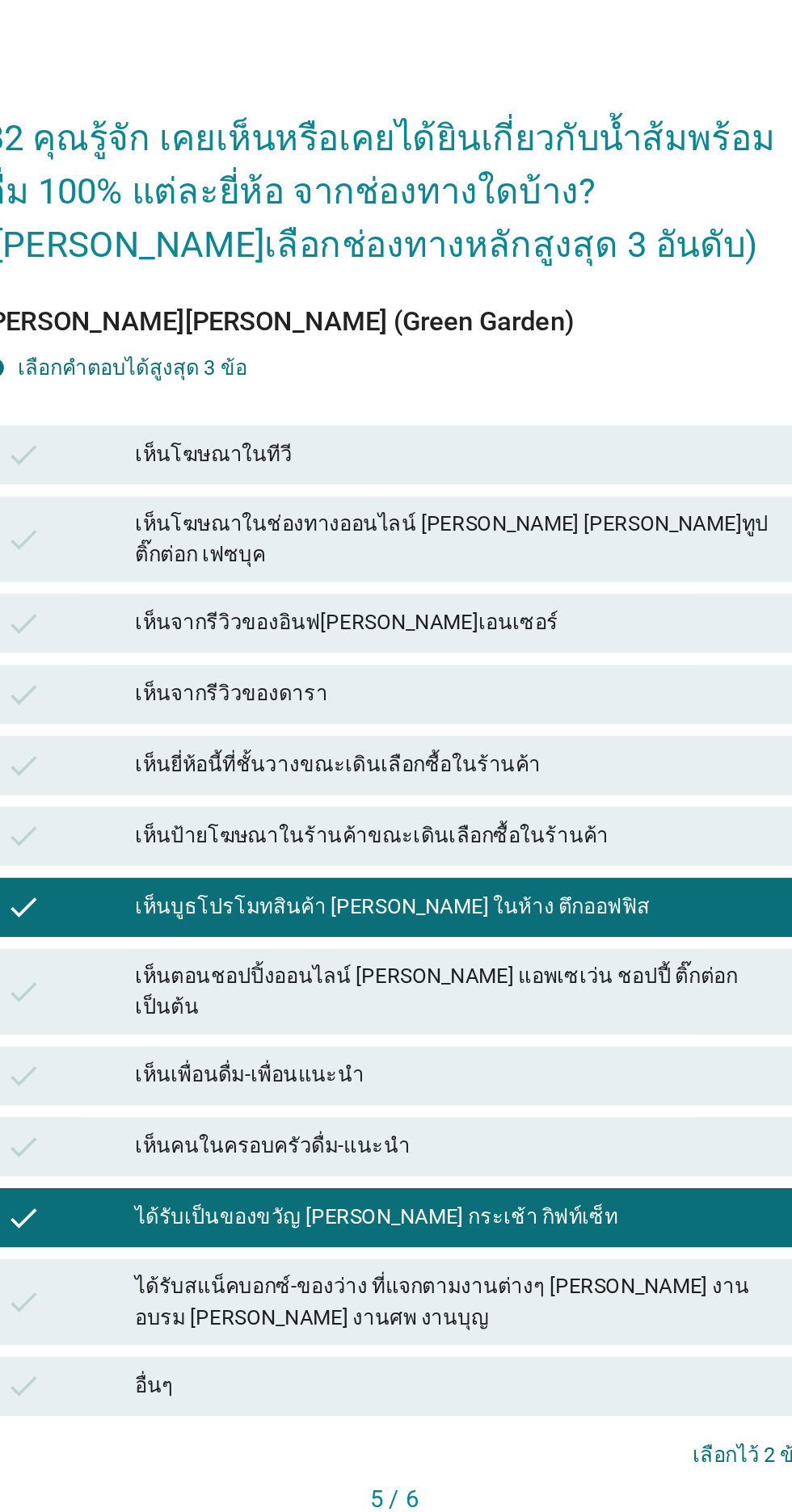
click at [552, 562] on div "เห็นโฆษณาในทีวี" at bounding box center [431, 551] width 354 height 19
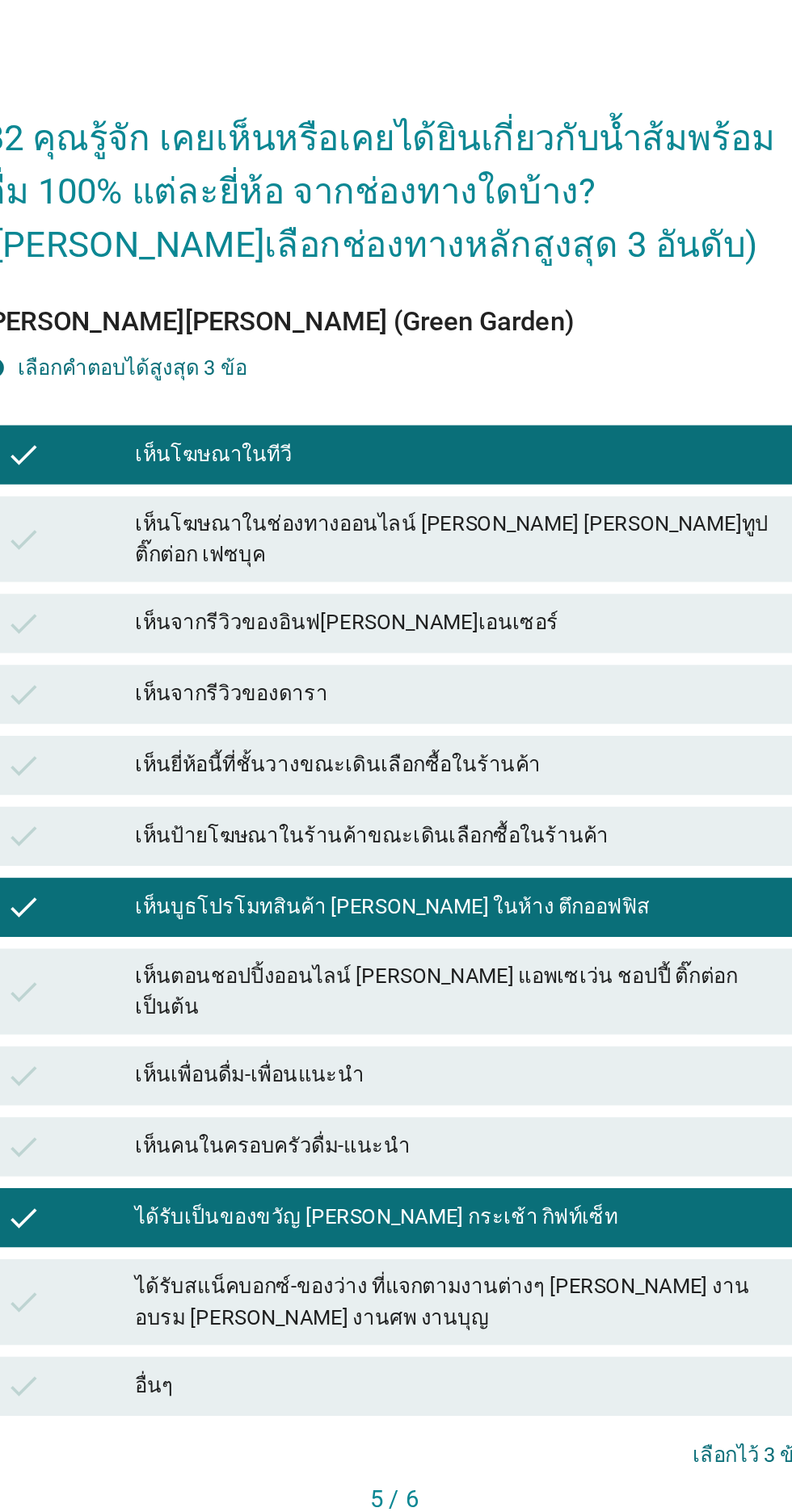
click at [560, 1165] on button "ต่อไป" at bounding box center [586, 1150] width 71 height 29
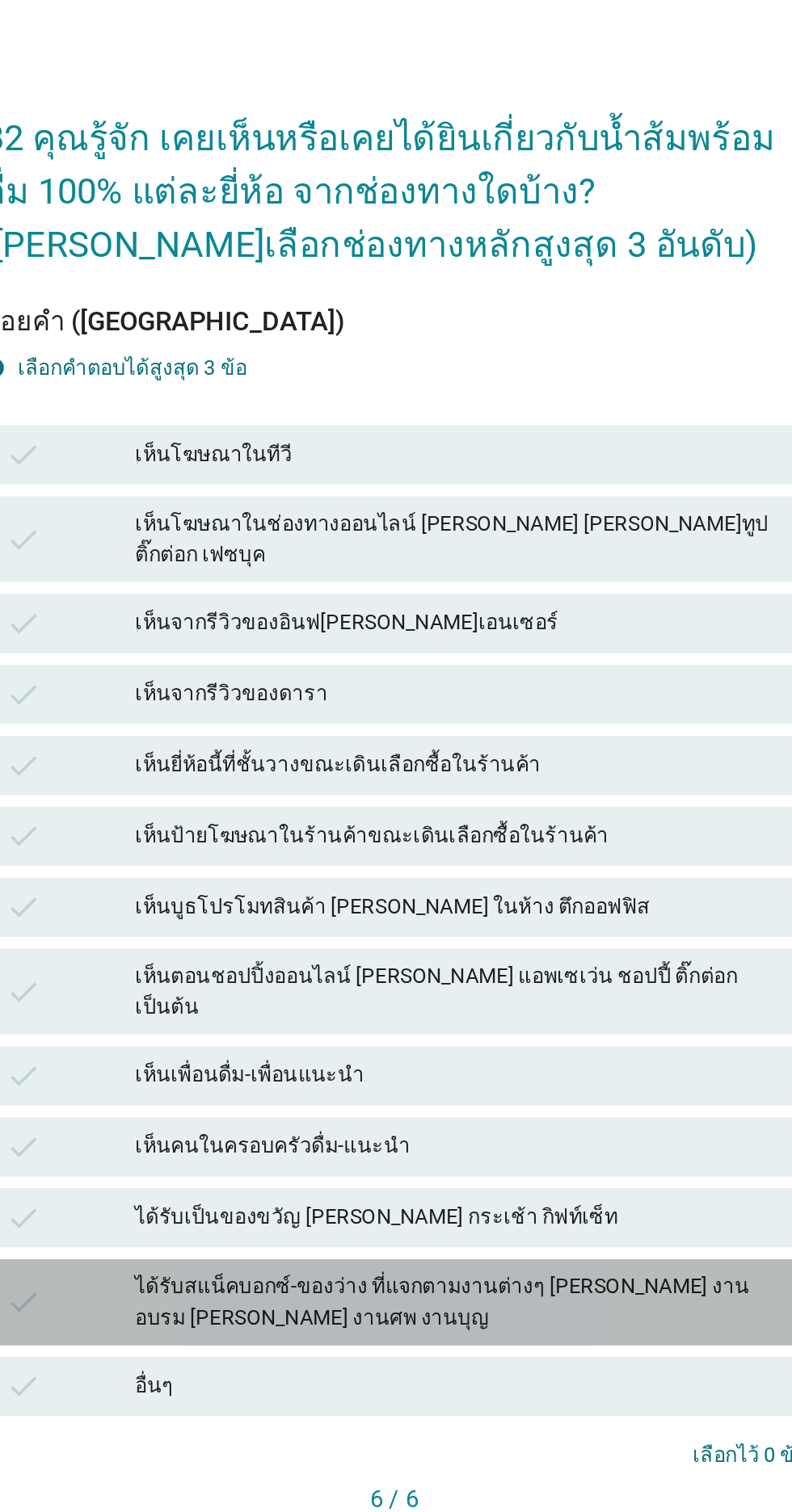
click at [540, 1031] on div "ได้รับสแน็คบอกซ์-ของว่าง ที่แจกตามงานต่างๆ [PERSON_NAME] งานอบรม [PERSON_NAME] …" at bounding box center [431, 1014] width 354 height 34
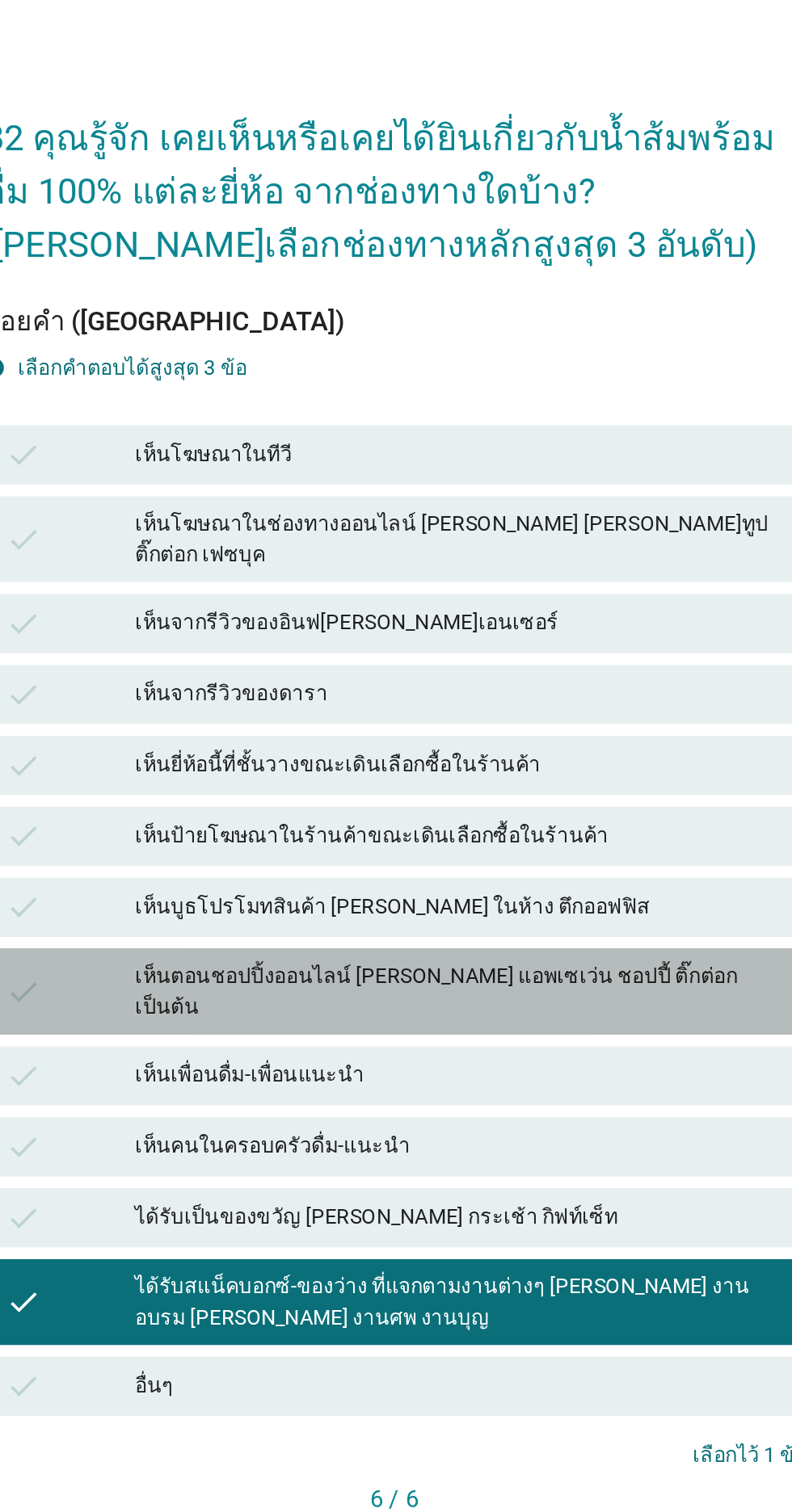
click at [539, 862] on div "เห็นตอนชอปปิ้งออนไลน์ [PERSON_NAME] แอพเซเว่น ชอปปี้ ติ๊กต่อก เป็นต้น" at bounding box center [431, 845] width 354 height 34
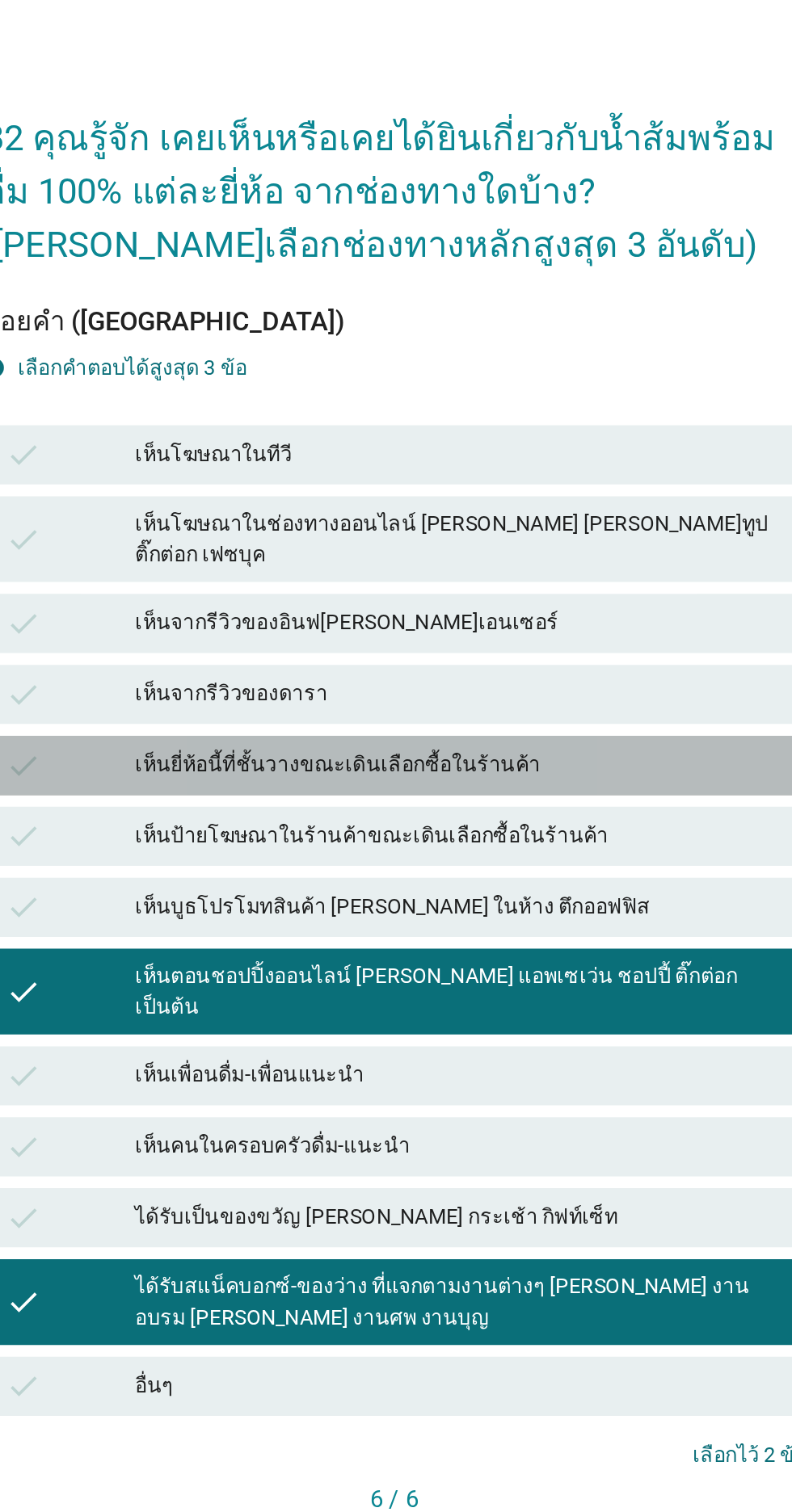
click at [540, 731] on div "เห็นยี่ห้อนี้ที่ชั้นวางขณะเดินเลือกซื้อในร้านค้า" at bounding box center [431, 721] width 354 height 19
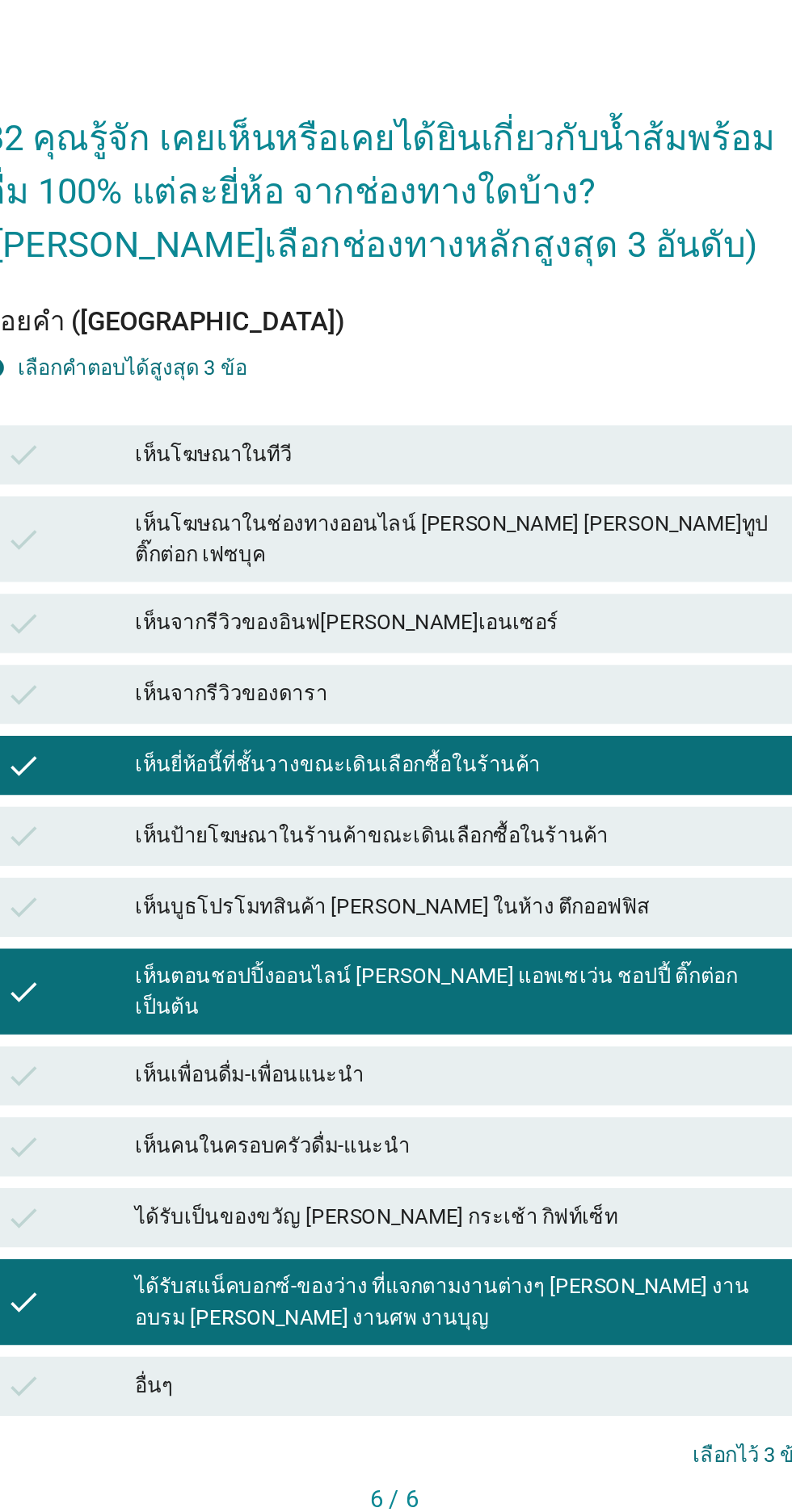
click at [566, 1165] on button "คำถามต่อไป" at bounding box center [578, 1150] width 86 height 29
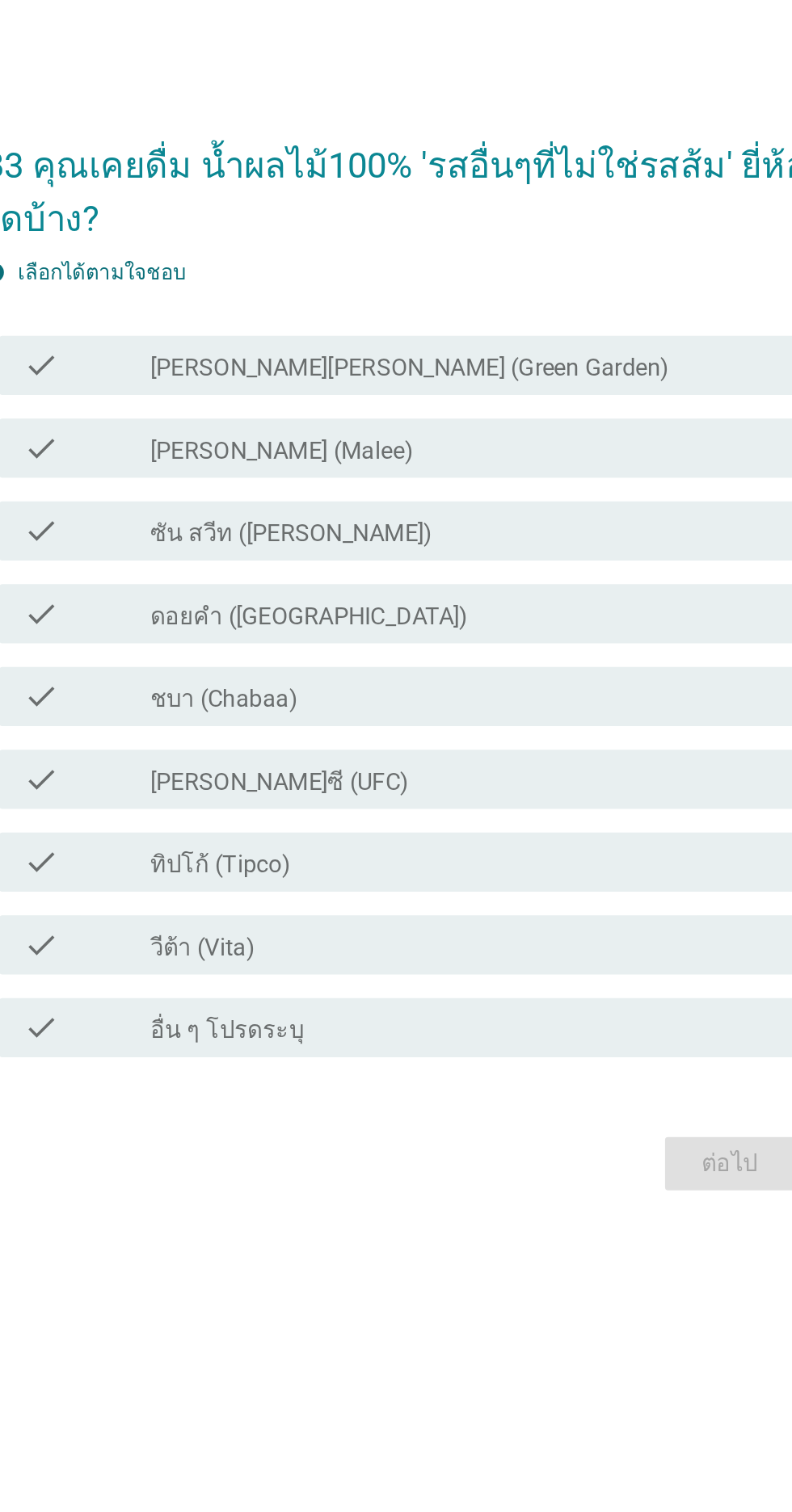
click at [531, 614] on div "check_box_outline_blank [PERSON_NAME] (Malee)" at bounding box center [435, 604] width 346 height 19
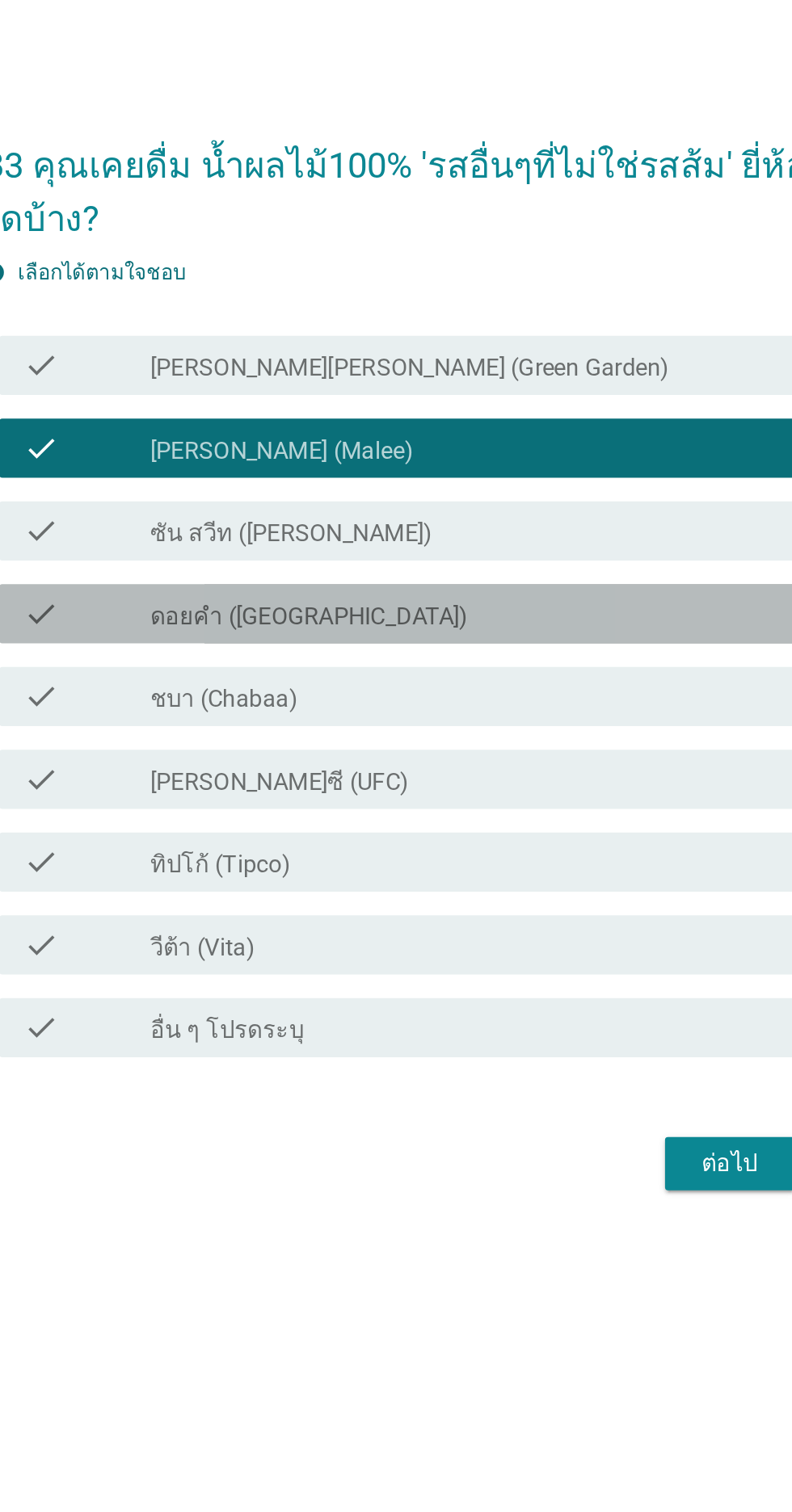
click at [501, 712] on div "check check_box_outline_blank ดอยคำ (Doi-Khham)" at bounding box center [400, 695] width 440 height 32
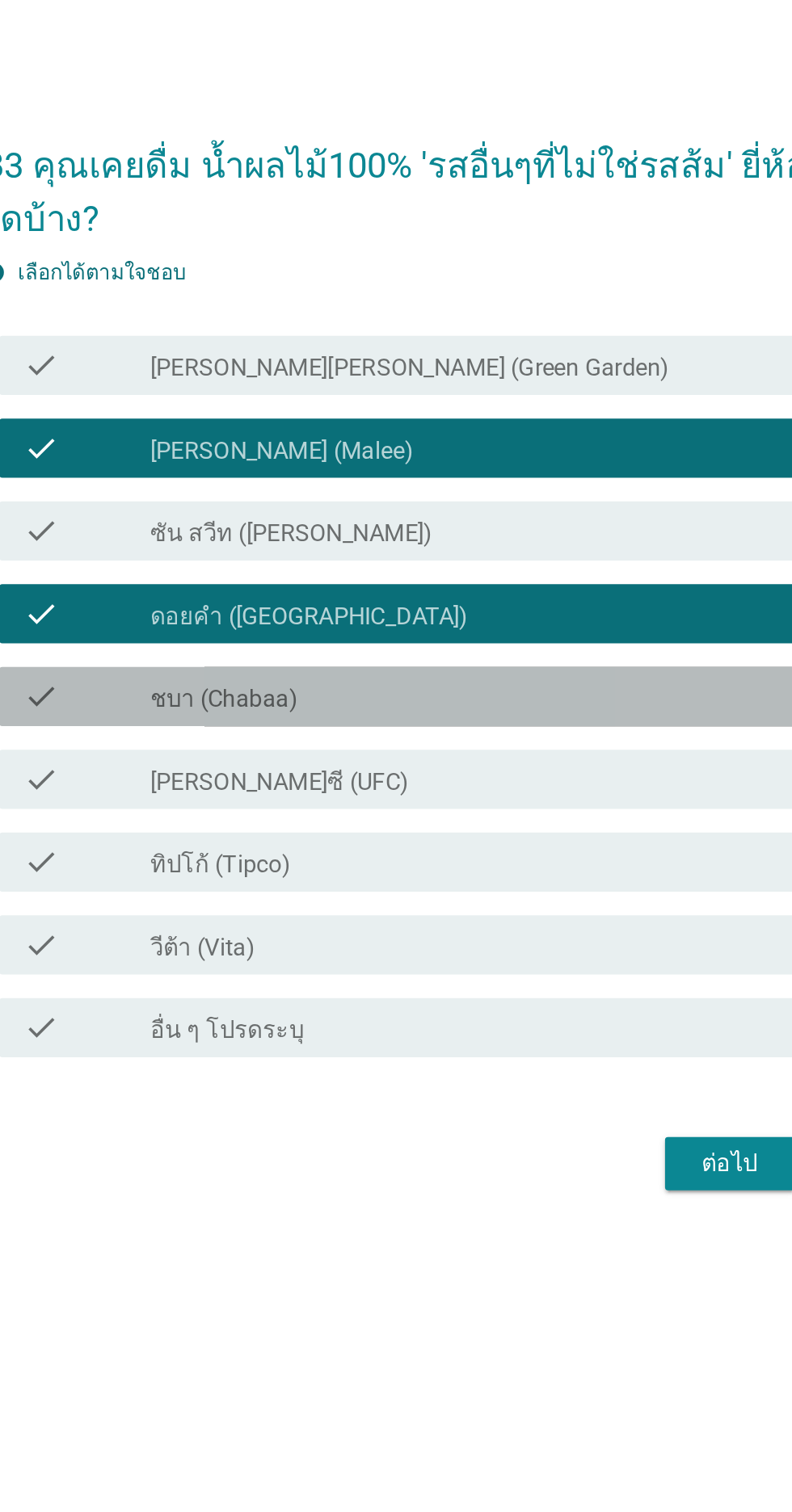
click at [502, 751] on div "check_box_outline_blank ชบา (Chabaa)" at bounding box center [435, 741] width 346 height 19
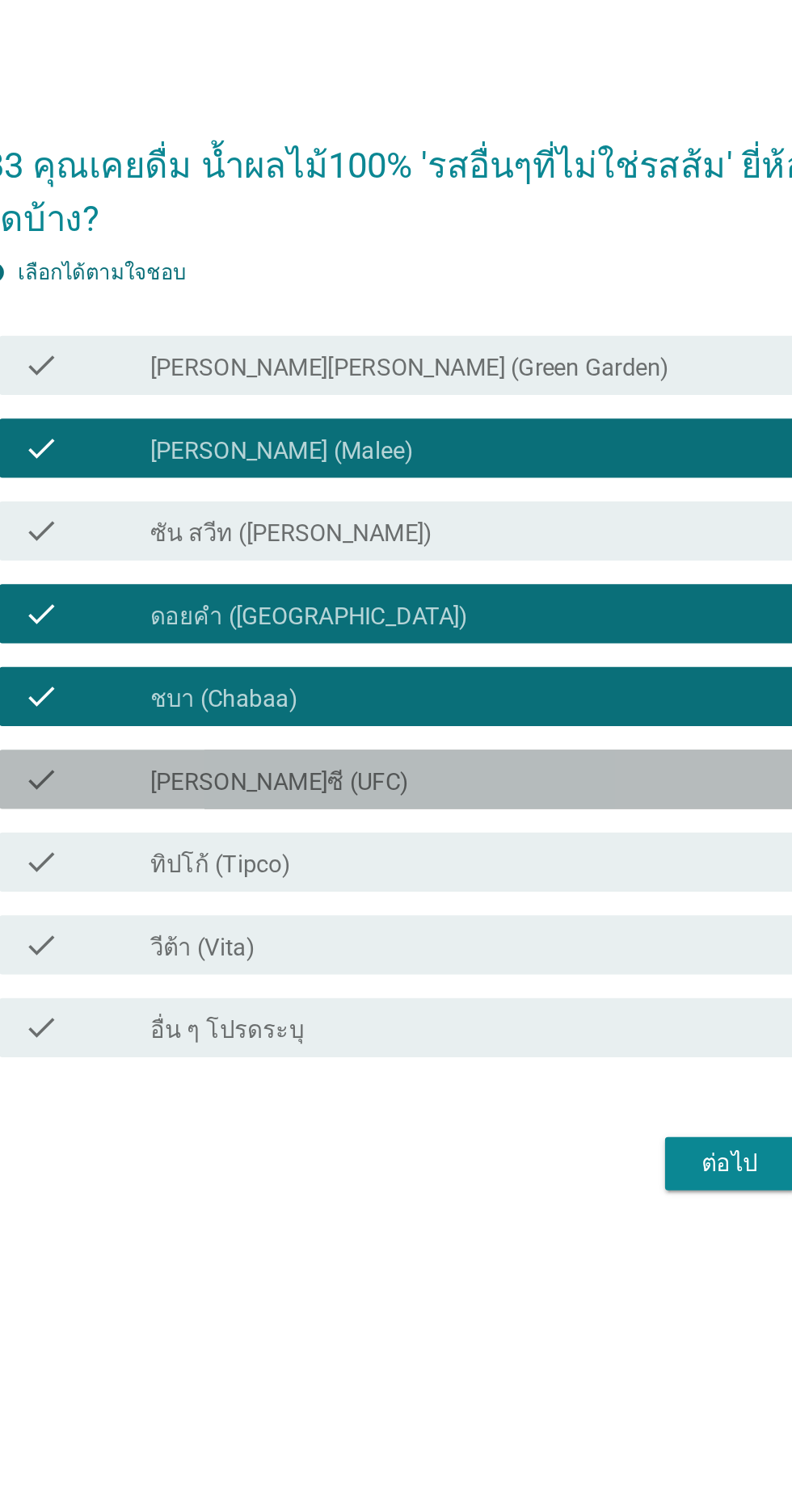
click at [502, 802] on div "check check_box_outline_blank [PERSON_NAME]ซี (UFC)" at bounding box center [400, 785] width 440 height 32
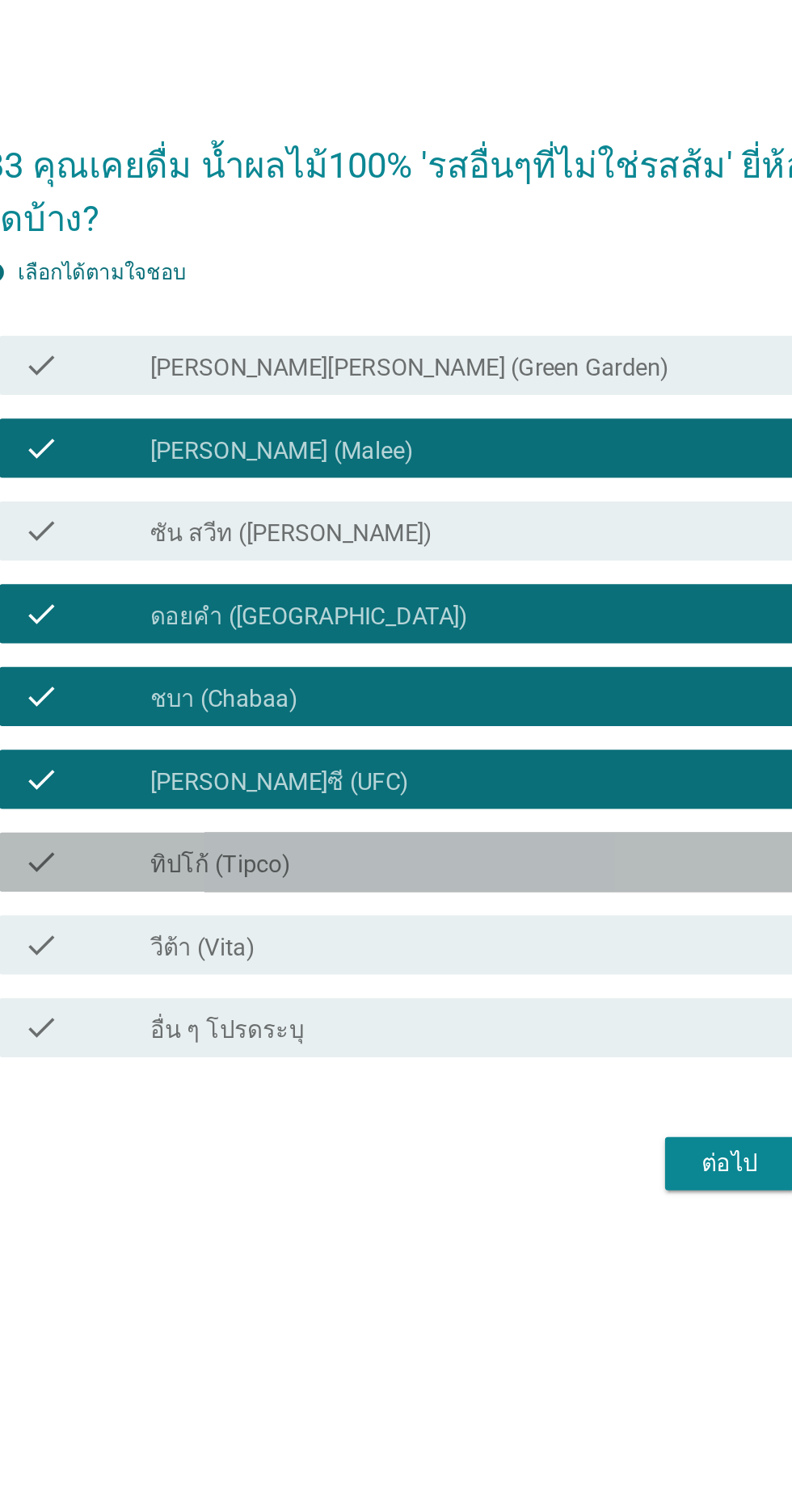
click at [508, 841] on div "check_box_outline_blank ทิปโก้ (Tipco)" at bounding box center [435, 831] width 346 height 19
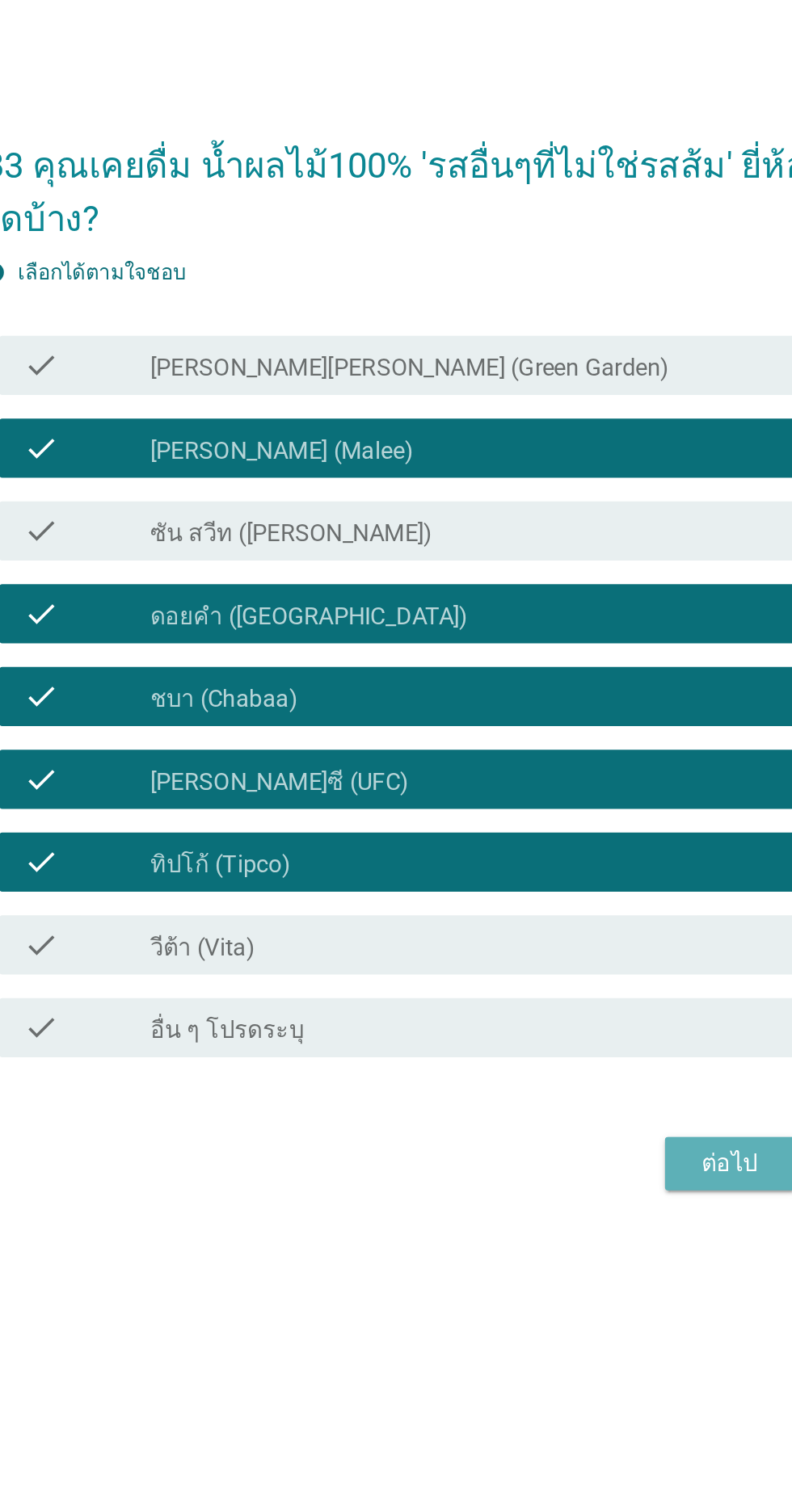
click at [583, 1011] on button "ต่อไป" at bounding box center [579, 995] width 71 height 29
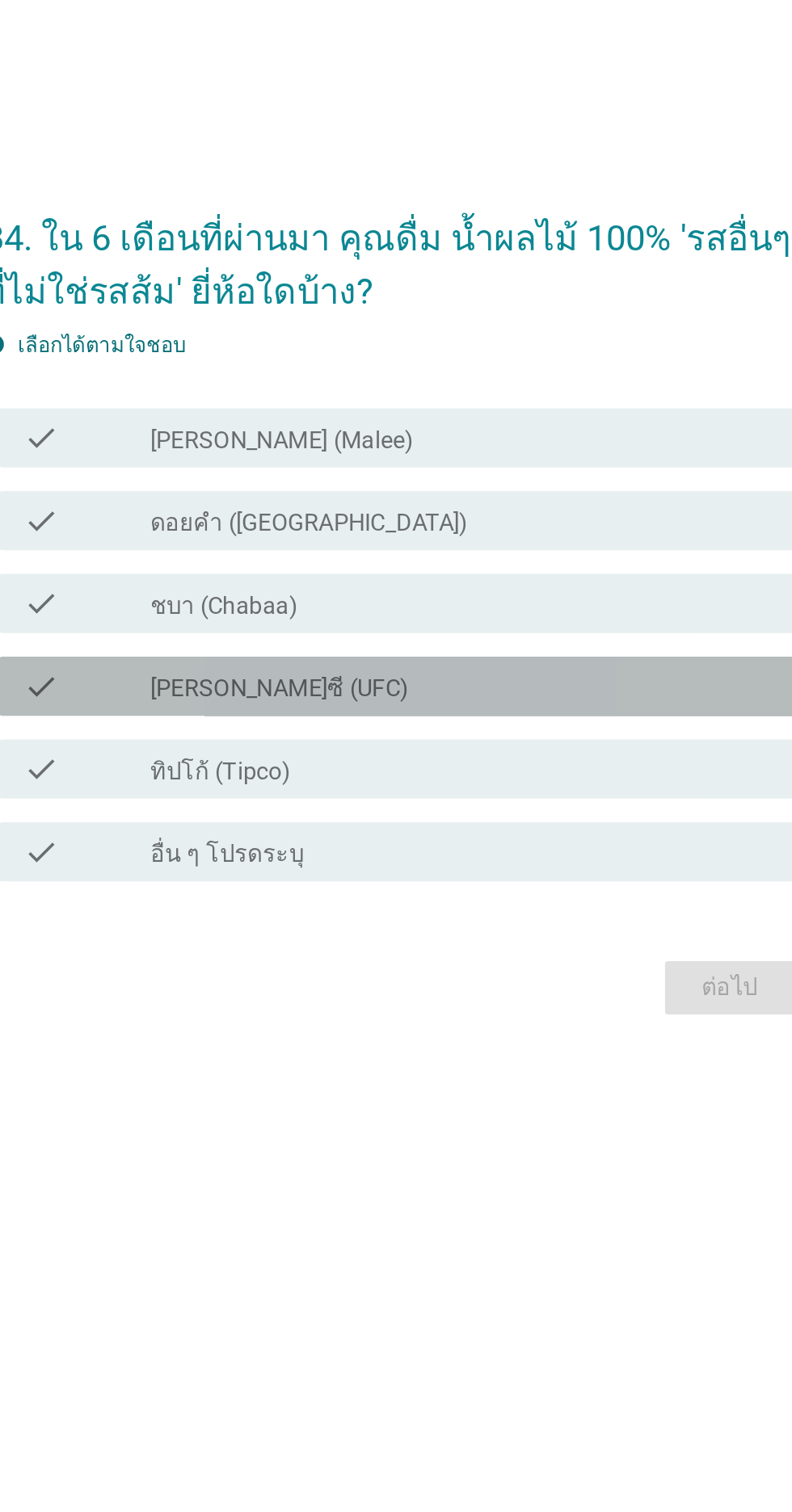
click at [522, 773] on div "check_box [PERSON_NAME]ซี (UFC)" at bounding box center [435, 763] width 346 height 19
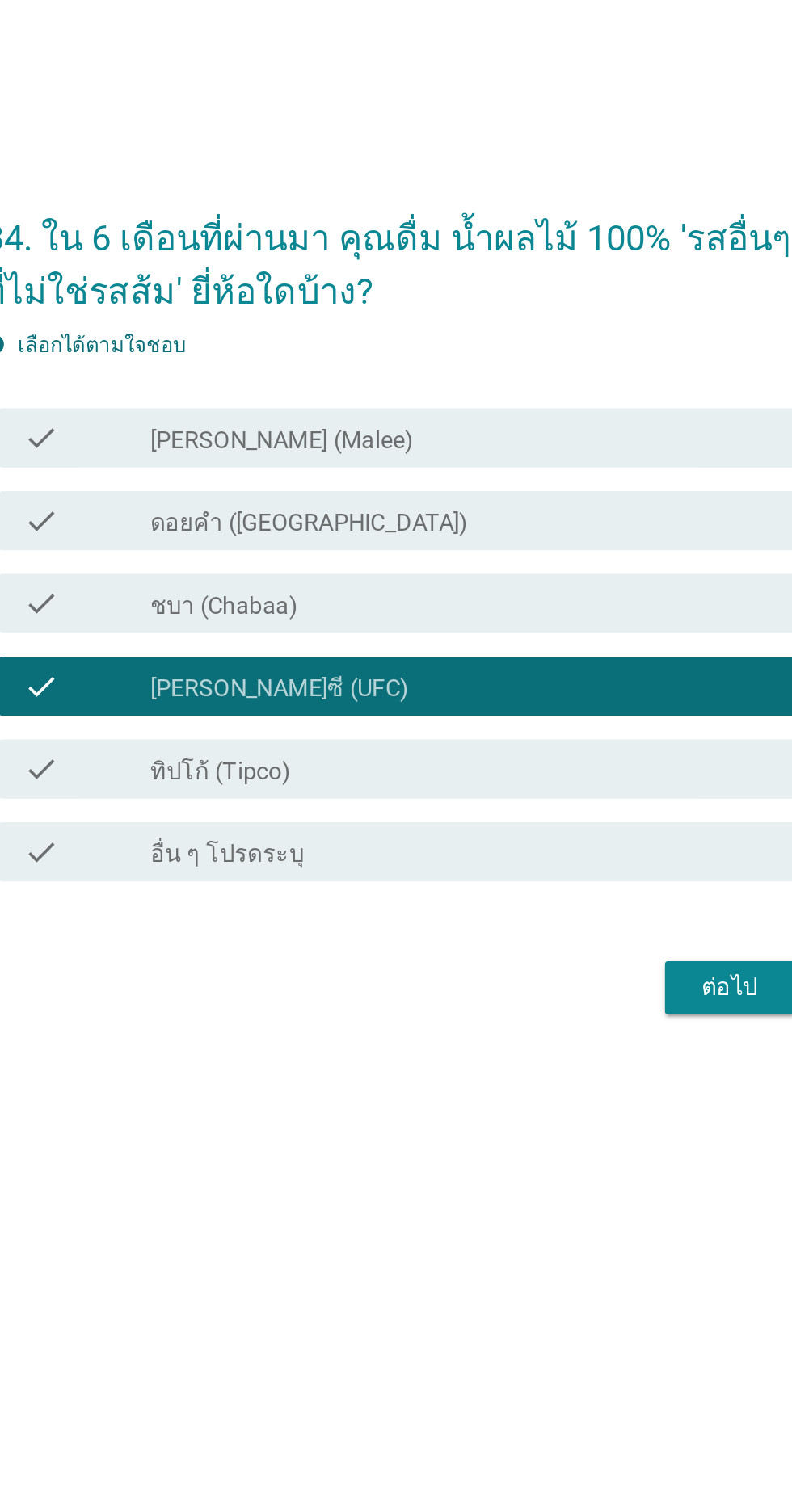
click at [525, 728] on div "check_box ชบา (Chabaa)" at bounding box center [435, 717] width 346 height 19
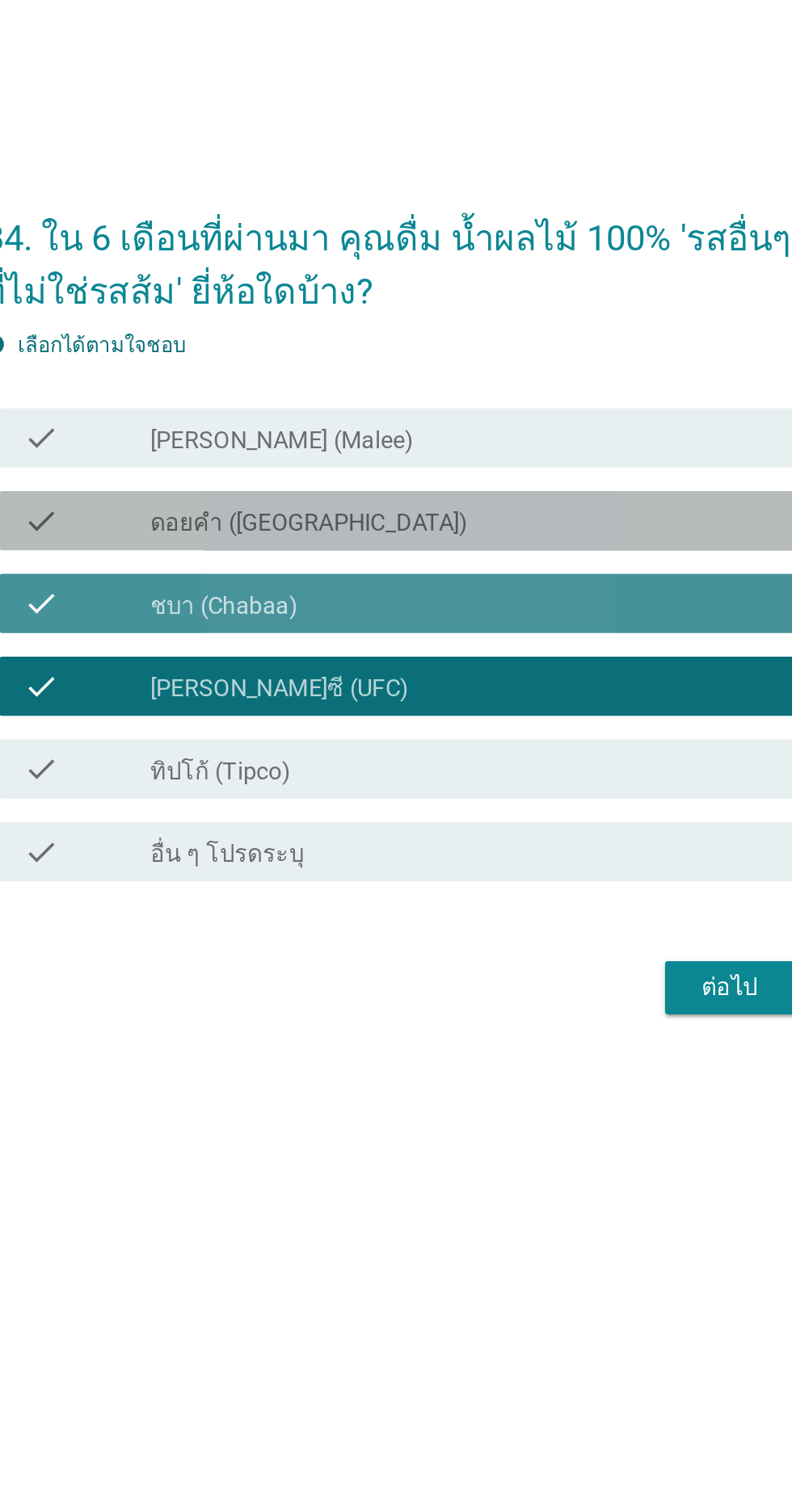
click at [526, 682] on div "check_box ดอยคำ ([GEOGRAPHIC_DATA])" at bounding box center [435, 673] width 346 height 19
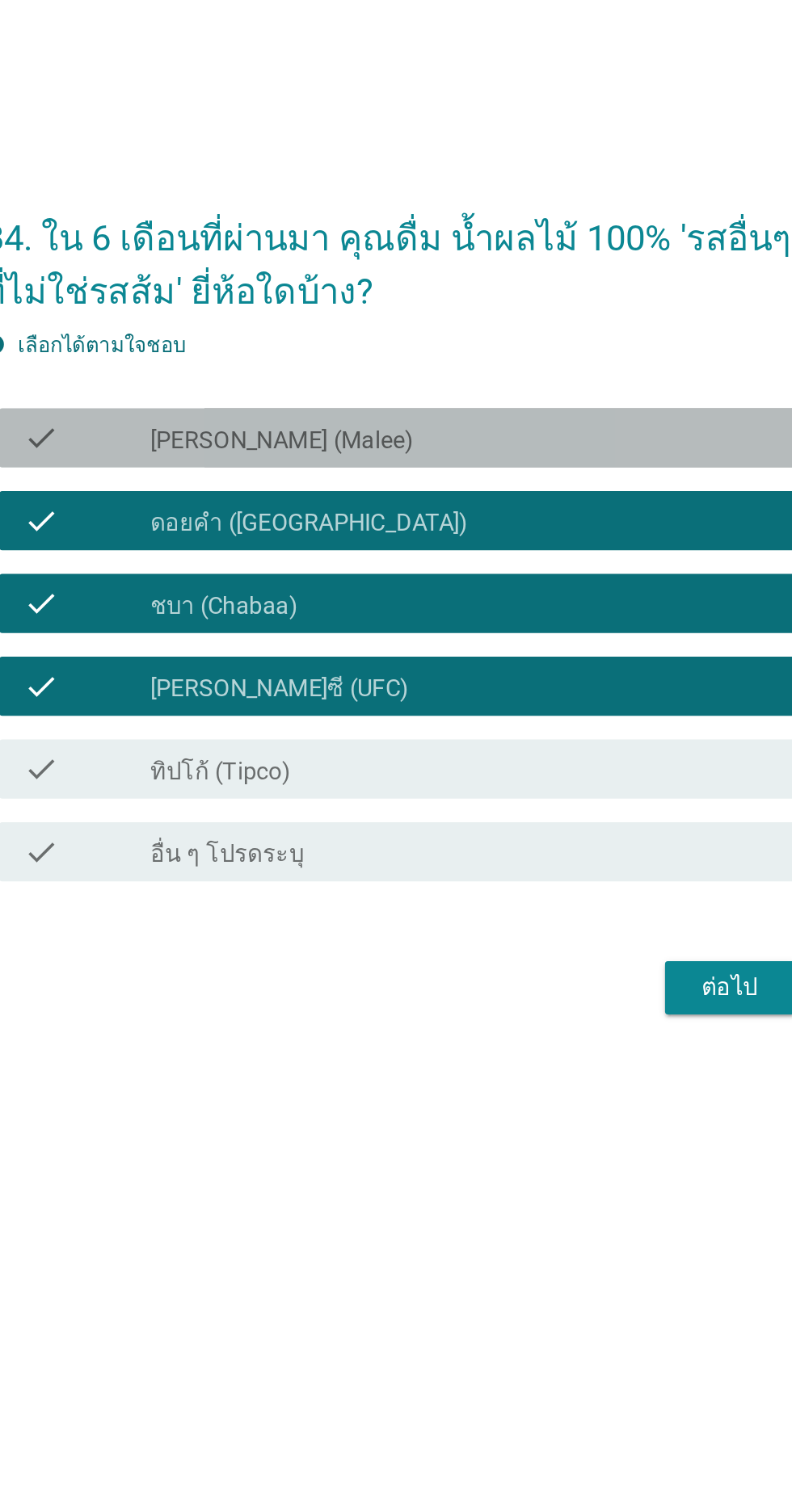
click at [528, 638] on div "check_box [PERSON_NAME] (Malee)" at bounding box center [435, 627] width 346 height 19
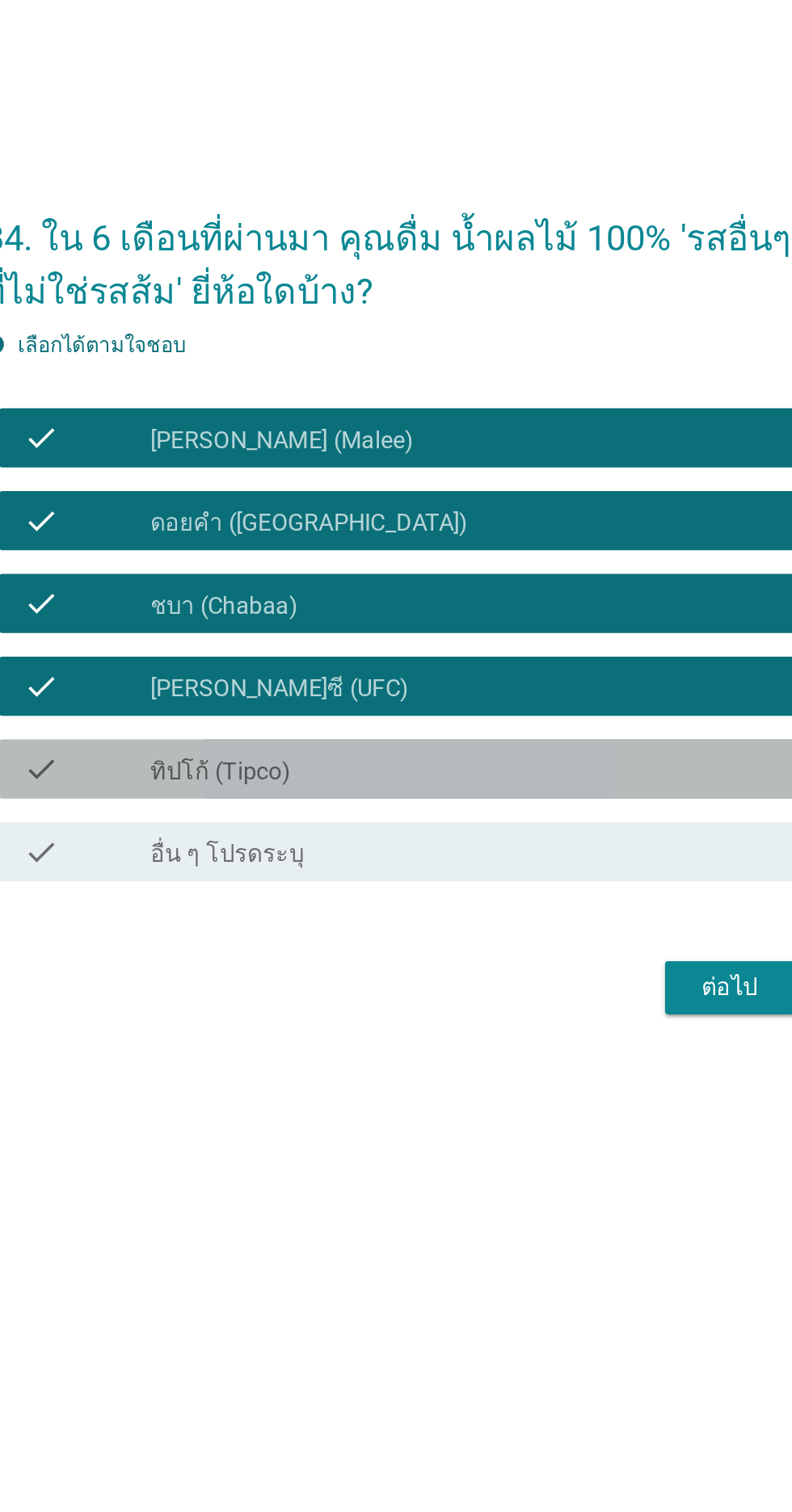
click at [499, 819] on div "check_box ทิปโก้ (Tipco)" at bounding box center [435, 808] width 346 height 19
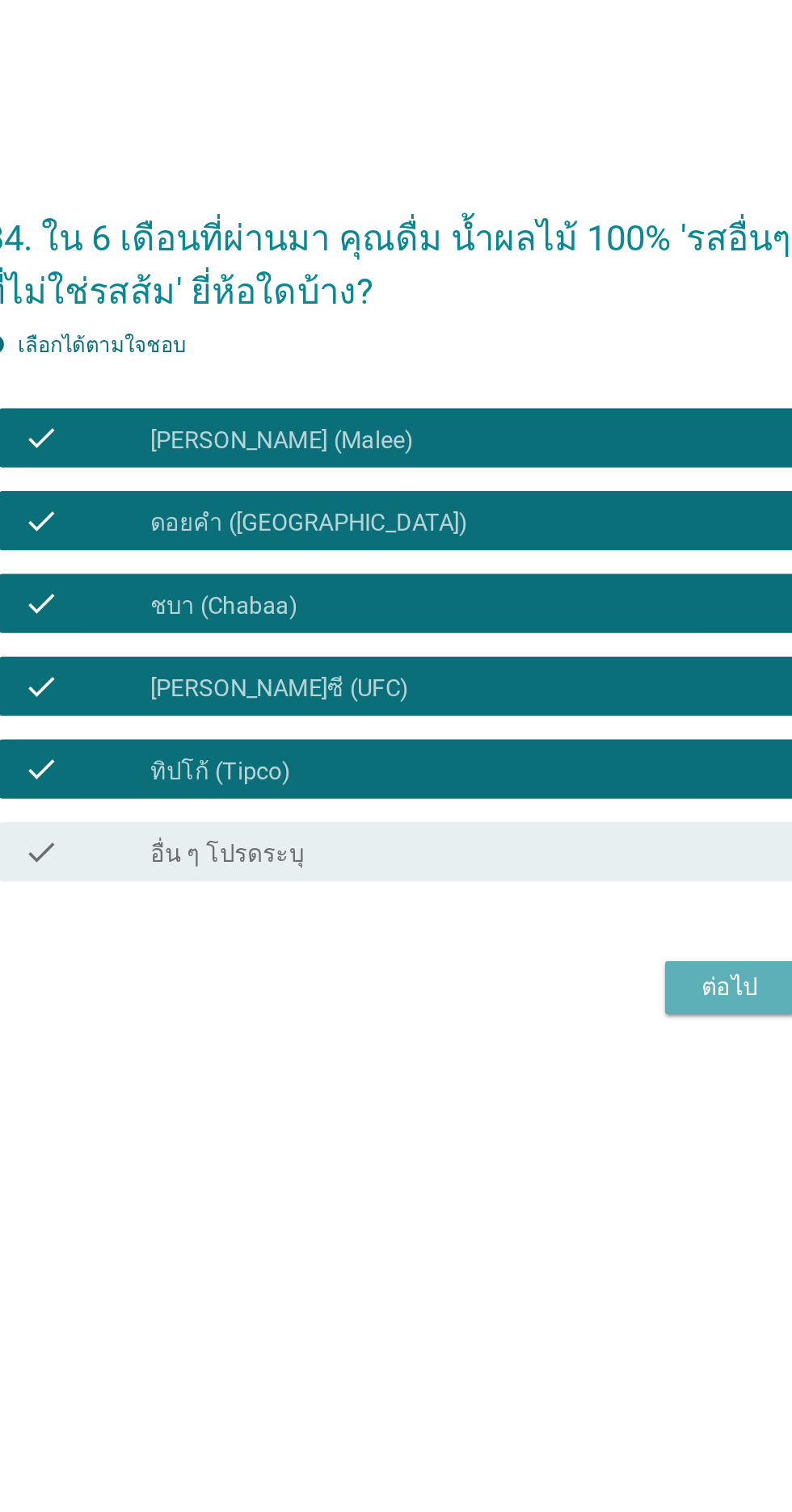
click at [566, 937] on div "ต่อไป" at bounding box center [579, 928] width 45 height 19
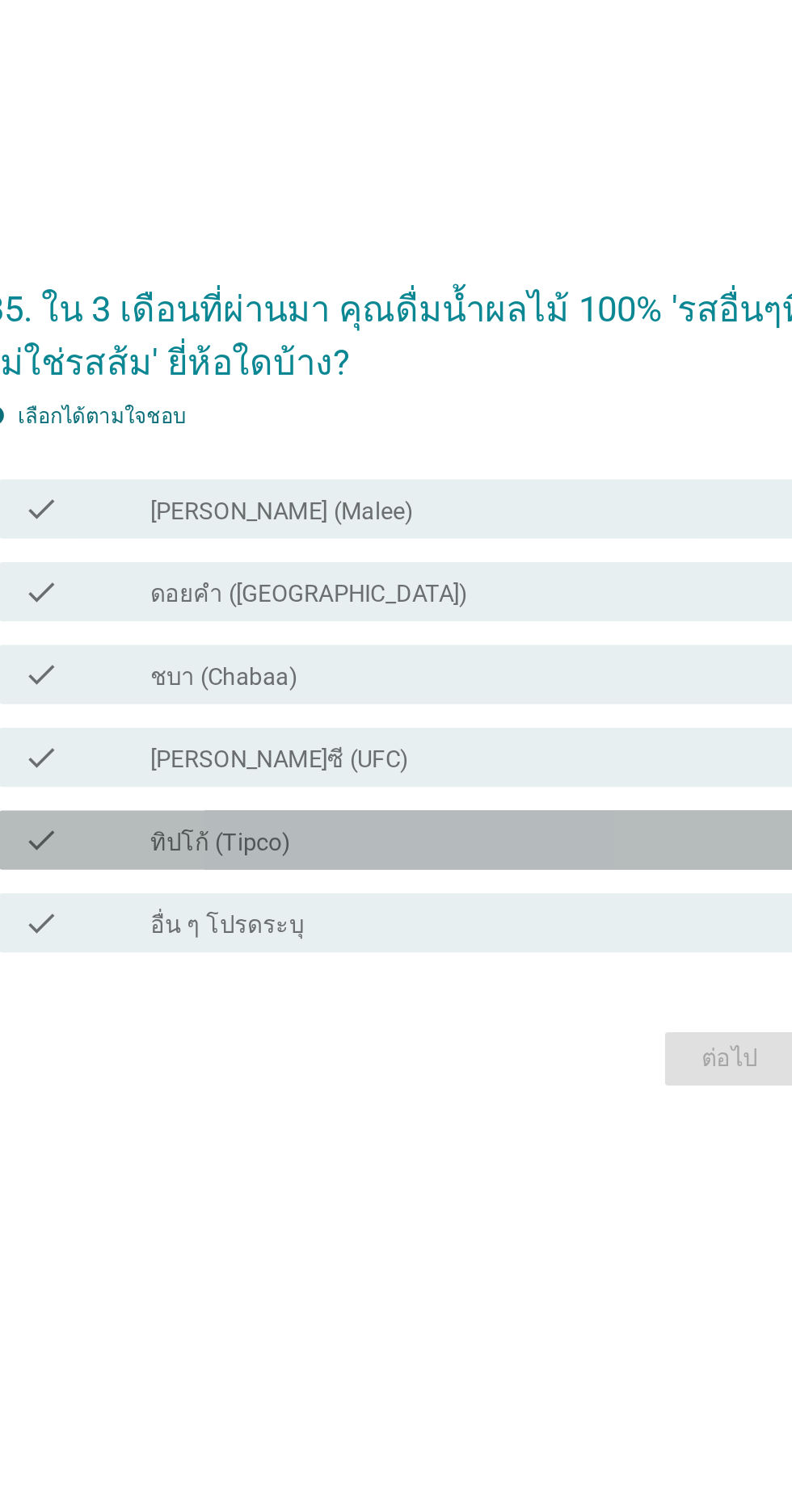
click at [510, 857] on div "check_box ทิปโก้ (Tipco)" at bounding box center [435, 847] width 346 height 19
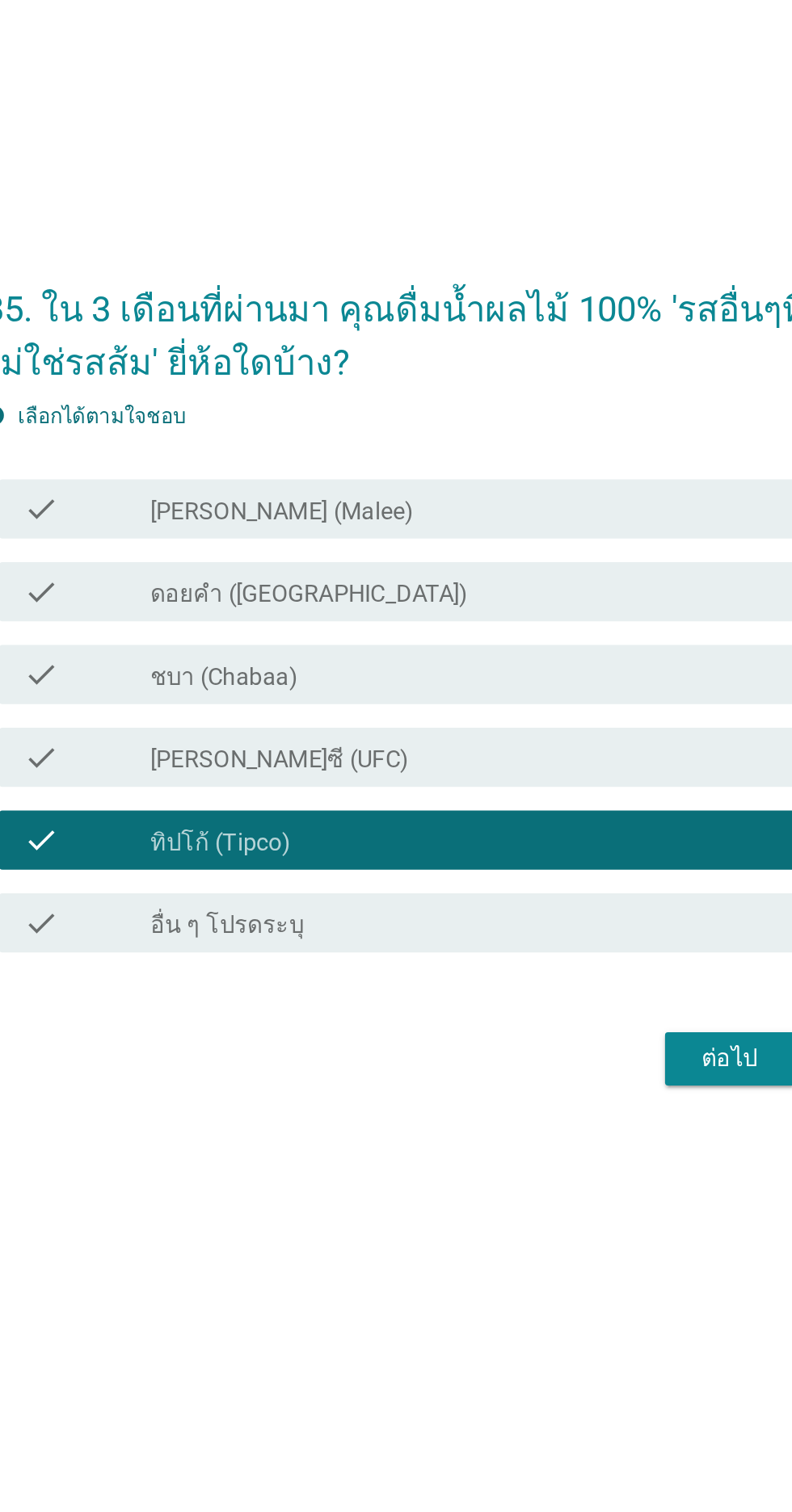
click at [508, 676] on div "check_box [PERSON_NAME] (Malee)" at bounding box center [435, 666] width 346 height 19
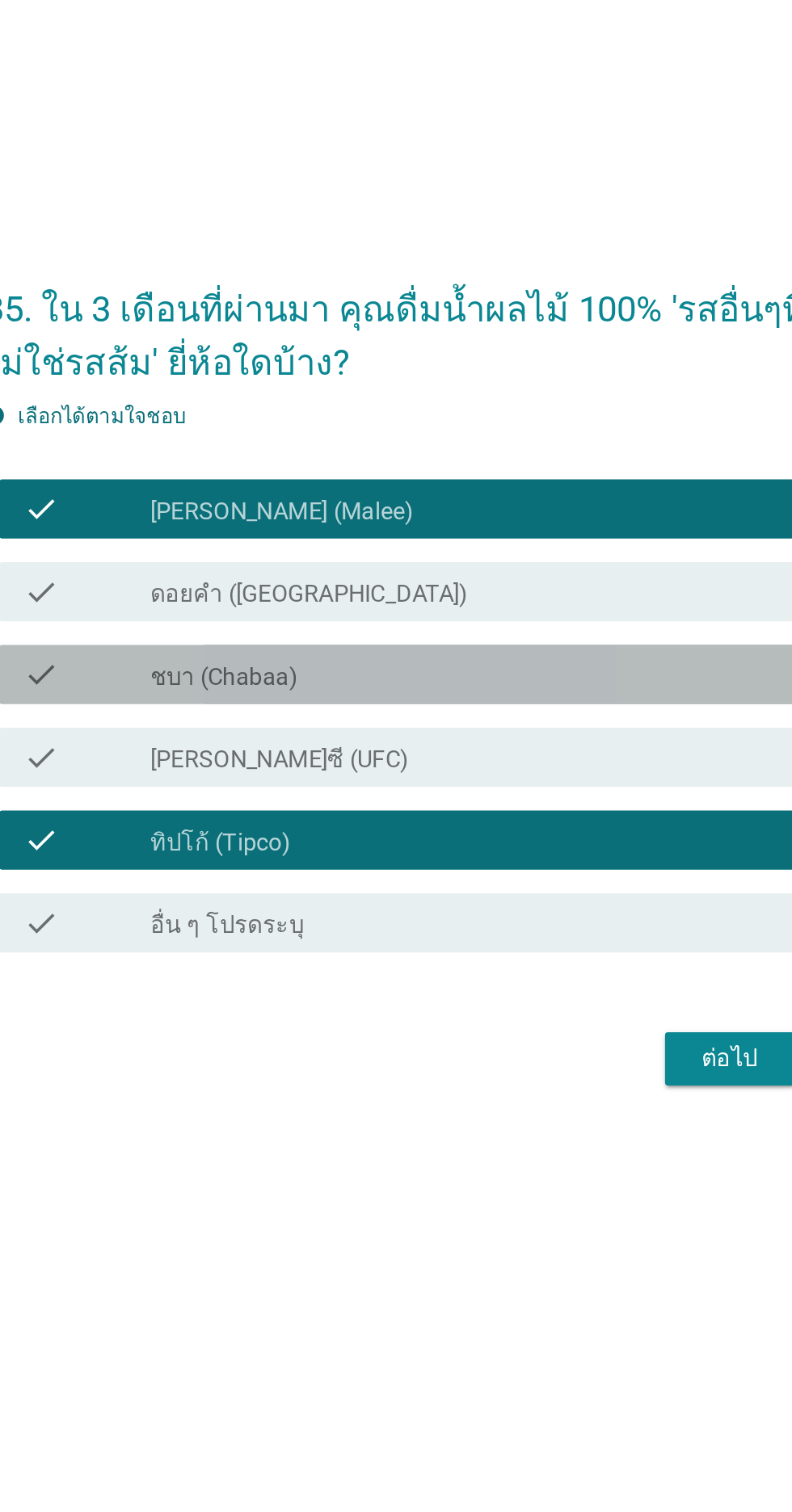
click at [501, 767] on div "check_box ชบา (Chabaa)" at bounding box center [435, 756] width 346 height 19
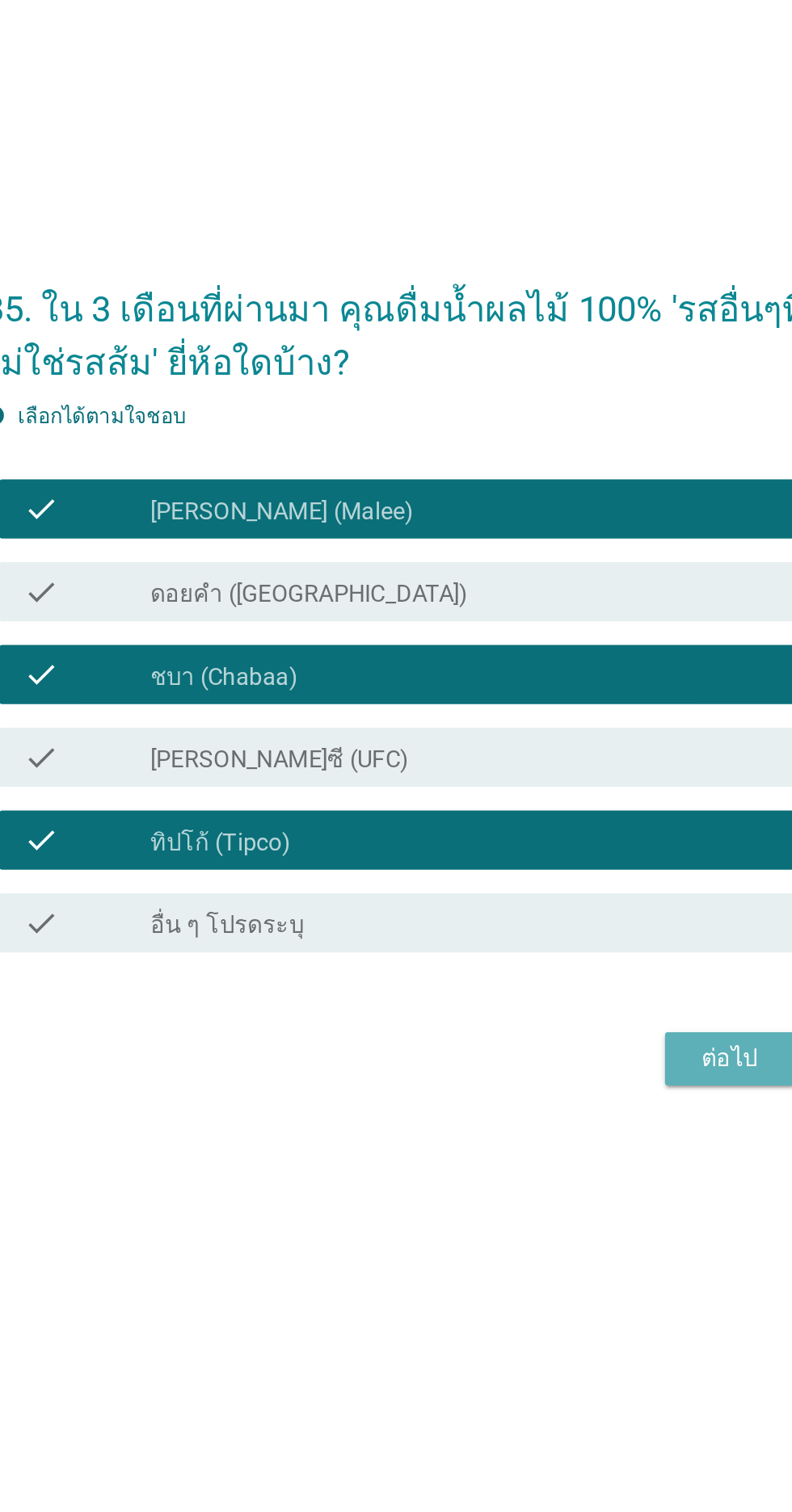
click at [570, 976] on div "ต่อไป" at bounding box center [579, 966] width 45 height 19
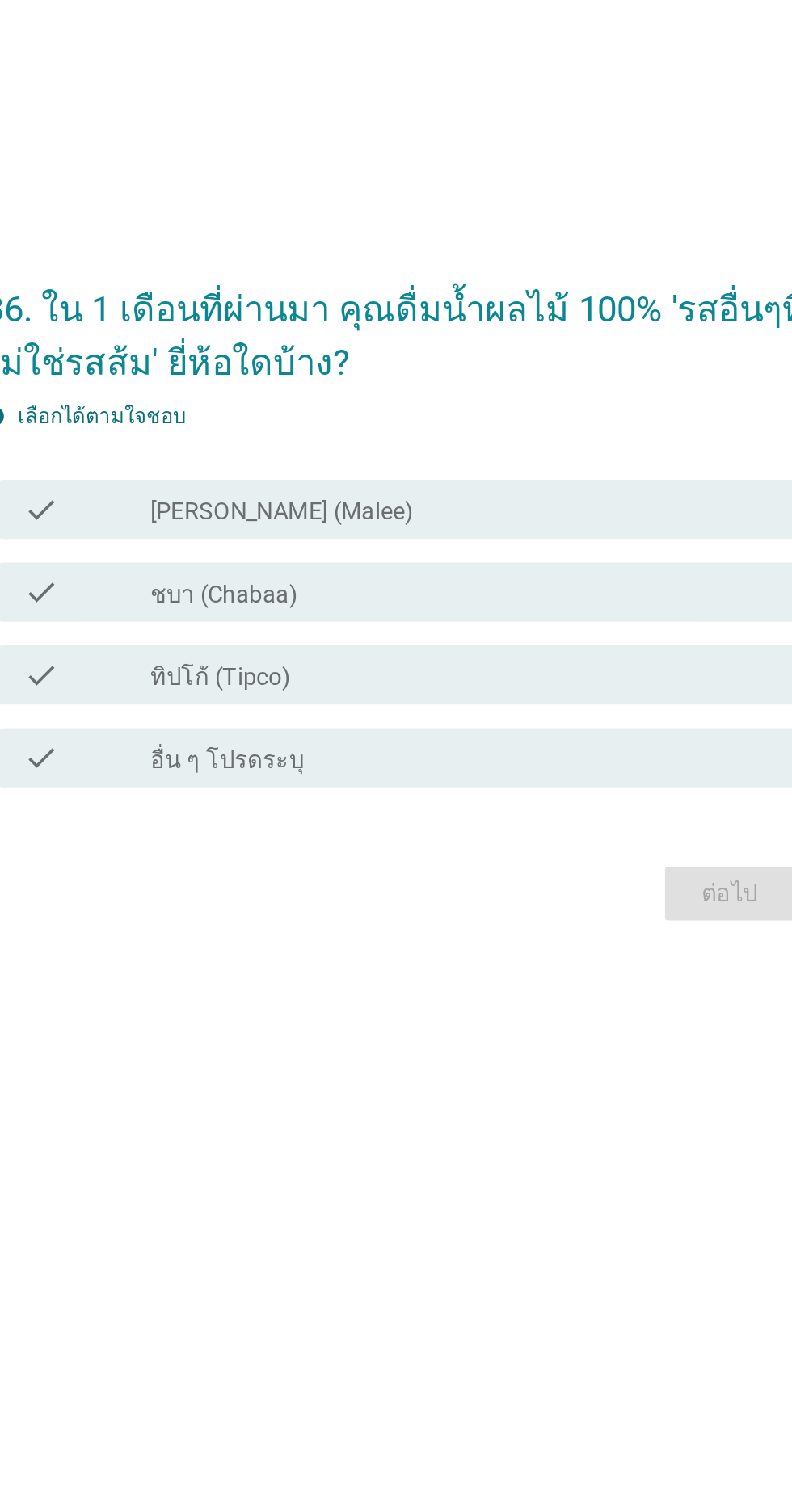
click at [549, 682] on div "check_box [PERSON_NAME] (Malee)" at bounding box center [435, 673] width 346 height 19
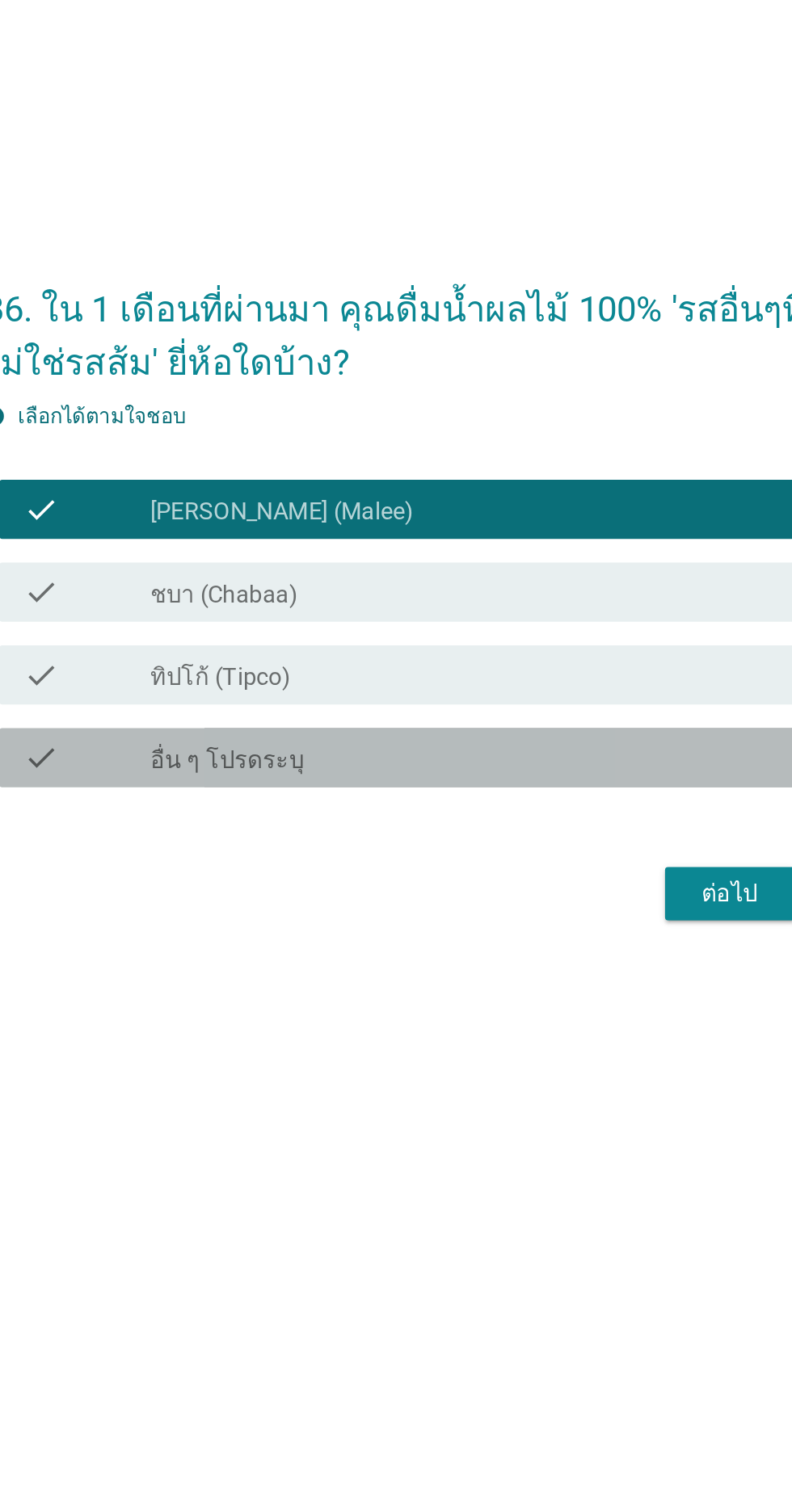
click at [551, 825] on div "check check_box อื่น ๆ โปรดระบุ" at bounding box center [400, 808] width 440 height 32
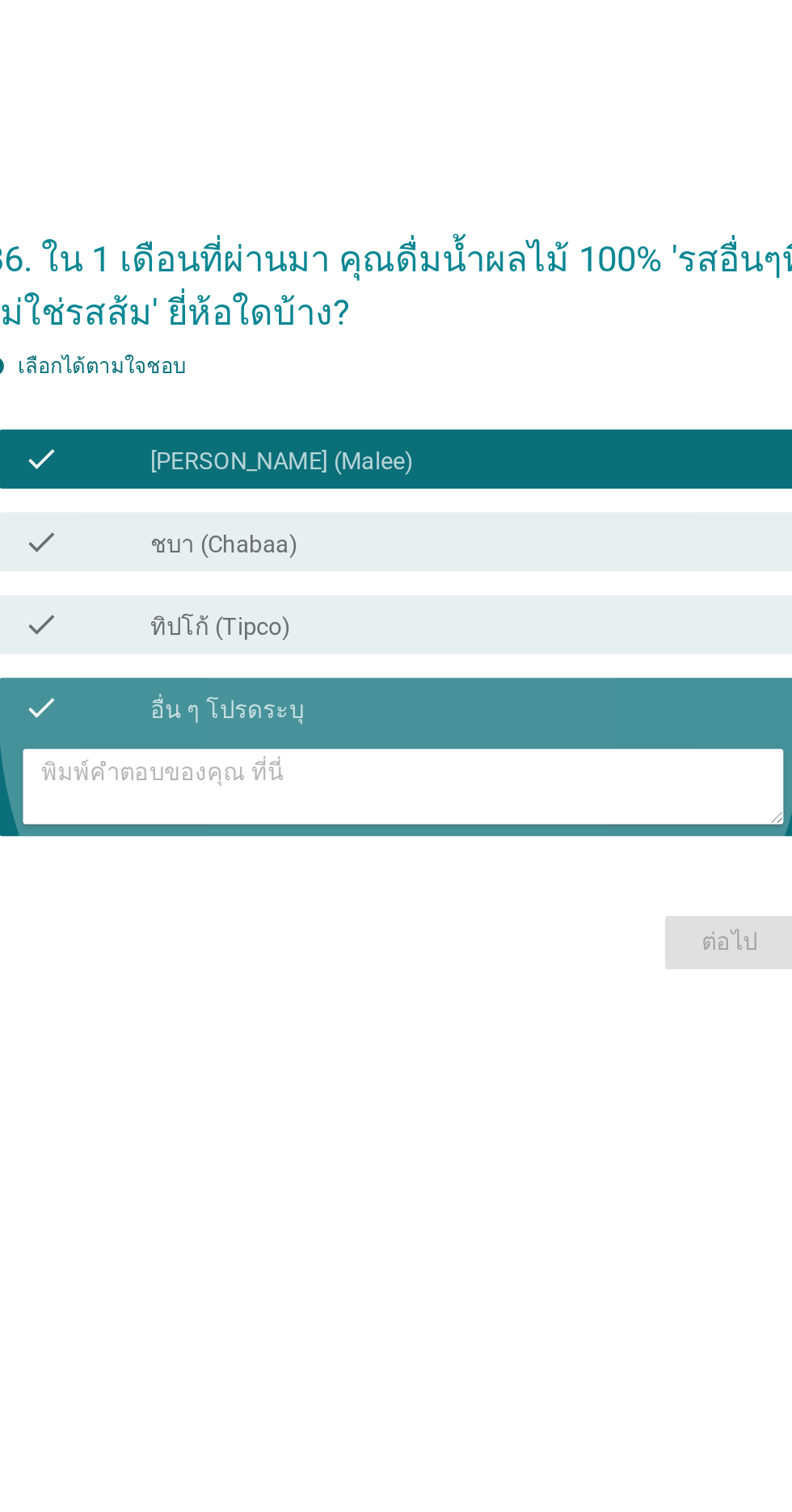
scroll to position [12, 0]
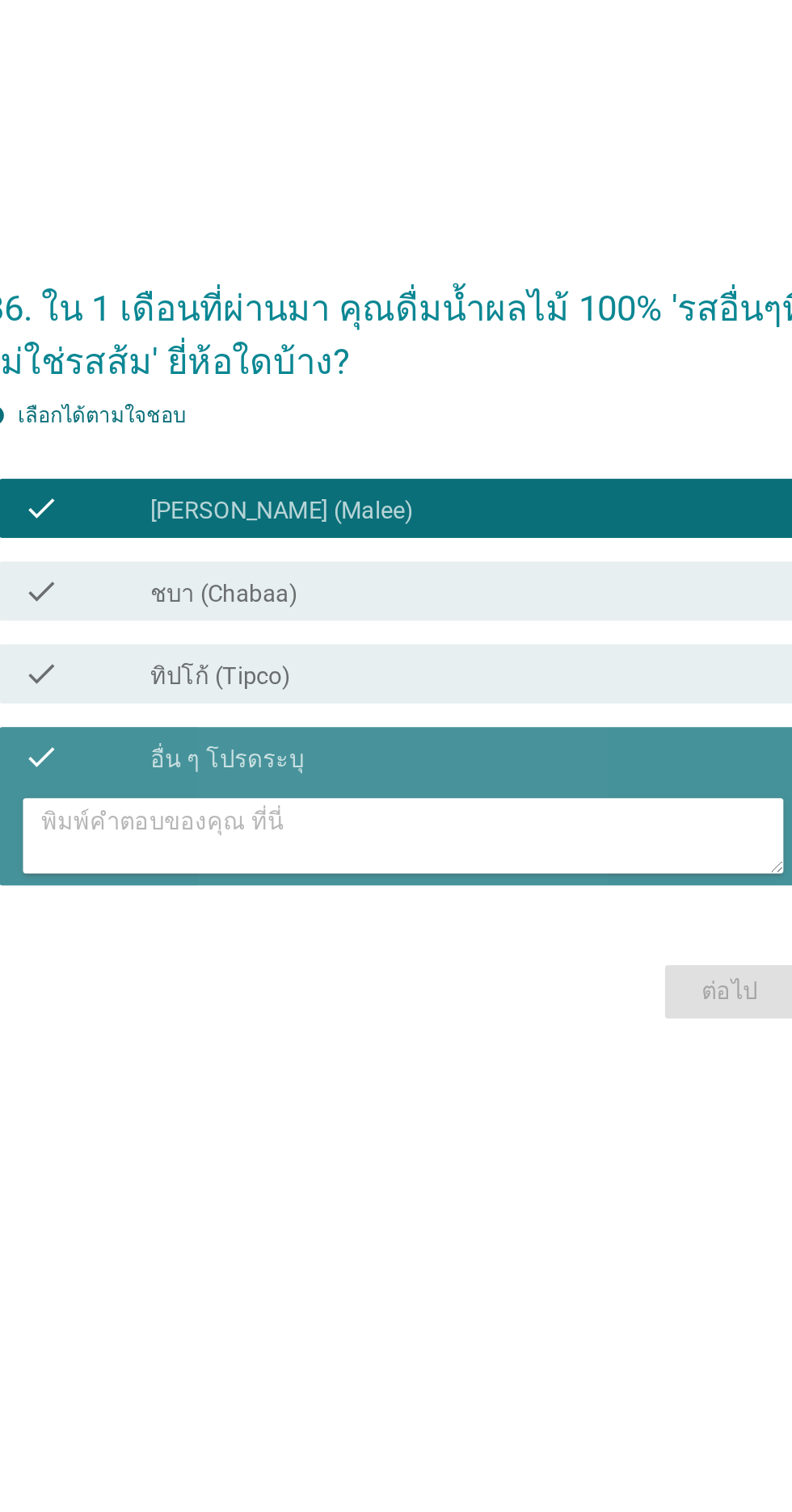
click at [553, 818] on div "check_box อื่น ๆ โปรดระบุ" at bounding box center [435, 808] width 346 height 19
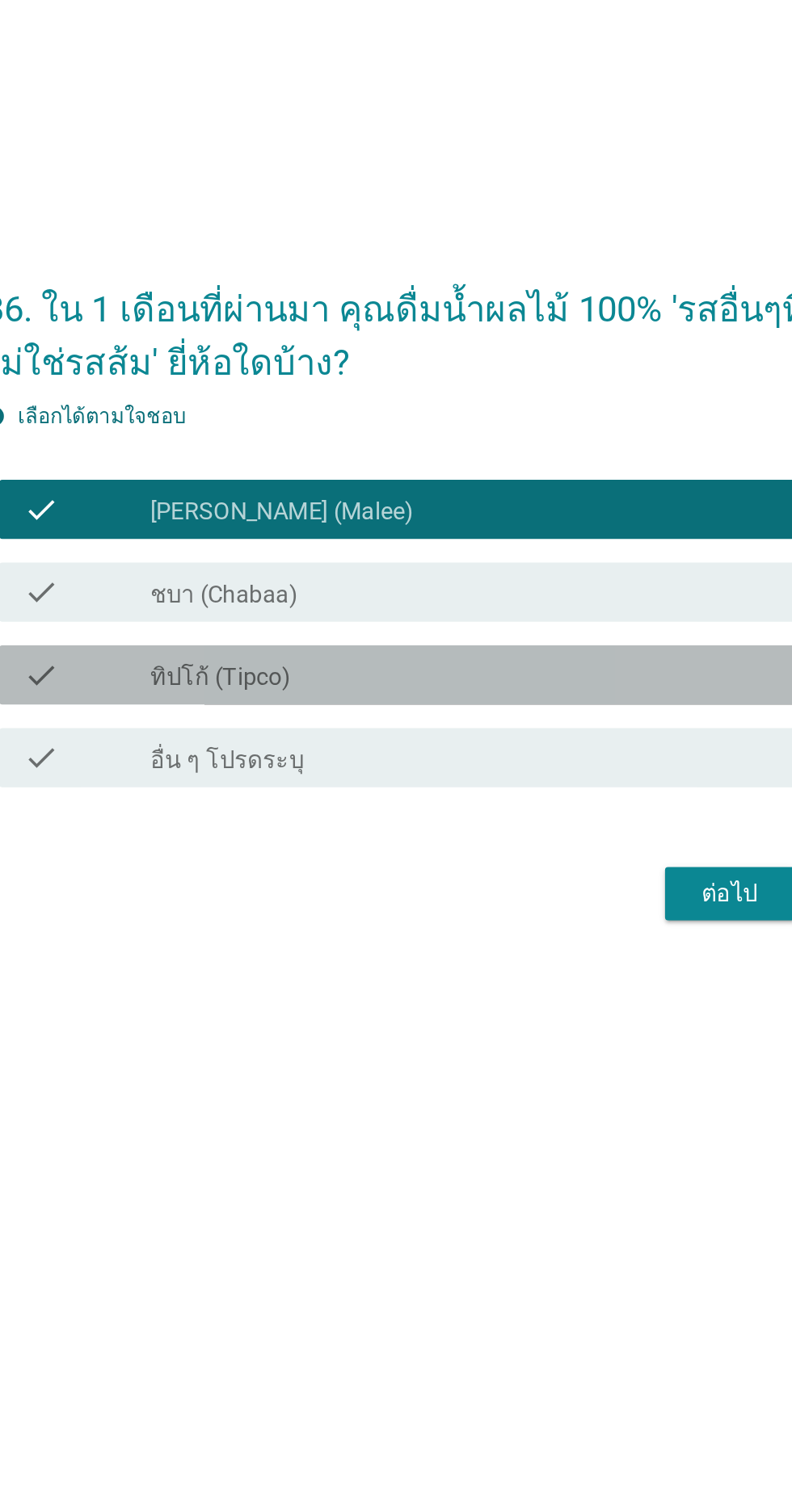
click at [545, 773] on div "check_box ทิปโก้ (Tipco)" at bounding box center [435, 763] width 346 height 19
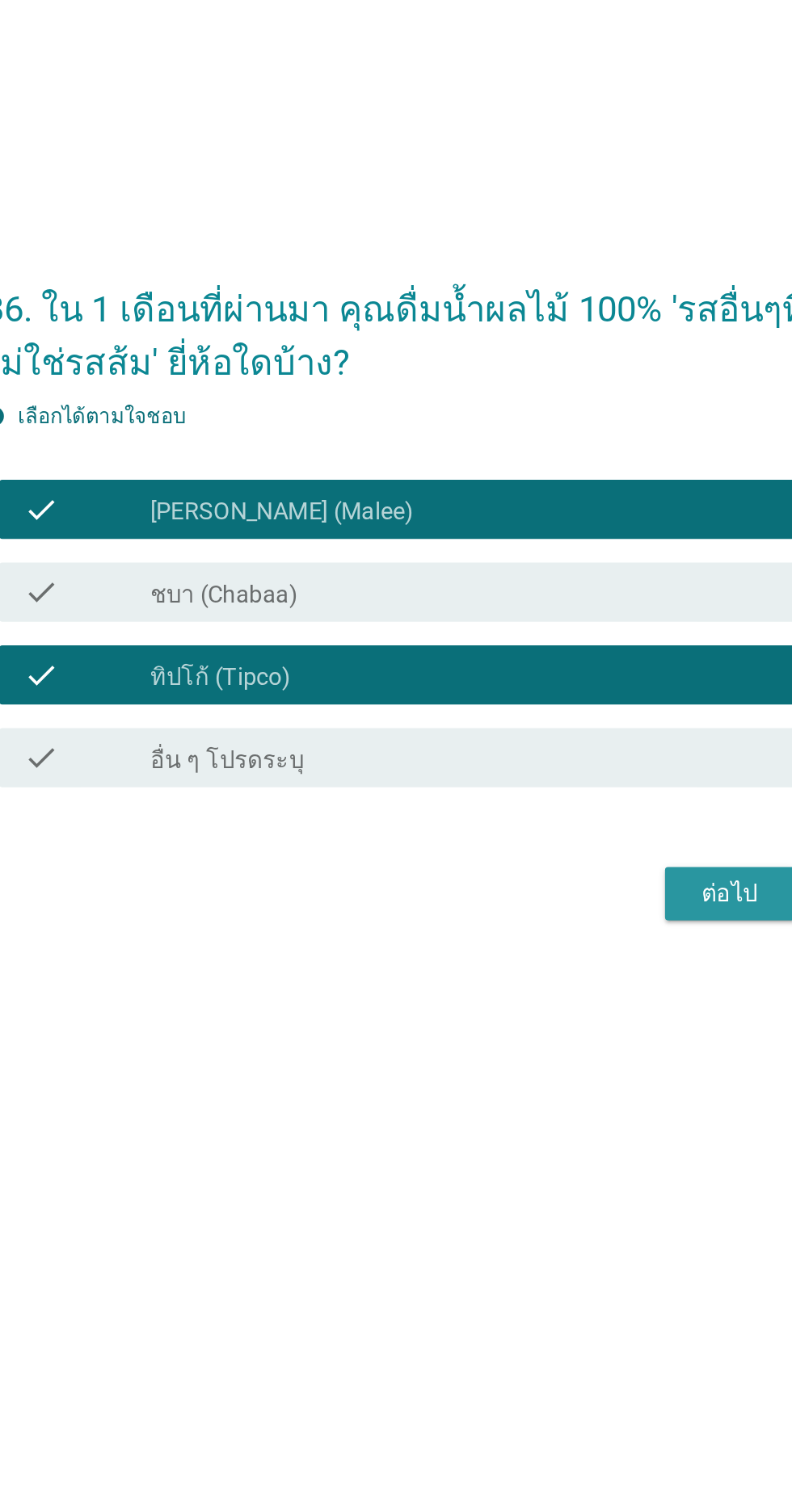
click at [577, 893] on div "ต่อไป" at bounding box center [579, 883] width 45 height 19
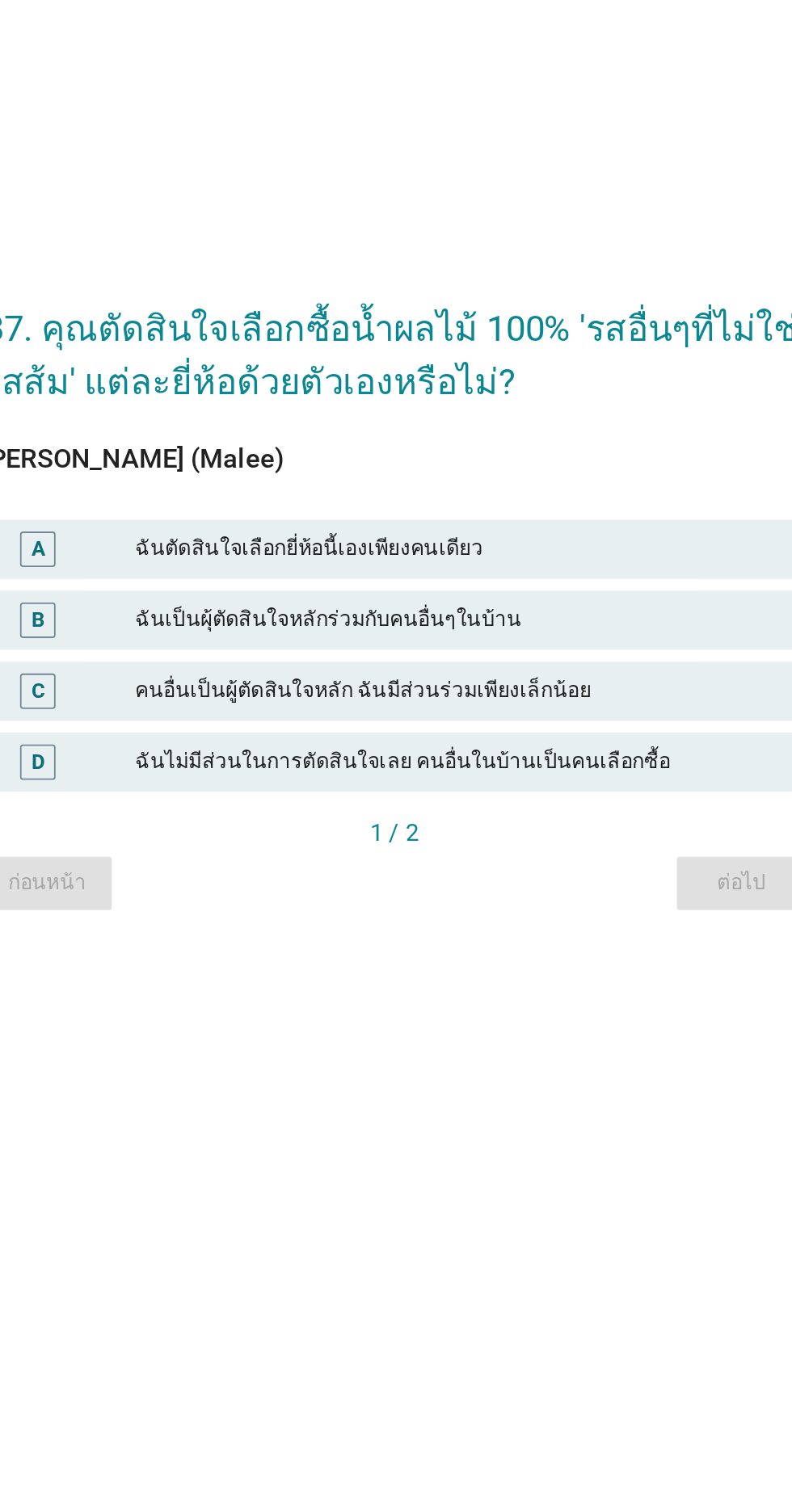
scroll to position [10, 0]
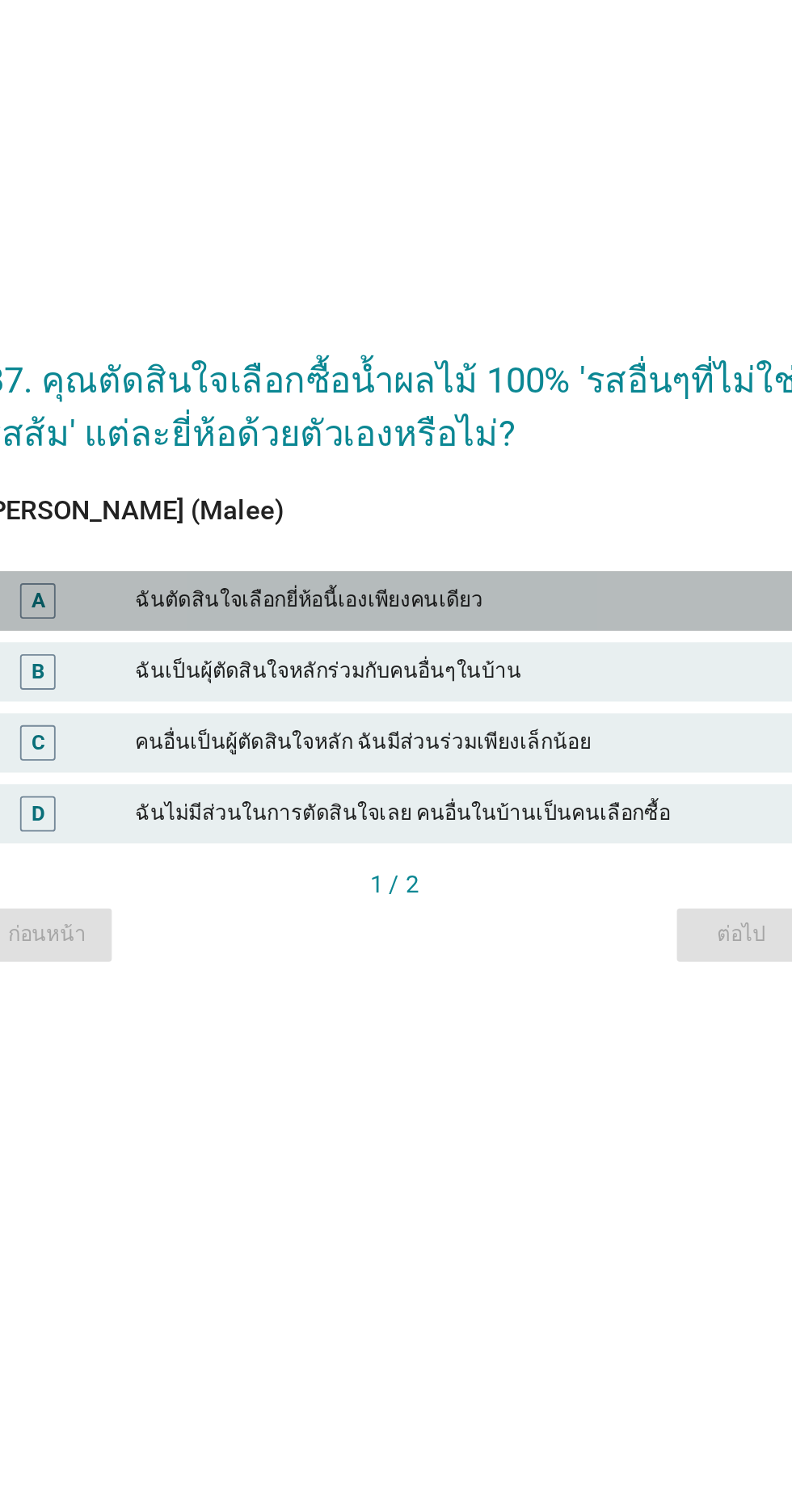
click at [556, 732] on div "ฉันตัดสินใจเลือกยี่ห้อนี้เองเพียงคนเดียว" at bounding box center [431, 723] width 354 height 19
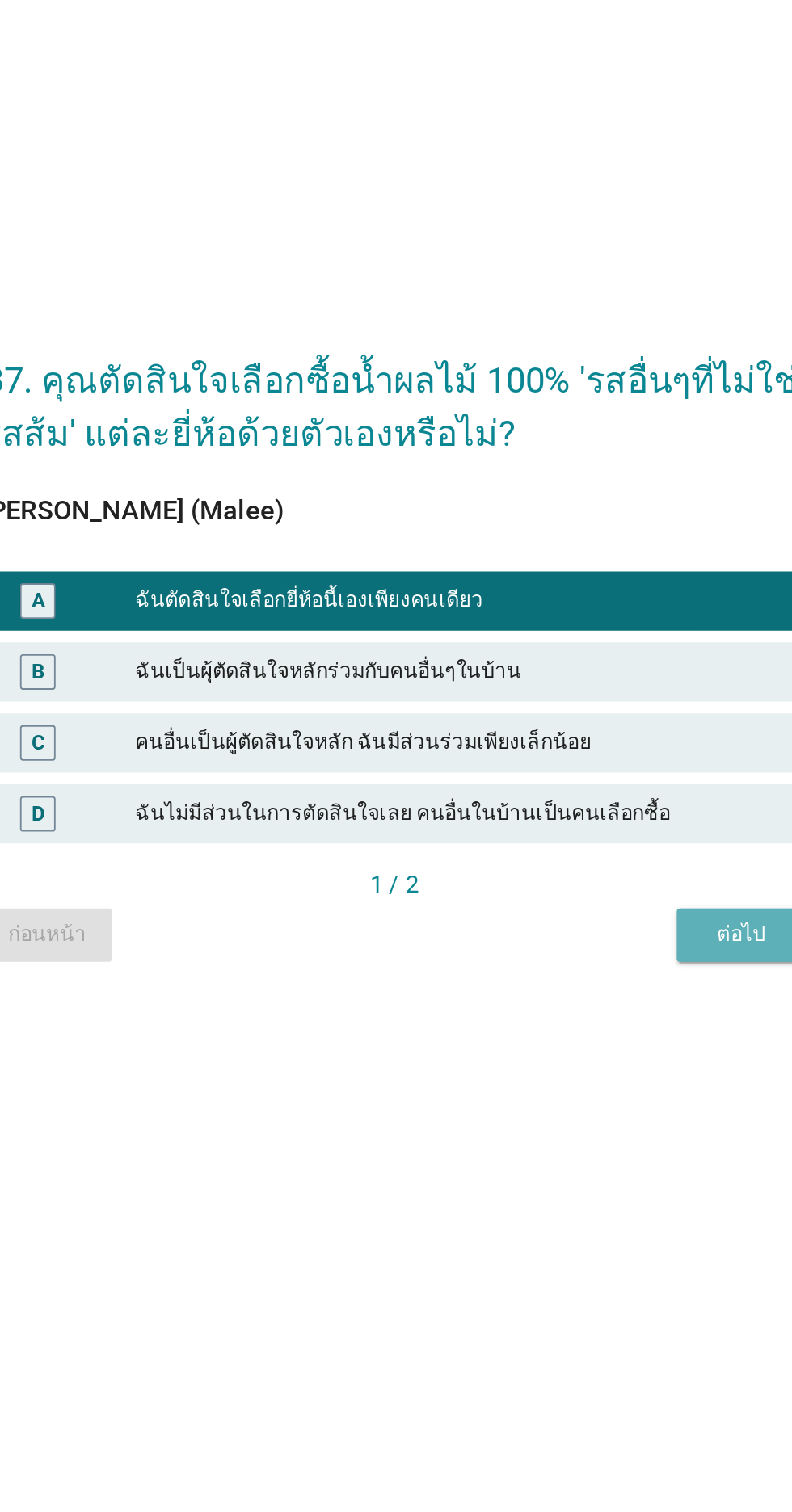
click at [583, 913] on div "ต่อไป" at bounding box center [586, 905] width 45 height 17
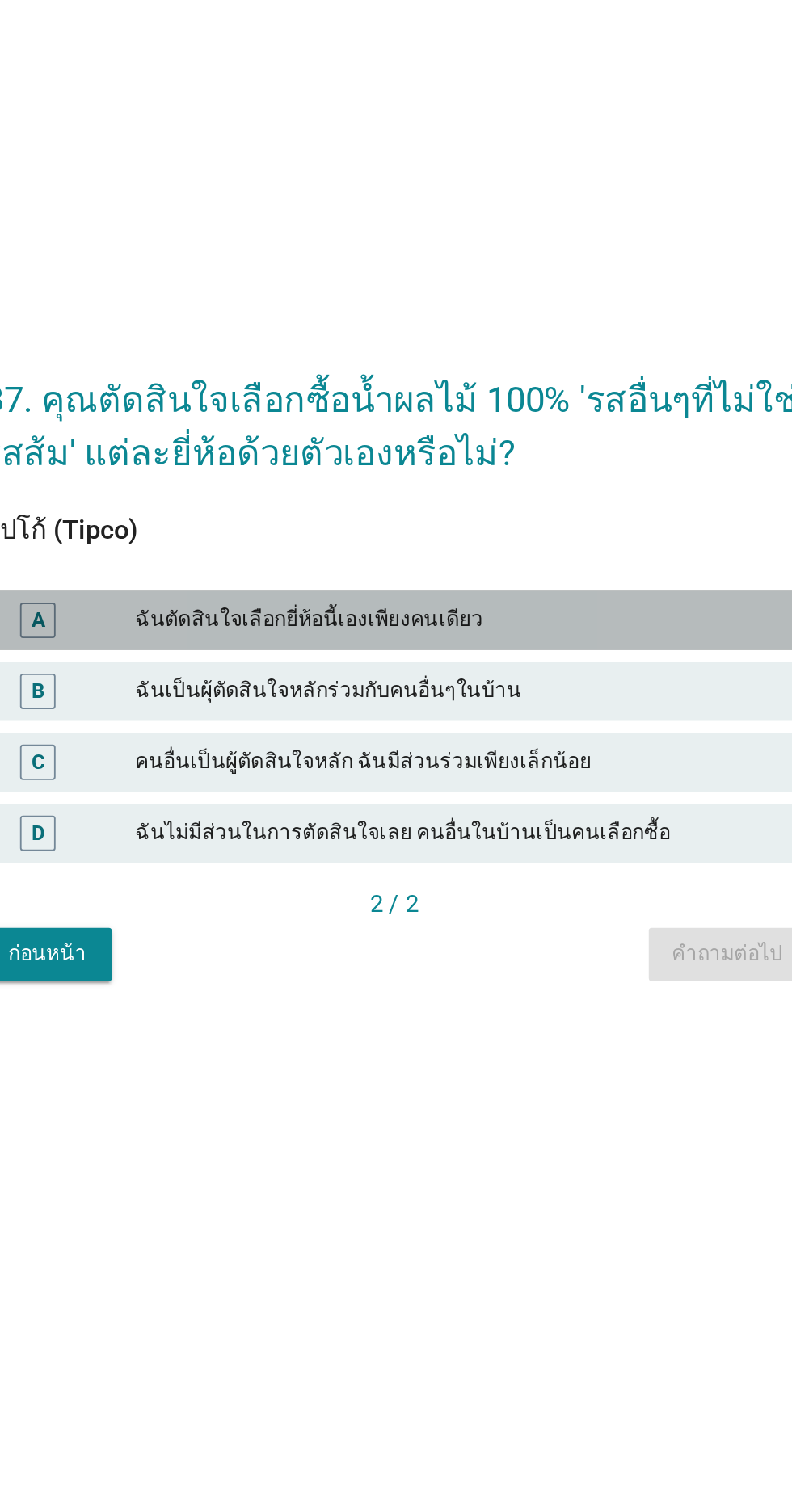
click at [552, 743] on div "ฉันตัดสินใจเลือกยี่ห้อนี้เองเพียงคนเดียว" at bounding box center [431, 733] width 354 height 19
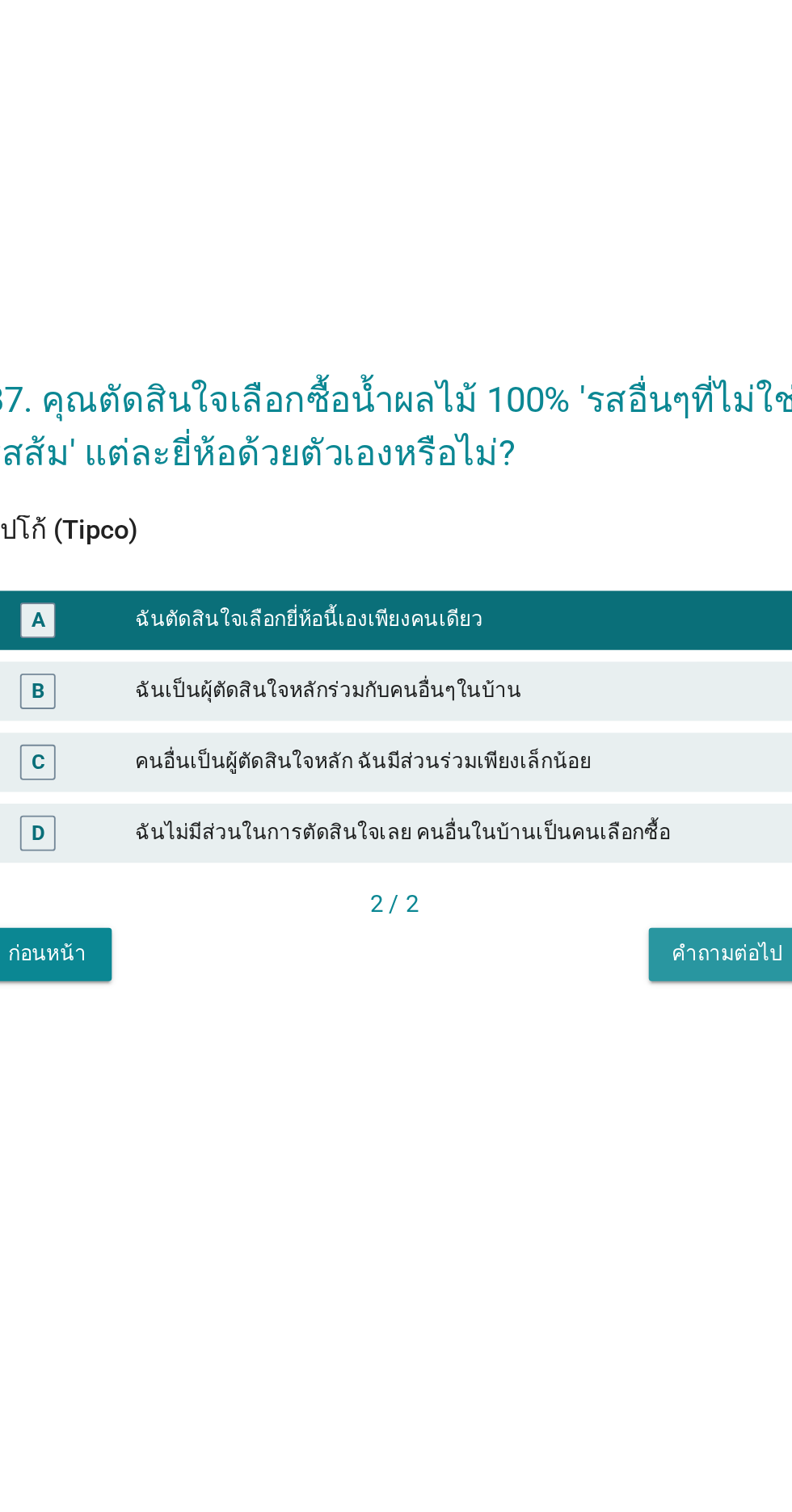
click at [580, 924] on div "คำถามต่อไป" at bounding box center [578, 915] width 60 height 17
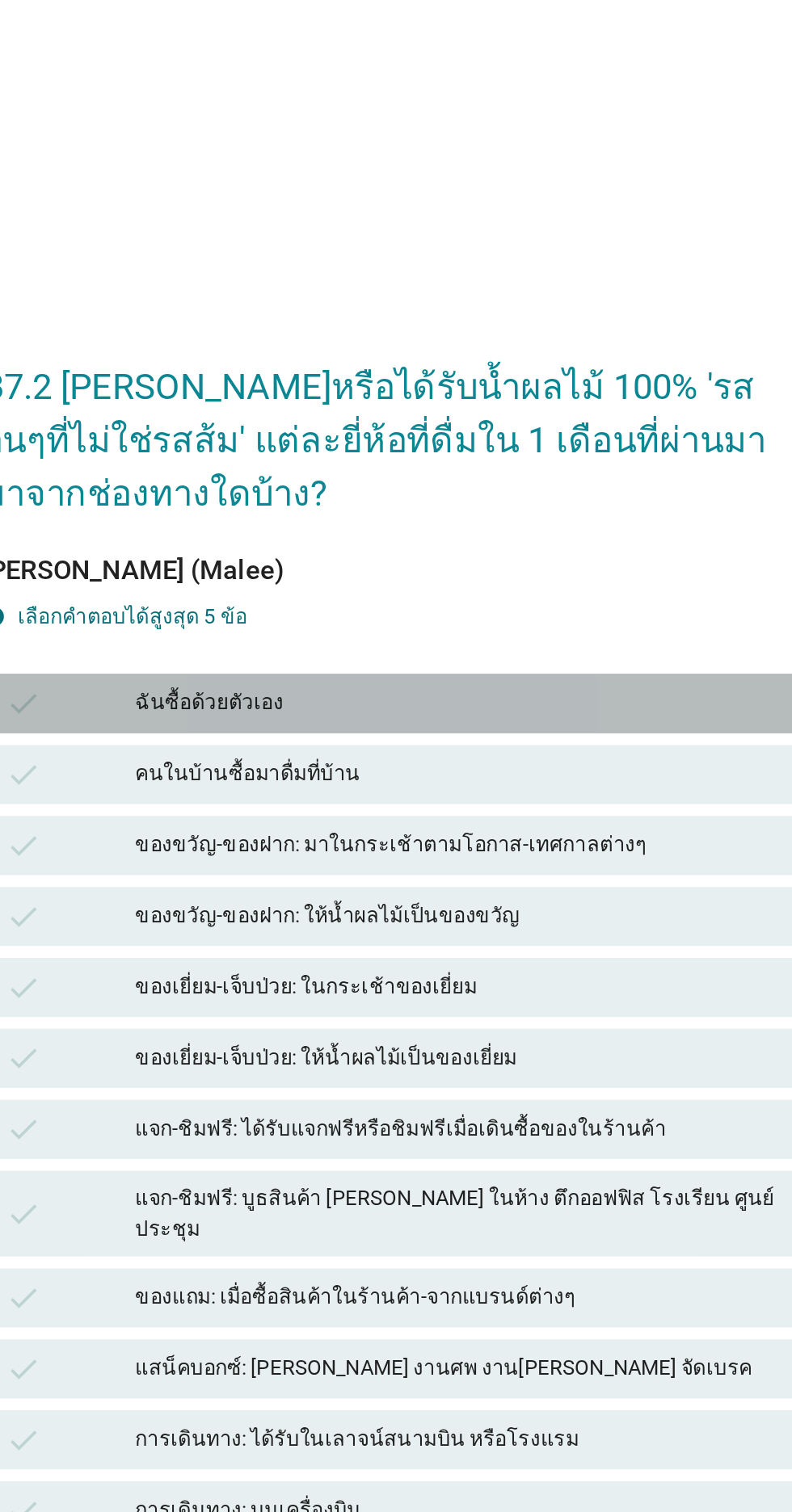
click at [558, 576] on div "ฉันซื้อด้วยตัวเอง" at bounding box center [431, 566] width 354 height 19
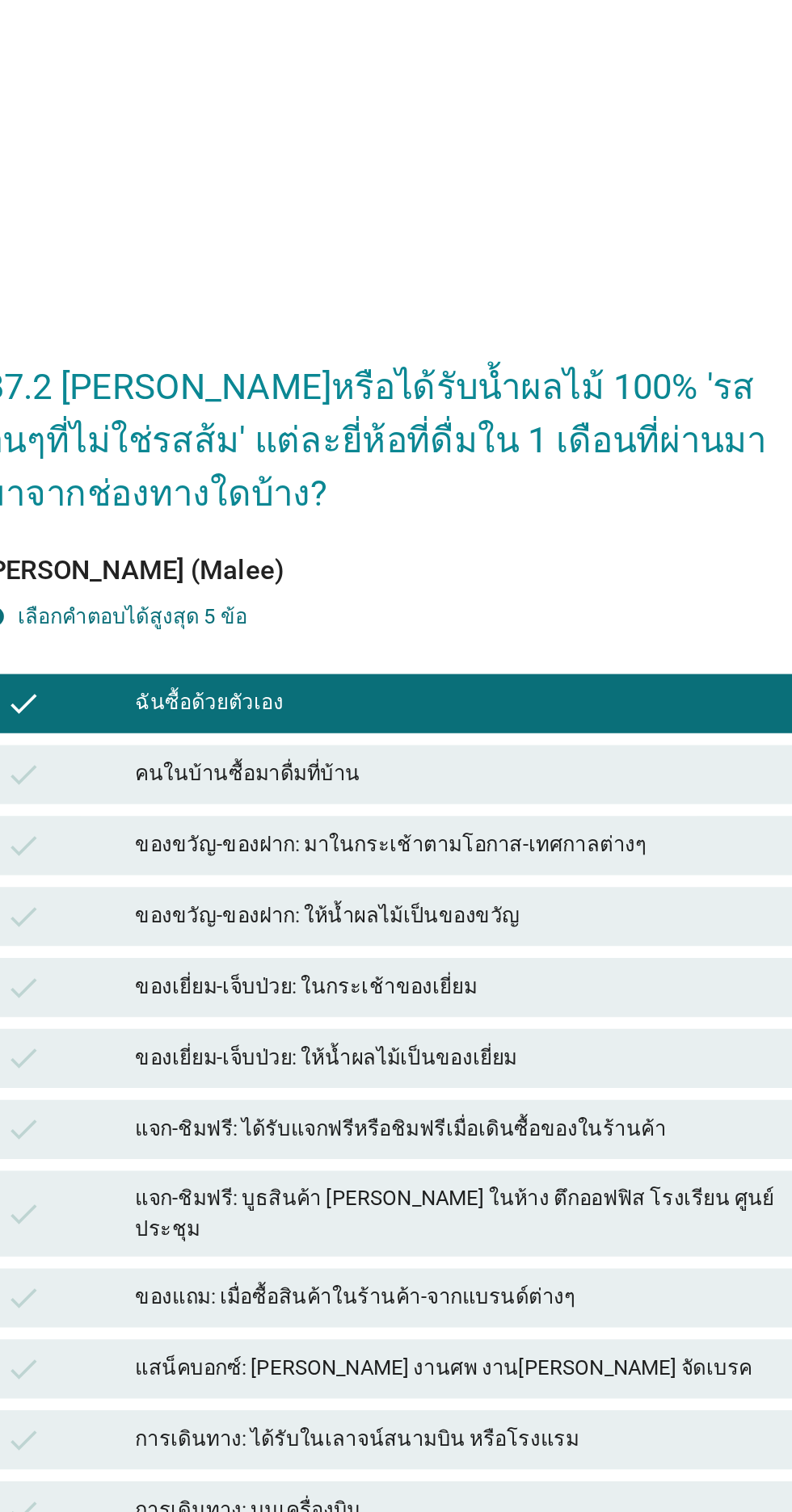
click at [558, 614] on div "คนในบ้านซื้อมาดื่มที่บ้าน" at bounding box center [431, 604] width 354 height 19
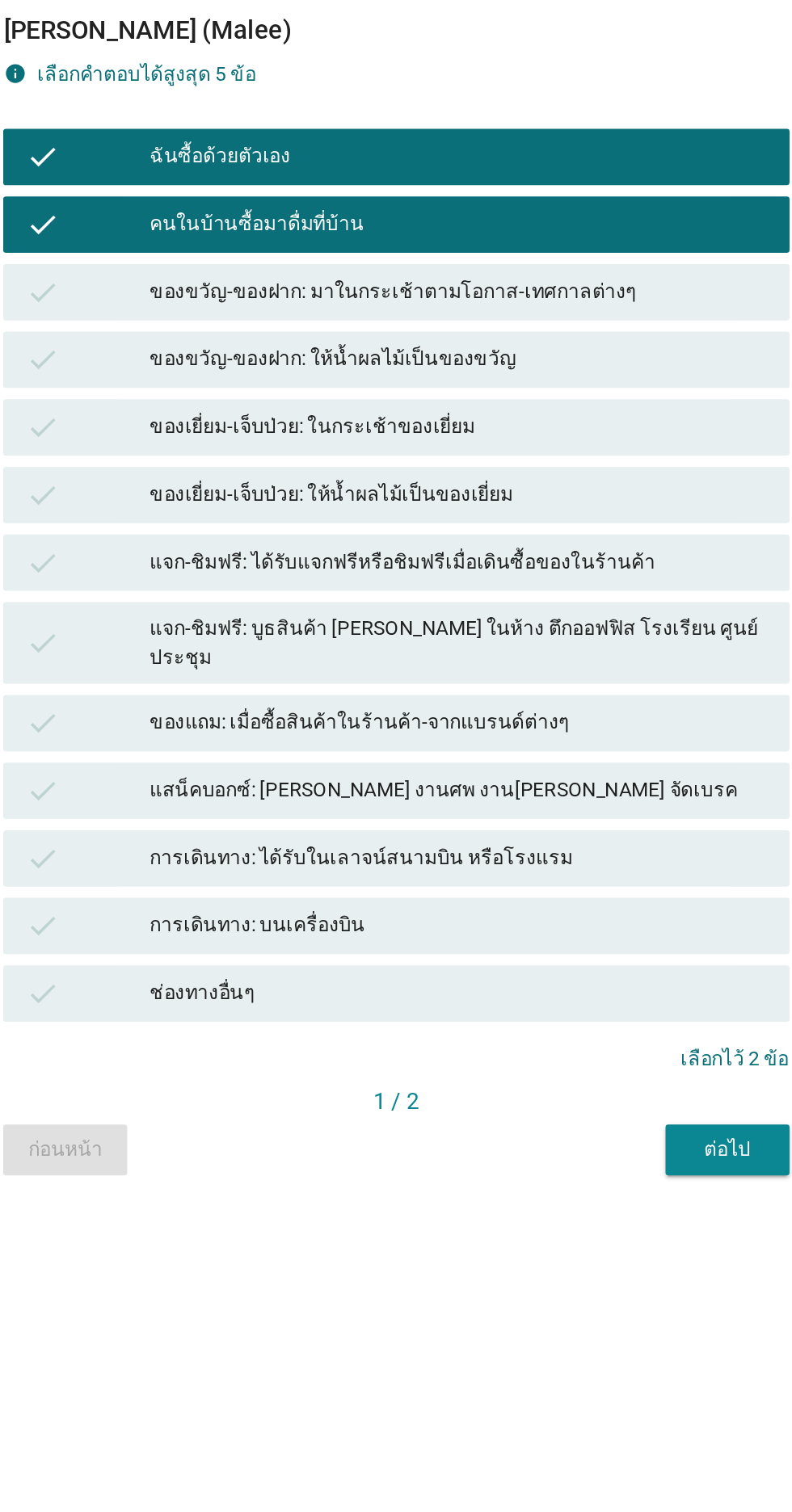
click at [578, 1144] on div "ต่อไป" at bounding box center [586, 1135] width 45 height 17
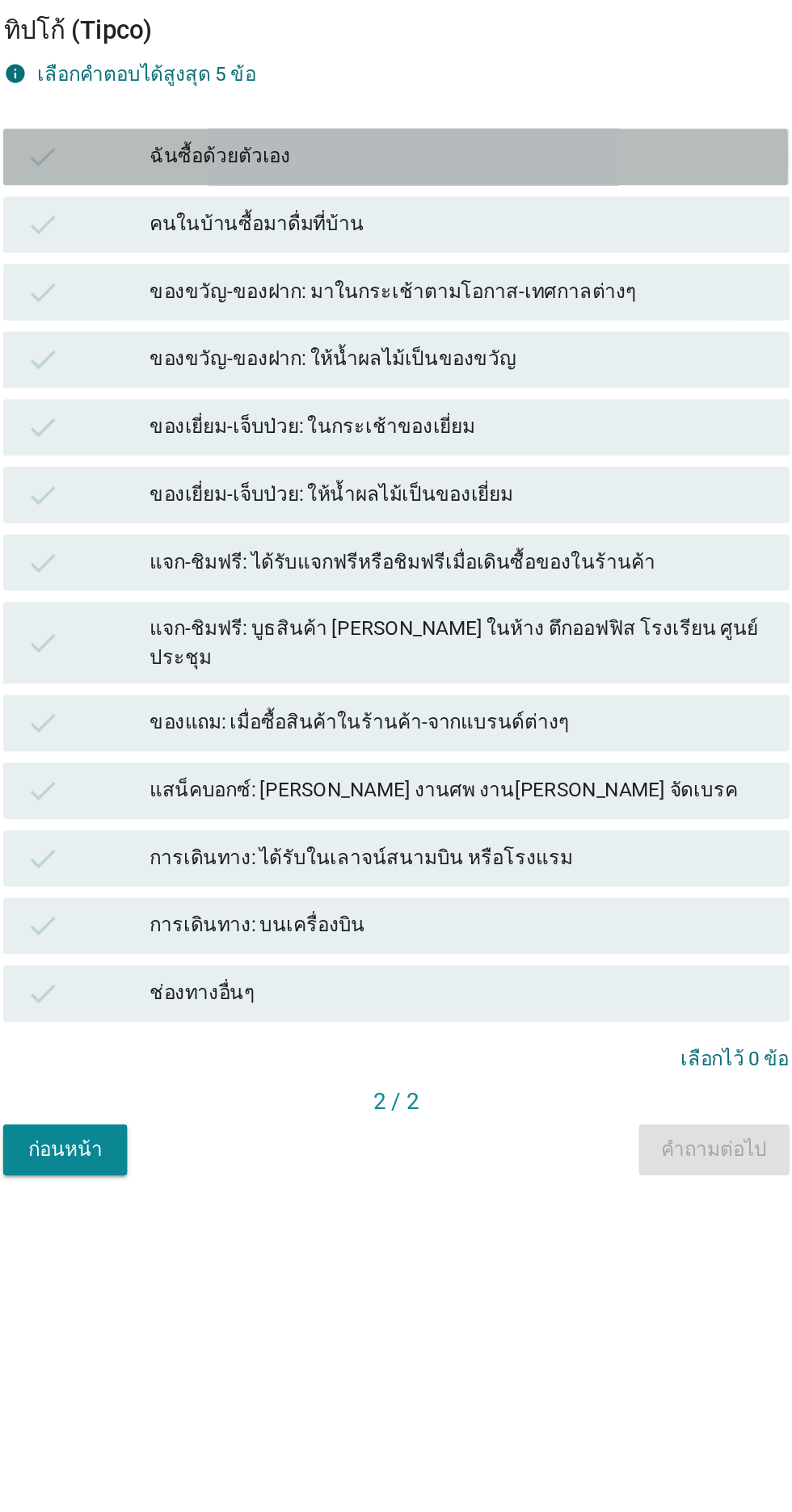
click at [565, 576] on div "ฉันซื้อด้วยตัวเอง" at bounding box center [431, 566] width 354 height 19
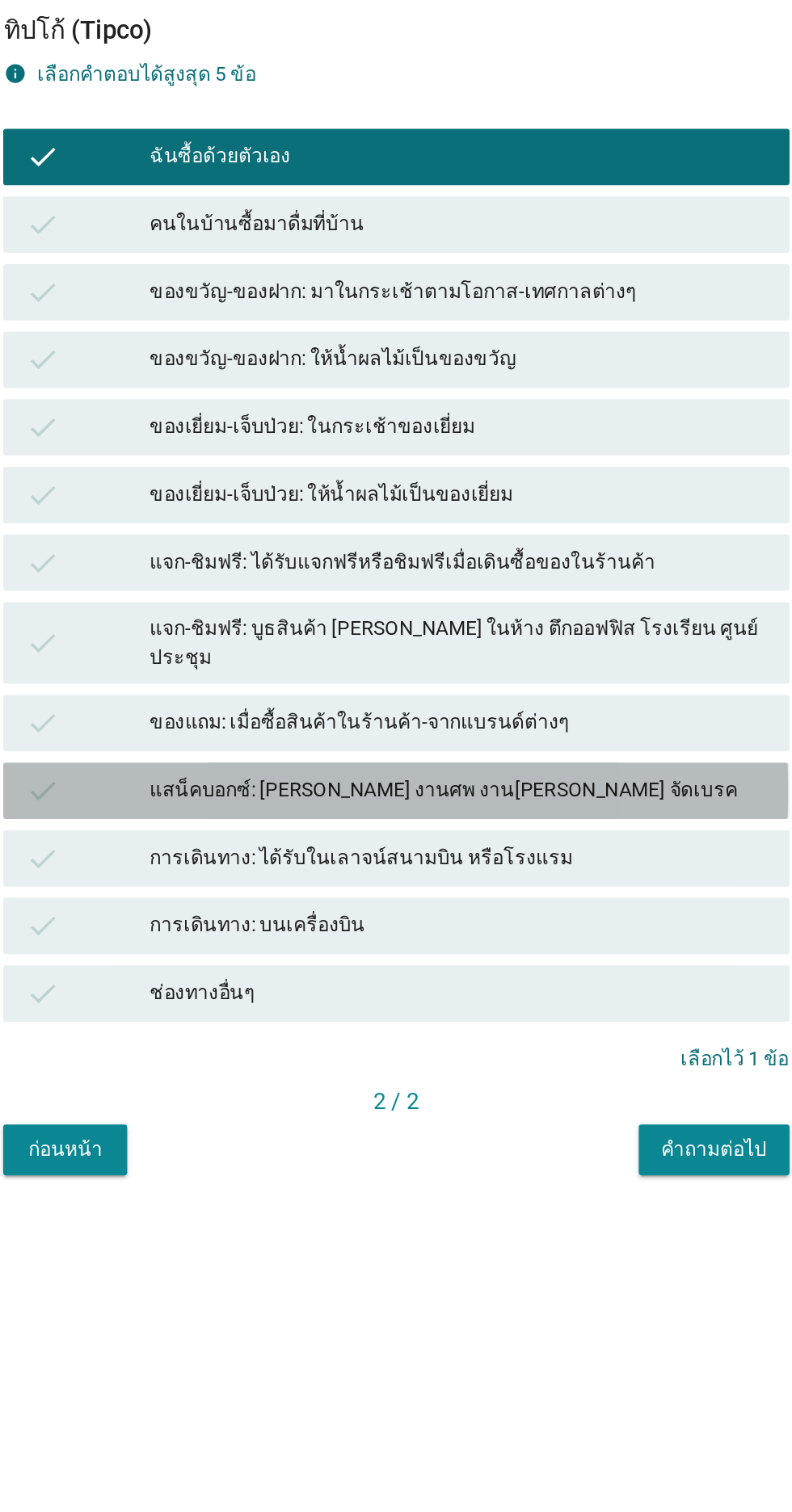
click at [559, 939] on div "แสน็คบอกซ์: [PERSON_NAME] งานศพ งาน[PERSON_NAME] จัดเบรค" at bounding box center [431, 929] width 354 height 19
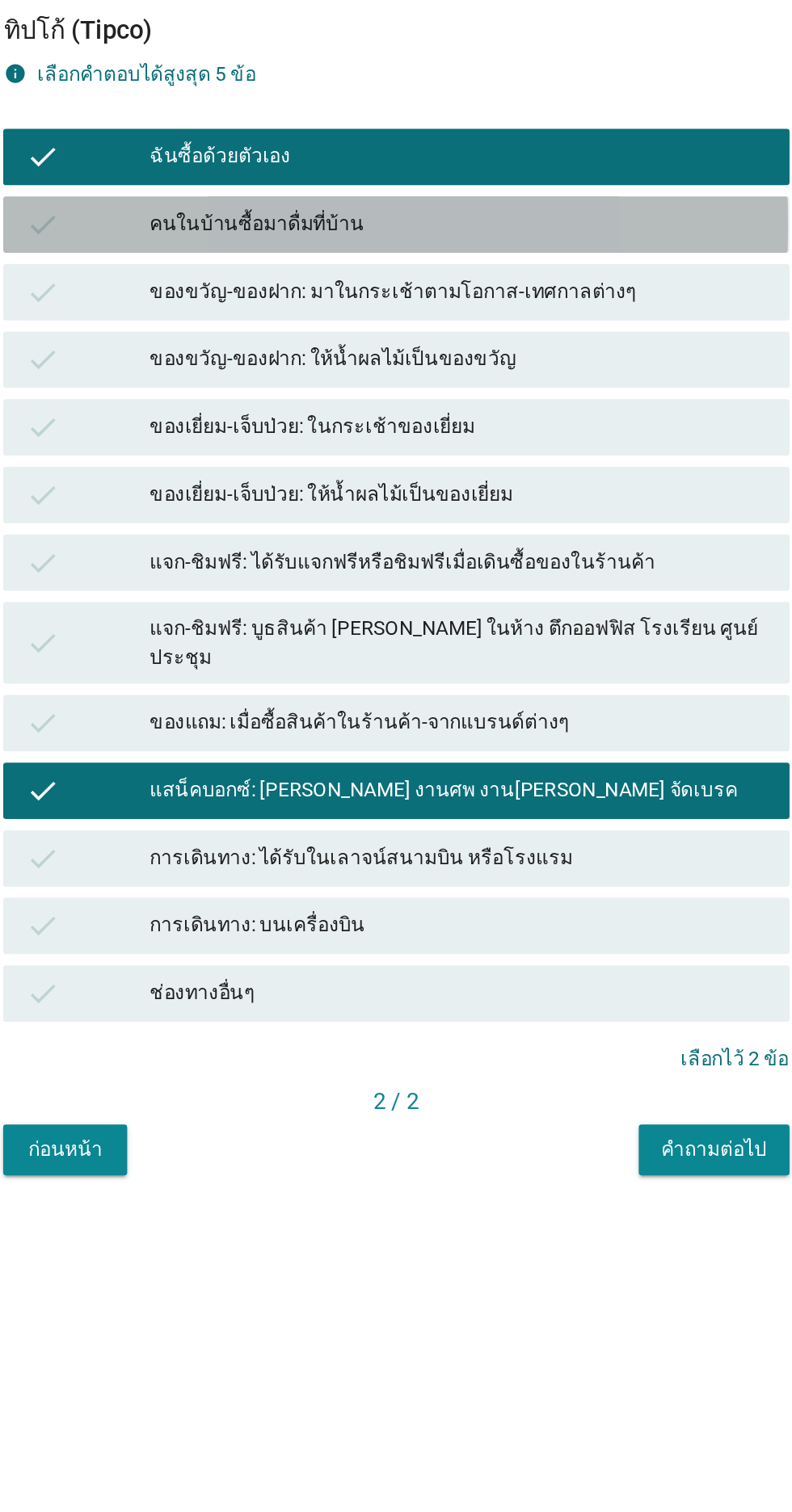
click at [527, 621] on div "check คนในบ้านซื้อมาดื่มที่บ้าน" at bounding box center [396, 604] width 450 height 32
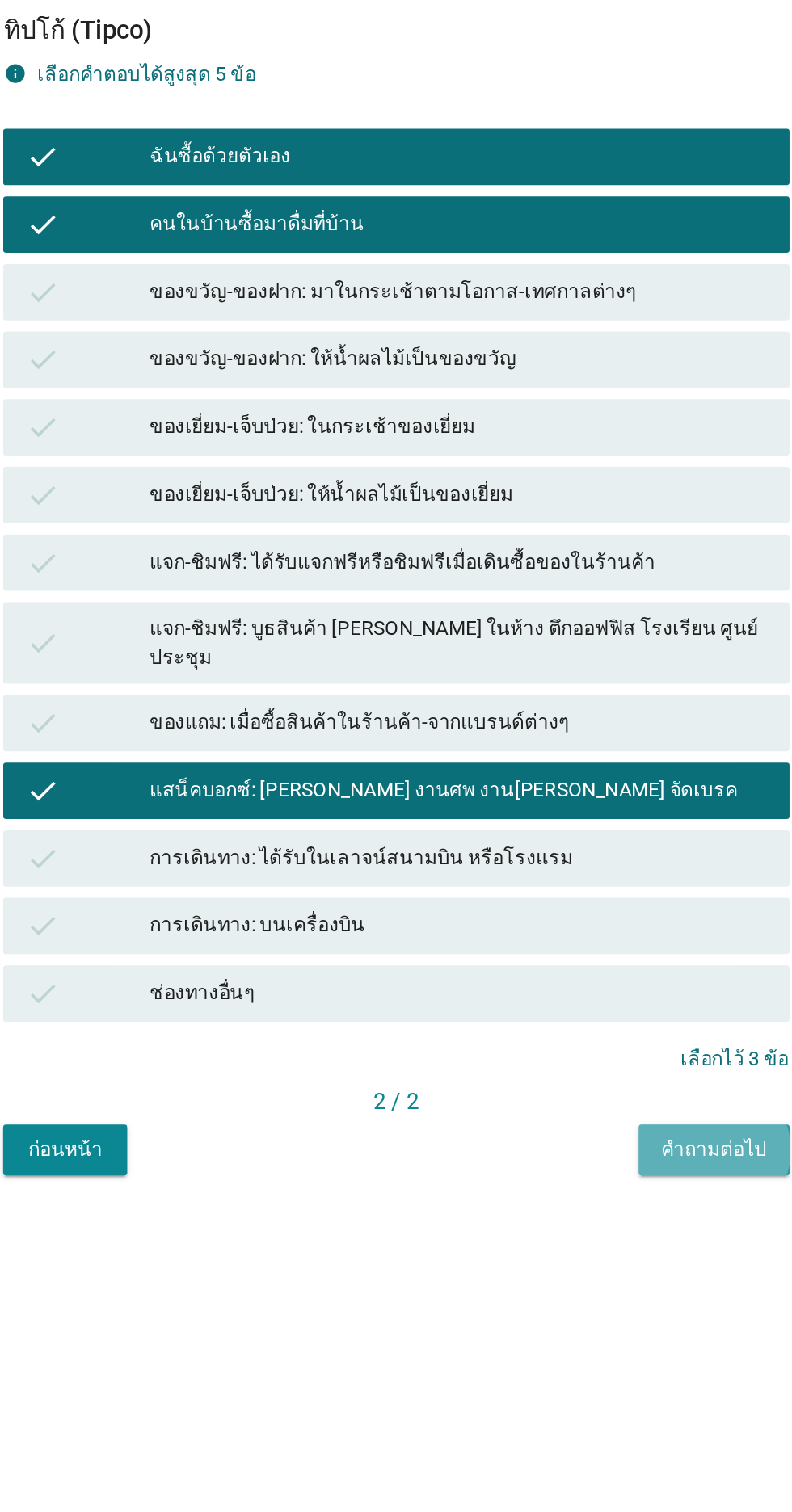
click at [562, 1144] on div "คำถามต่อไป" at bounding box center [578, 1135] width 60 height 17
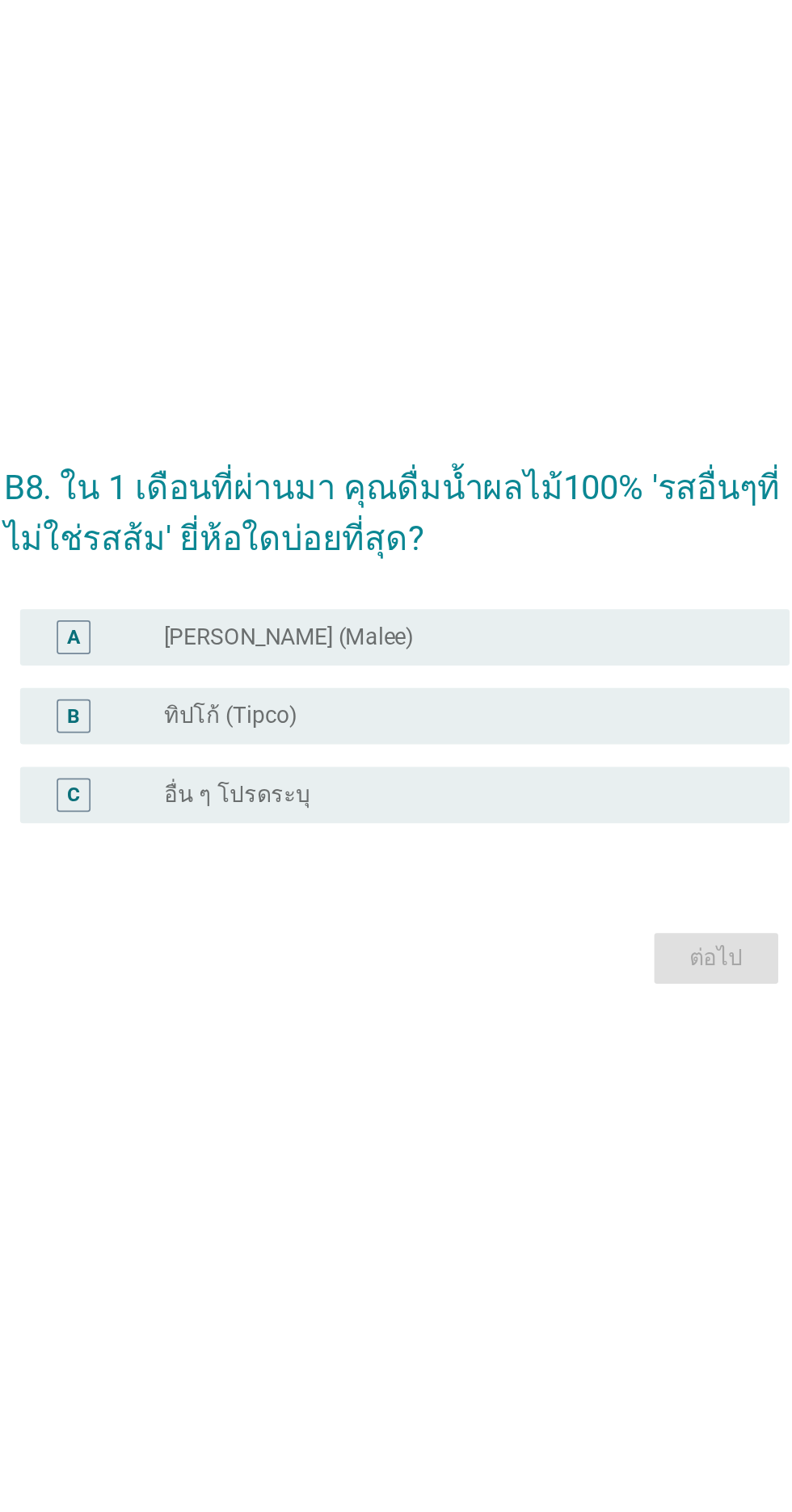
scroll to position [75, 0]
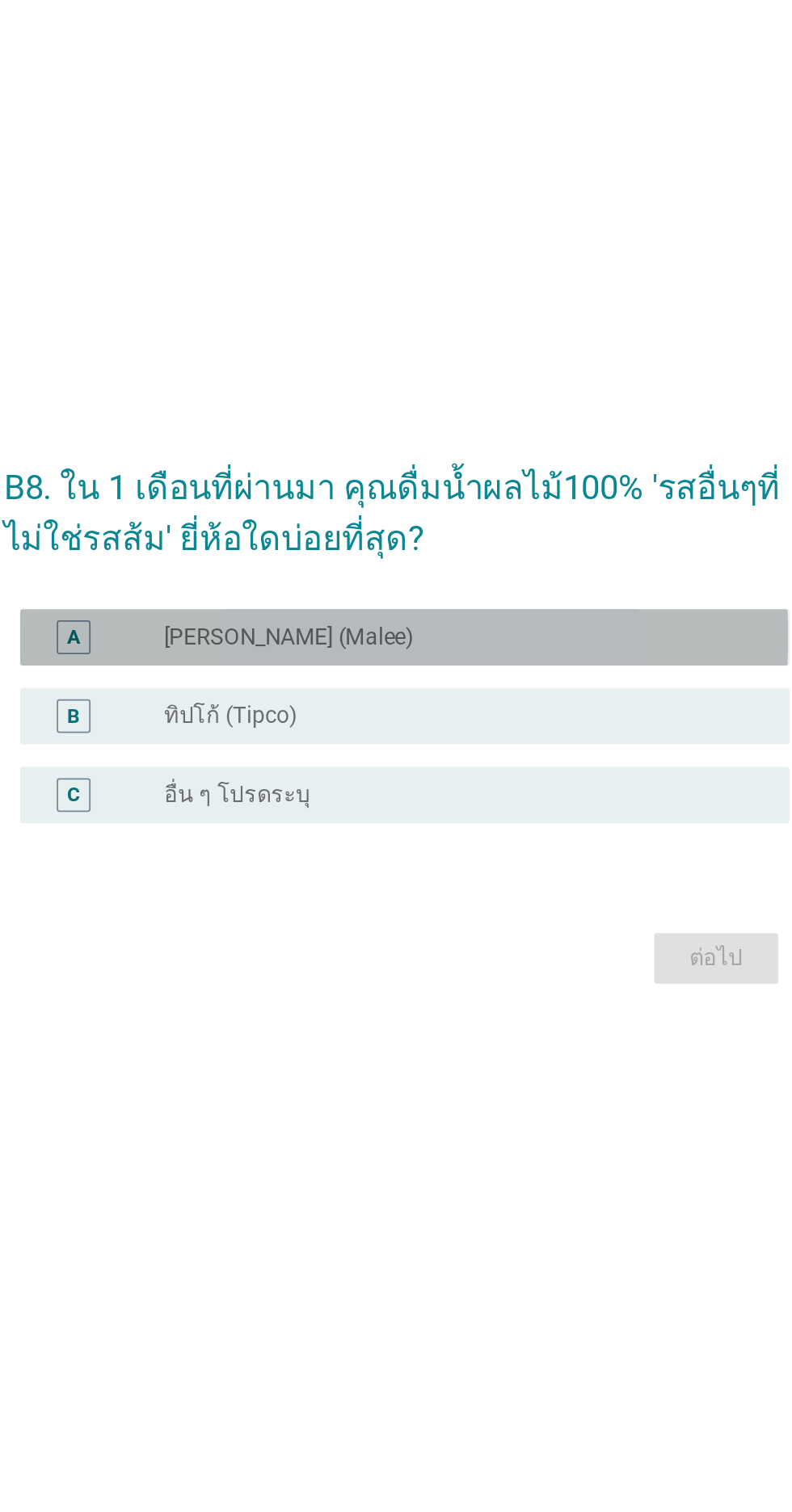
click at [521, 681] on div "radio_button_unchecked [PERSON_NAME] (Malee)" at bounding box center [429, 672] width 333 height 16
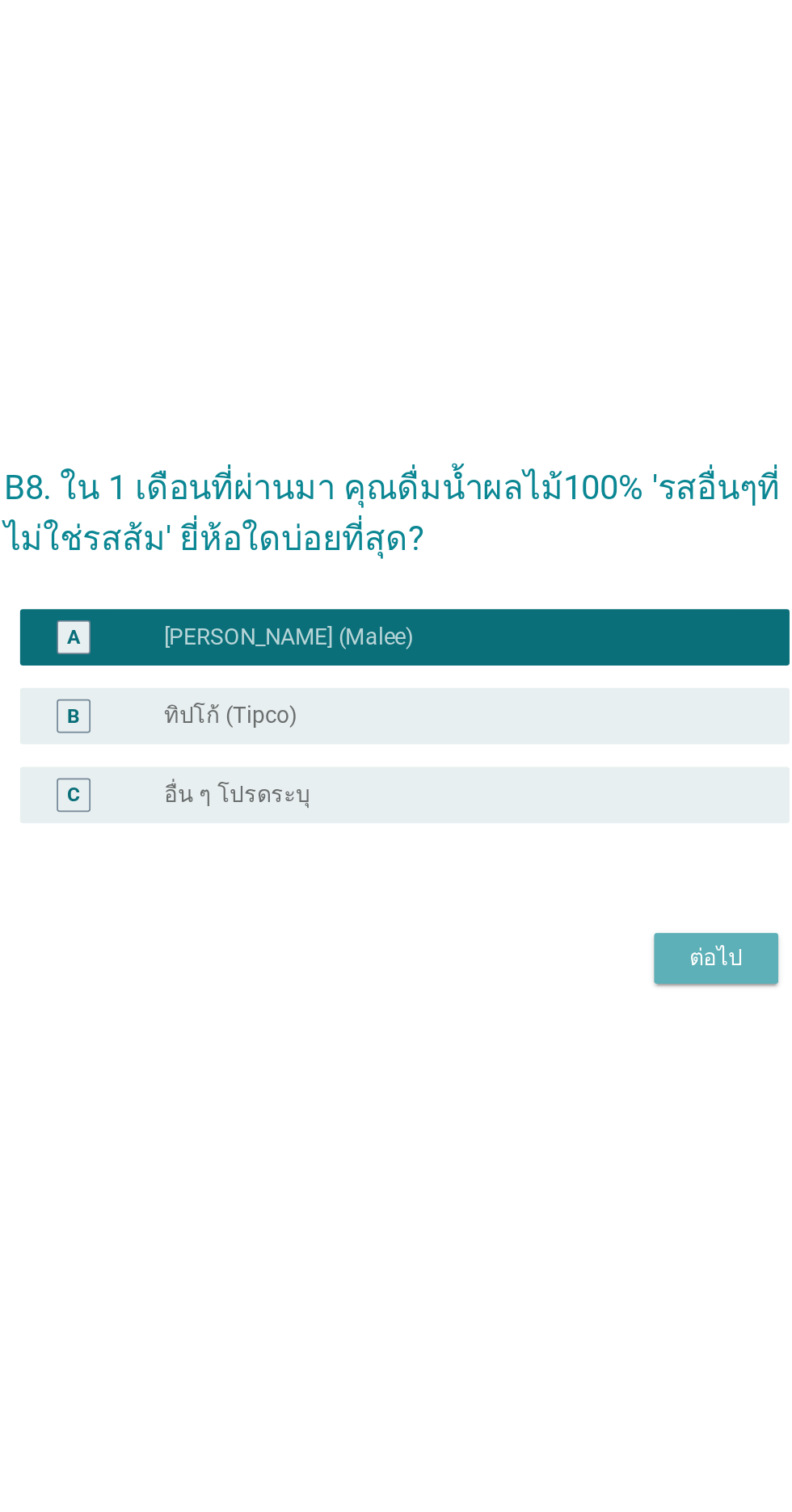
click at [571, 867] on div "ต่อไป" at bounding box center [579, 857] width 45 height 19
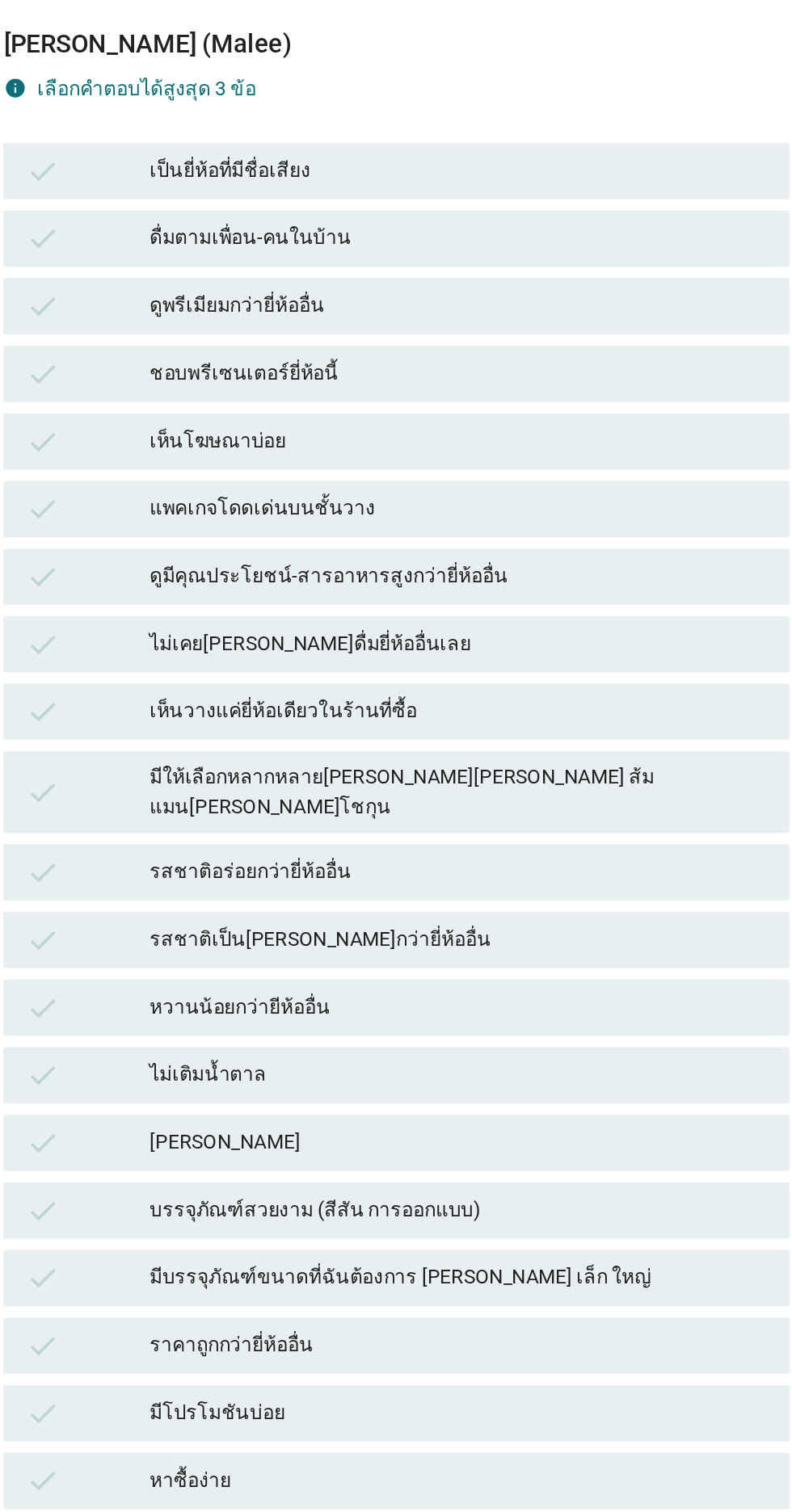
scroll to position [0, 0]
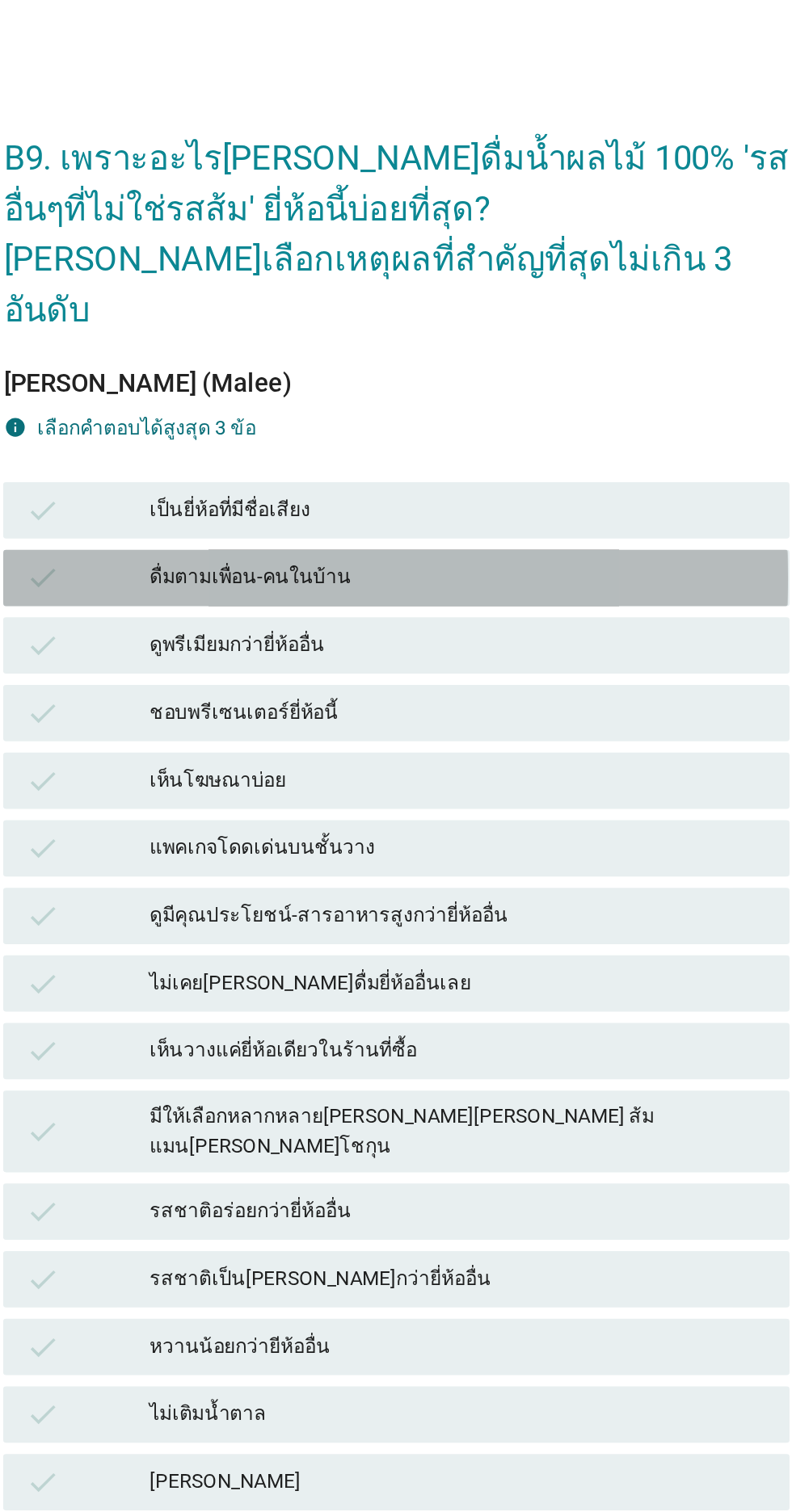
click at [554, 494] on div "ดื่มตามเพื่อน-คนในบ้าน" at bounding box center [431, 484] width 354 height 19
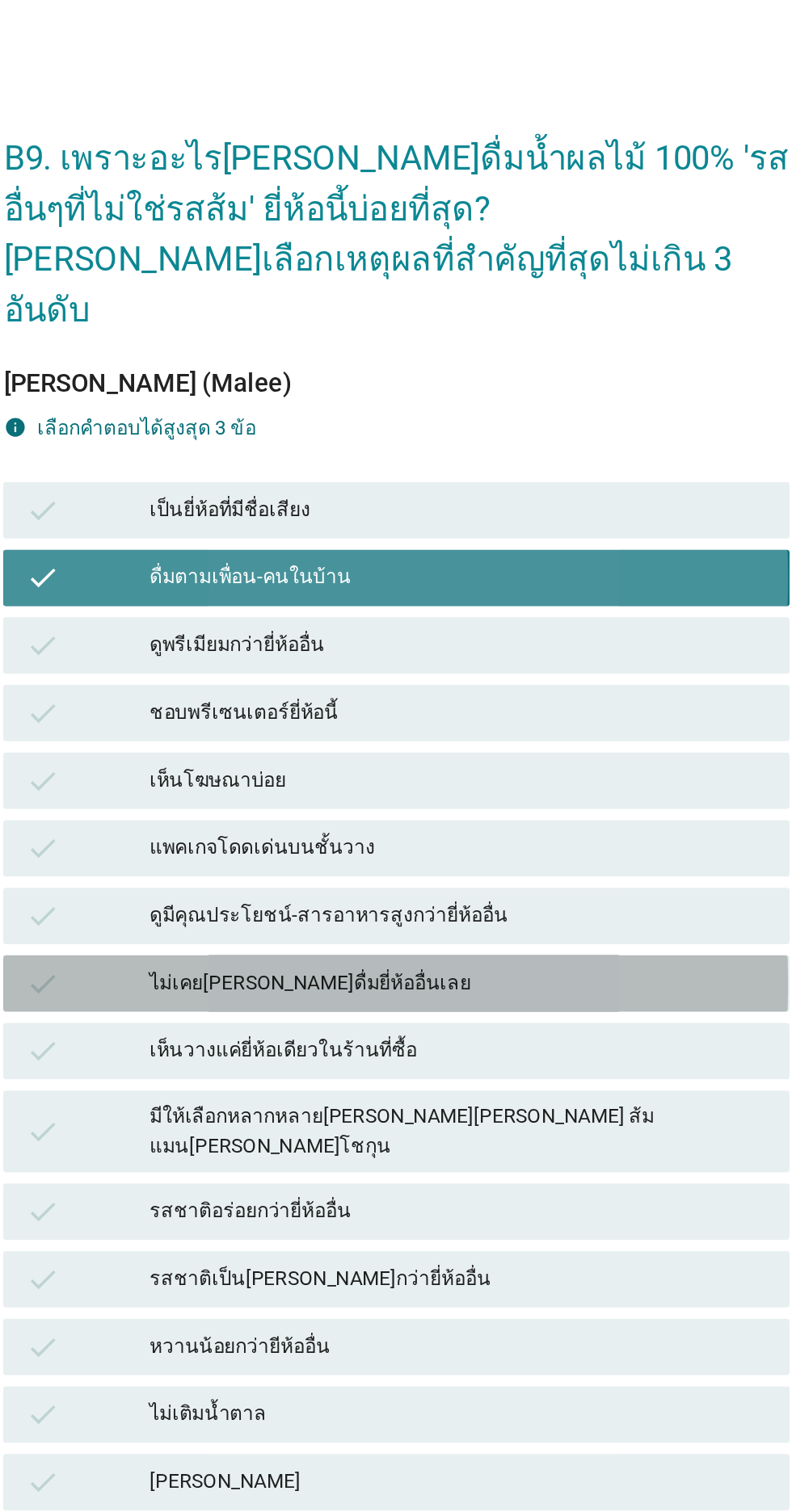
click at [536, 732] on div "check ไม่เคย[PERSON_NAME]ดื่มยี่ห้ออื่นเลย" at bounding box center [396, 717] width 450 height 32
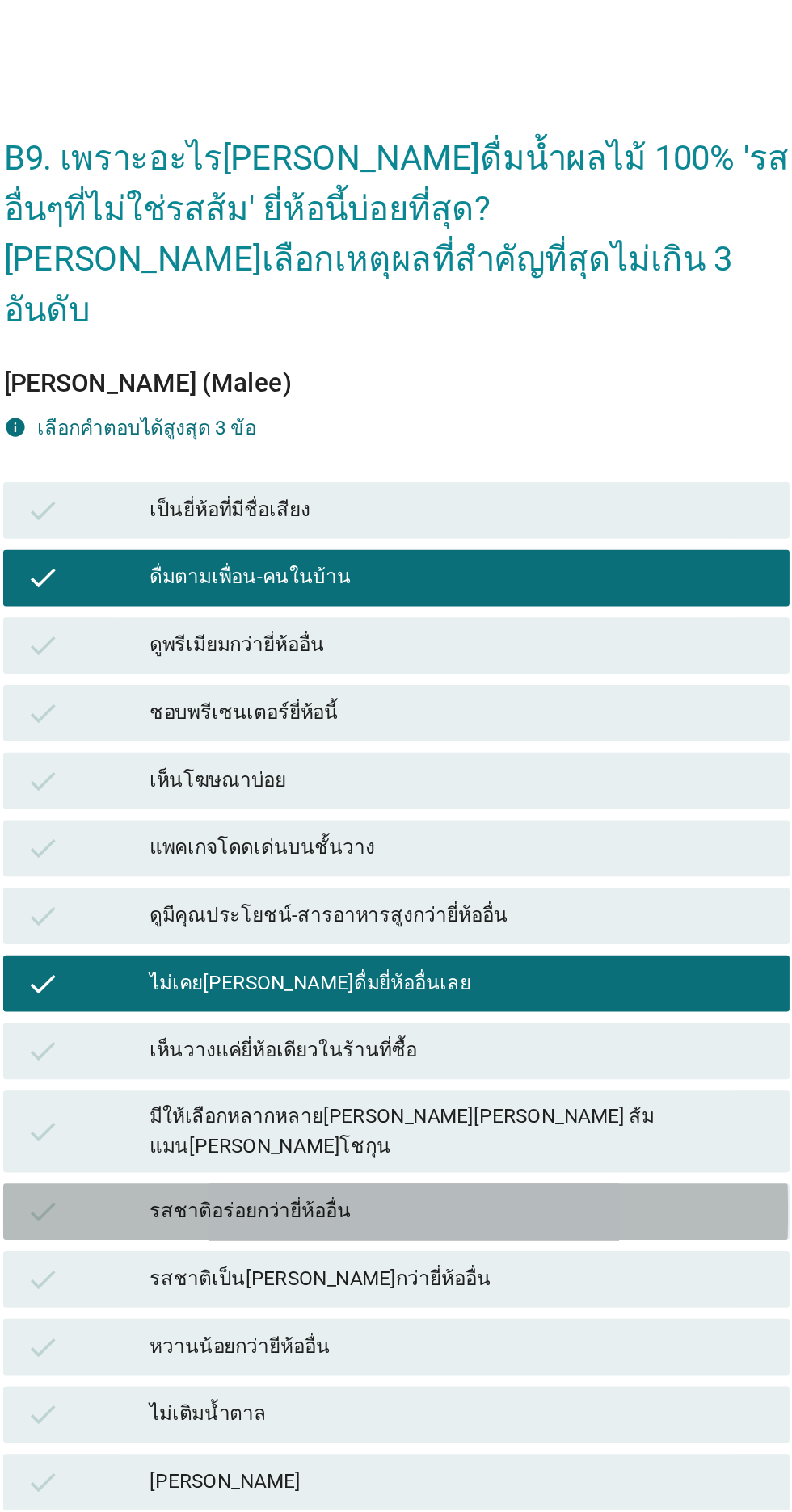
click at [527, 857] on div "รสชาติอร่อยกว่ายี่ห้ออื่น" at bounding box center [431, 847] width 354 height 19
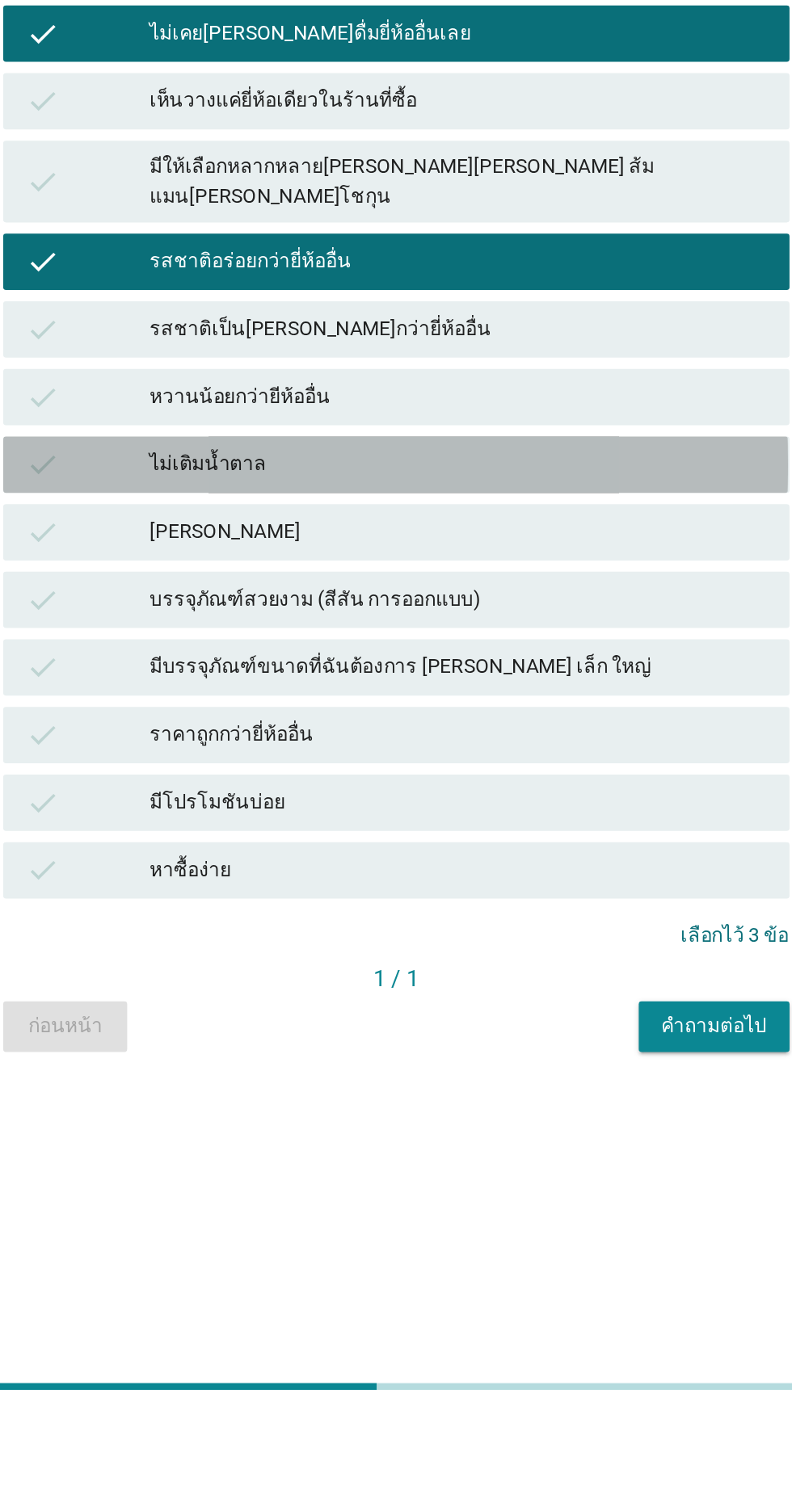
scroll to position [39, 0]
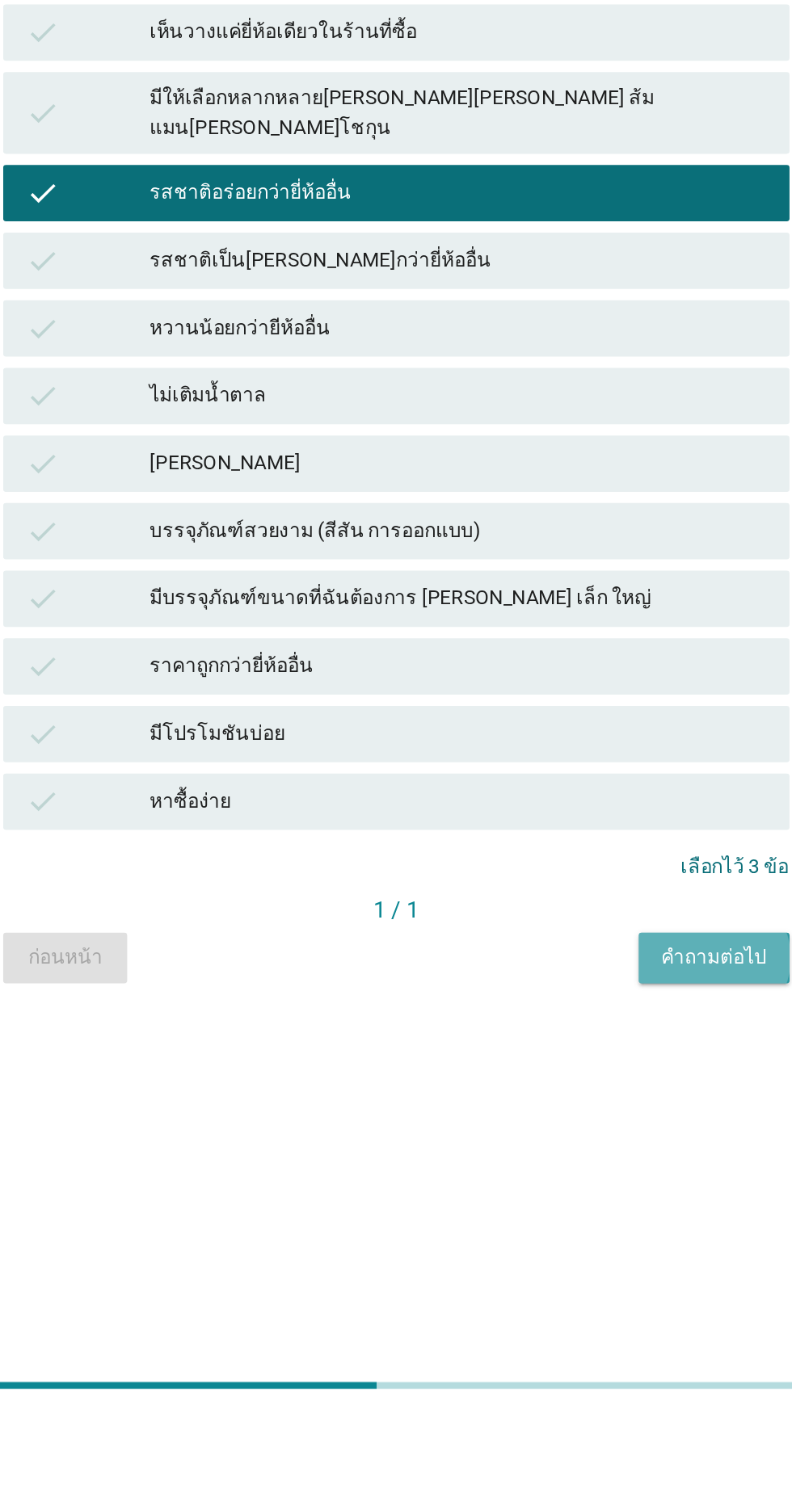
click at [565, 1256] on div "คำถามต่อไป" at bounding box center [578, 1247] width 60 height 17
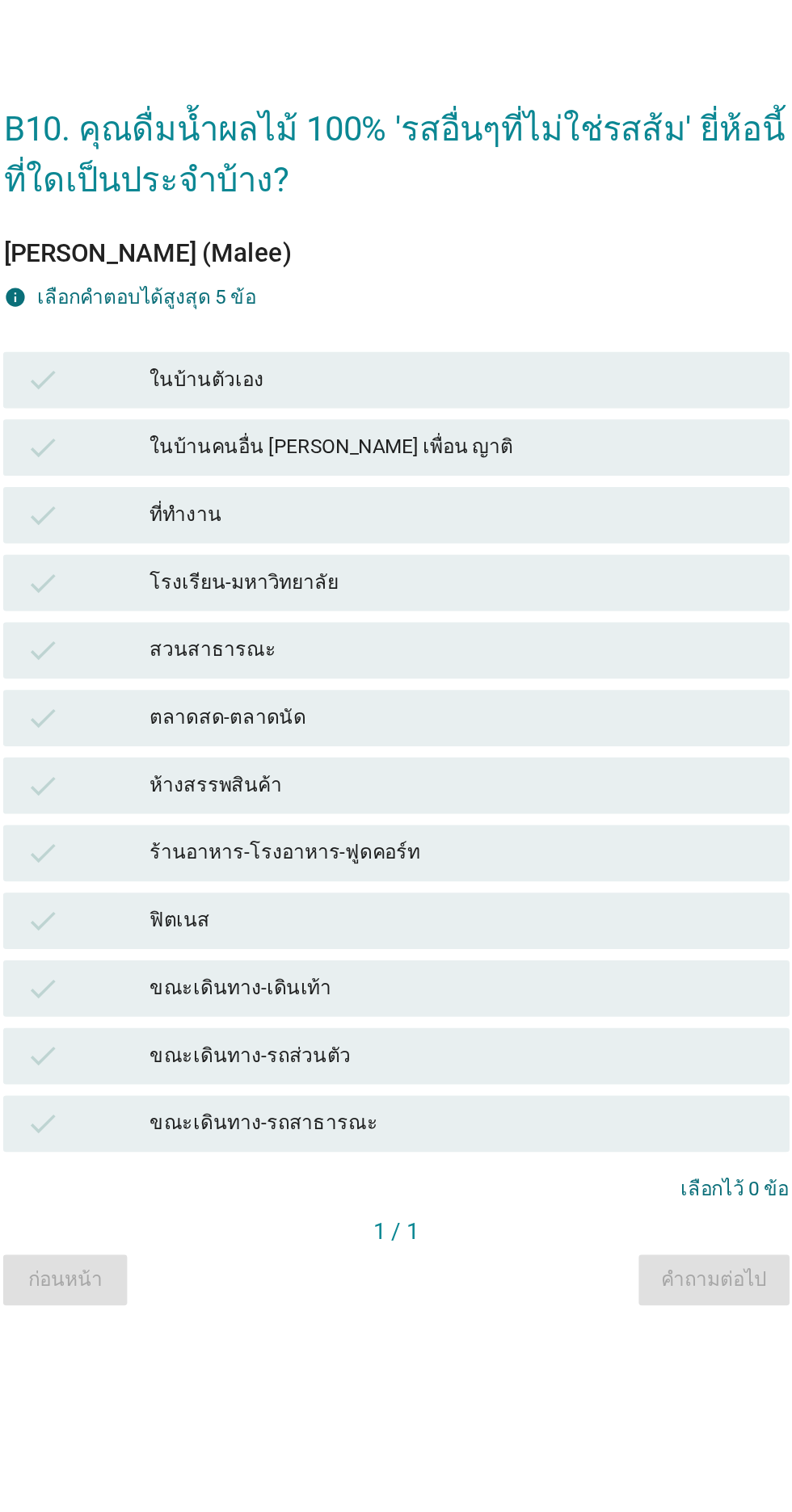
scroll to position [139, 0]
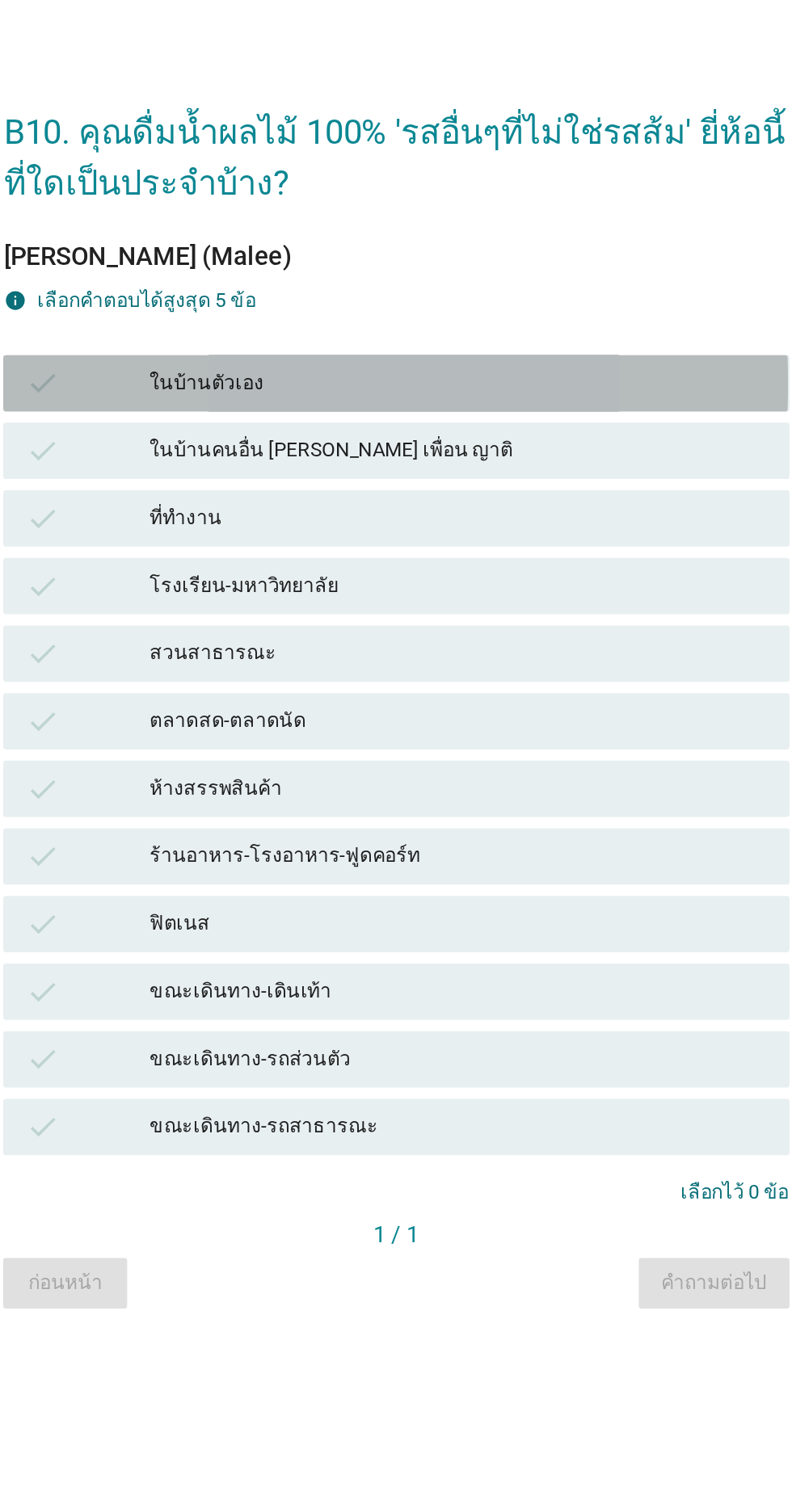
click at [593, 523] on div "check ในบ้านตัวเอง" at bounding box center [396, 538] width 450 height 32
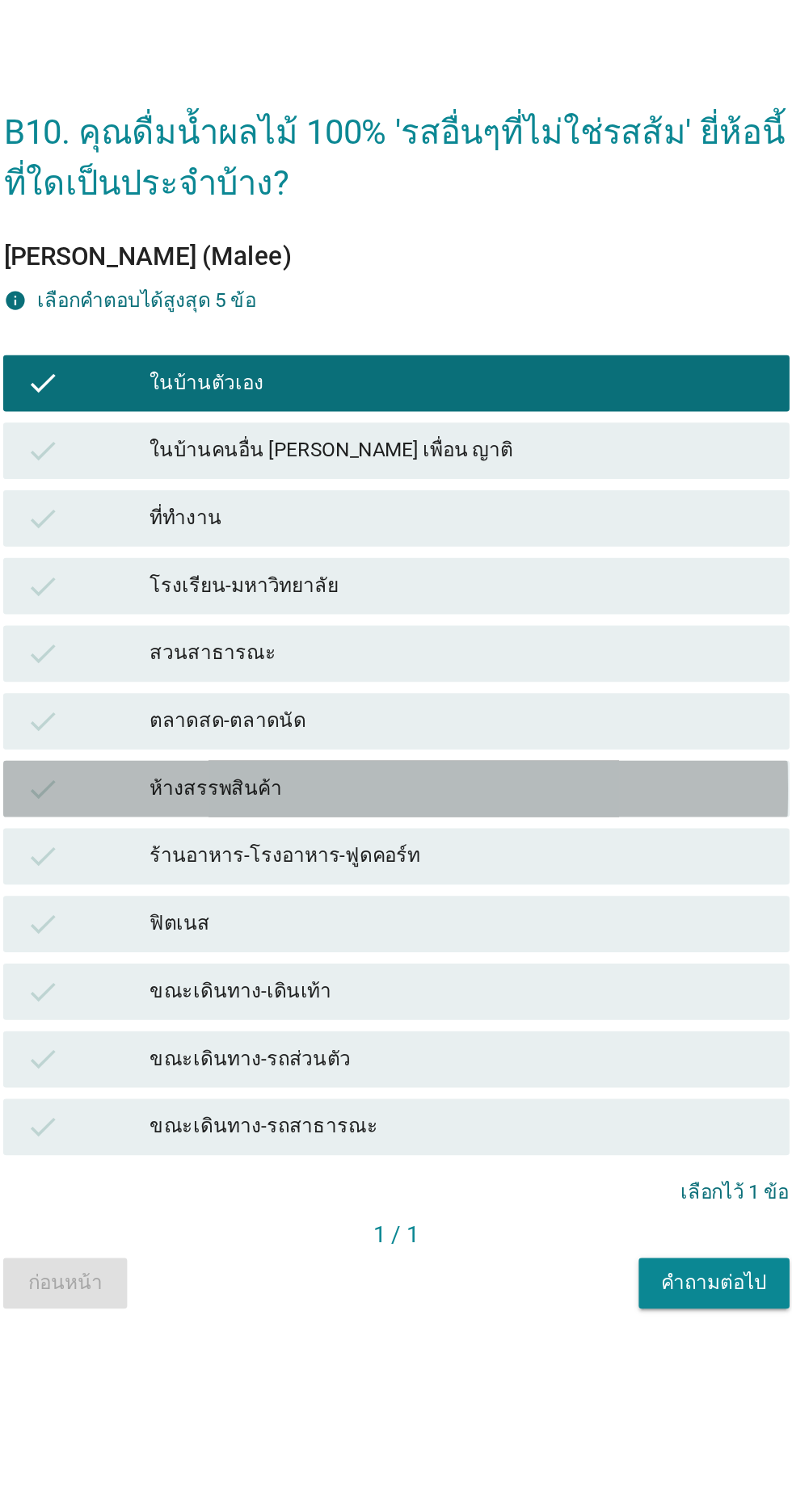
click at [520, 762] on div "ห้างสรรพสินค้า" at bounding box center [431, 771] width 354 height 19
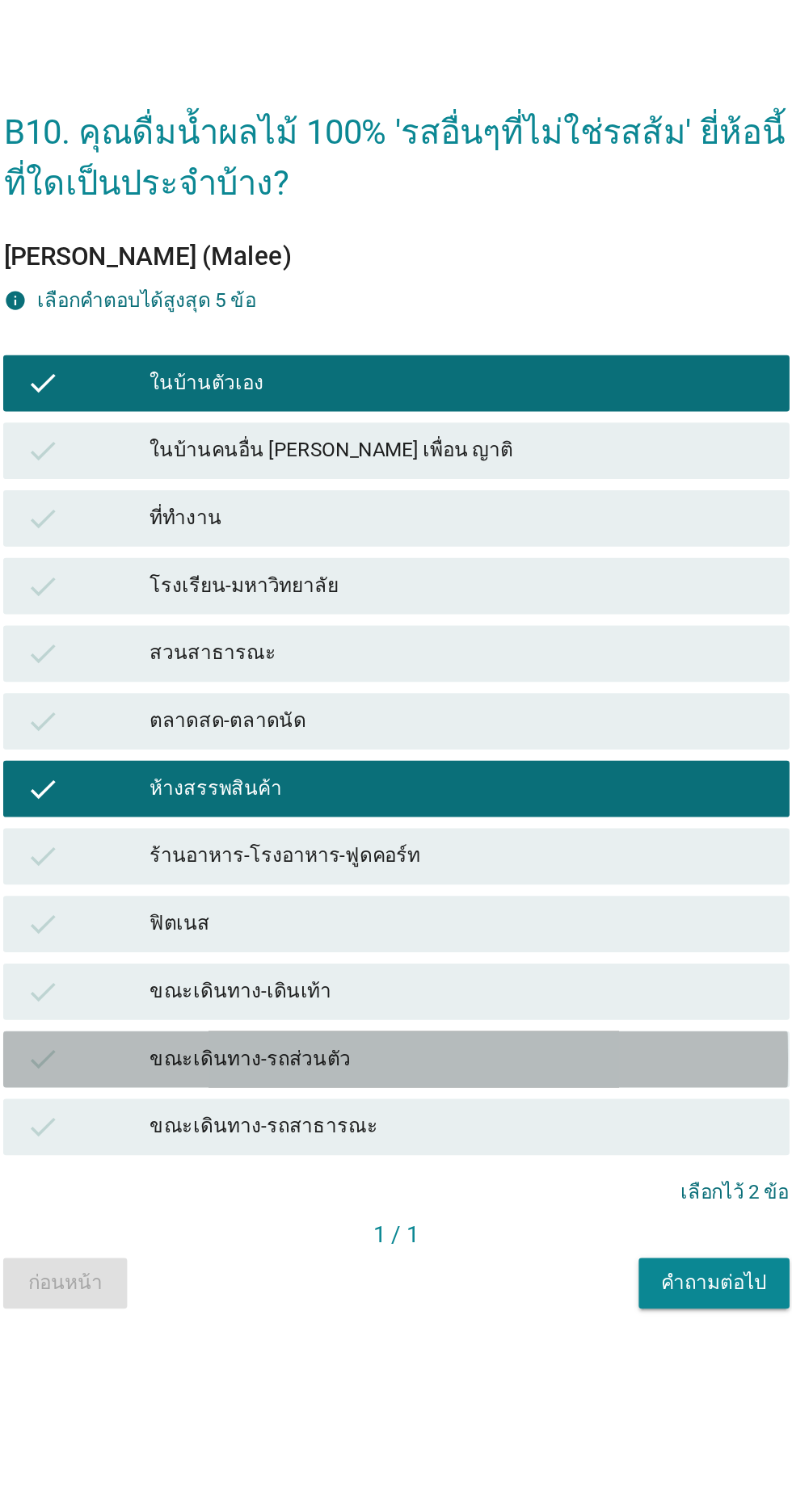
click at [510, 911] on div "check ขณะเดินทาง-รถส่วนตัว" at bounding box center [396, 926] width 450 height 32
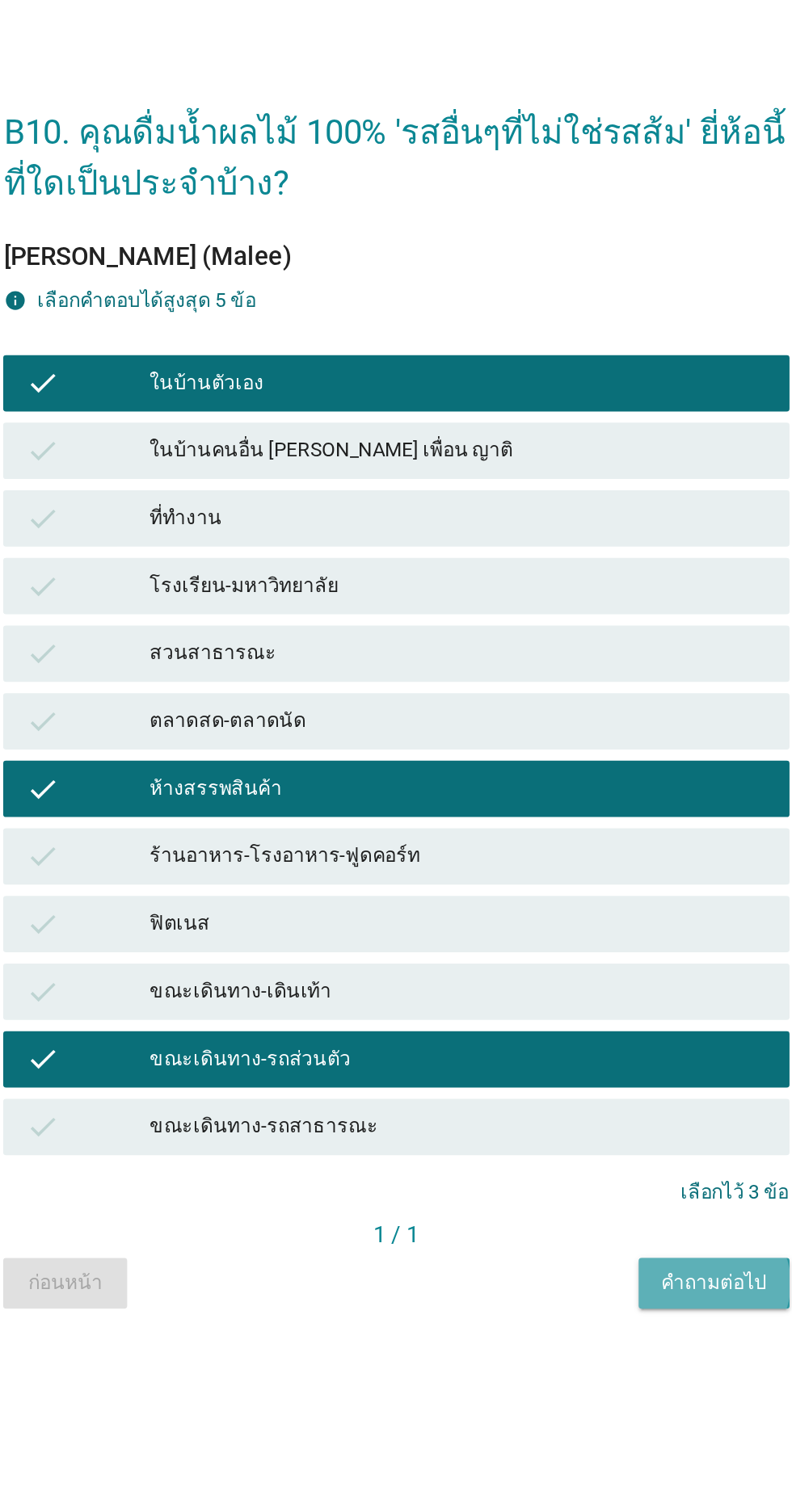
click at [579, 1040] on button "คำถามต่อไป" at bounding box center [578, 1054] width 86 height 29
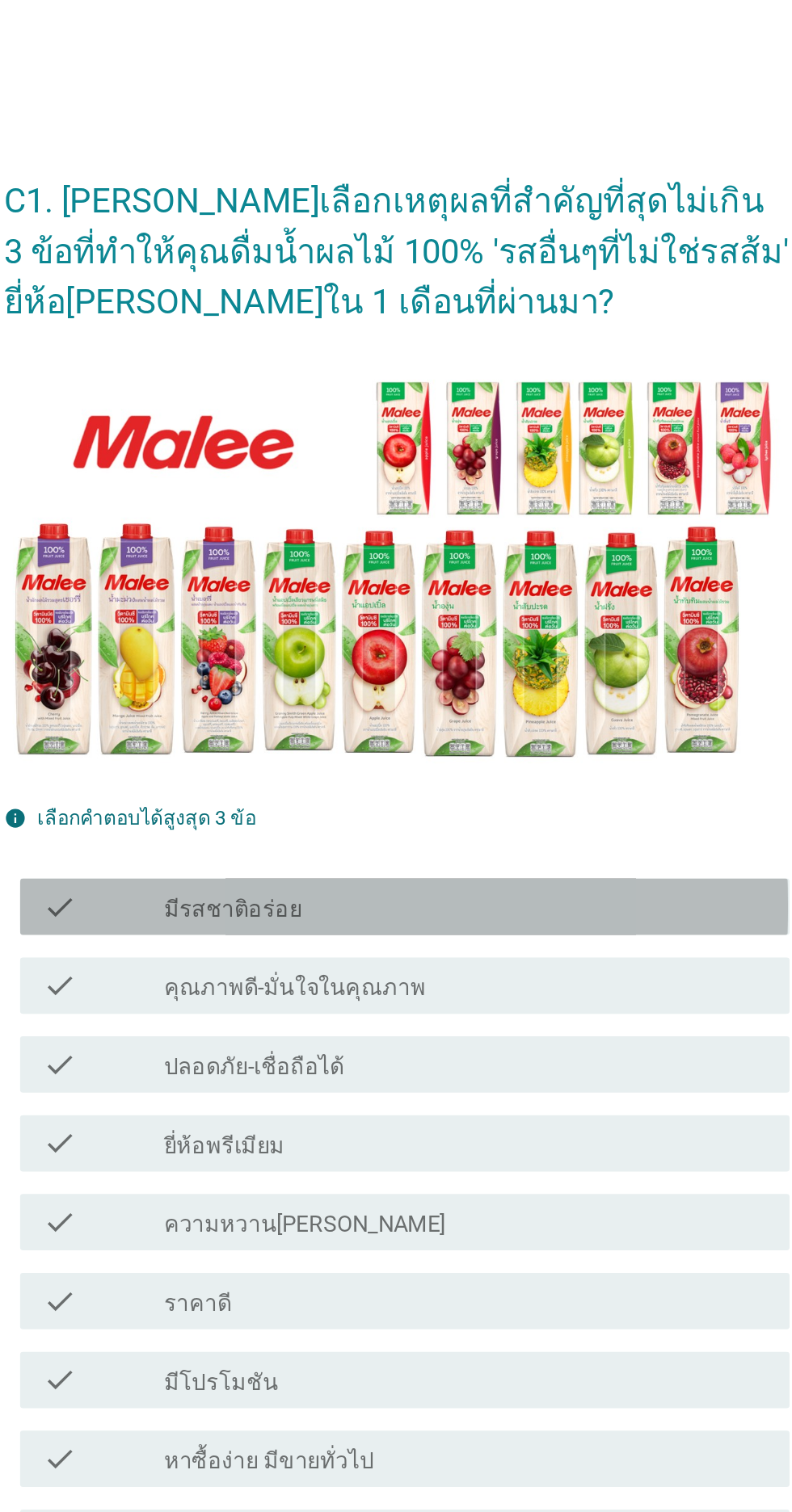
click at [552, 676] on div "check_box_outline_blank มีรสชาติอร่อย" at bounding box center [435, 666] width 346 height 19
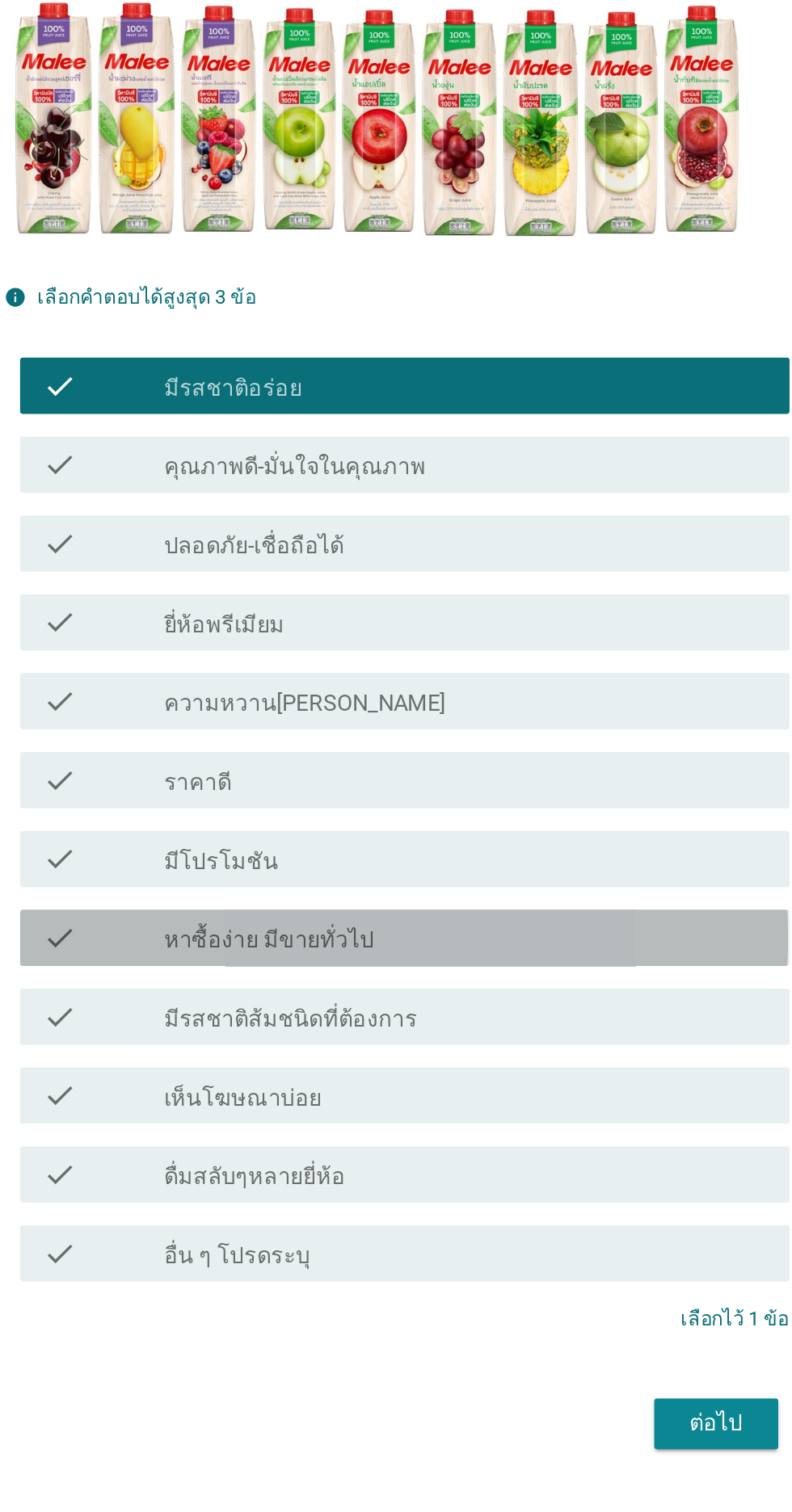
click at [535, 993] on div "check_box_outline_blank หาซื้อง่าย มีขายทั่วไป" at bounding box center [435, 983] width 346 height 19
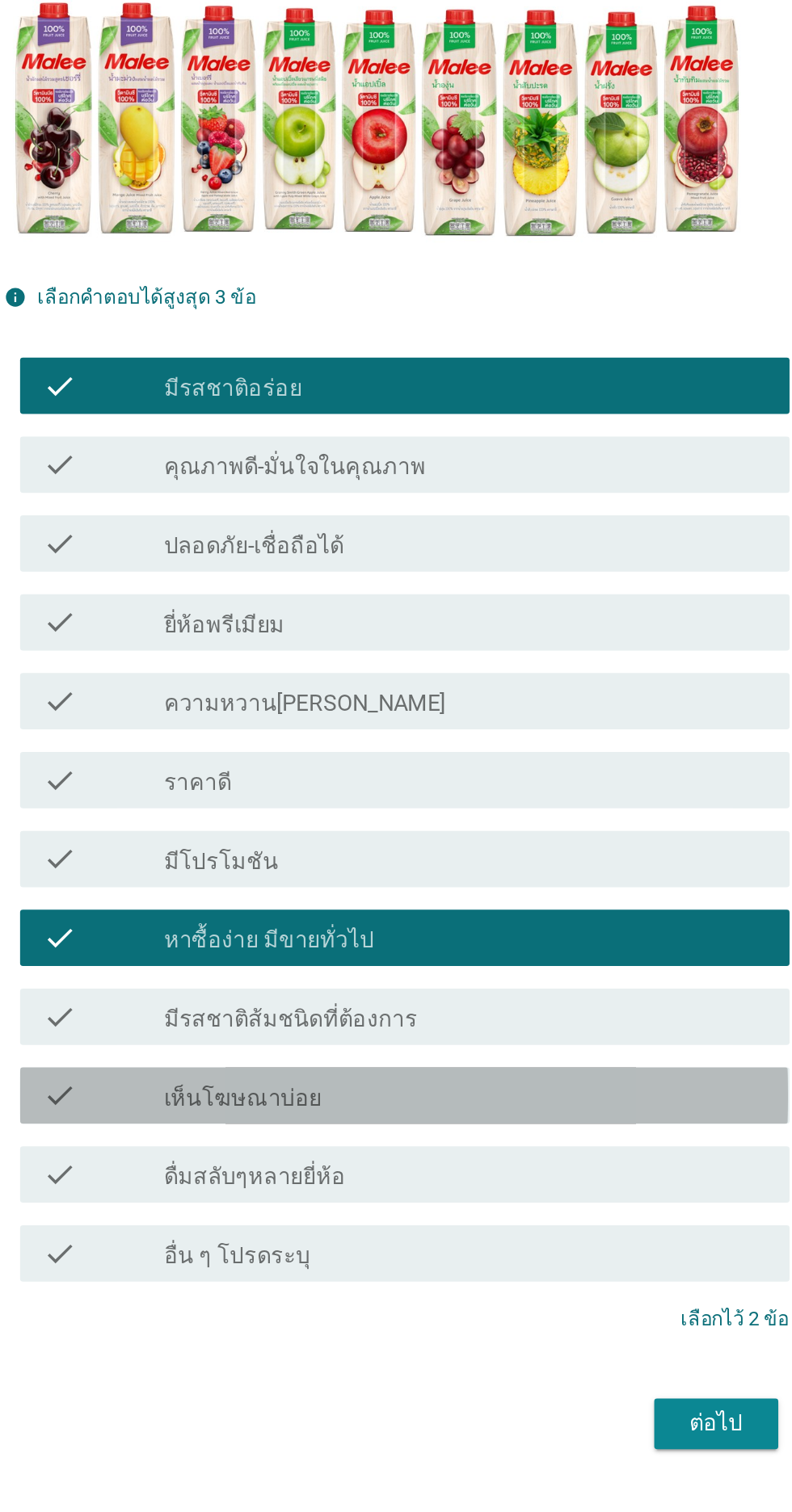
click at [515, 1090] on div "check check_box_outline_blank เห็นโฆษณาบ่อย" at bounding box center [400, 1073] width 440 height 32
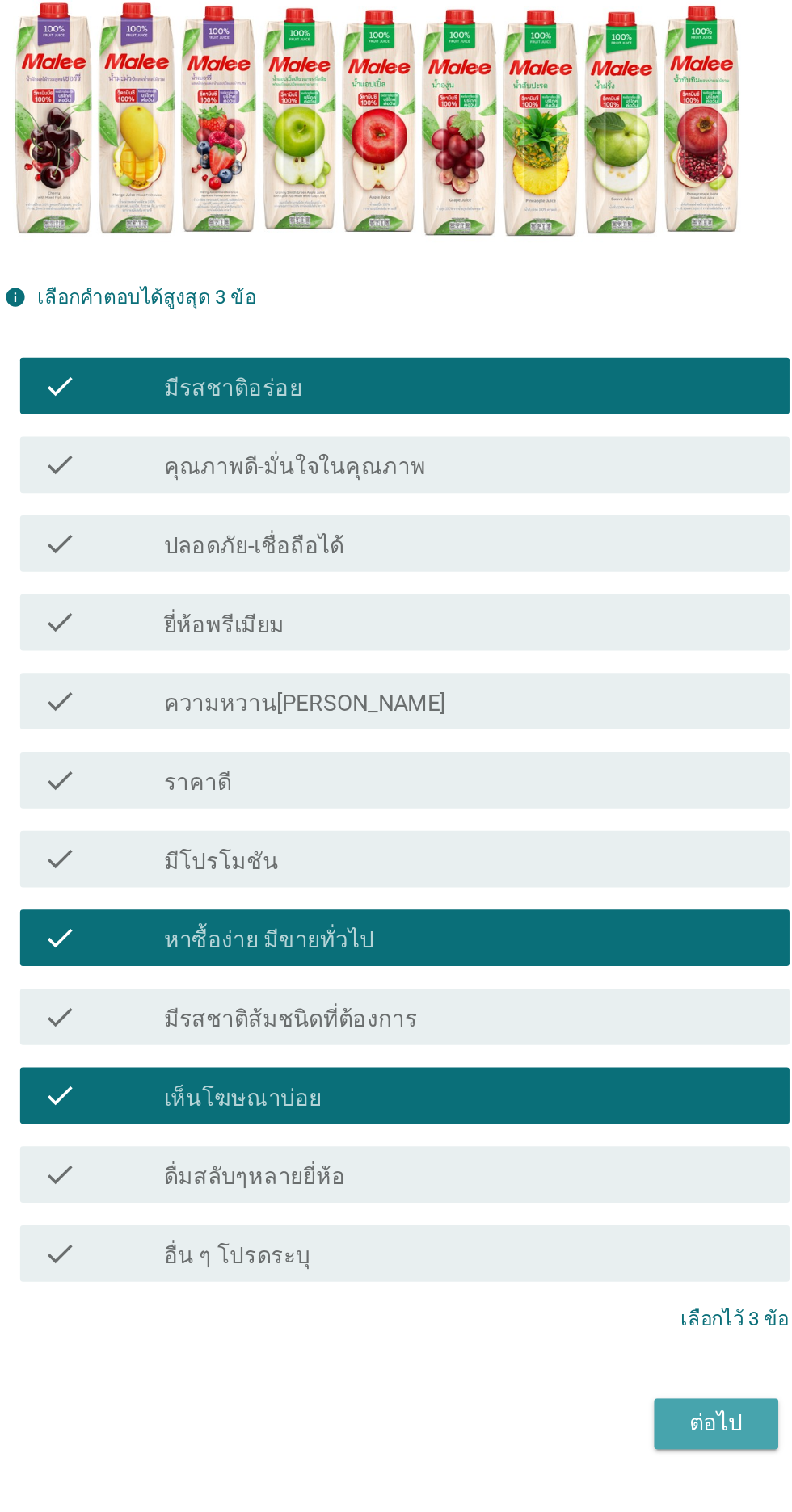
click at [573, 1272] on div "ต่อไป" at bounding box center [579, 1261] width 45 height 19
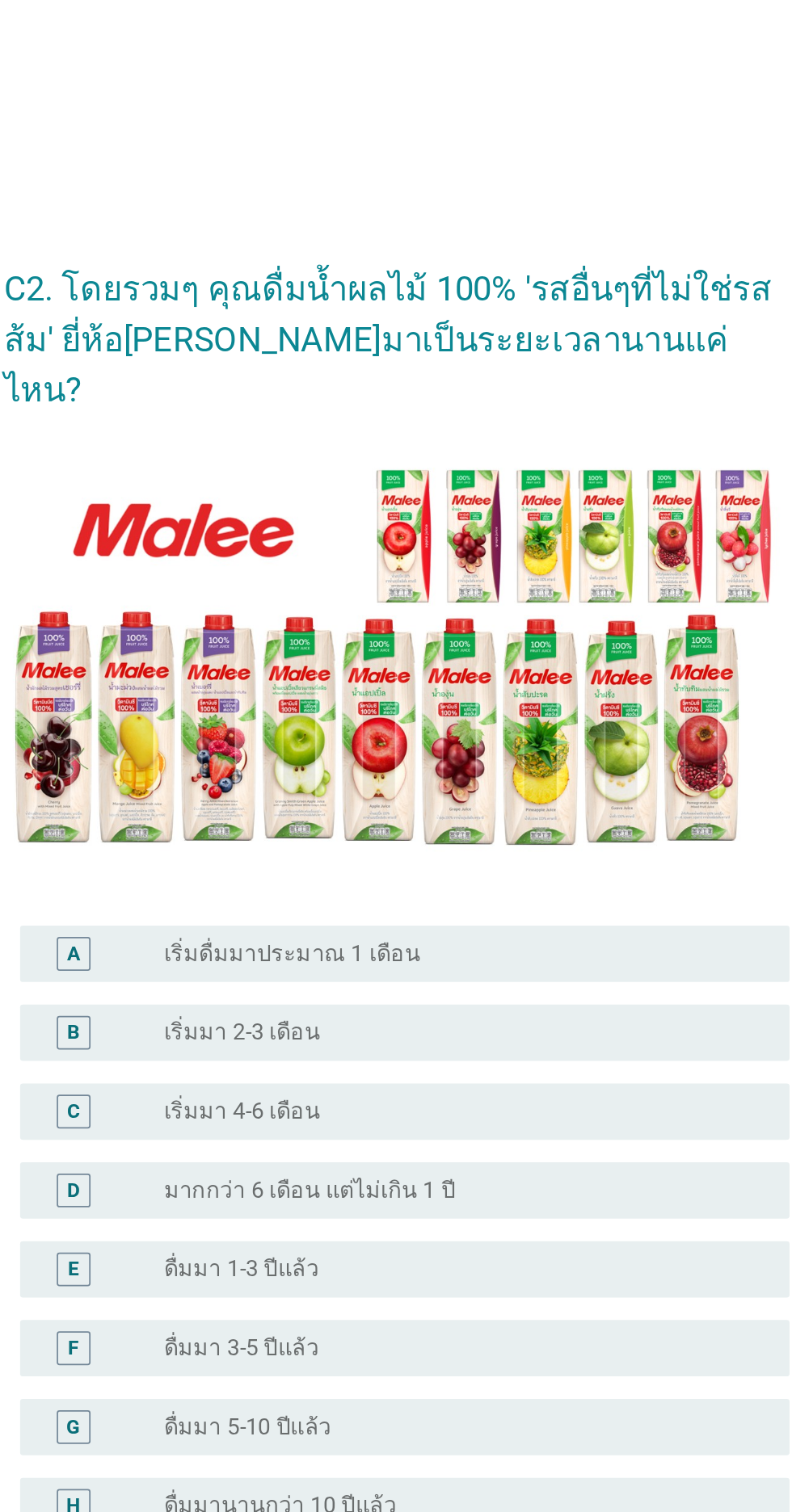
scroll to position [39, 0]
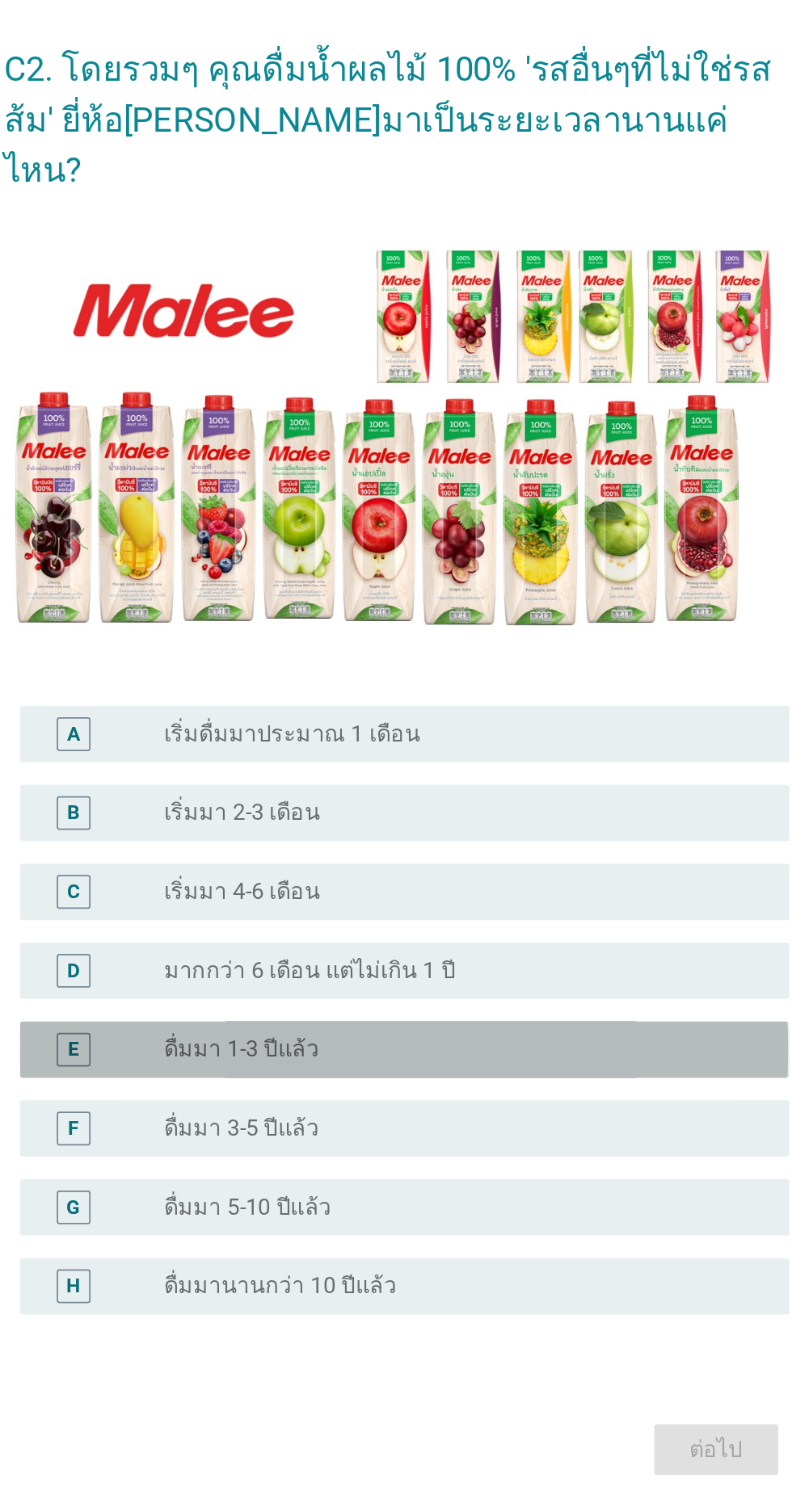
click at [544, 899] on div "radio_button_unchecked ดื่มมา 1-3 ปีแล้ว" at bounding box center [435, 889] width 346 height 19
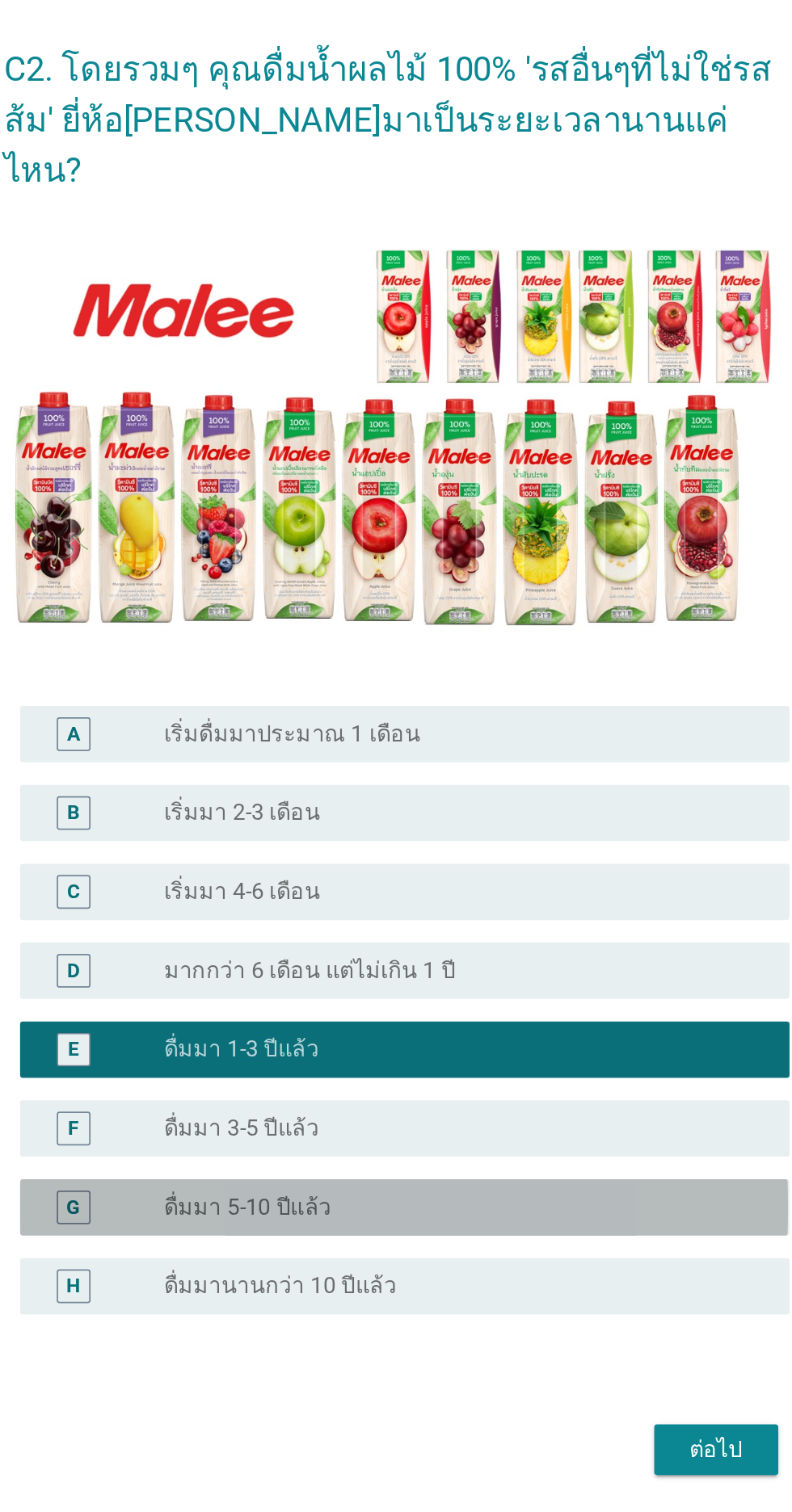
click at [546, 996] on div "G radio_button_unchecked ดื่มมา 5-10 ปีแล้ว" at bounding box center [400, 979] width 440 height 32
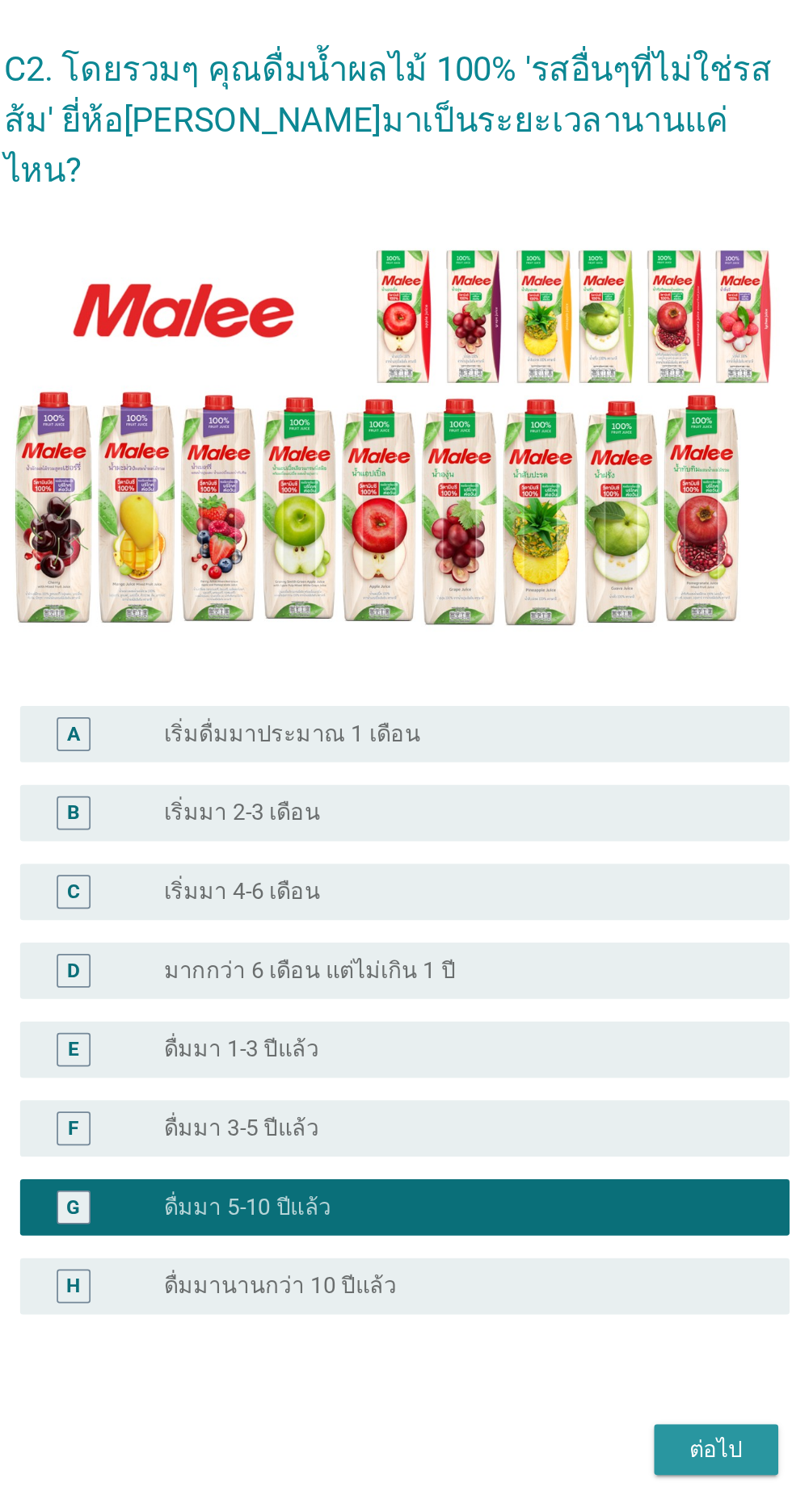
click at [583, 1129] on div "ต่อไป" at bounding box center [579, 1118] width 45 height 19
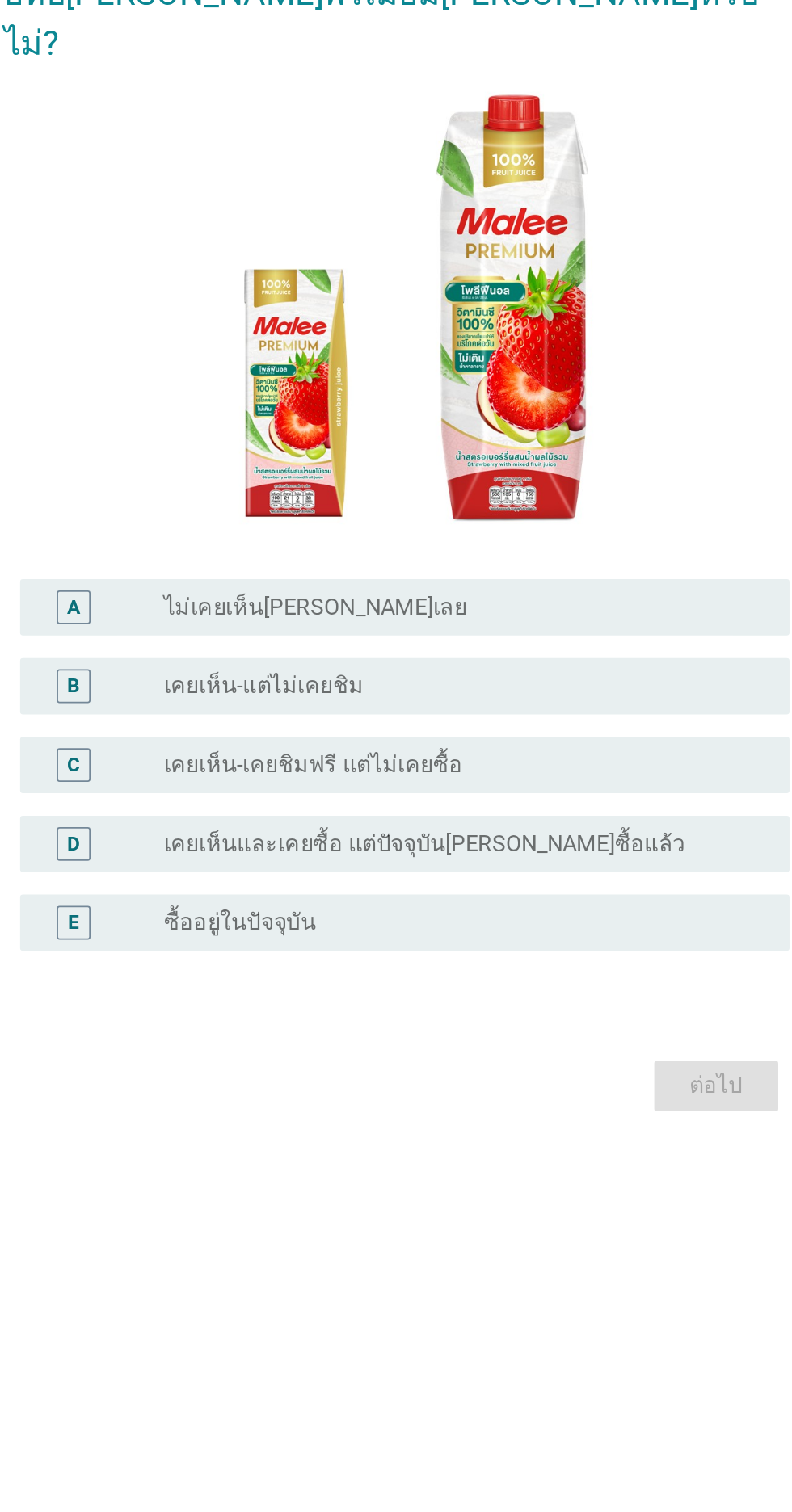
scroll to position [0, 0]
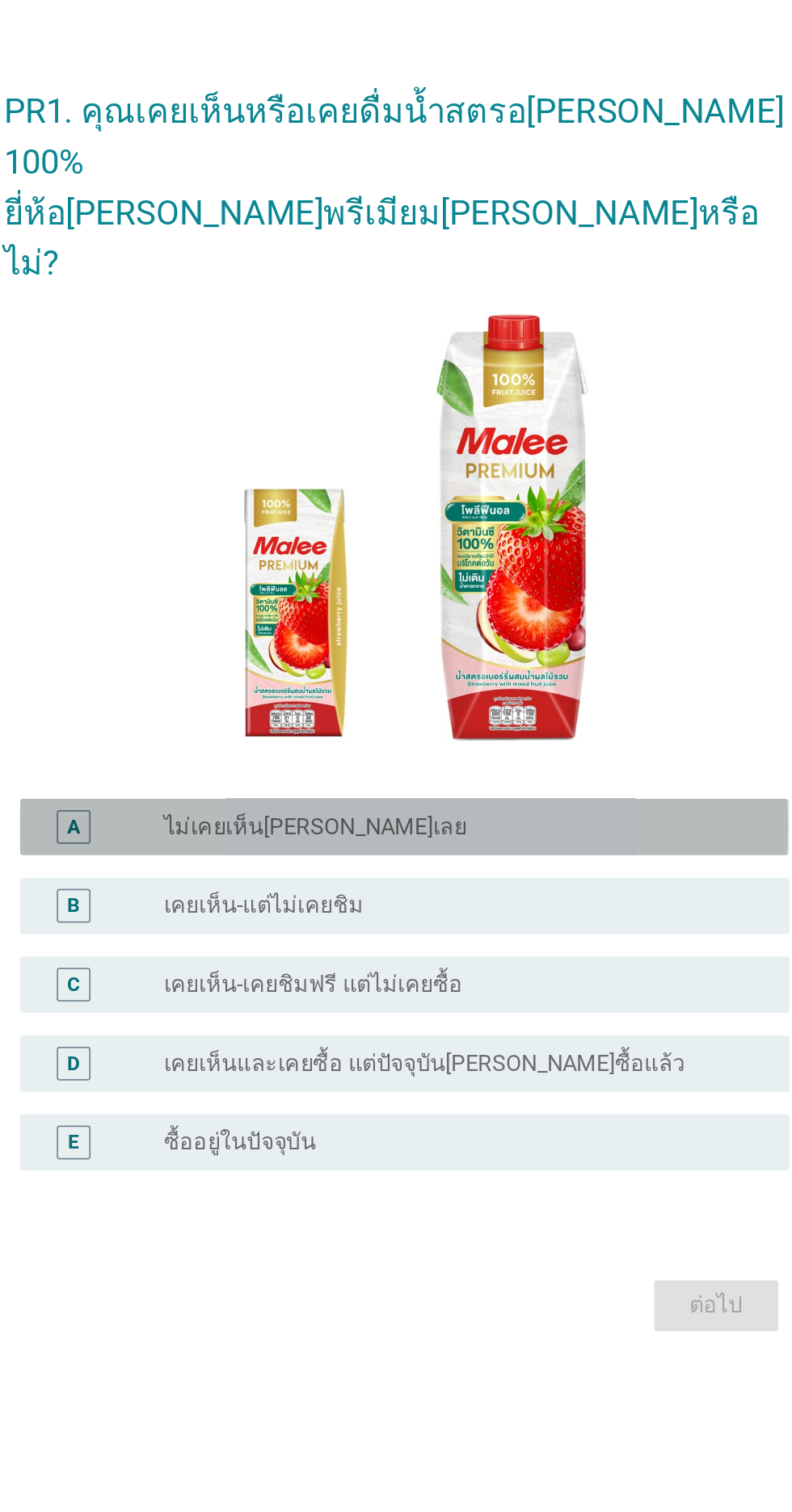
click at [554, 838] on div "radio_button_unchecked ไม่เคยเห็น[PERSON_NAME]เลย" at bounding box center [429, 829] width 333 height 16
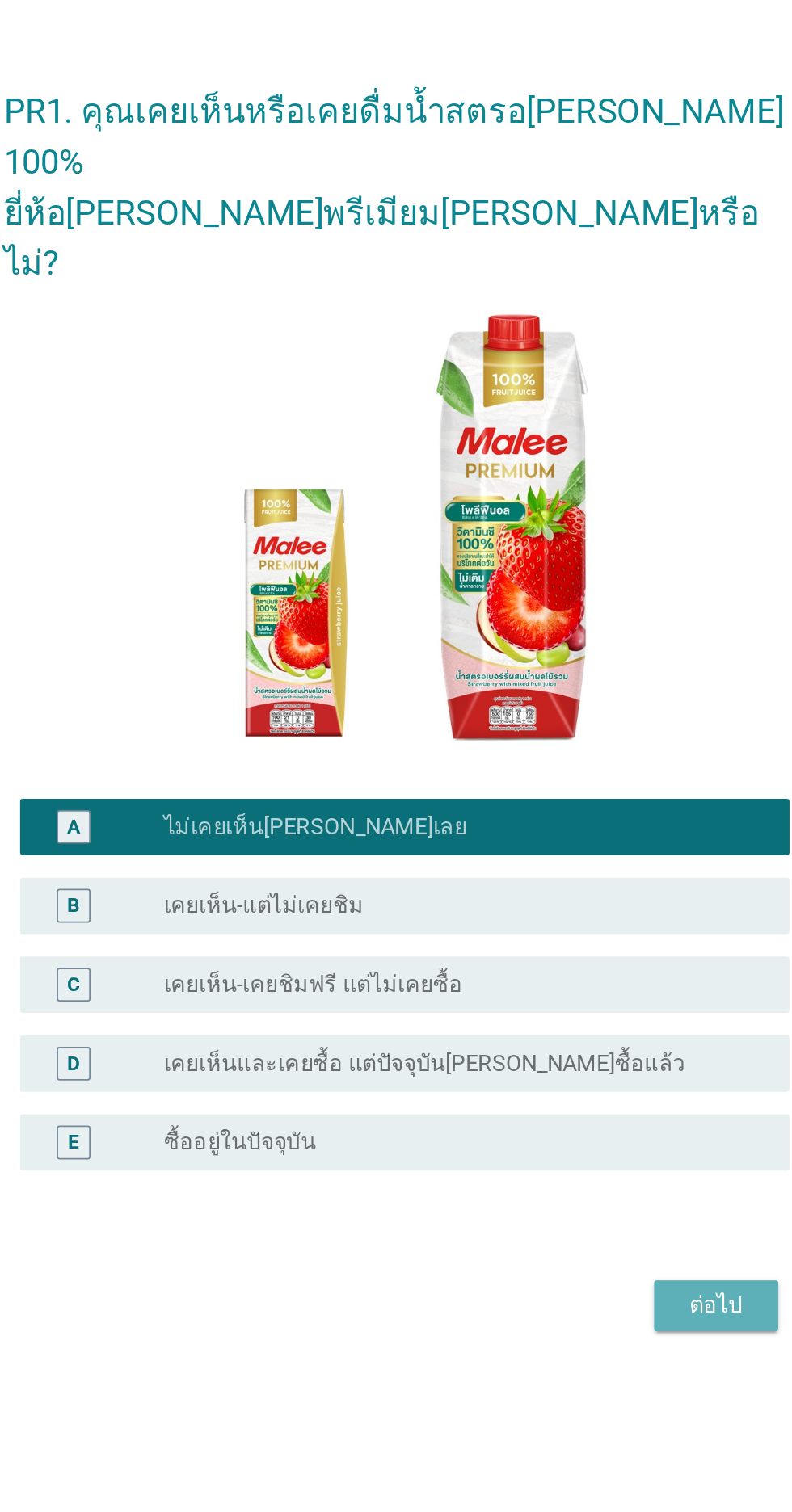
click at [566, 1114] on div "ต่อไป" at bounding box center [579, 1104] width 45 height 19
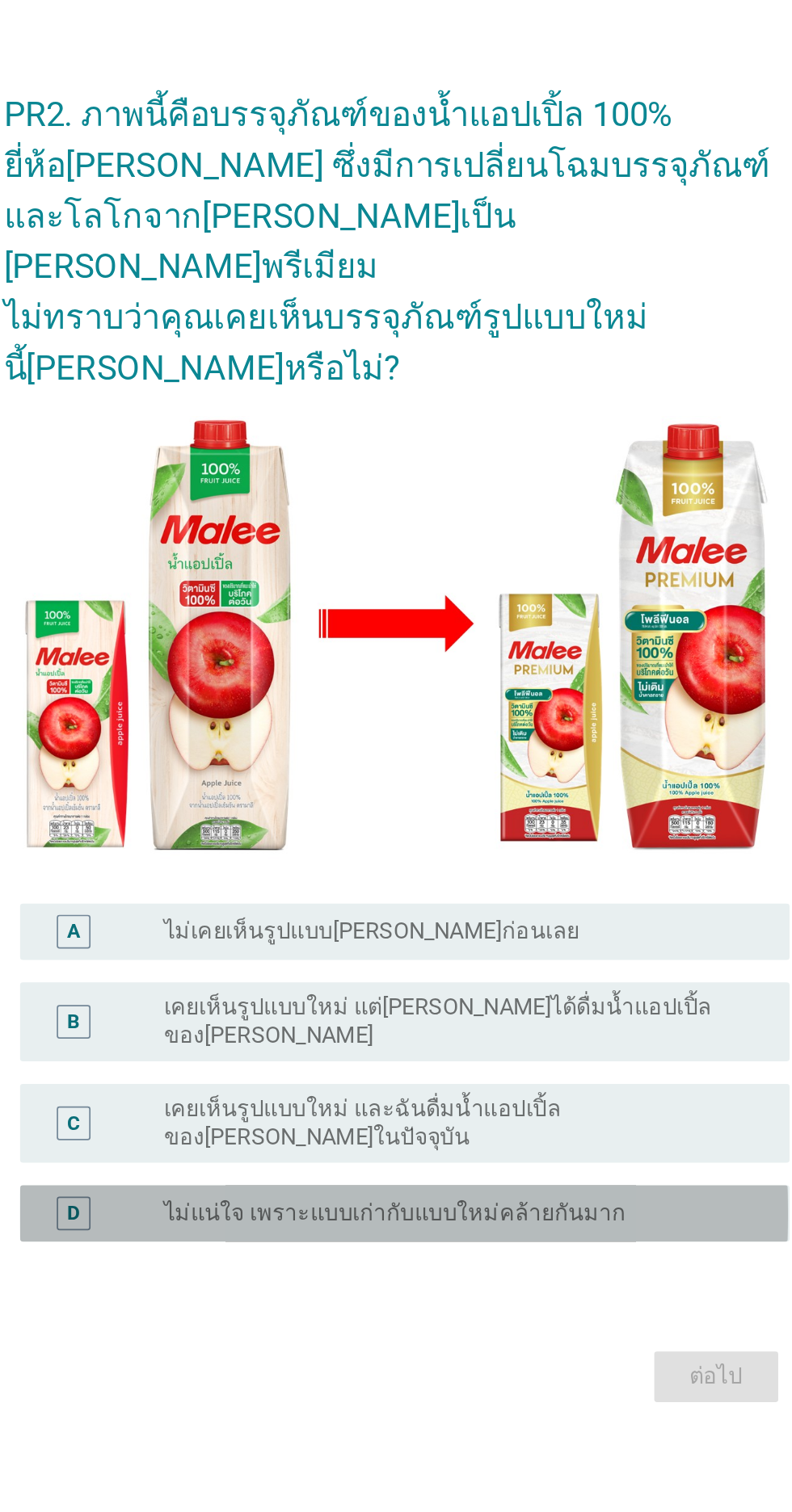
click at [535, 1038] on div "radio_button_unchecked ไม่แน่ใจ เพราะแบบเก่ากับแบบใหม่คล้ายกันมาก" at bounding box center [429, 1029] width 333 height 16
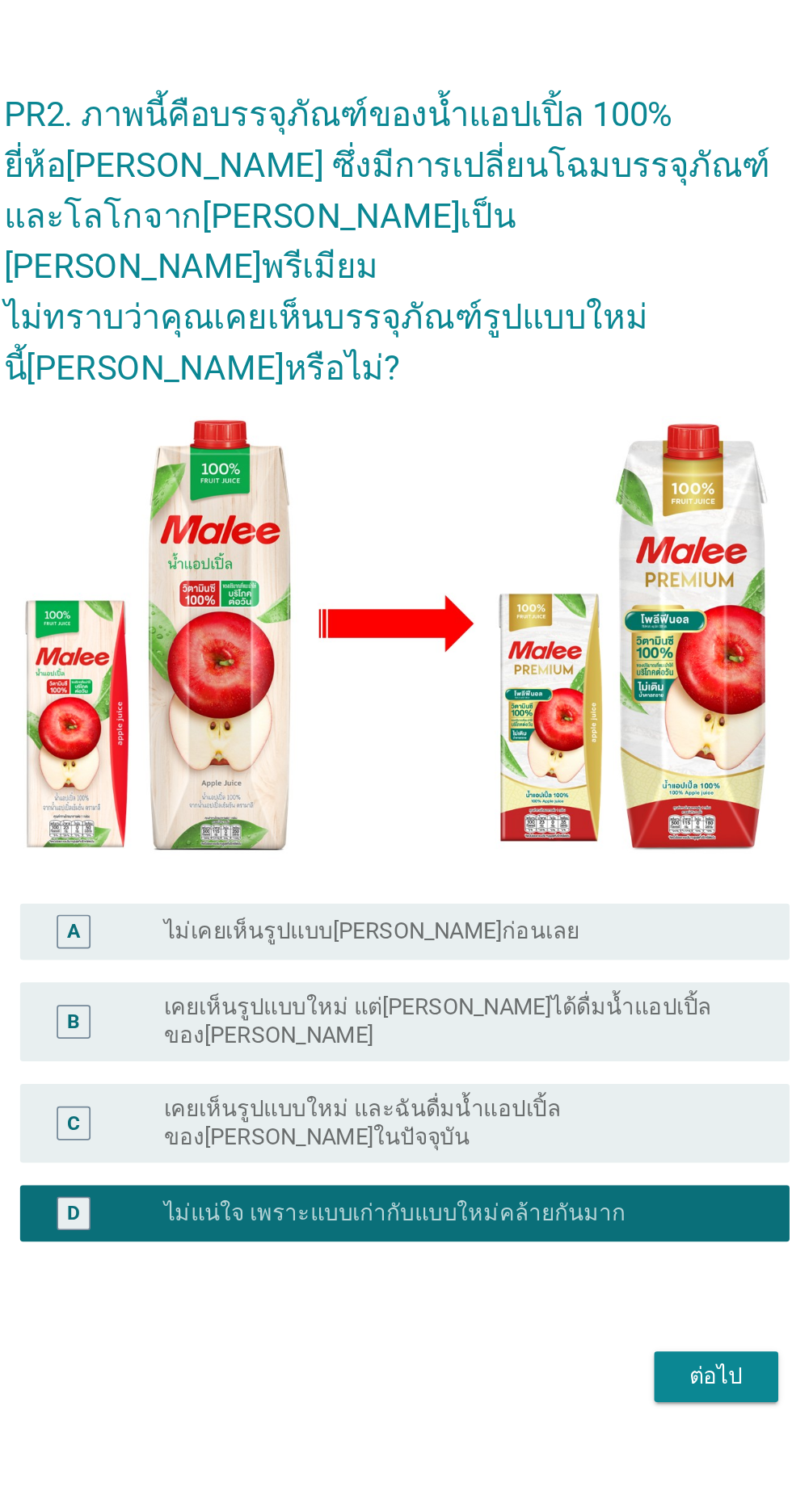
click at [566, 1133] on div "ต่อไป" at bounding box center [579, 1123] width 45 height 19
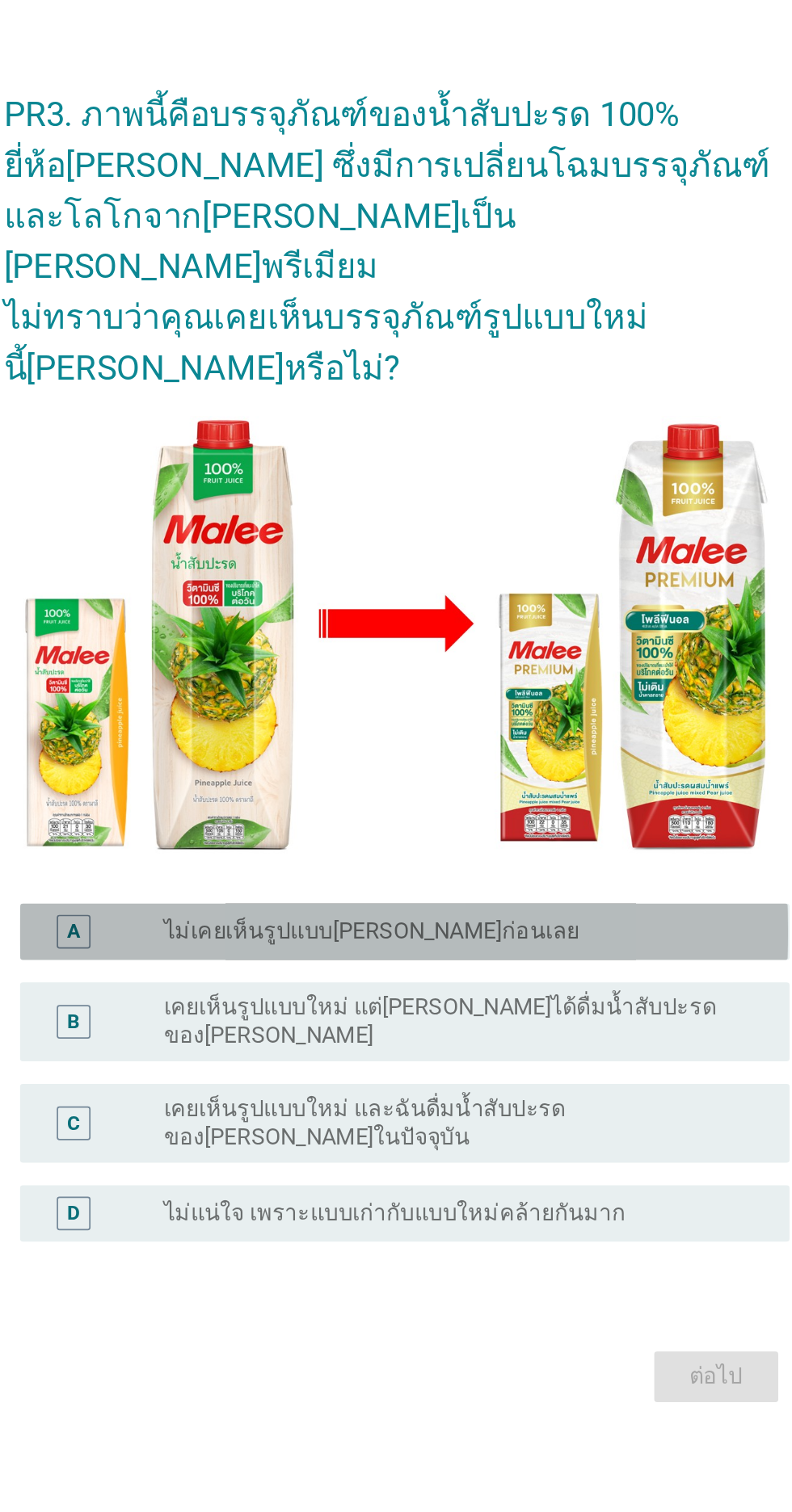
click at [540, 876] on div "radio_button_unchecked ไม่เคยเห็นรูปแบบ[PERSON_NAME]ก่อนเลย" at bounding box center [429, 868] width 333 height 16
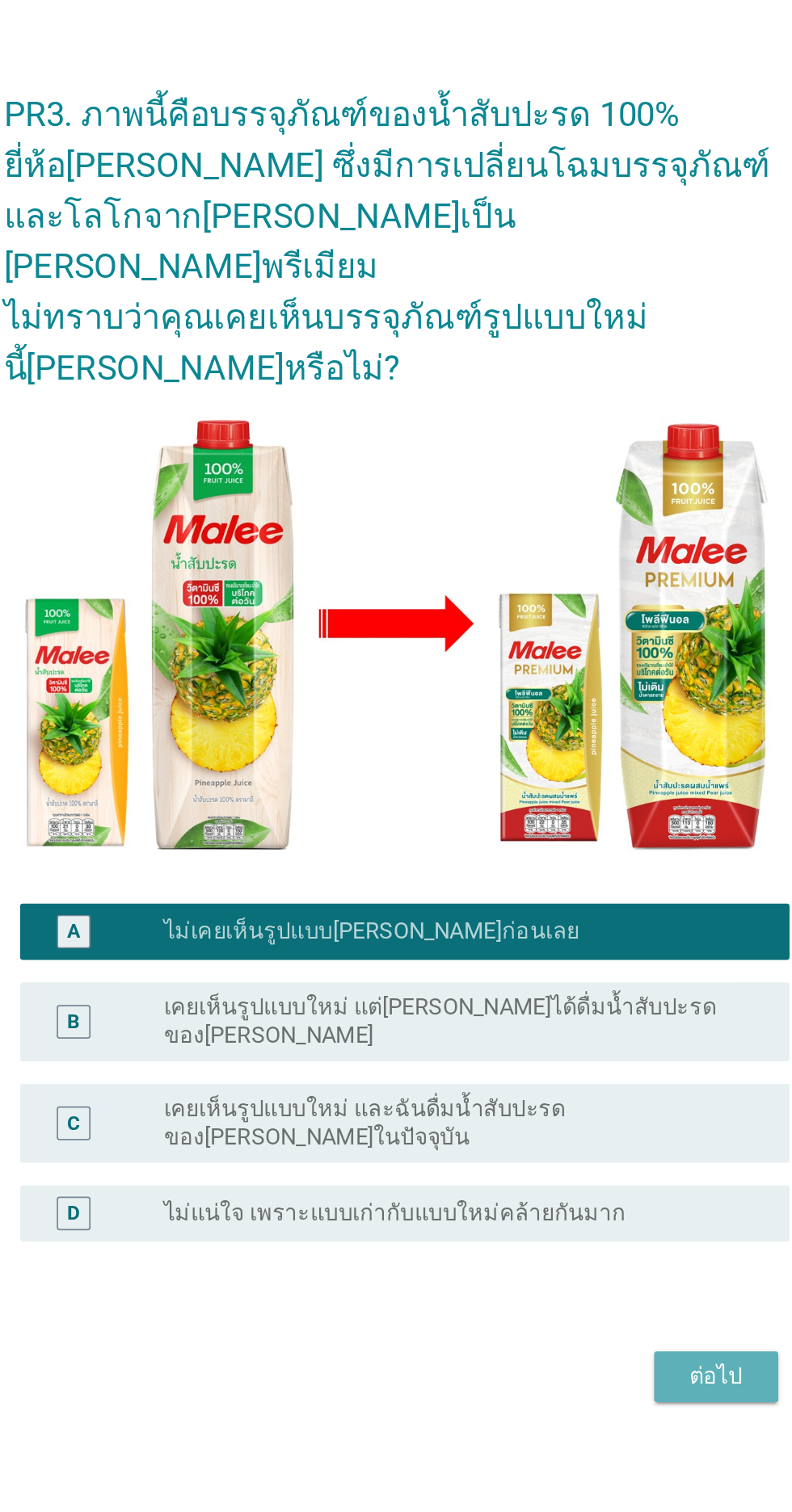
click at [585, 1133] on div "ต่อไป" at bounding box center [579, 1123] width 45 height 19
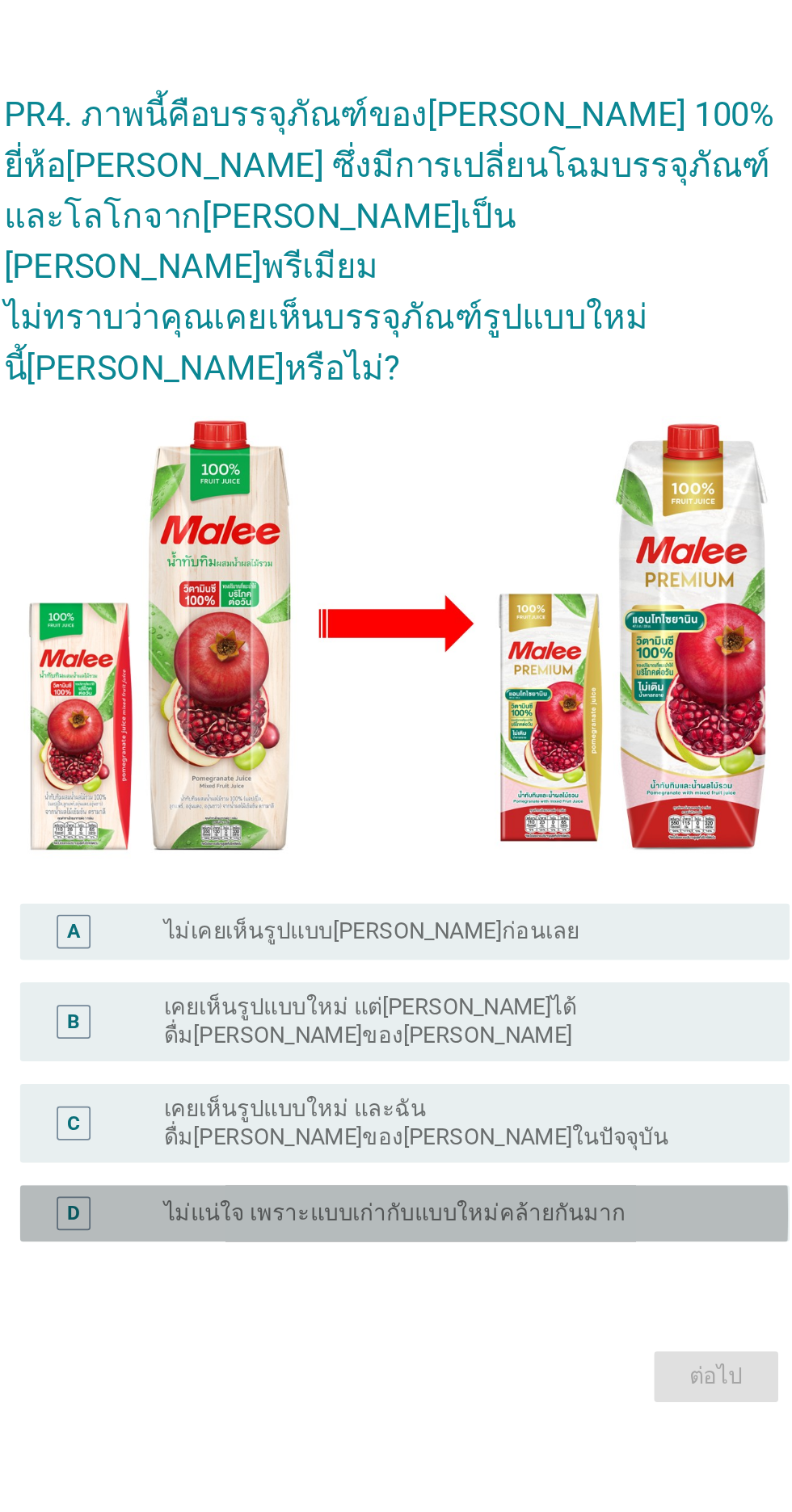
click at [547, 1038] on div "radio_button_unchecked ไม่แน่ใจ เพราะแบบเก่ากับแบบใหม่คล้ายกันมาก" at bounding box center [429, 1029] width 333 height 16
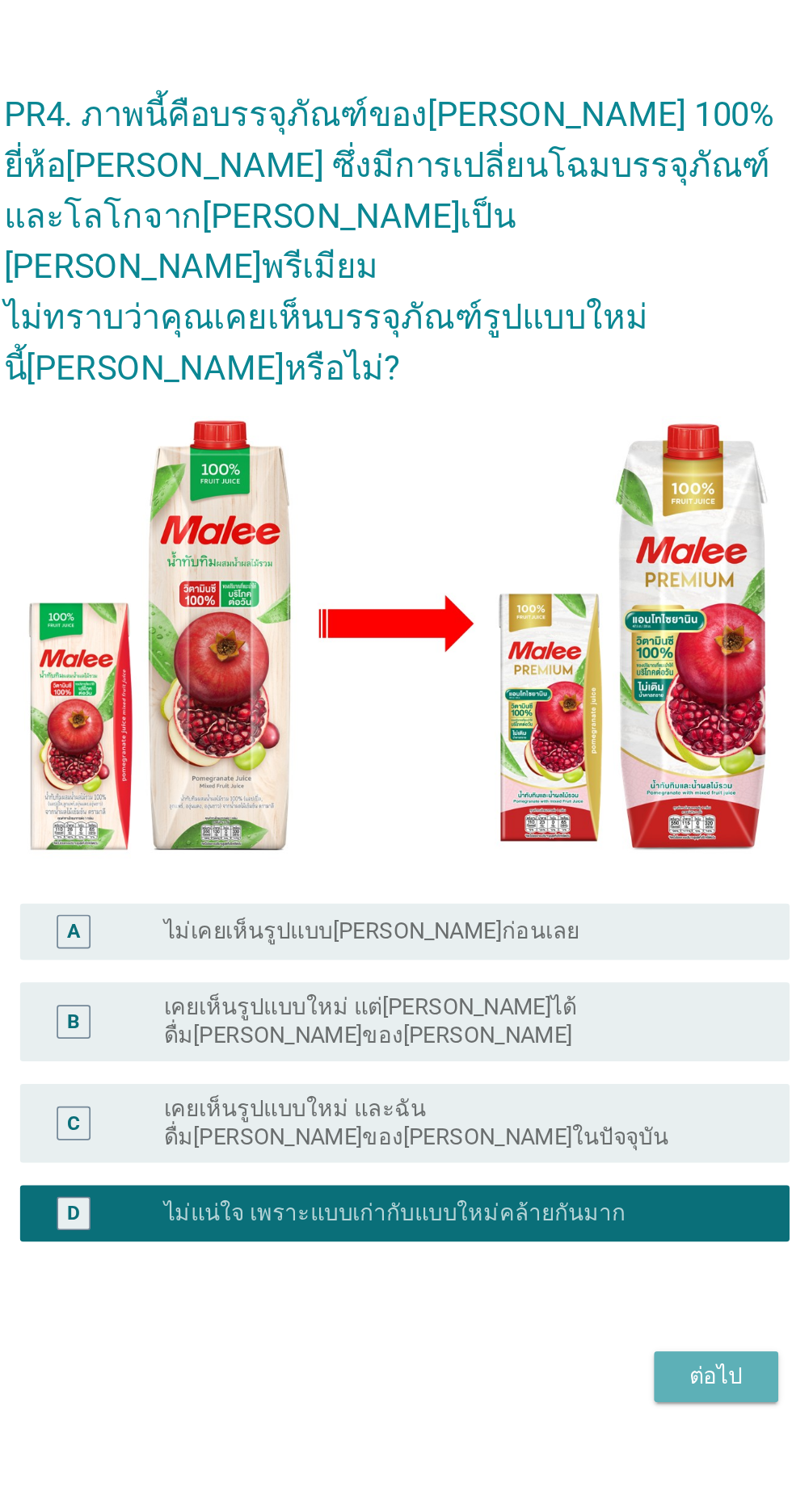
click at [577, 1133] on div "ต่อไป" at bounding box center [579, 1123] width 45 height 19
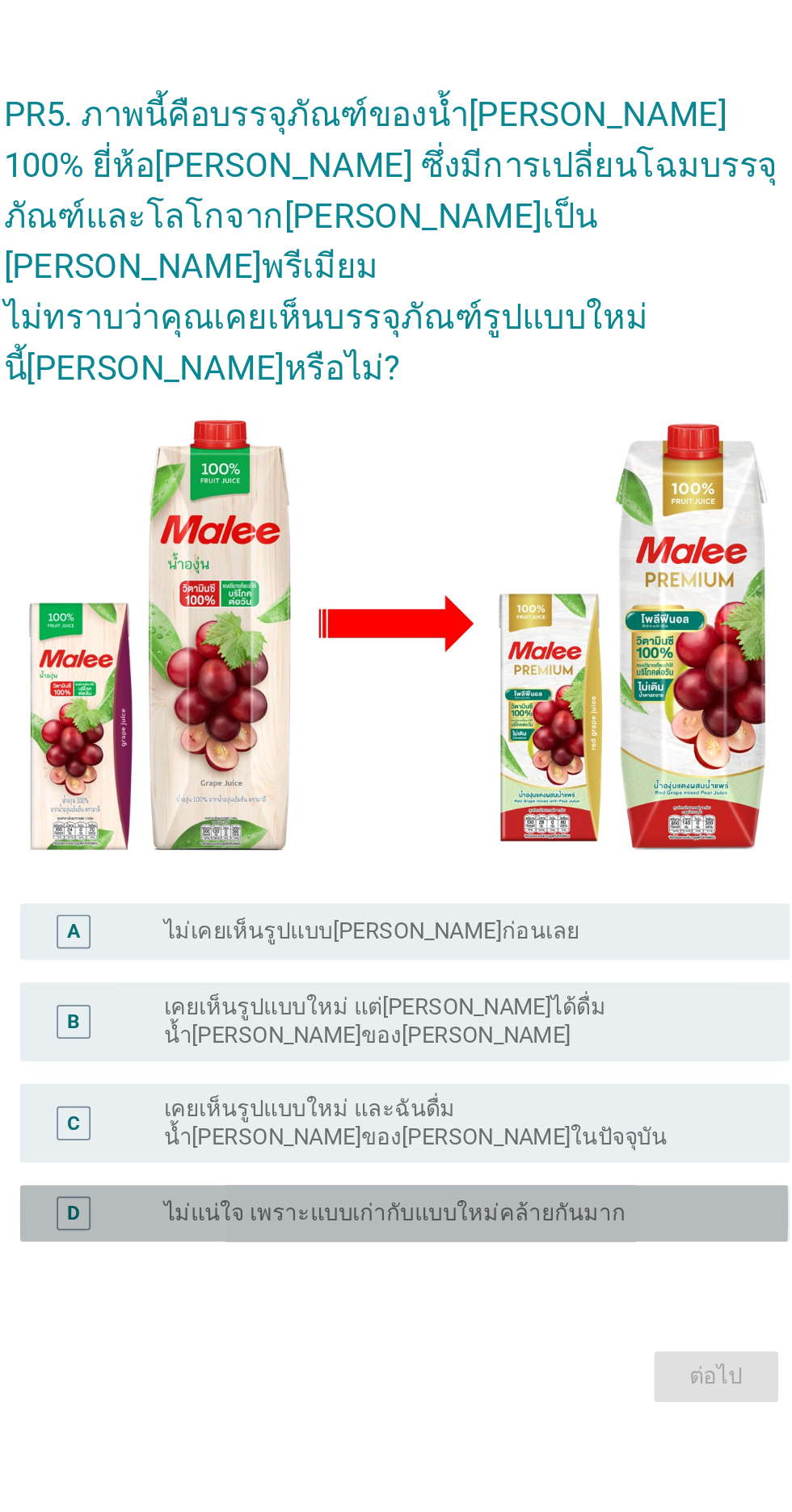
click at [539, 1038] on div "radio_button_unchecked ไม่แน่ใจ เพราะแบบเก่ากับแบบใหม่คล้ายกันมาก" at bounding box center [429, 1029] width 333 height 16
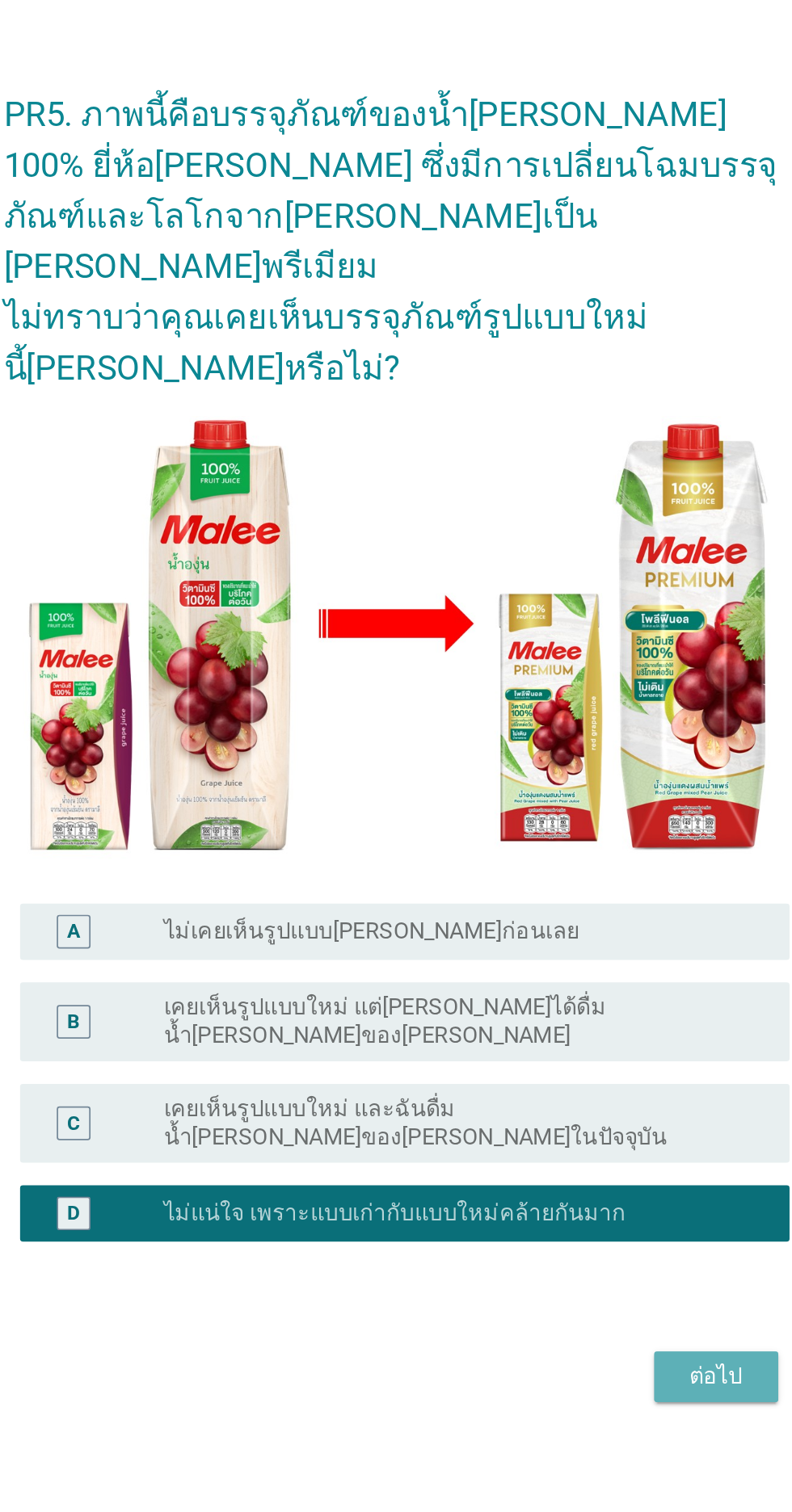
click at [575, 1133] on div "ต่อไป" at bounding box center [579, 1123] width 45 height 19
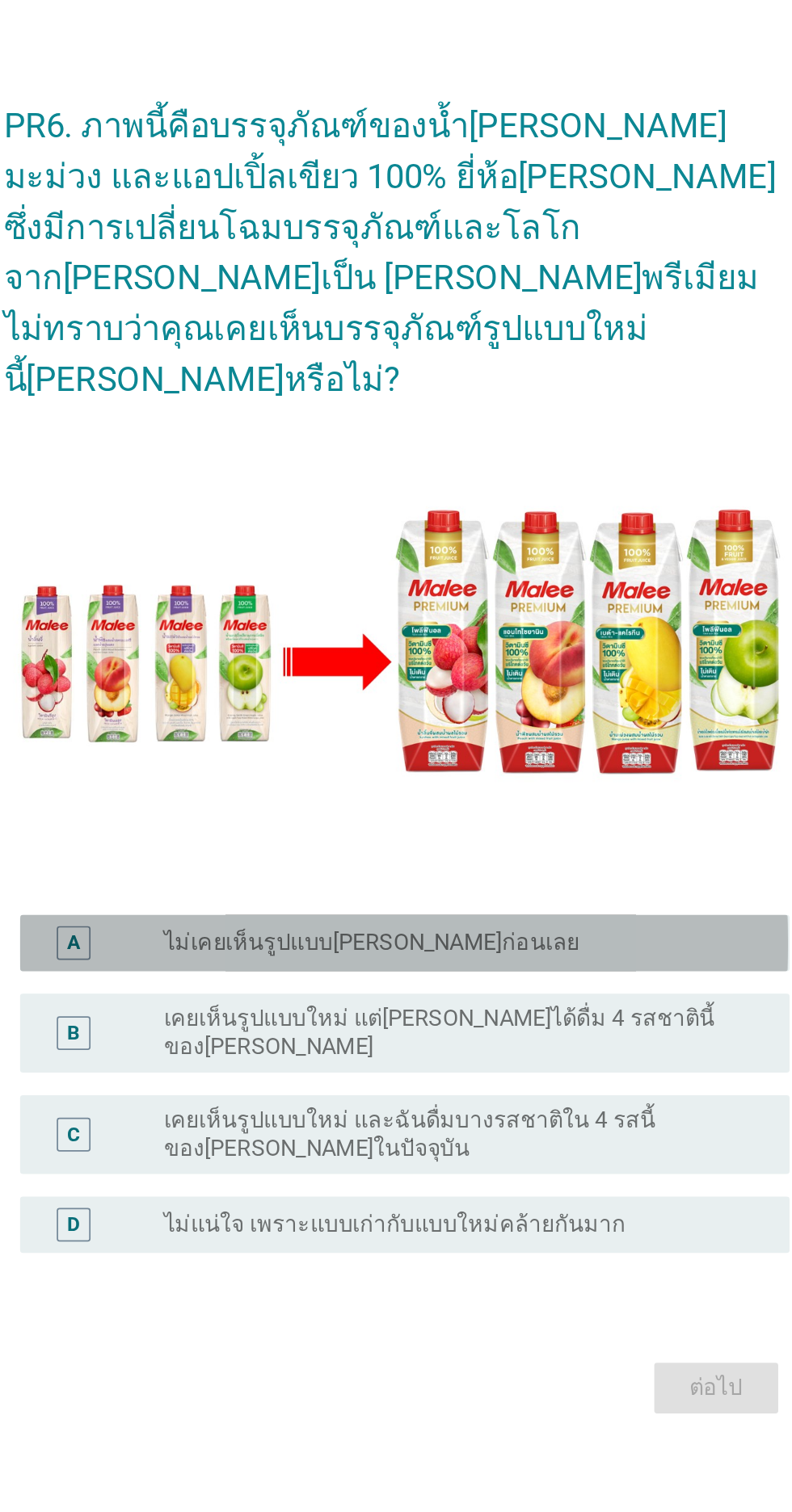
click at [548, 876] on div "radio_button_unchecked ไม่เคยเห็นรูปแบบ[PERSON_NAME]ก่อนเลย" at bounding box center [429, 868] width 333 height 16
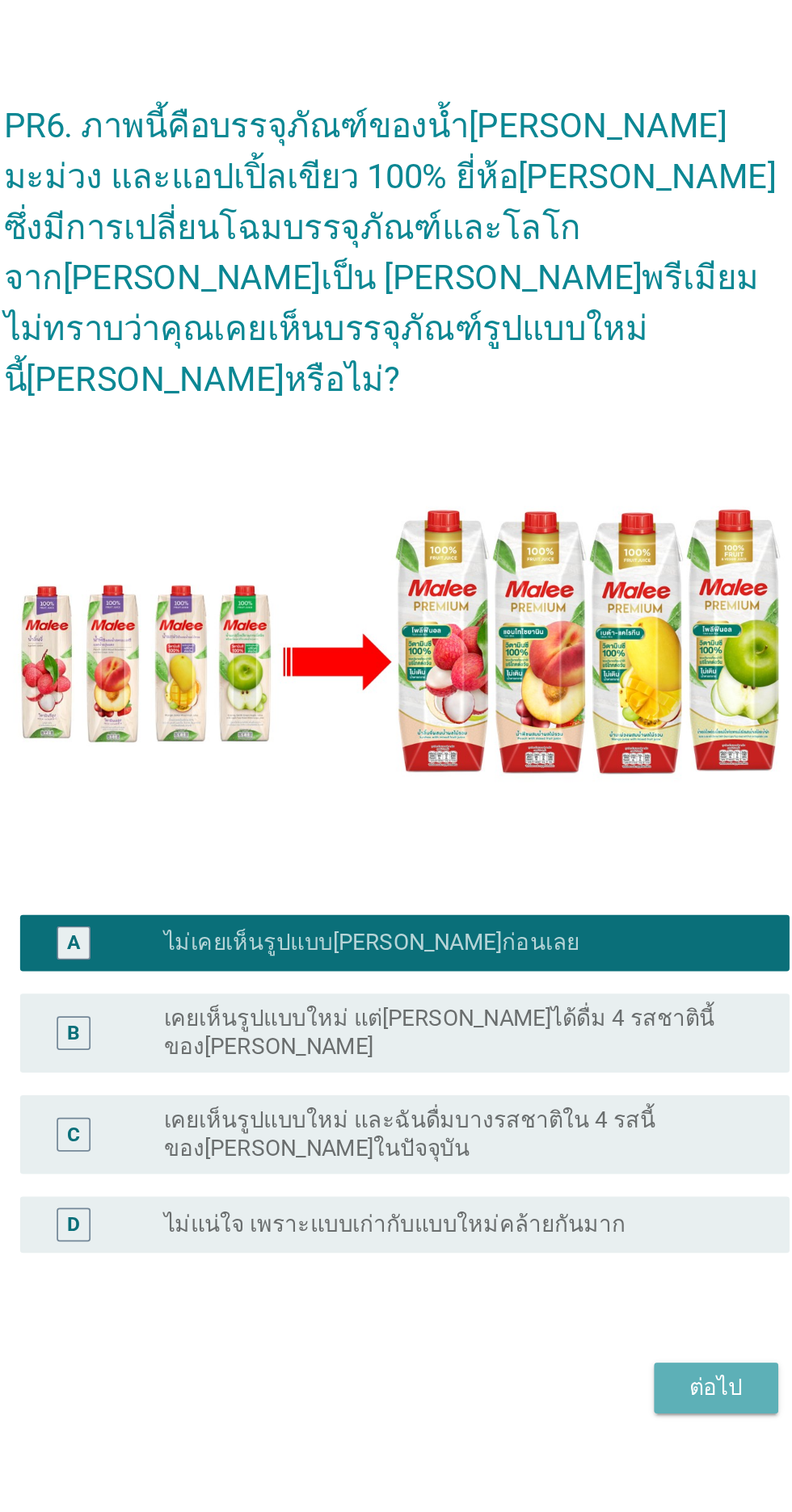
click at [566, 1133] on div "ต่อไป" at bounding box center [579, 1123] width 45 height 19
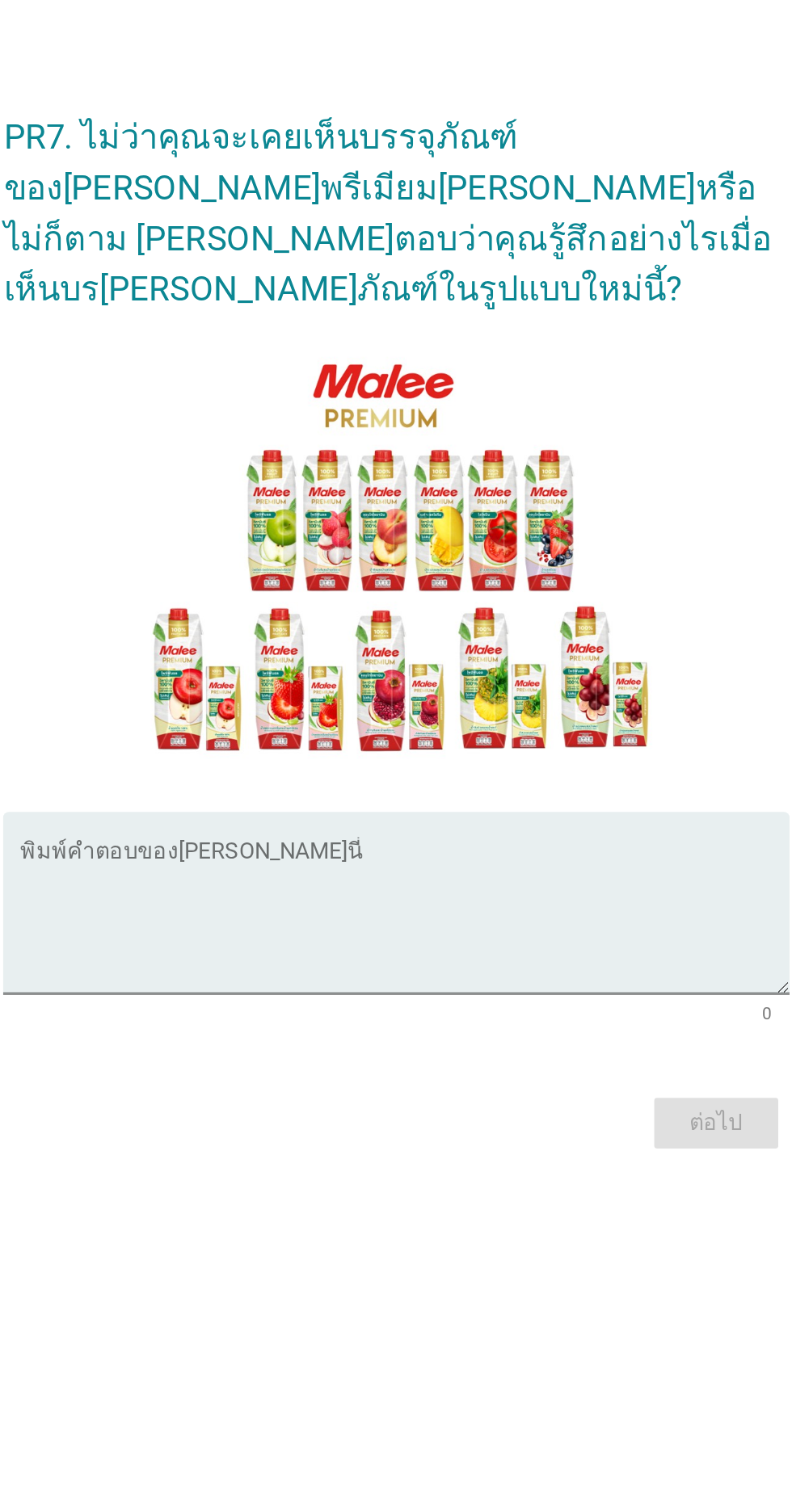
click at [381, 970] on textarea "พิมพ์คำตอบของคุณ ที่นี่" at bounding box center [400, 927] width 440 height 84
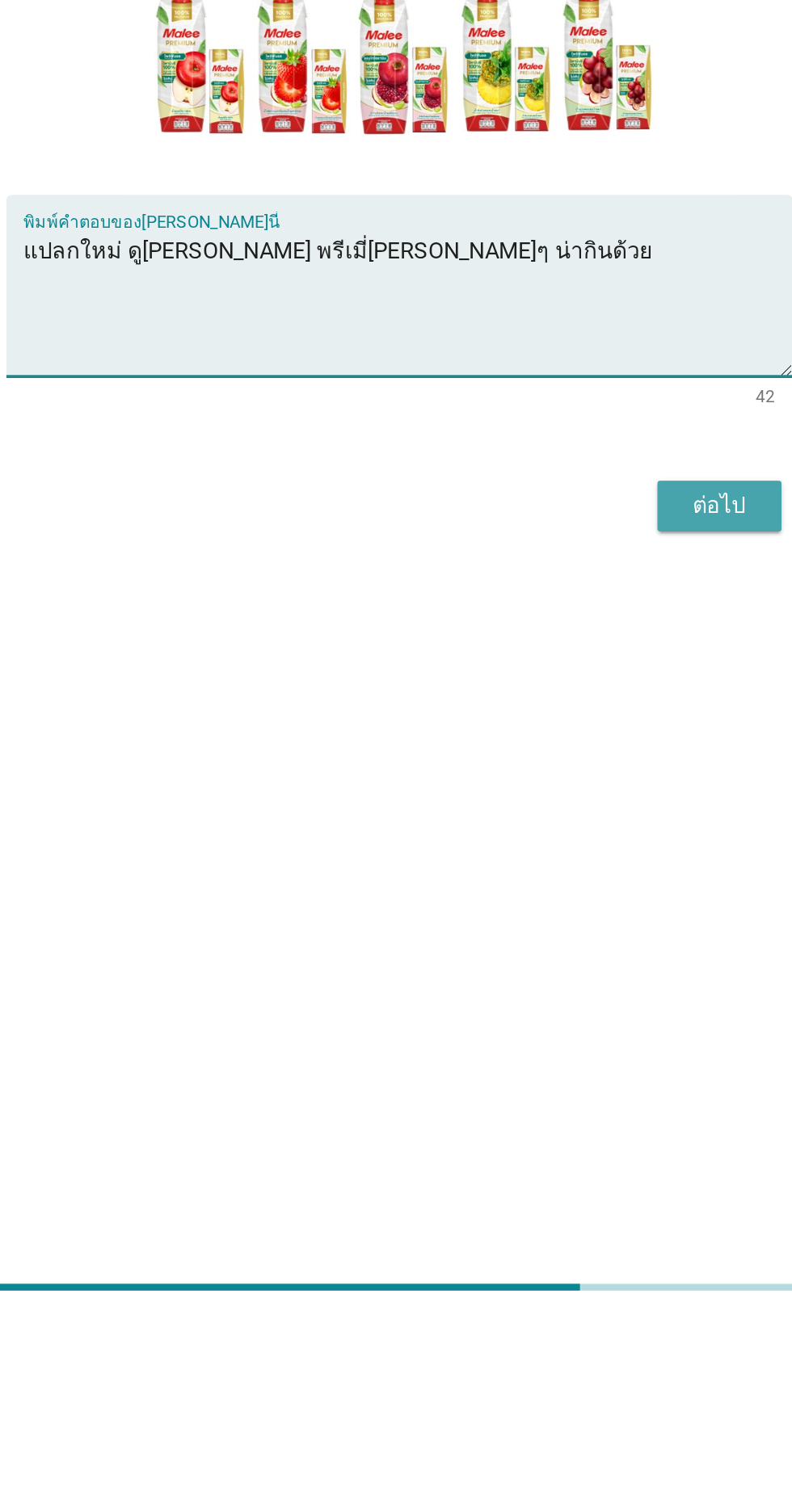
type textarea "แปลกใหม่ ดู[PERSON_NAME] พรีเมี่[PERSON_NAME]ๆ น่ากินด้วย"
click at [588, 1054] on div "ต่อไป" at bounding box center [579, 1044] width 45 height 19
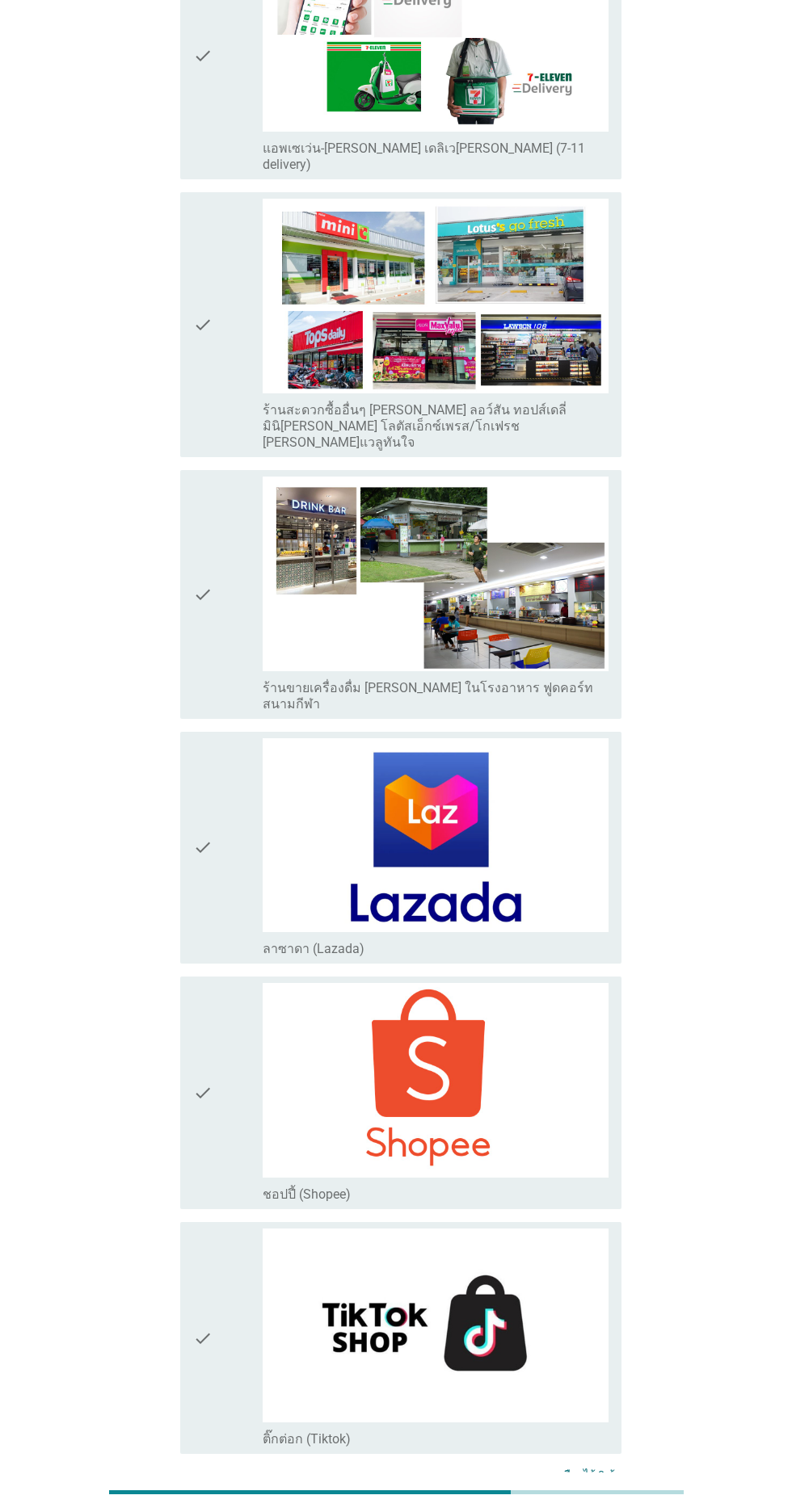
scroll to position [3326, 0]
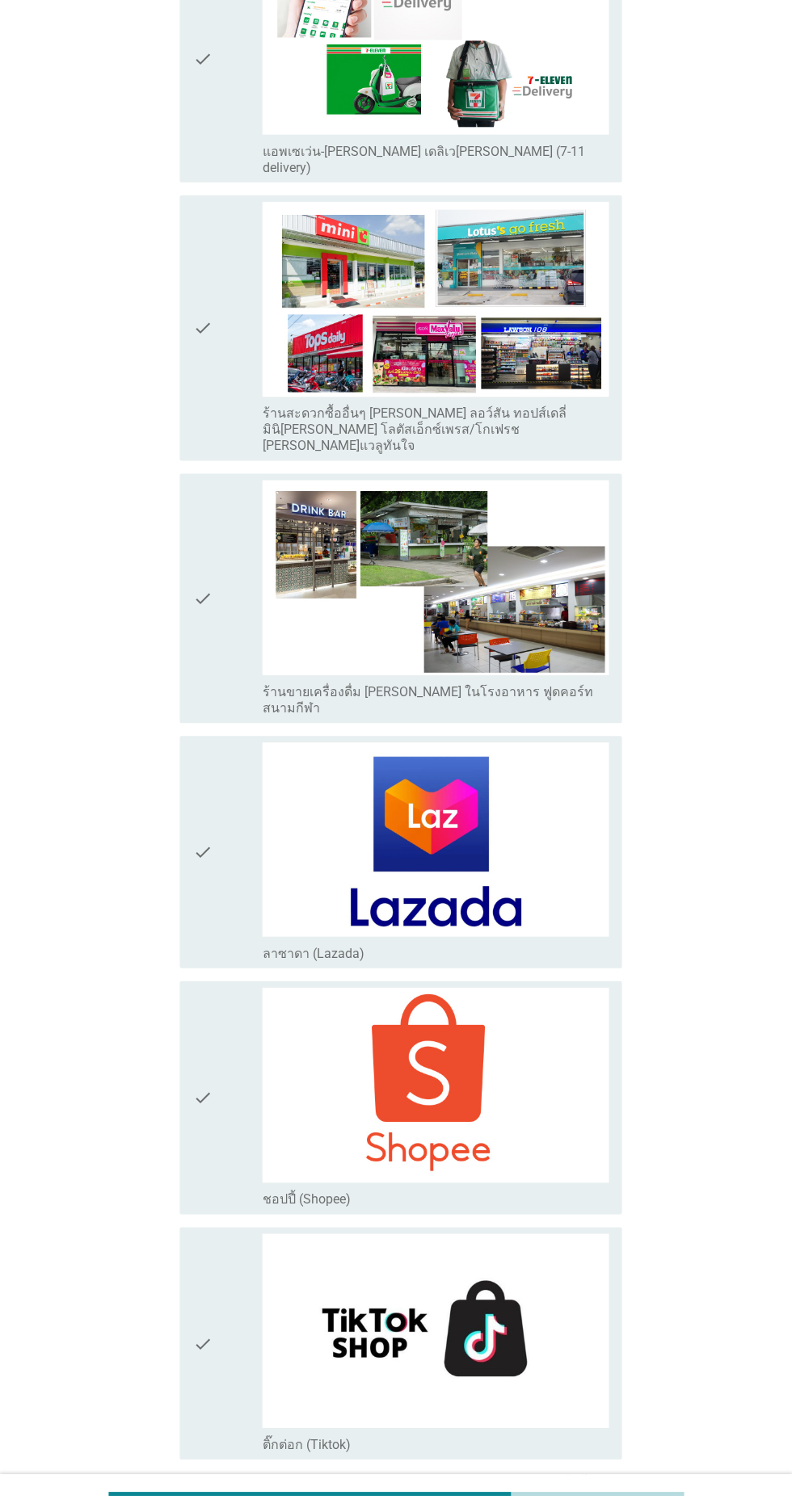
click at [521, 1002] on img at bounding box center [435, 1085] width 346 height 195
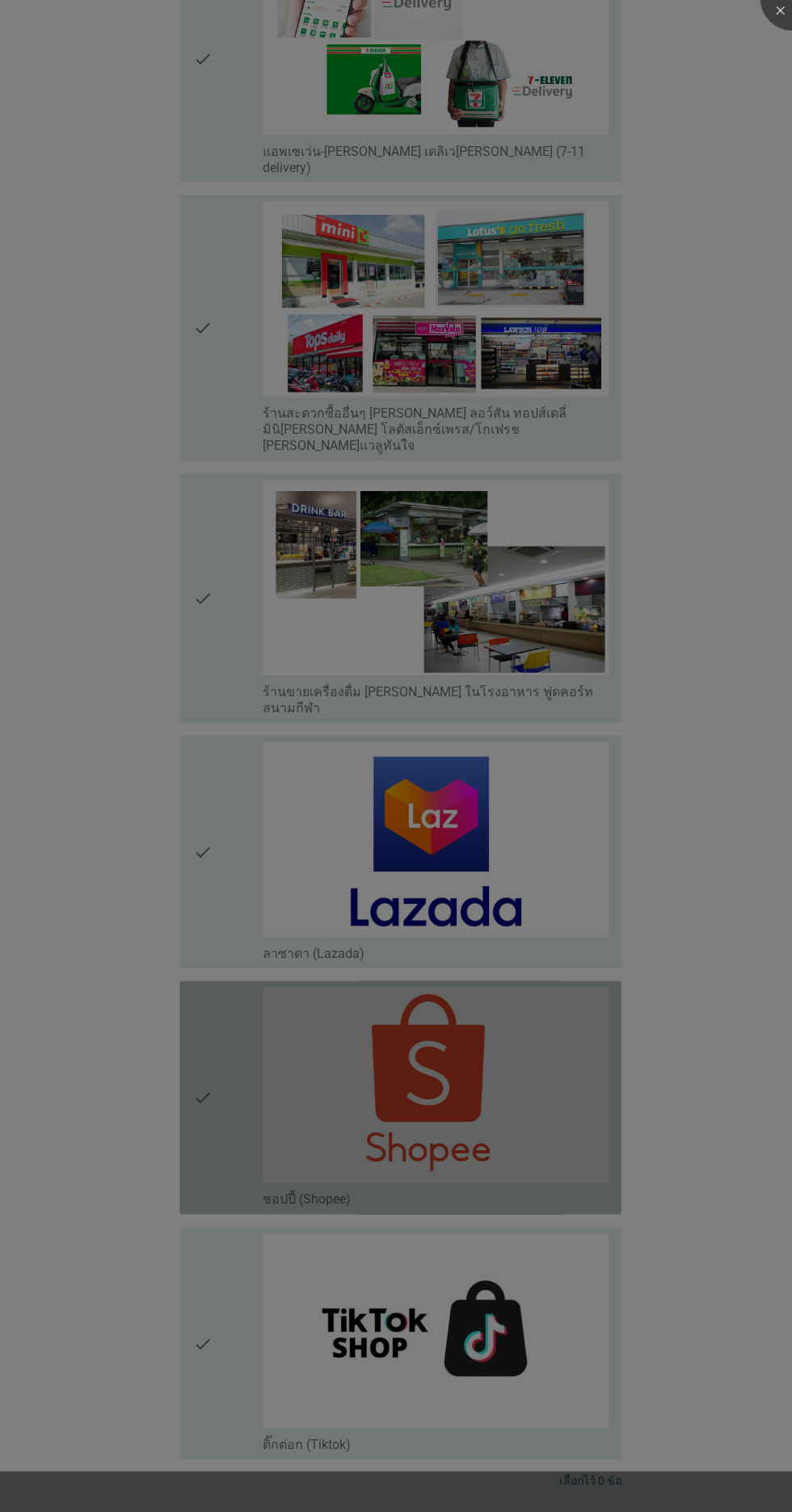
scroll to position [3325, 0]
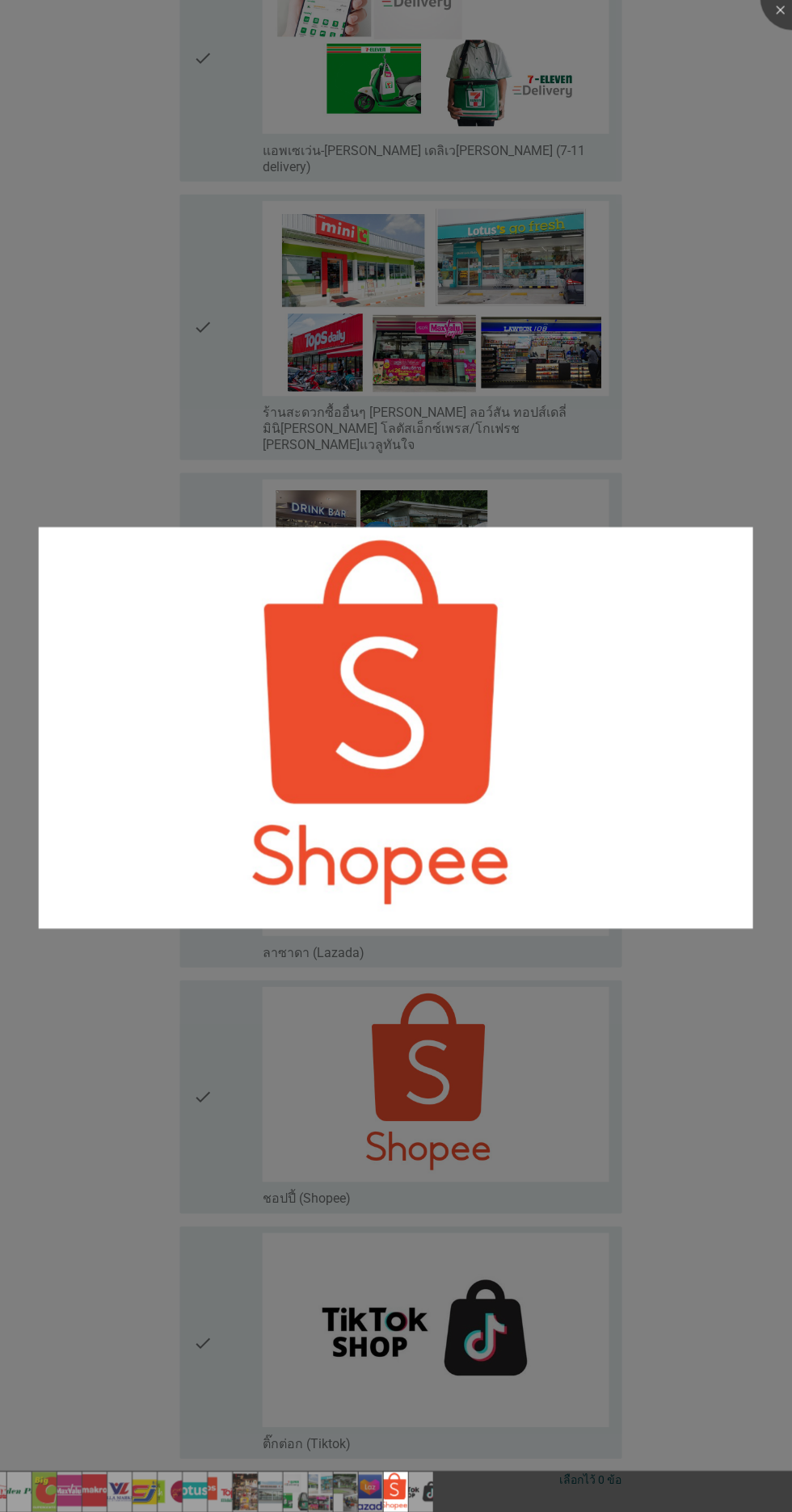
click at [711, 1021] on div at bounding box center [396, 756] width 792 height 1512
click at [210, 1031] on div at bounding box center [396, 756] width 792 height 1512
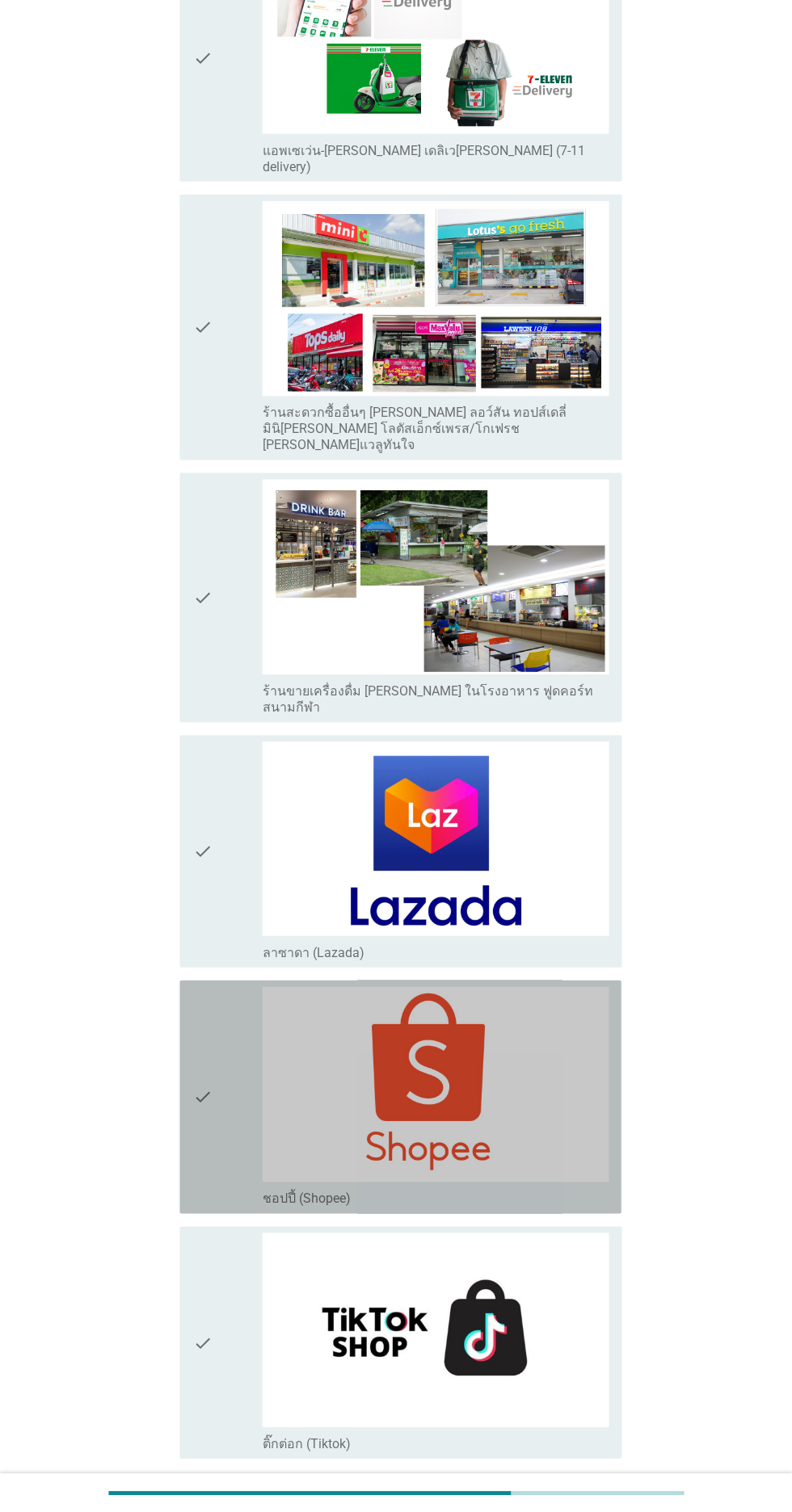
click at [214, 1049] on div "check" at bounding box center [227, 1097] width 70 height 220
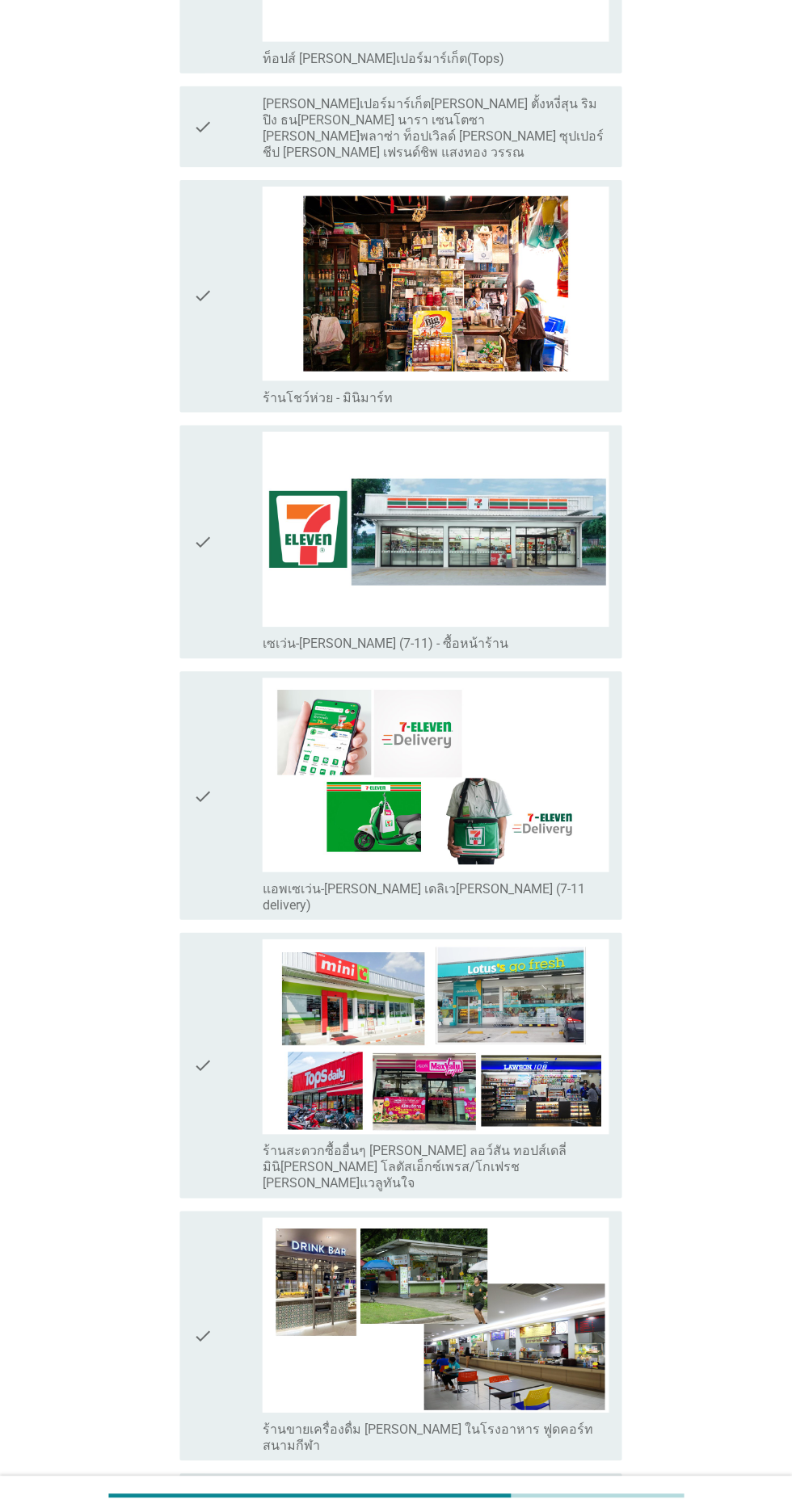
scroll to position [2590, 0]
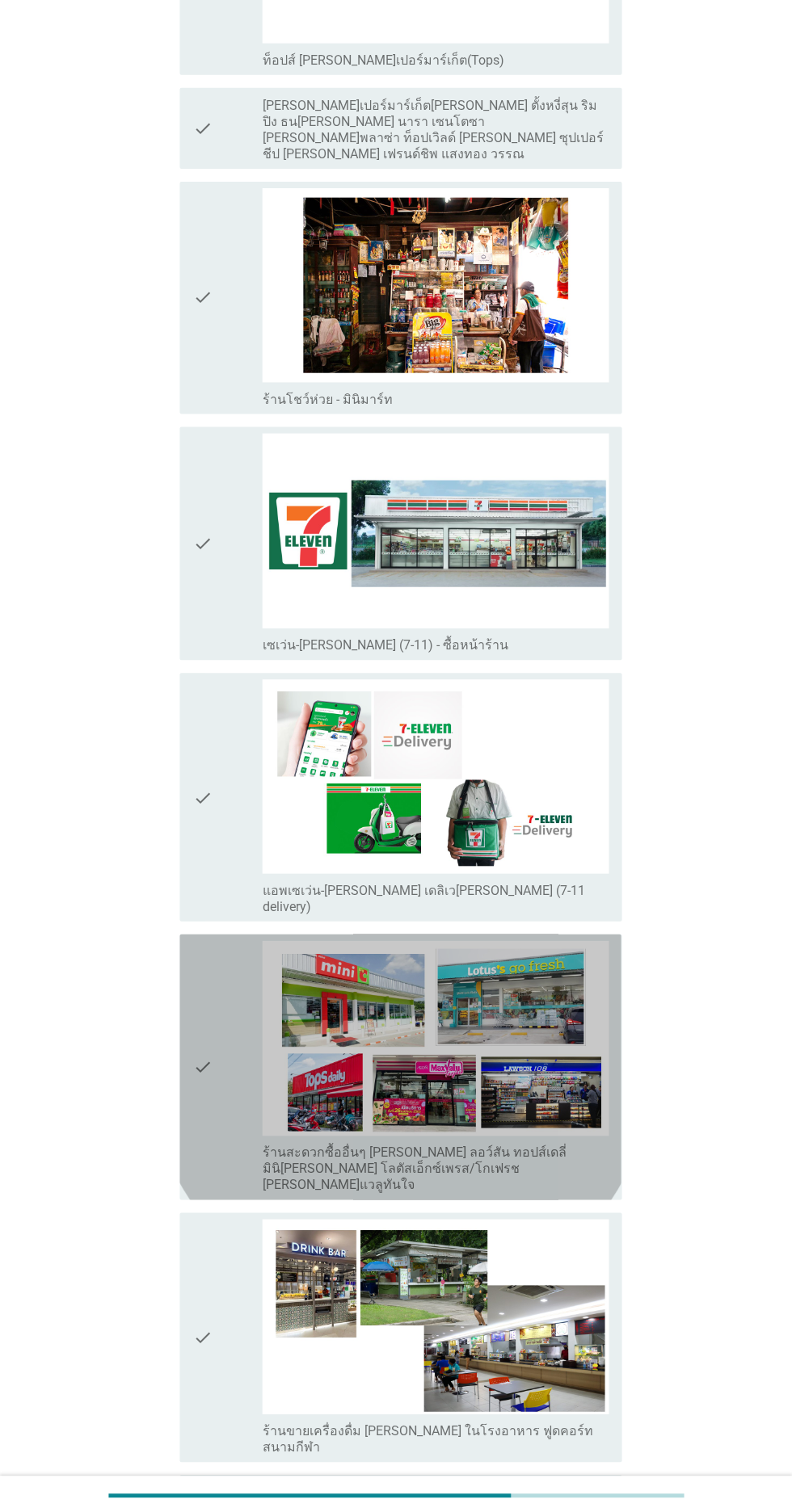
click at [195, 1035] on icon "check" at bounding box center [202, 1066] width 19 height 252
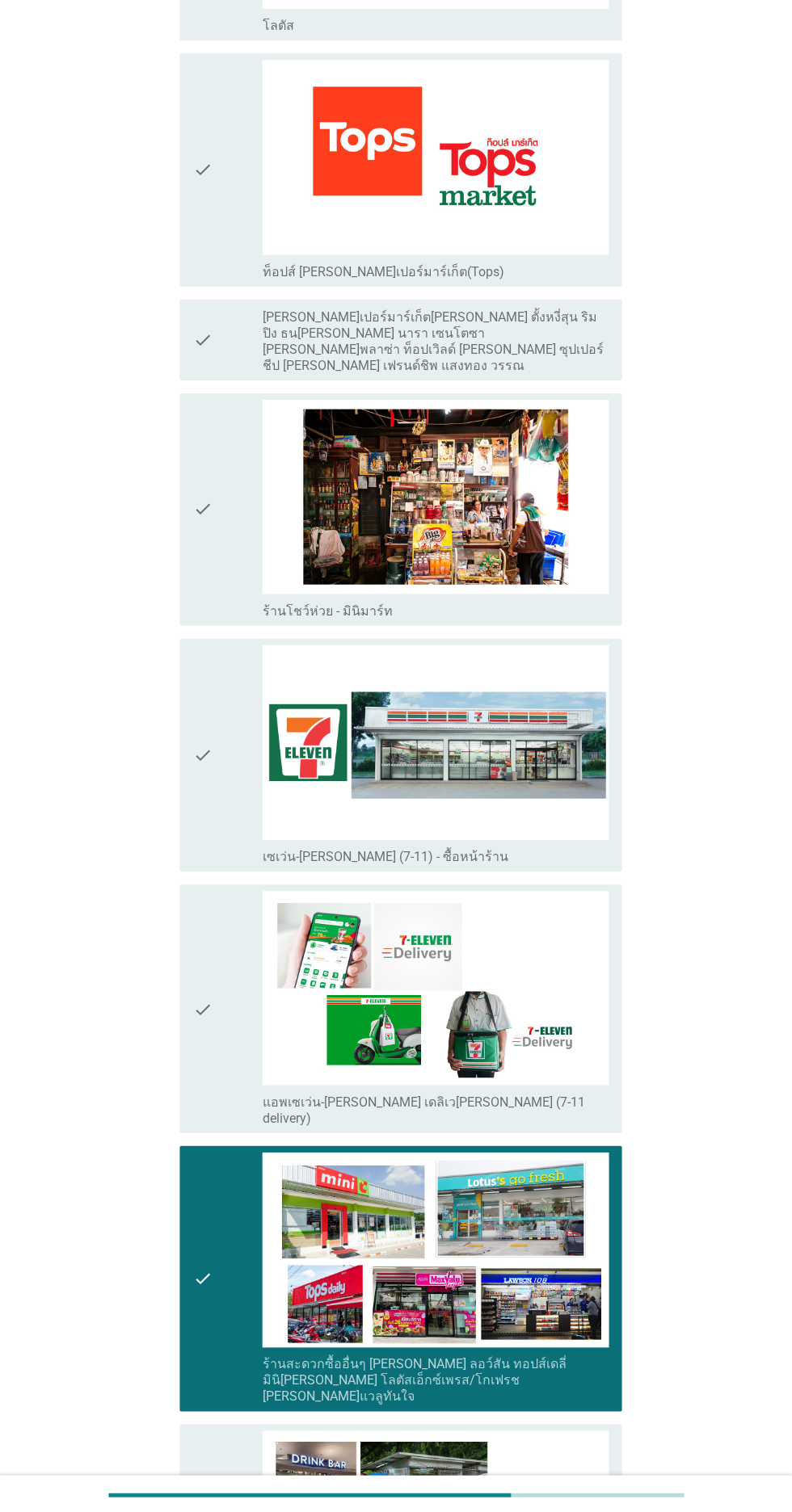
scroll to position [2229, 0]
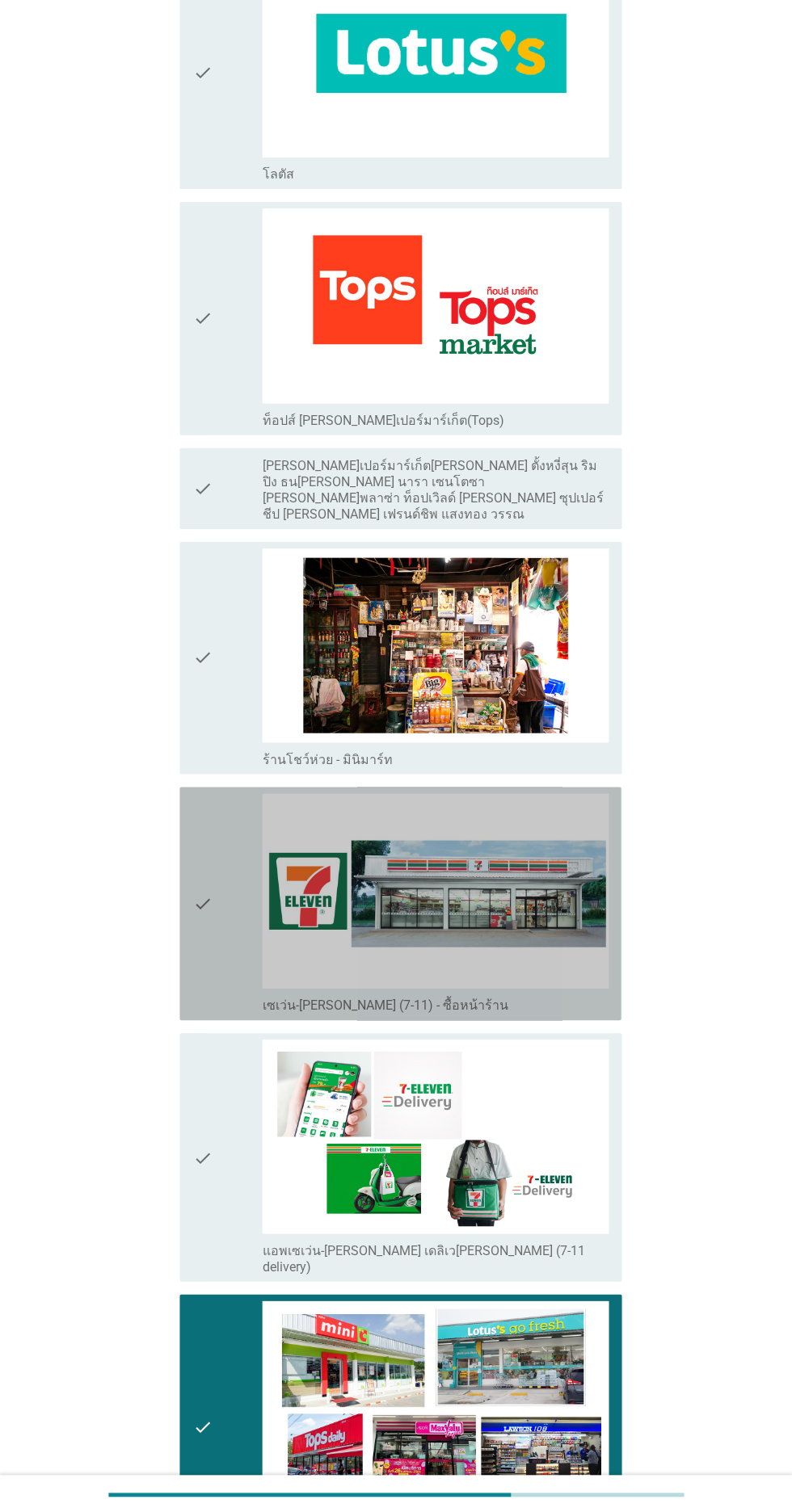
click at [202, 853] on icon "check" at bounding box center [202, 902] width 19 height 220
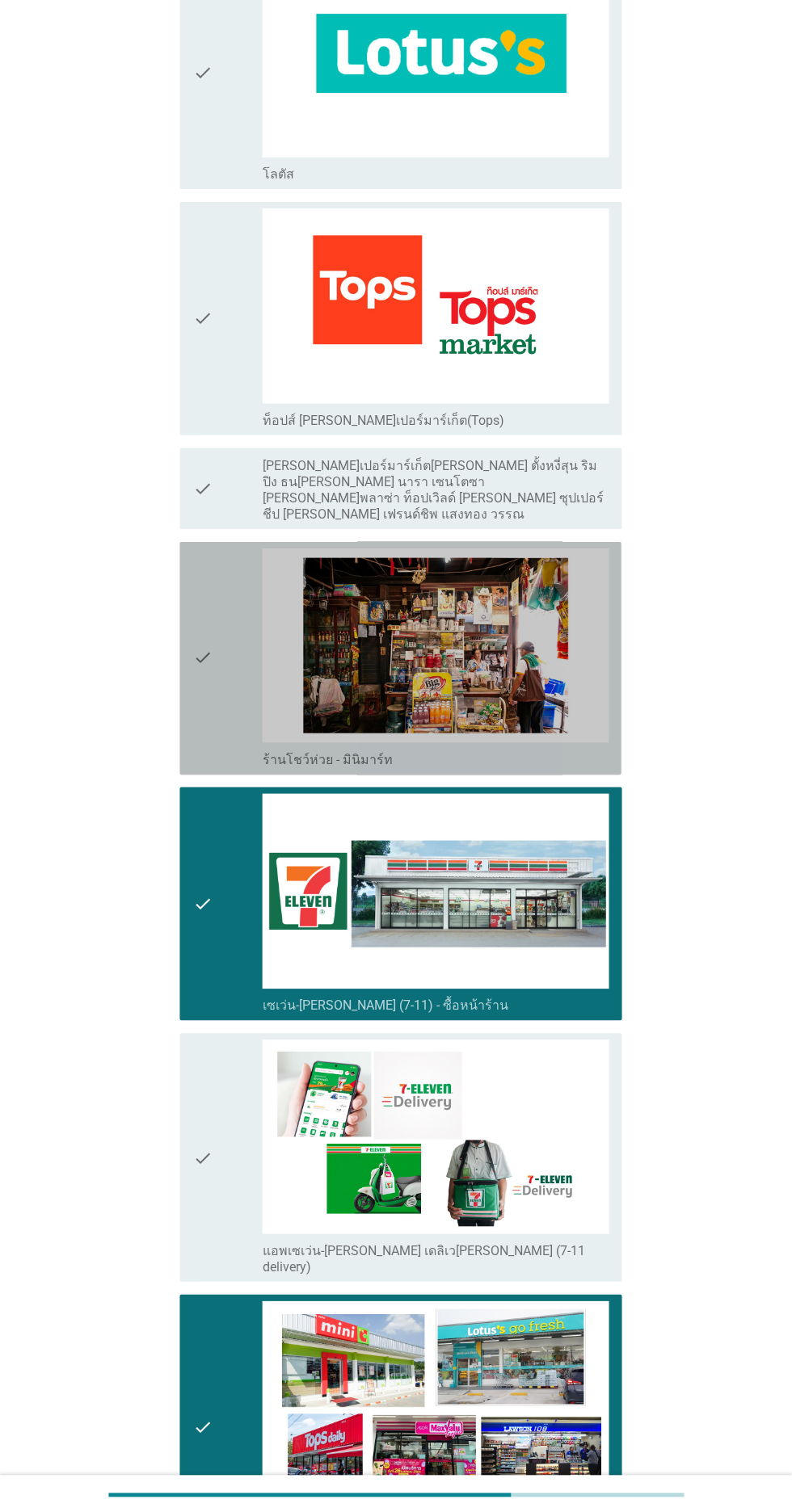
click at [202, 672] on icon "check" at bounding box center [202, 657] width 19 height 220
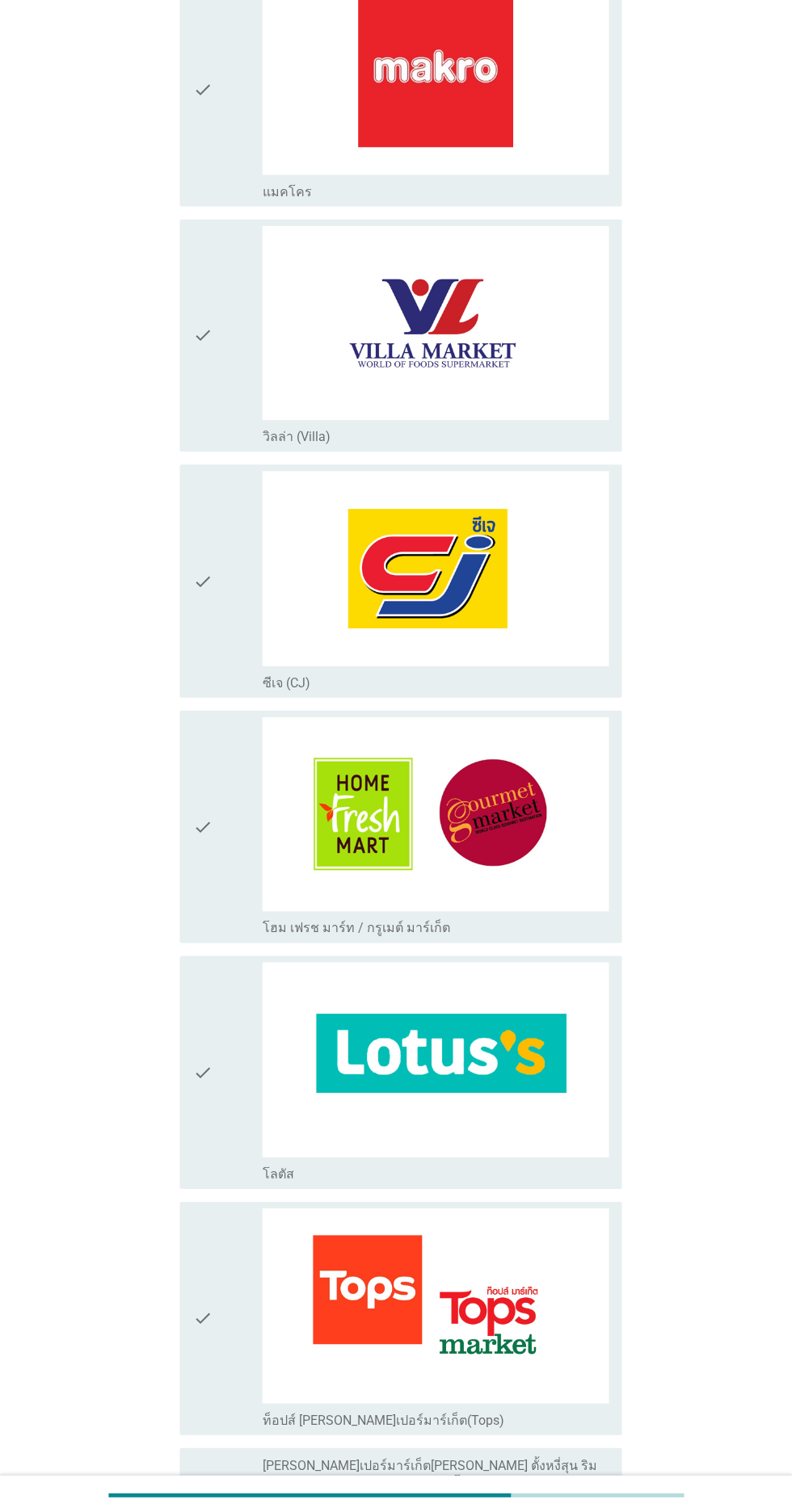
scroll to position [1231, 0]
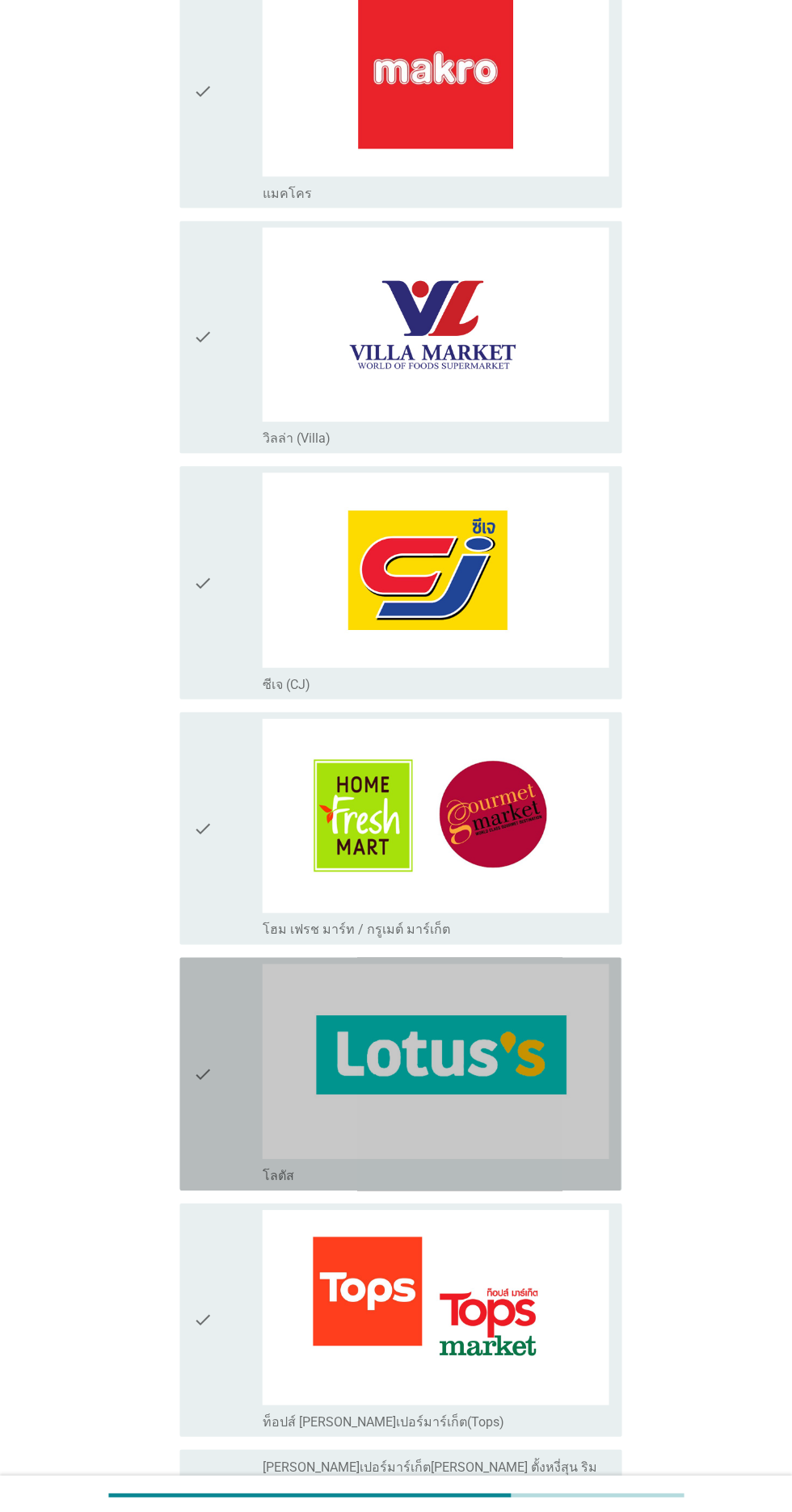
click at [199, 1026] on icon "check" at bounding box center [202, 1072] width 19 height 220
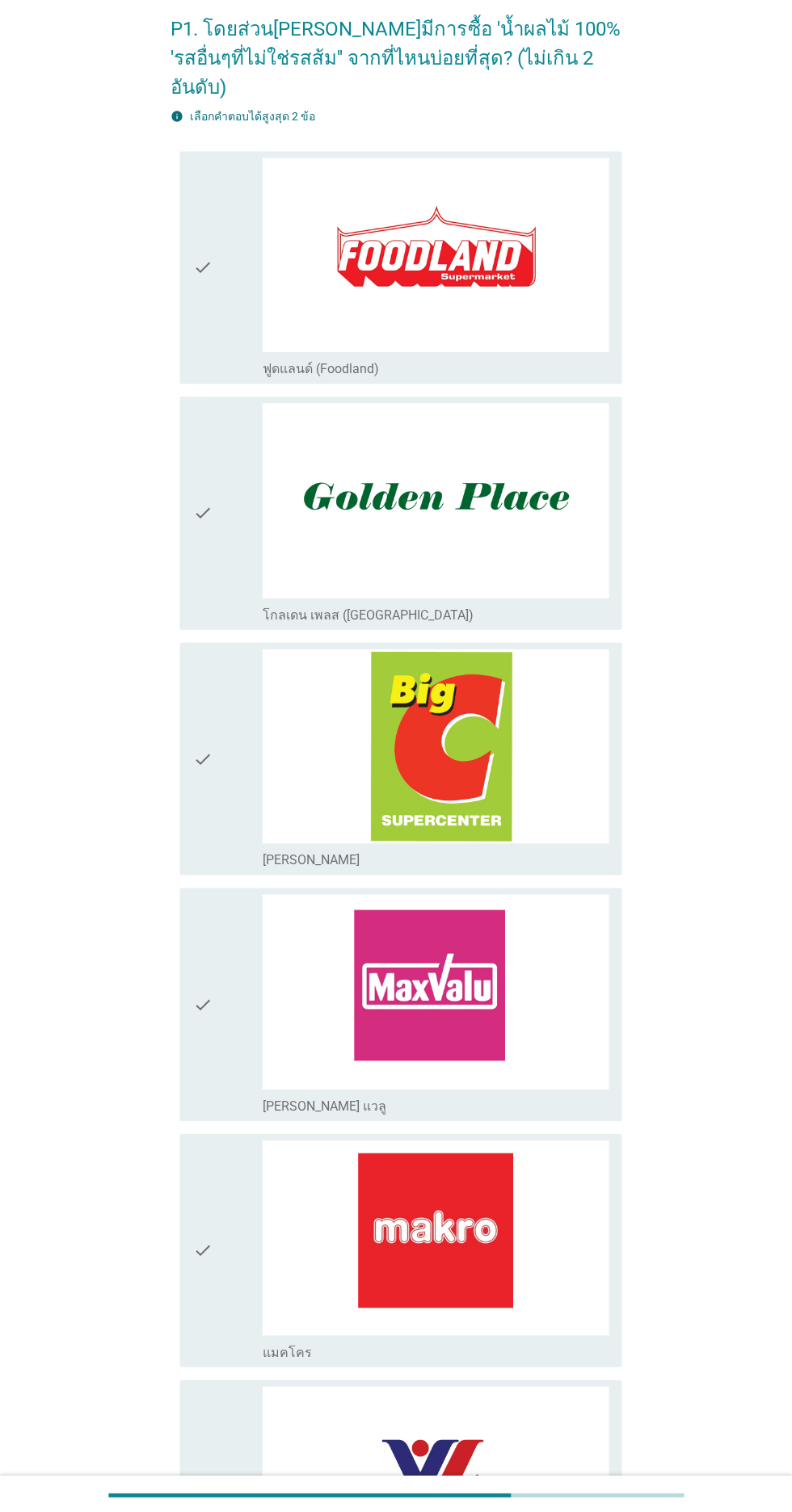
scroll to position [0, 0]
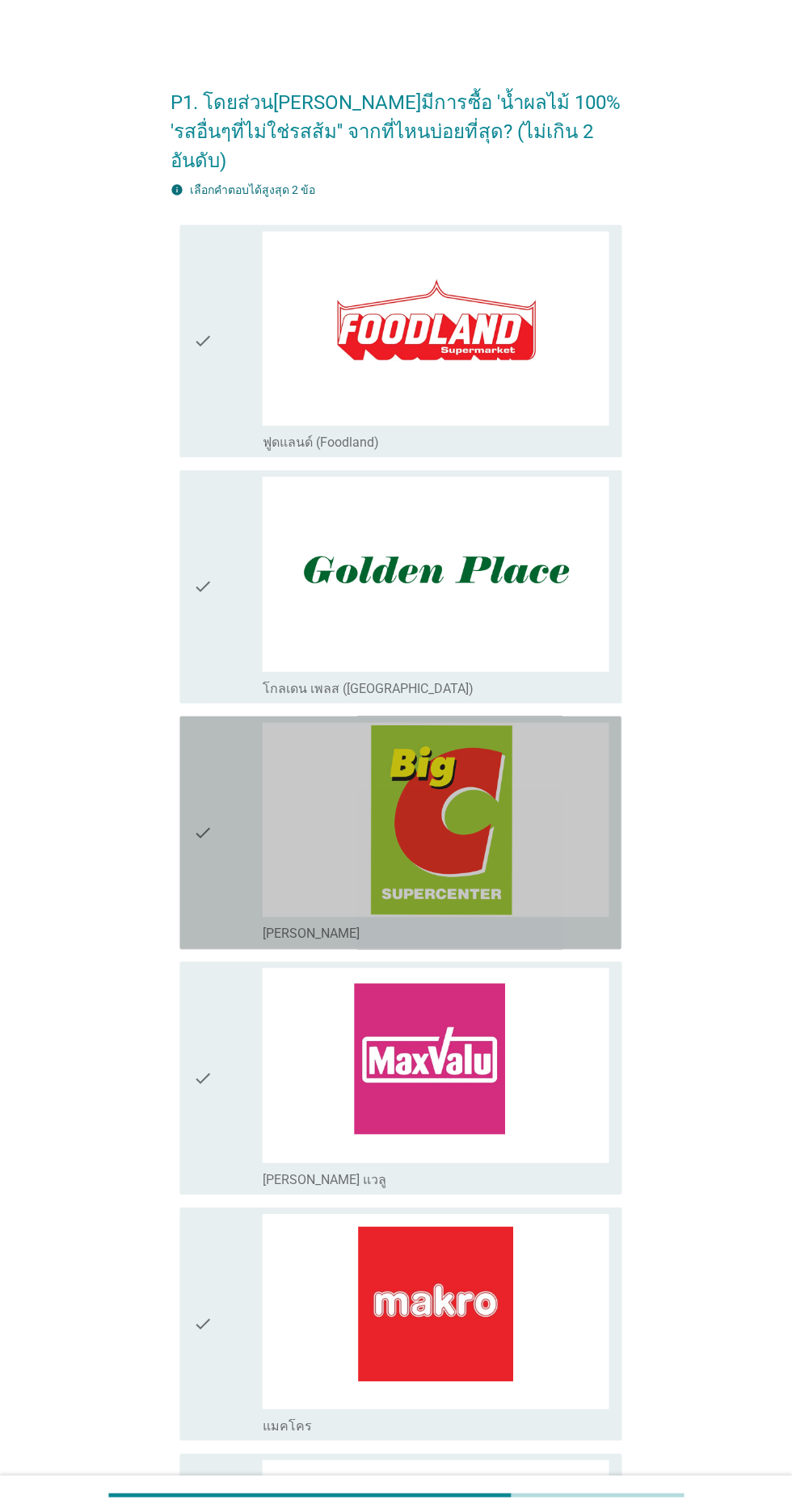
click at [188, 799] on div "check check_box_outline_blank [PERSON_NAME]" at bounding box center [400, 831] width 440 height 233
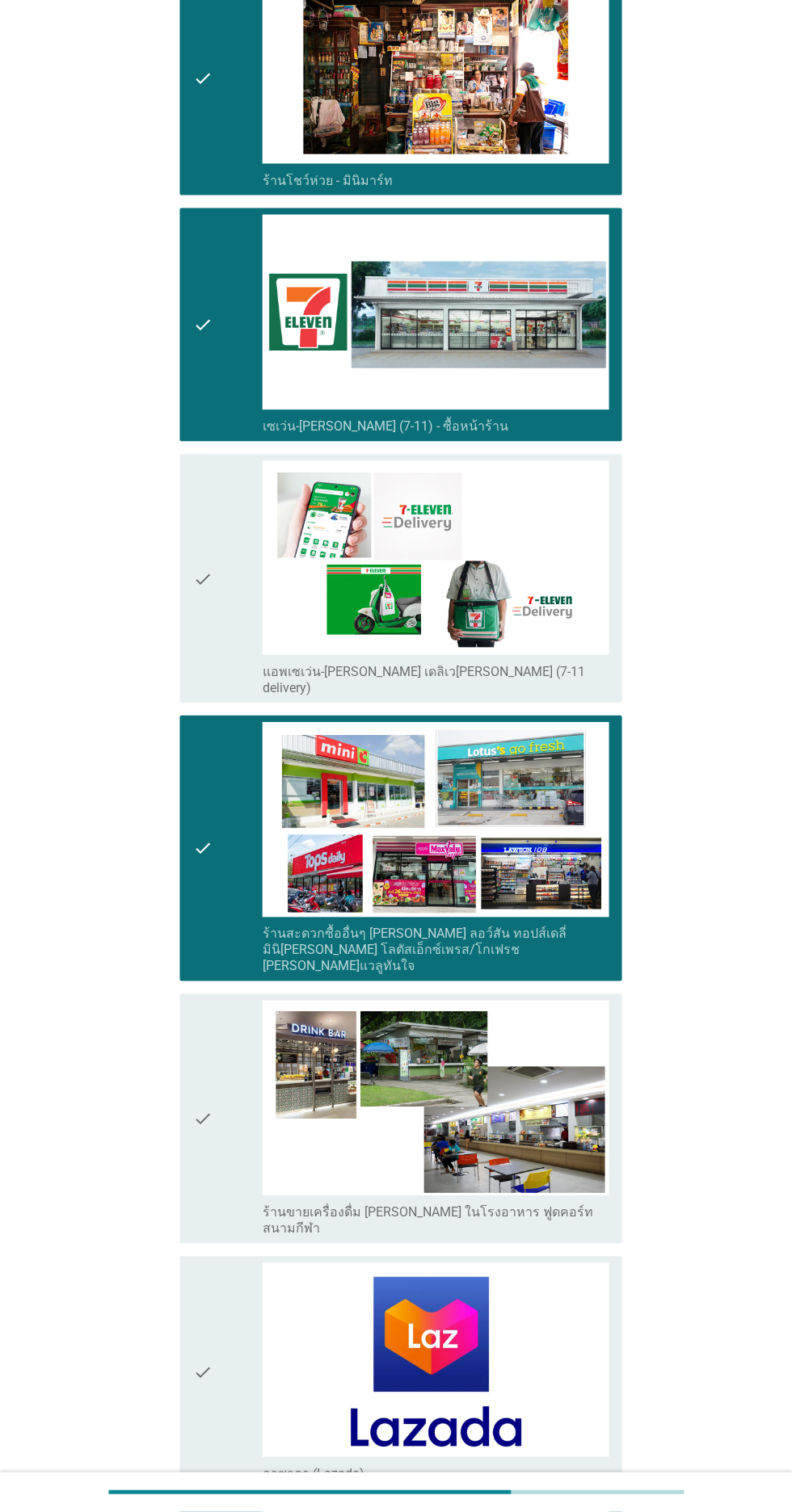
scroll to position [3262, 0]
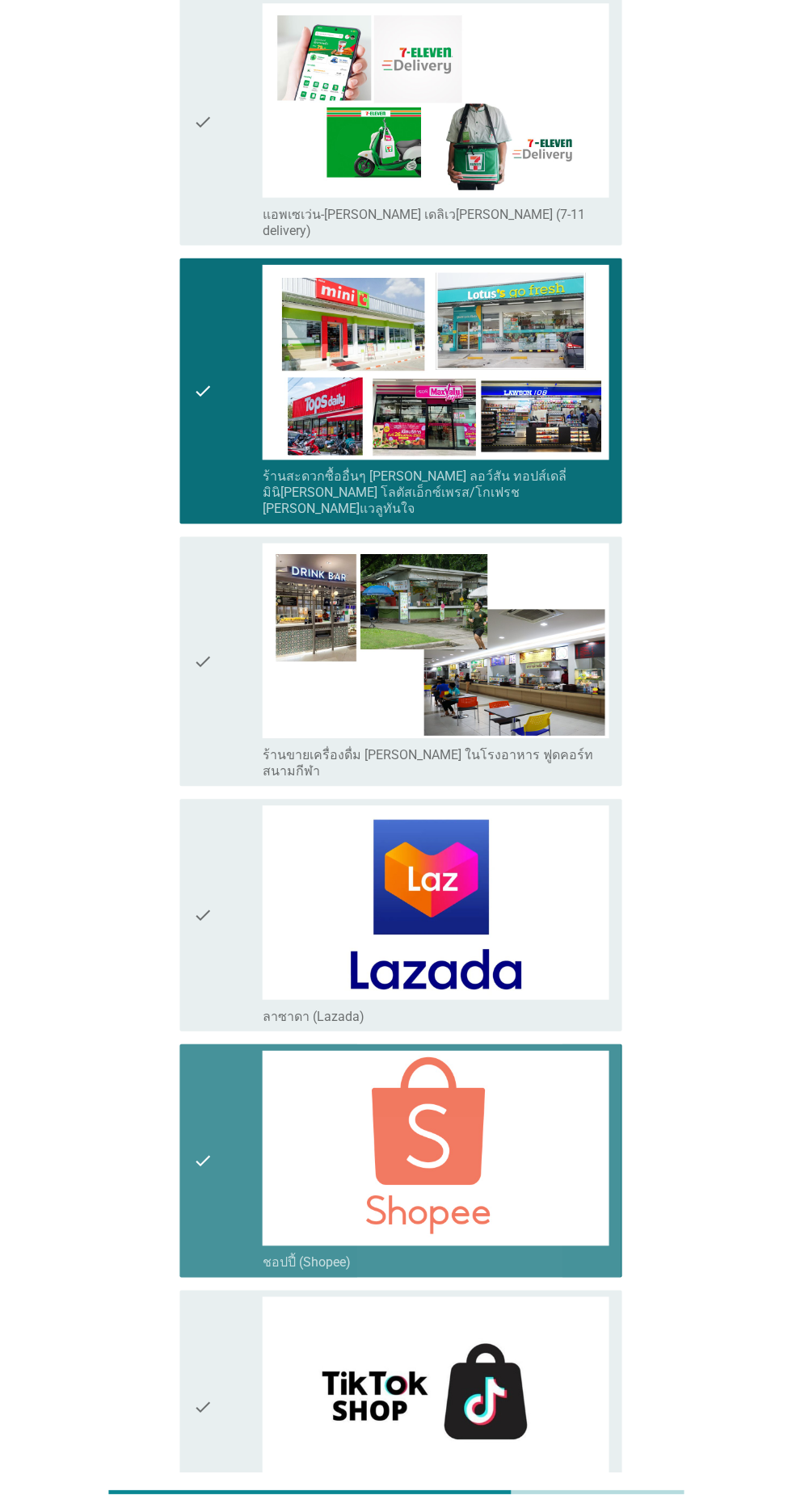
click at [213, 1076] on icon "check" at bounding box center [202, 1161] width 19 height 220
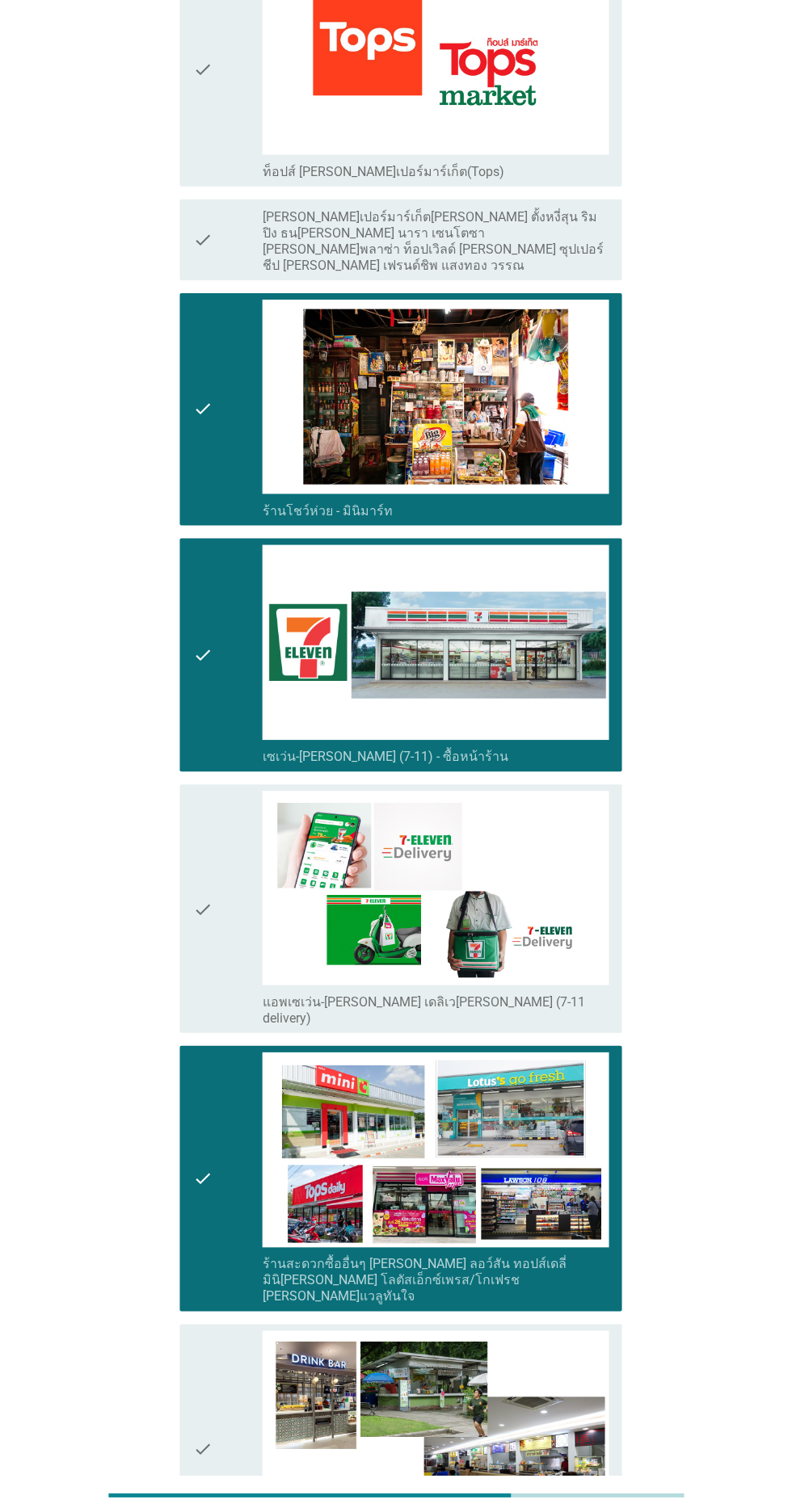
scroll to position [2464, 0]
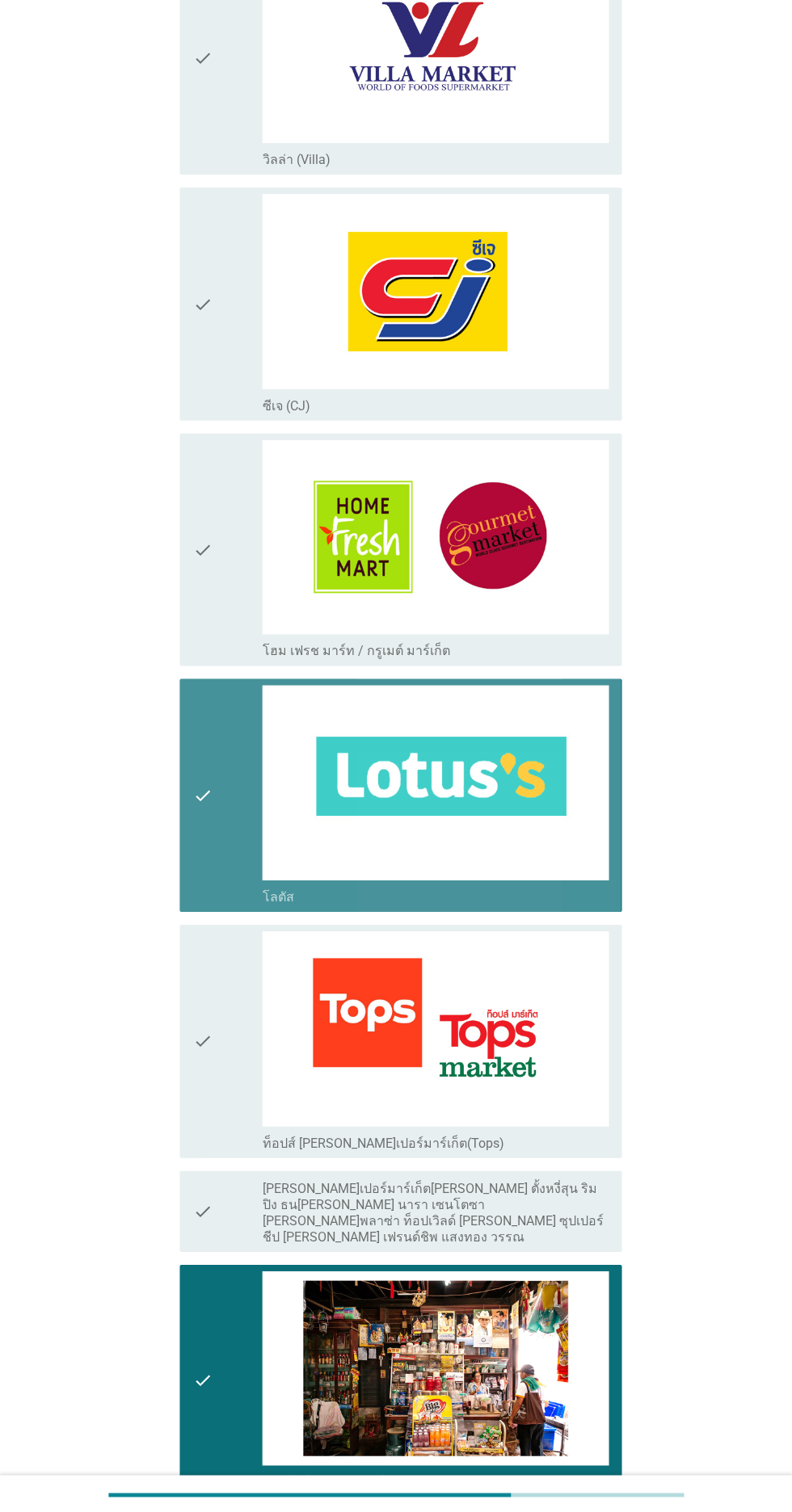
click at [198, 784] on icon "check" at bounding box center [202, 794] width 19 height 220
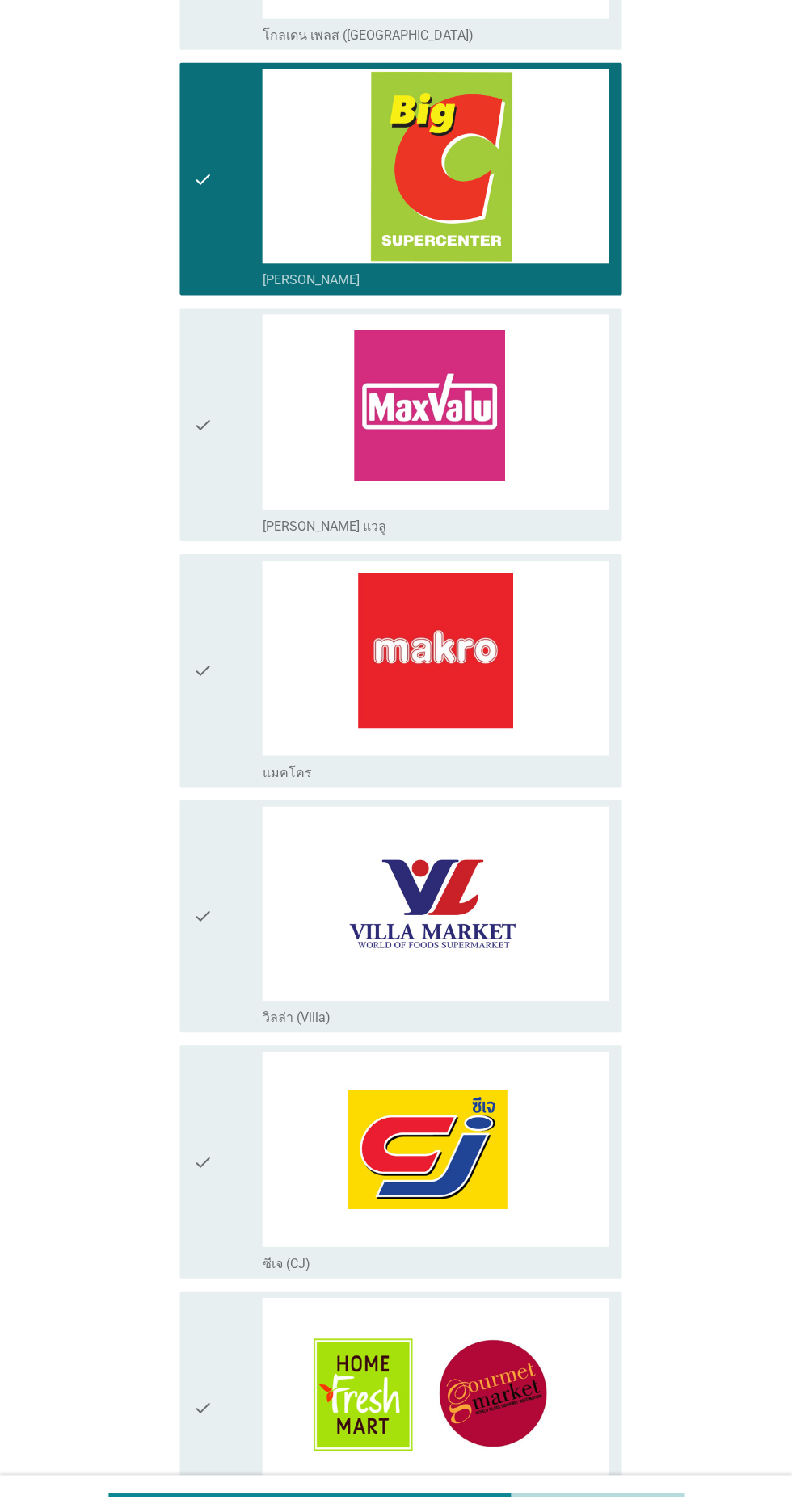
scroll to position [632, 0]
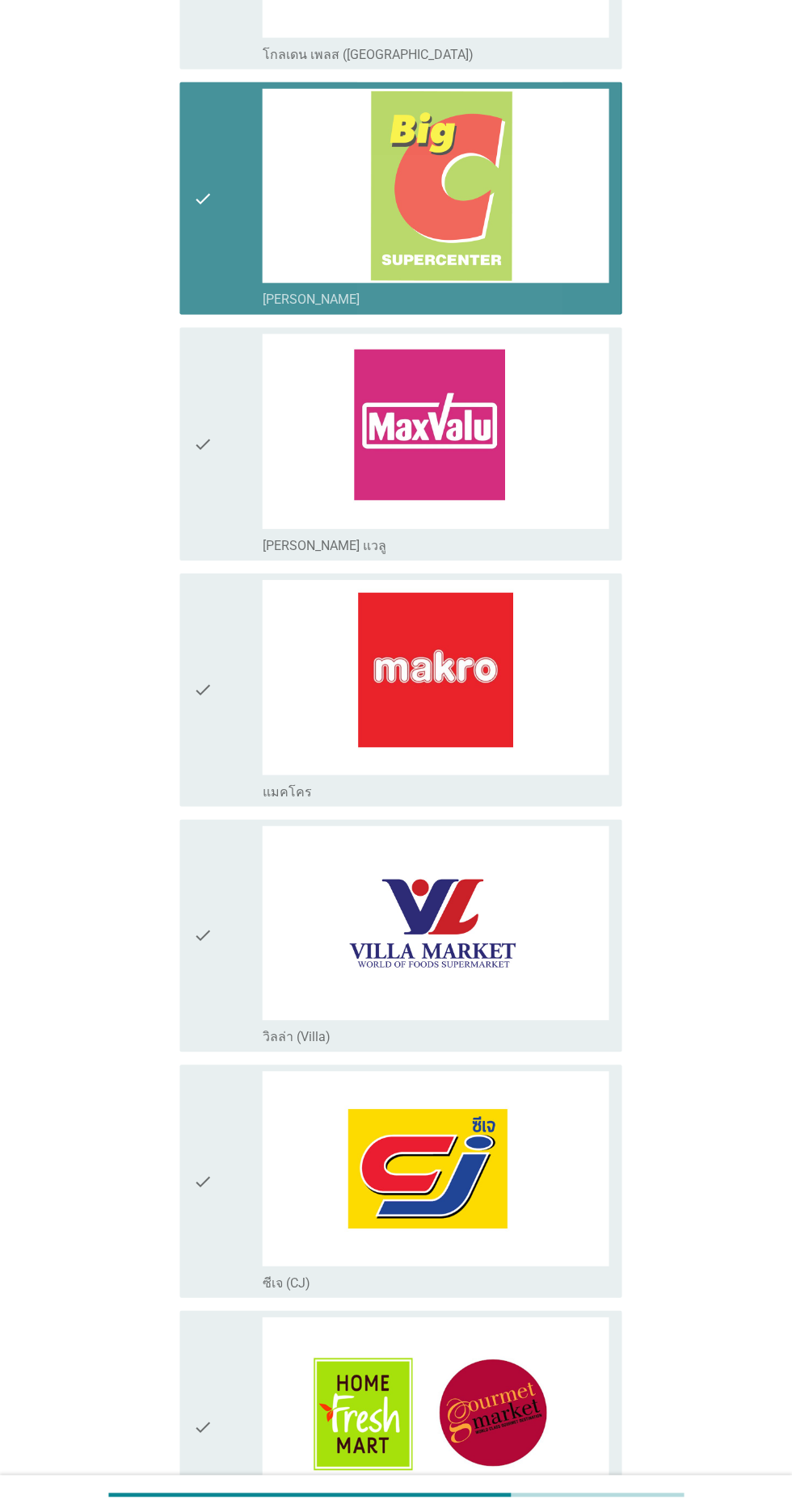
click at [202, 227] on icon "check" at bounding box center [202, 199] width 19 height 220
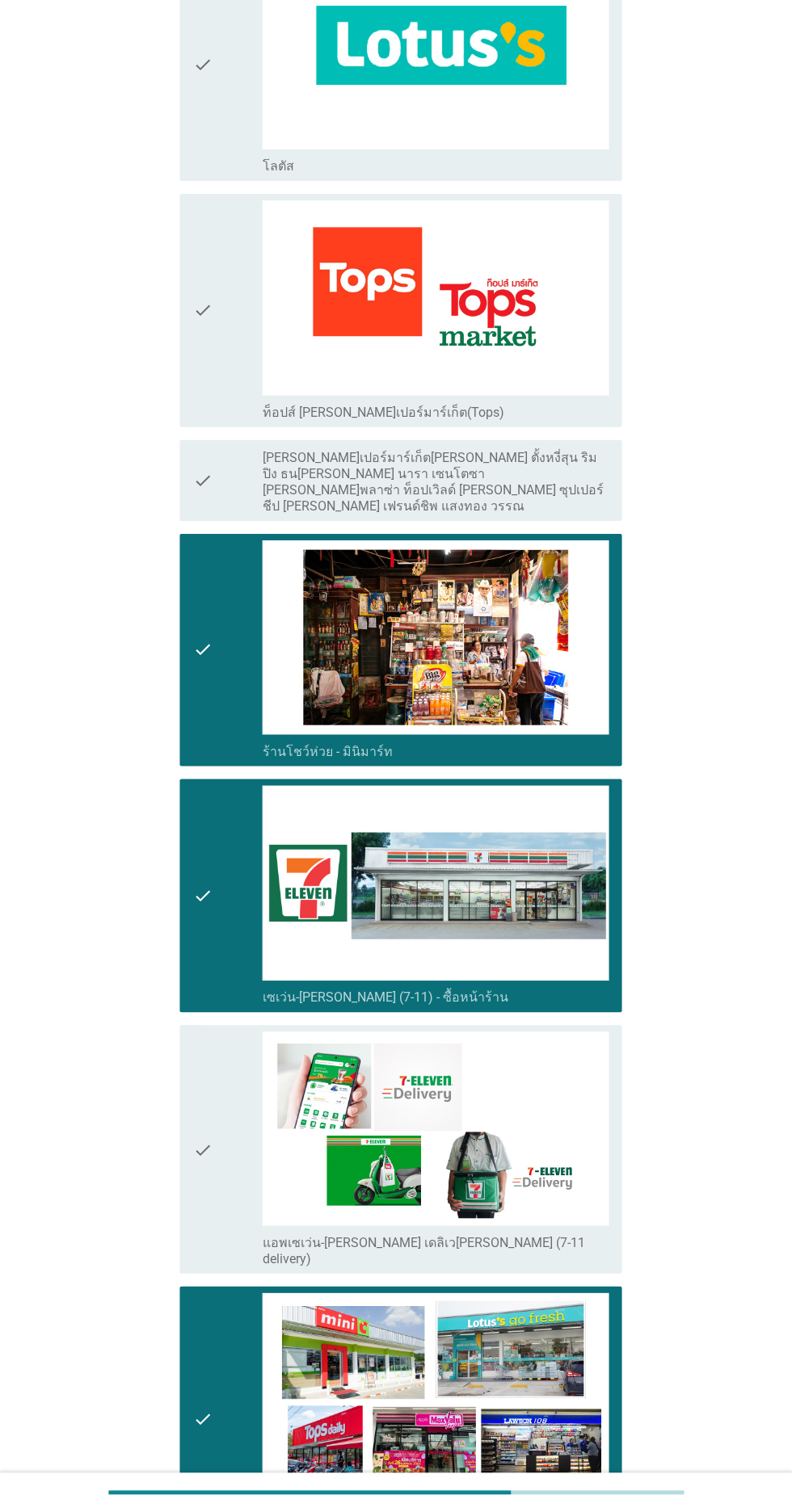
scroll to position [2228, 0]
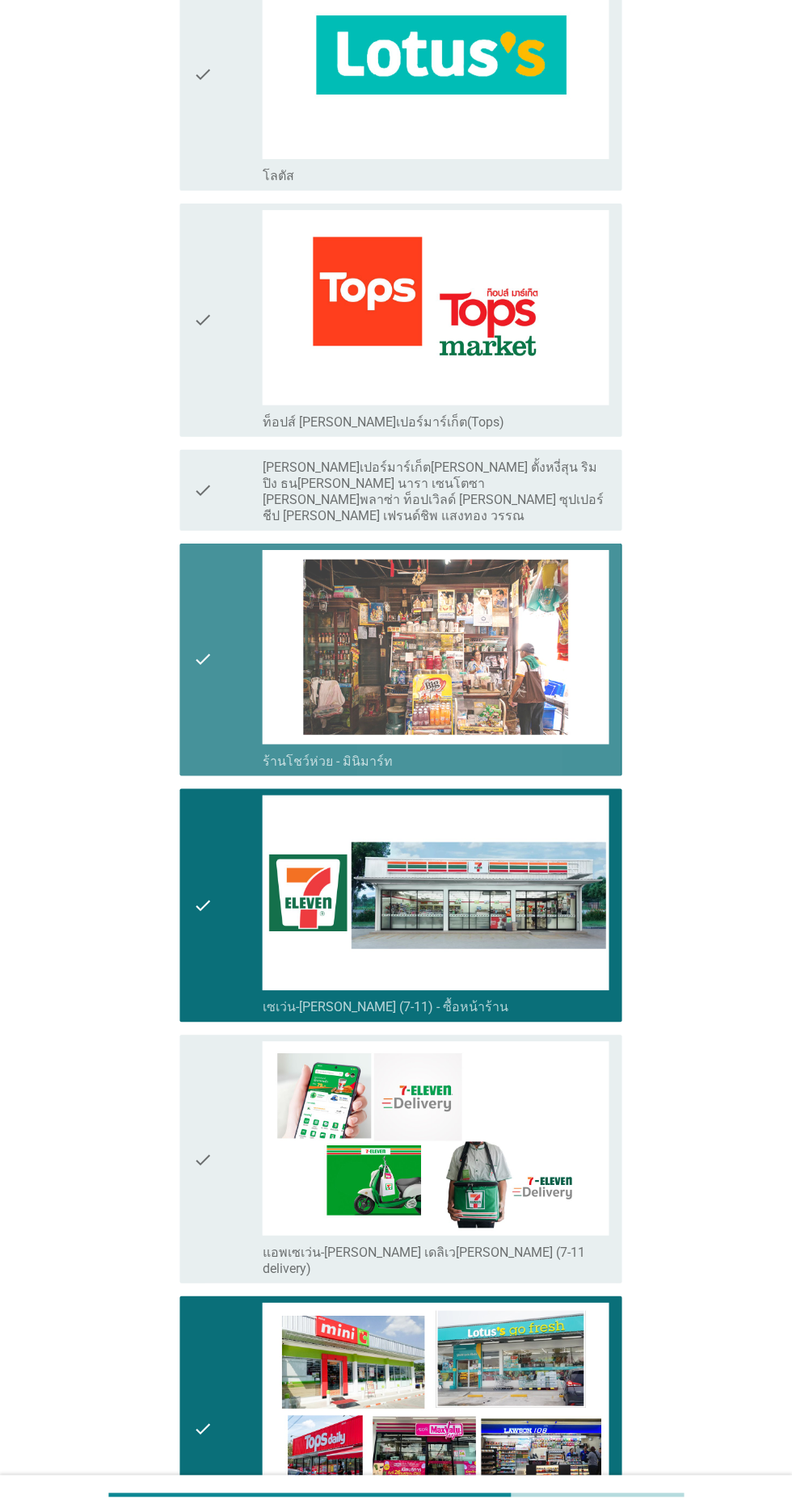
click at [202, 673] on icon "check" at bounding box center [202, 659] width 19 height 220
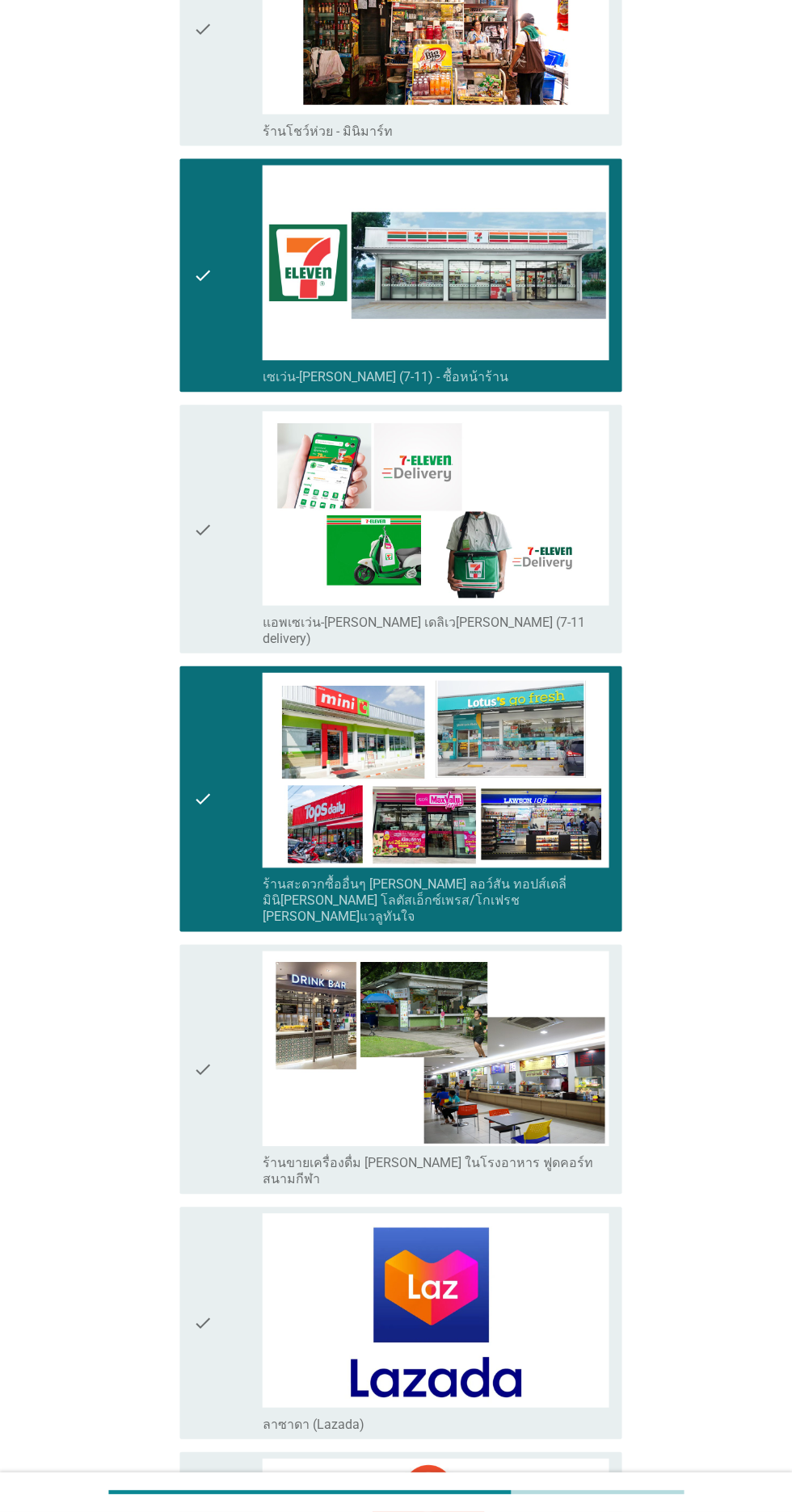
scroll to position [3262, 0]
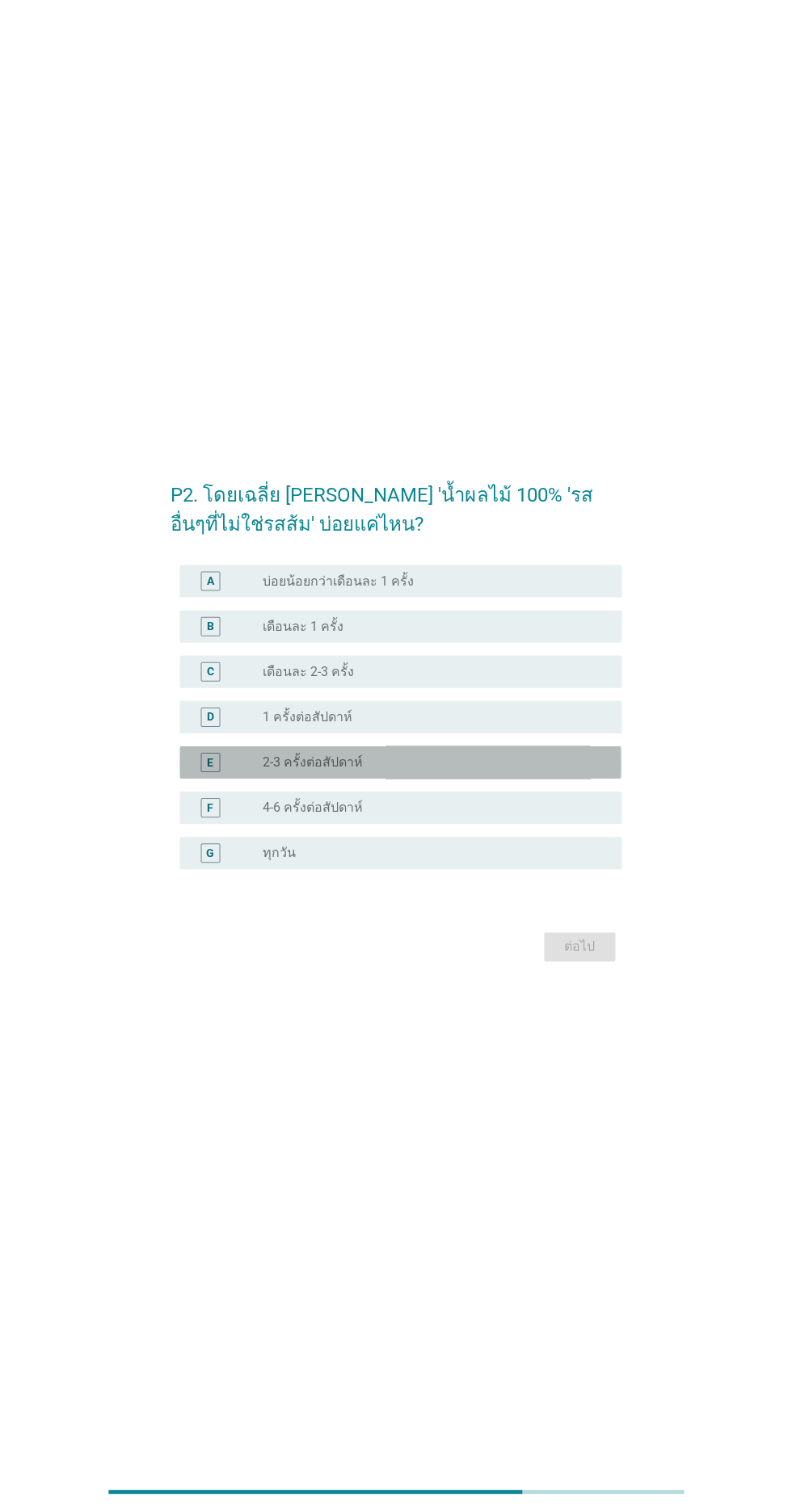
click at [568, 772] on div "radio_button_unchecked 2-3 ครั้งต่อสัปดาห์" at bounding box center [429, 764] width 333 height 16
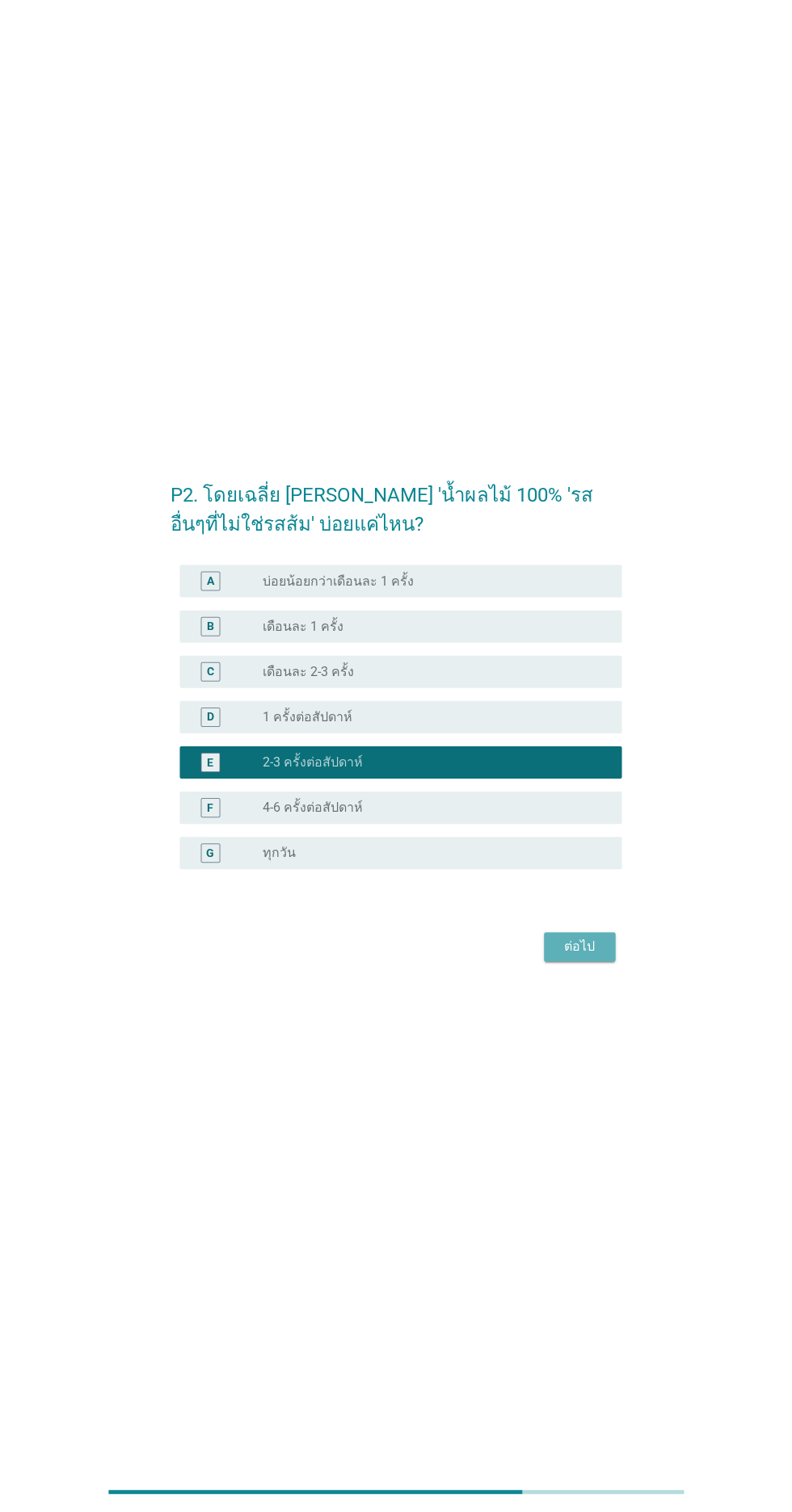
click at [595, 963] on button "ต่อไป" at bounding box center [579, 948] width 71 height 29
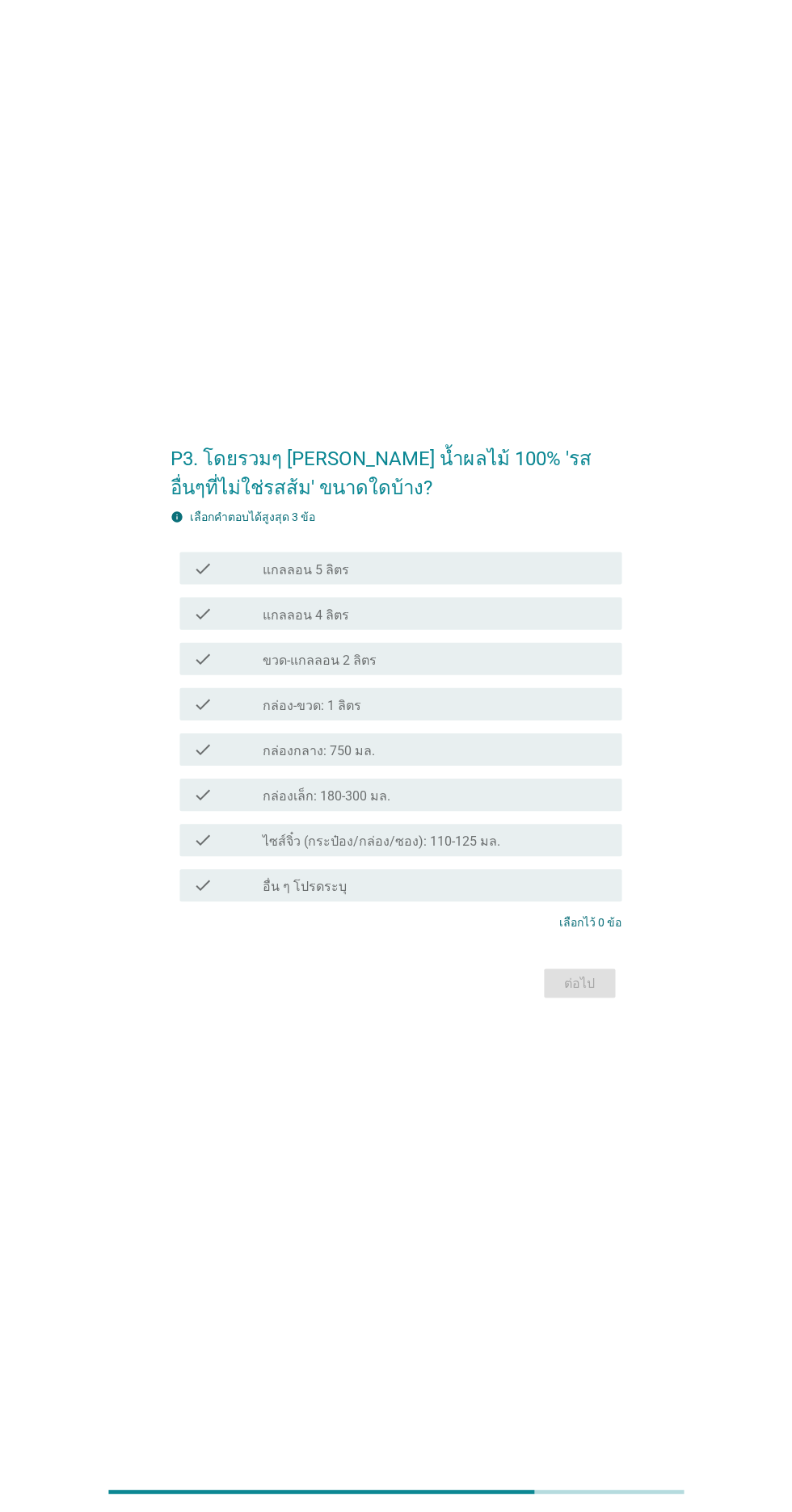
scroll to position [0, 0]
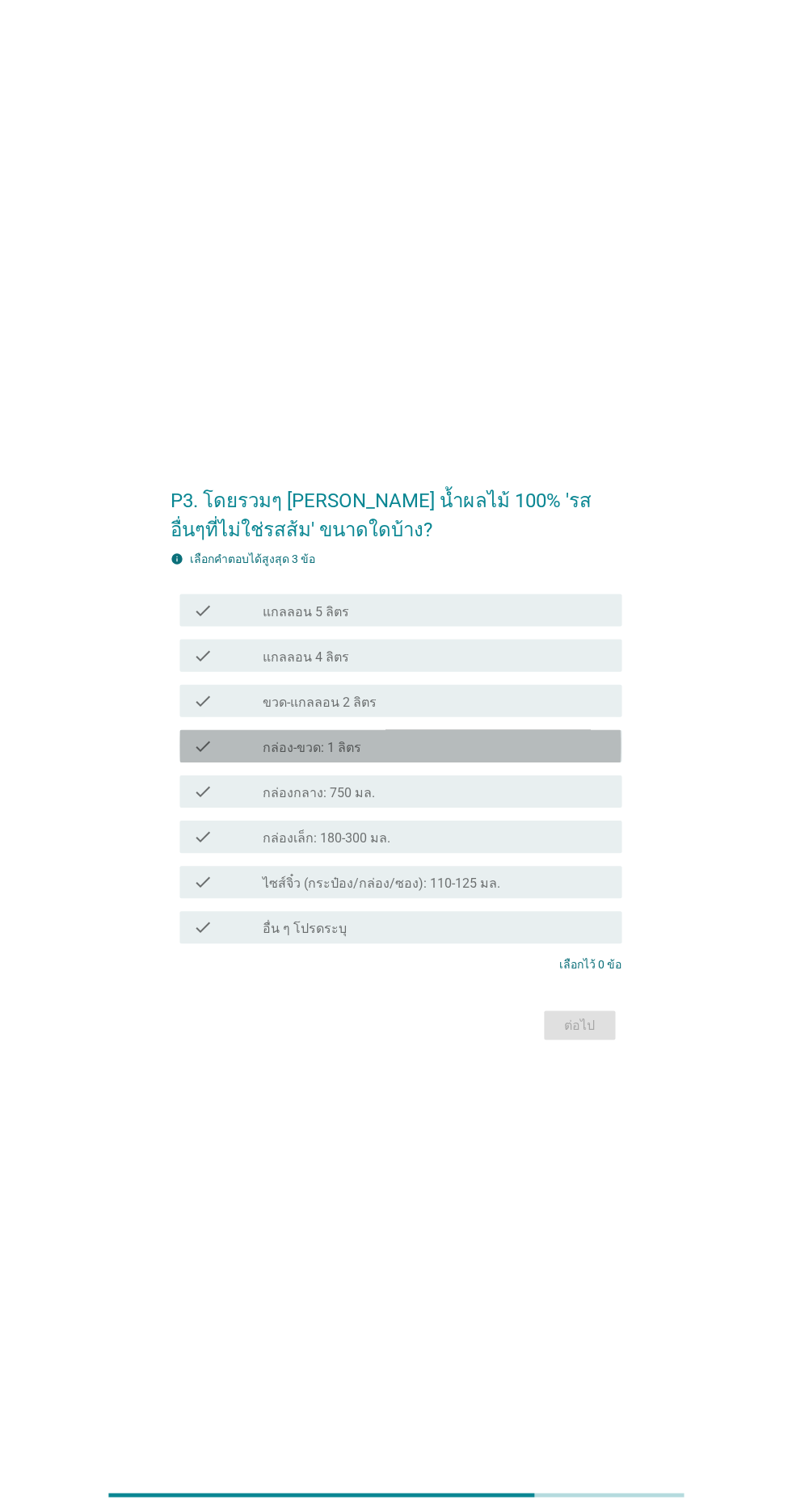
click at [570, 755] on div "check_box_outline_blank กล่อง-ขวด: 1 ลิตร" at bounding box center [435, 744] width 346 height 19
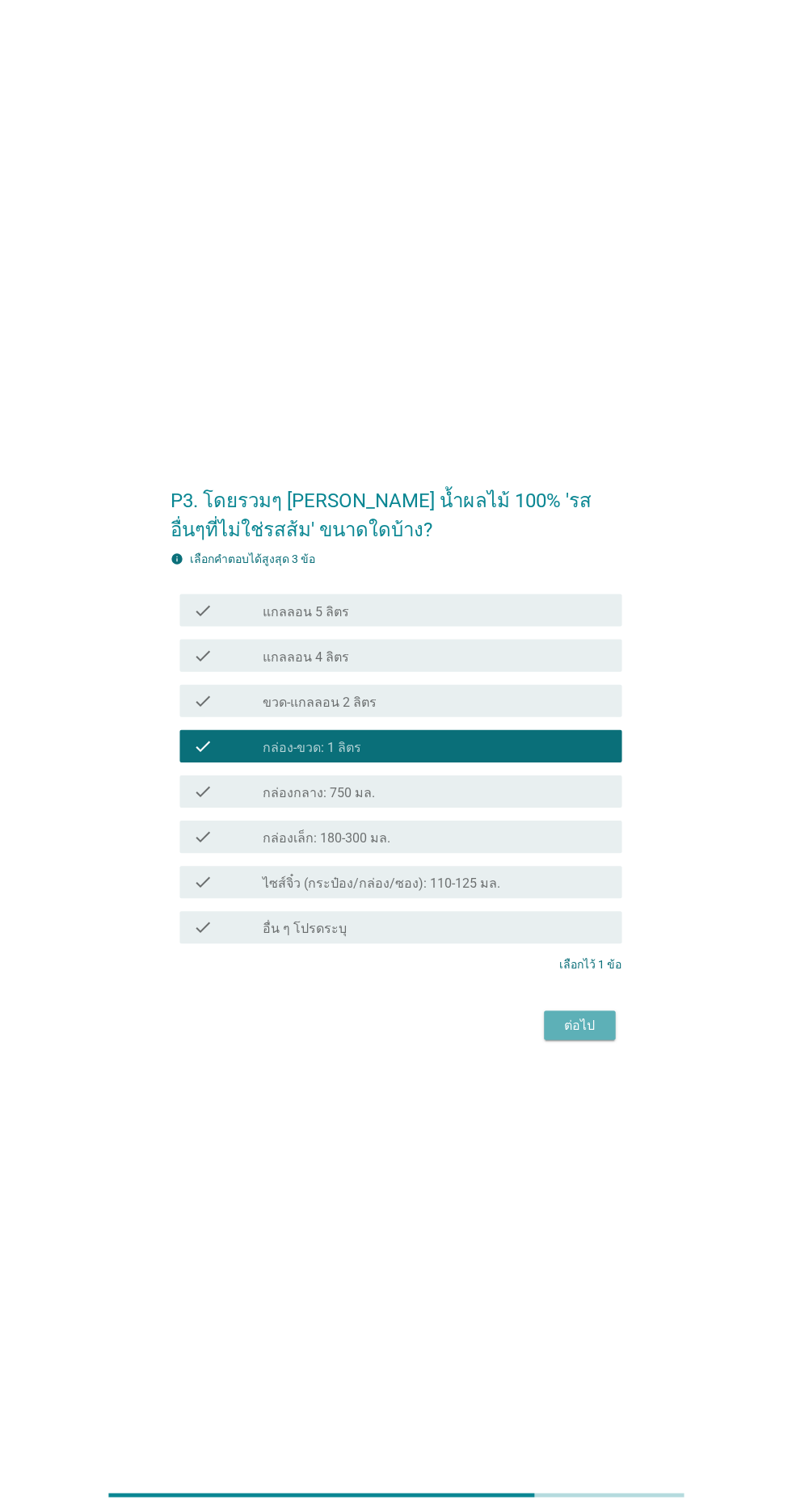
click at [600, 1038] on button "ต่อไป" at bounding box center [579, 1023] width 71 height 29
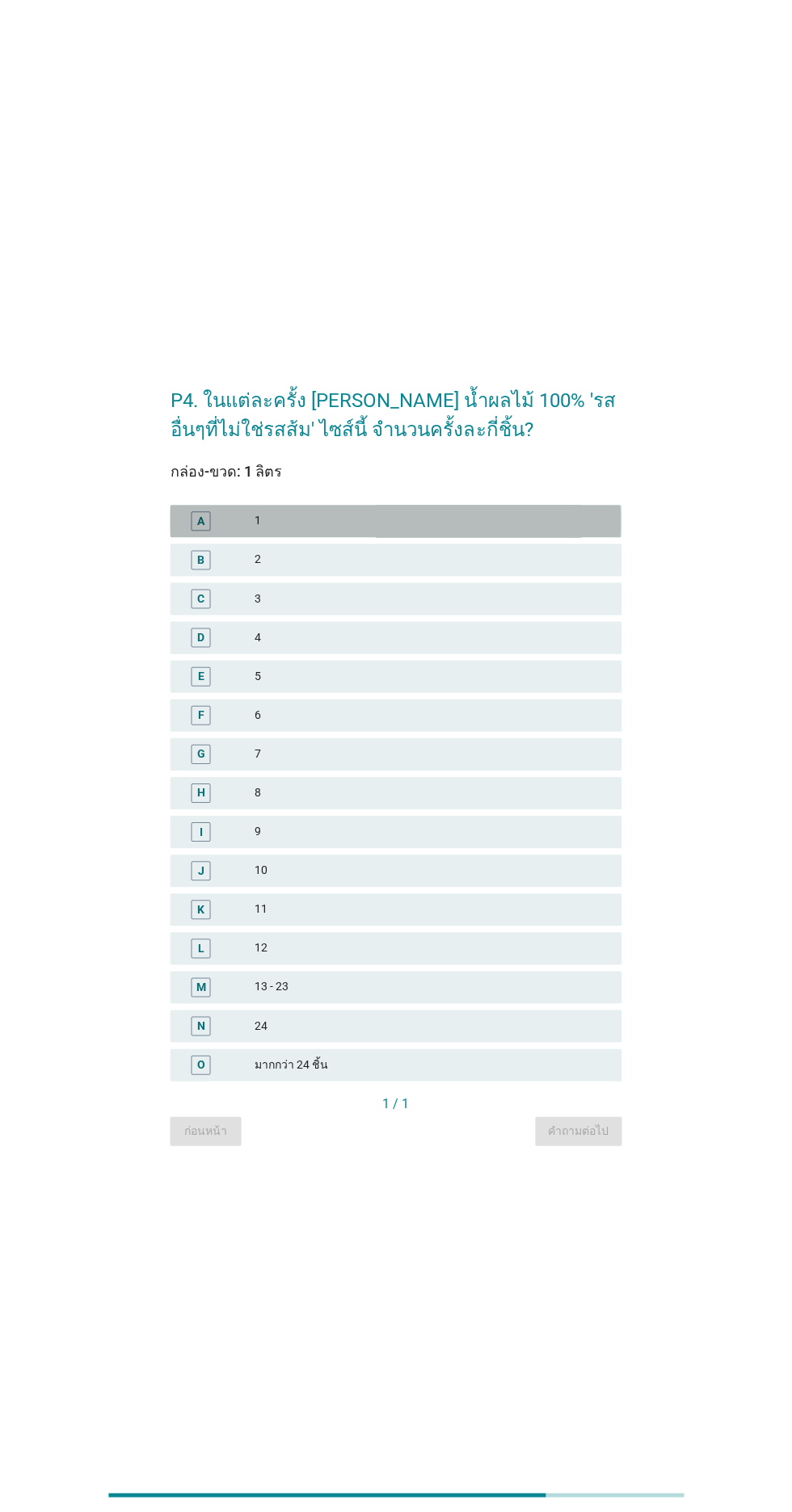
click at [543, 530] on div "1" at bounding box center [431, 520] width 354 height 19
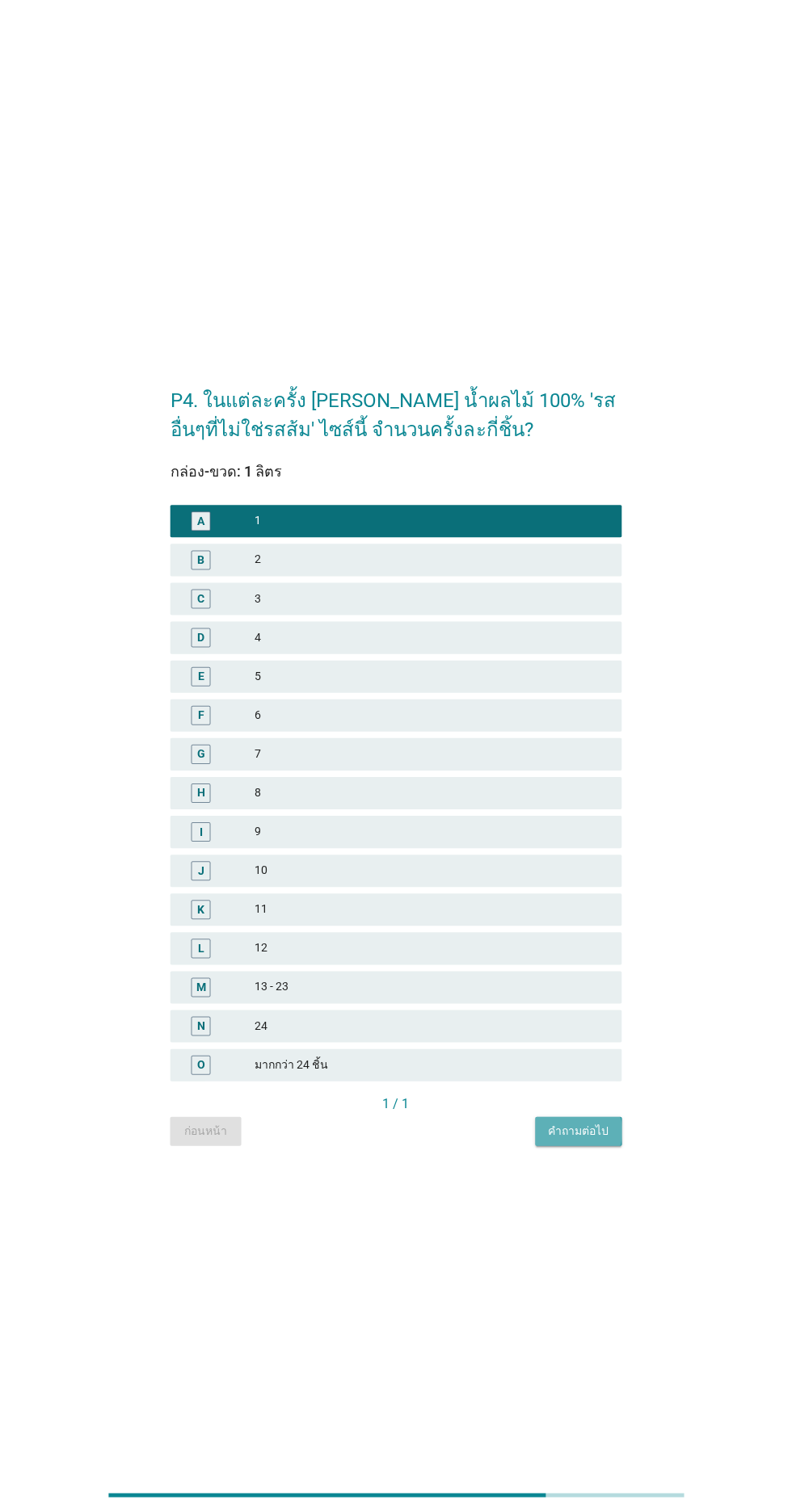
click at [588, 1137] on div "คำถามต่อไป" at bounding box center [578, 1129] width 60 height 17
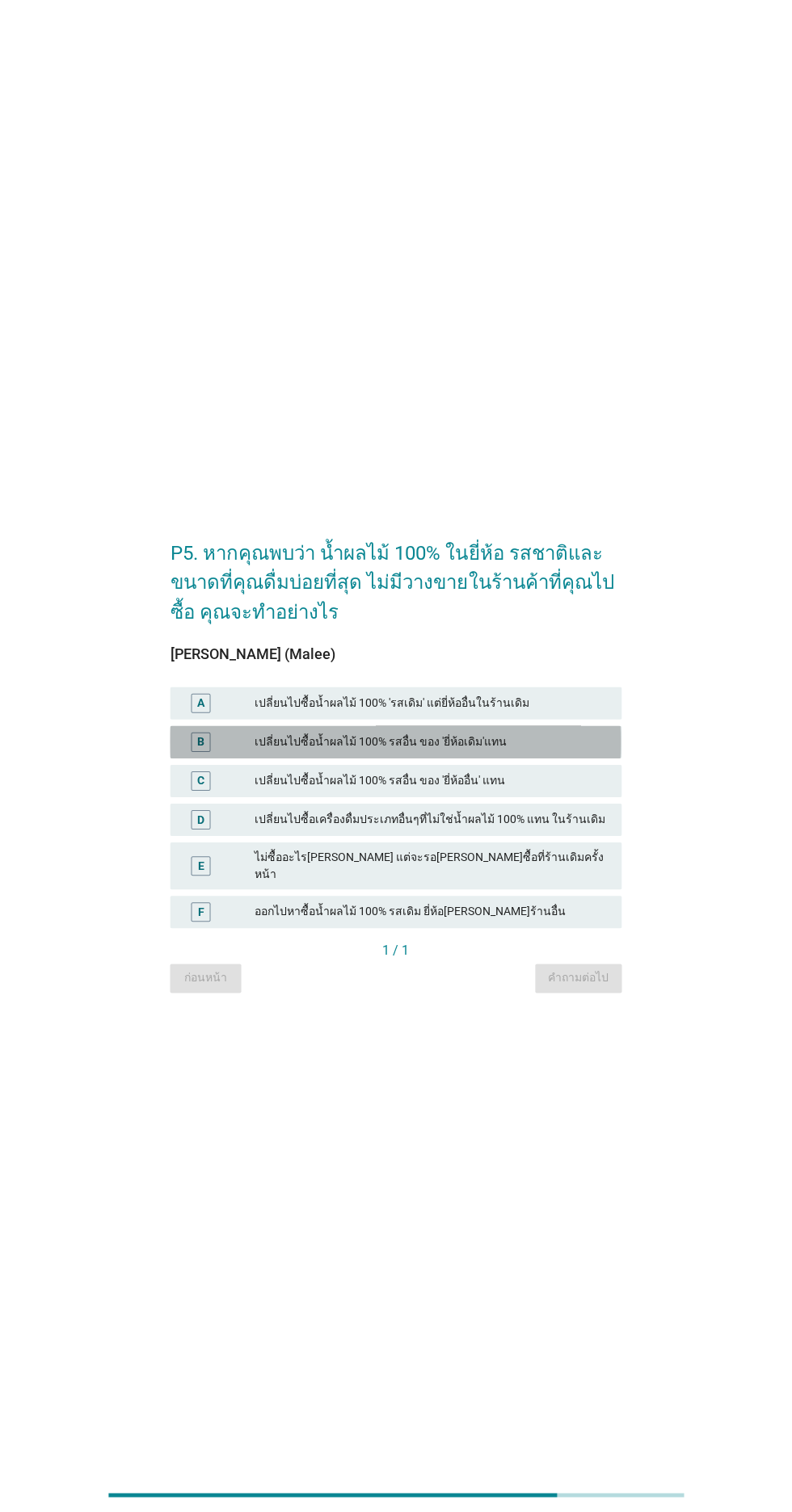
click at [566, 751] on div "เปลี่ยนไปซื้อน้ำผลไม้ 100% รสอื่น ของ 'ยี่ห้อเดิม'แทน" at bounding box center [431, 741] width 354 height 19
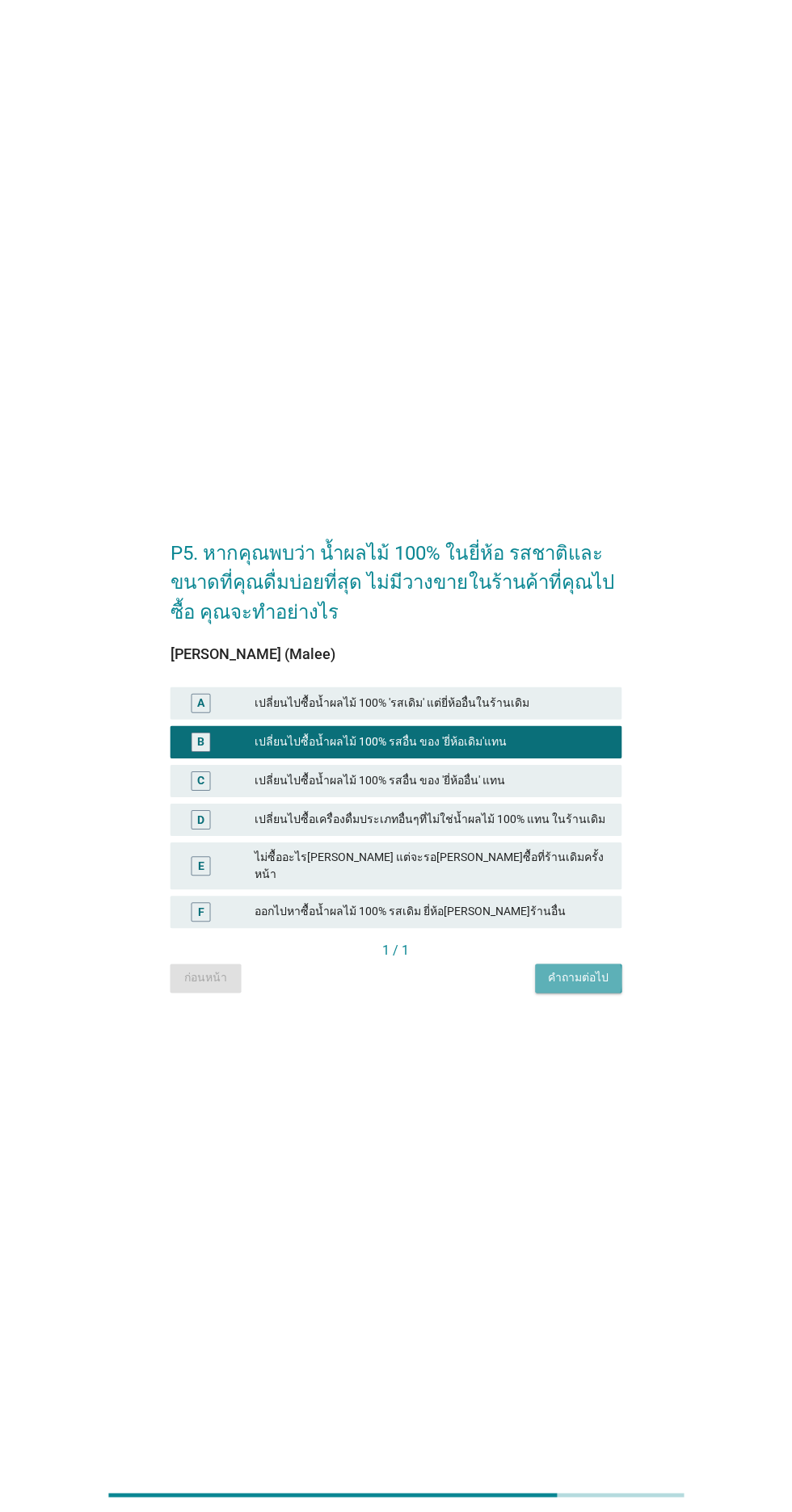
click at [577, 991] on button "คำถามต่อไป" at bounding box center [578, 976] width 86 height 29
